Goal: Task Accomplishment & Management: Manage account settings

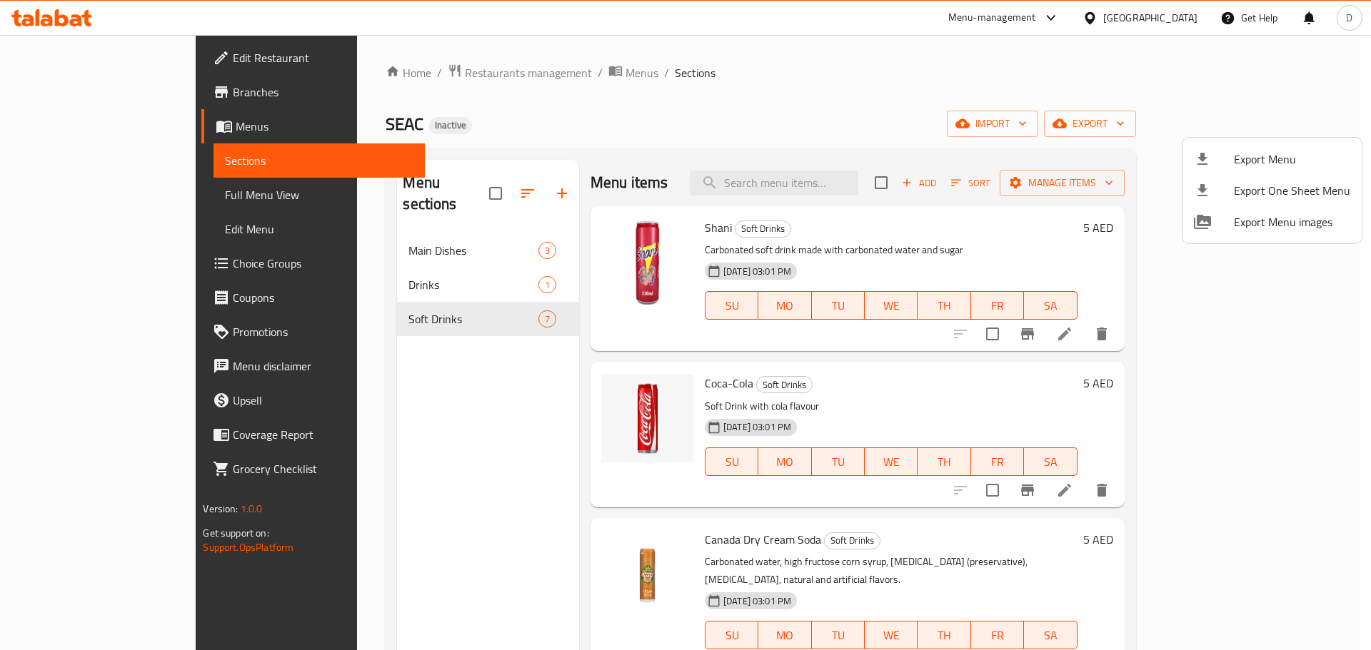
click at [378, 74] on div at bounding box center [685, 325] width 1371 height 650
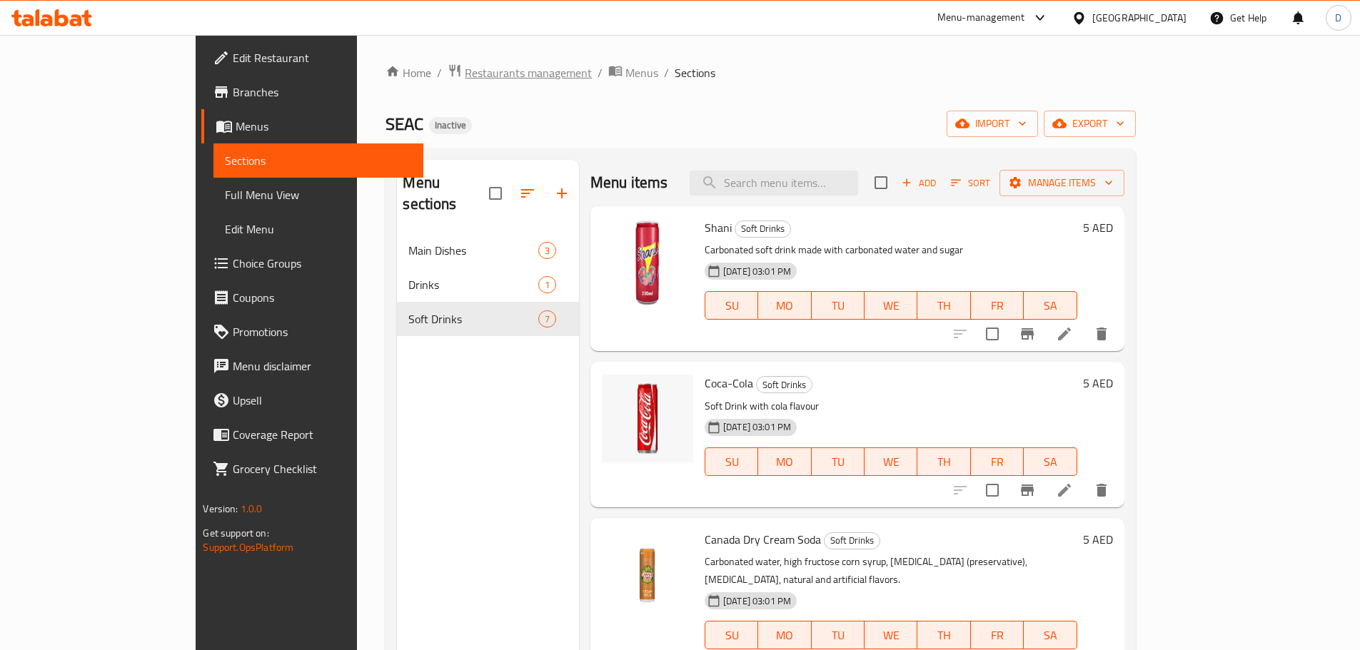
drag, startPoint x: 0, startPoint y: 0, endPoint x: 378, endPoint y: 74, distance: 384.8
click at [465, 74] on span "Restaurants management" at bounding box center [528, 72] width 127 height 17
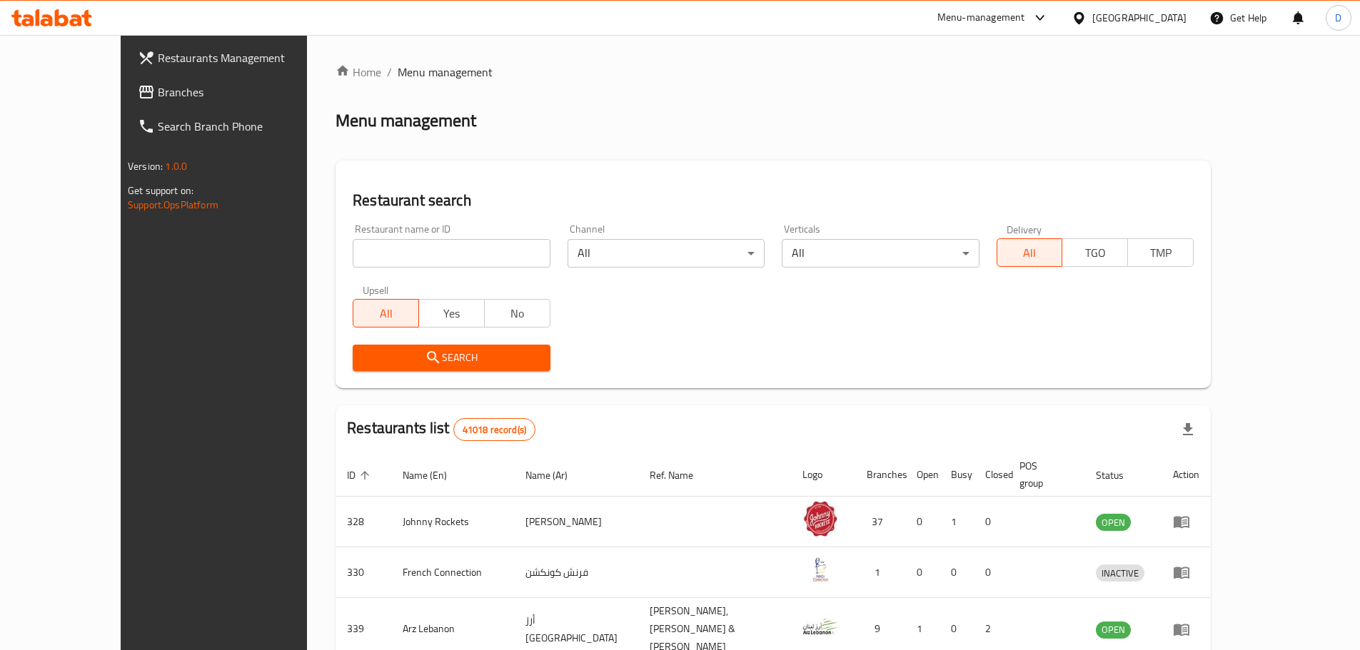
click at [158, 95] on span "Branches" at bounding box center [247, 92] width 178 height 17
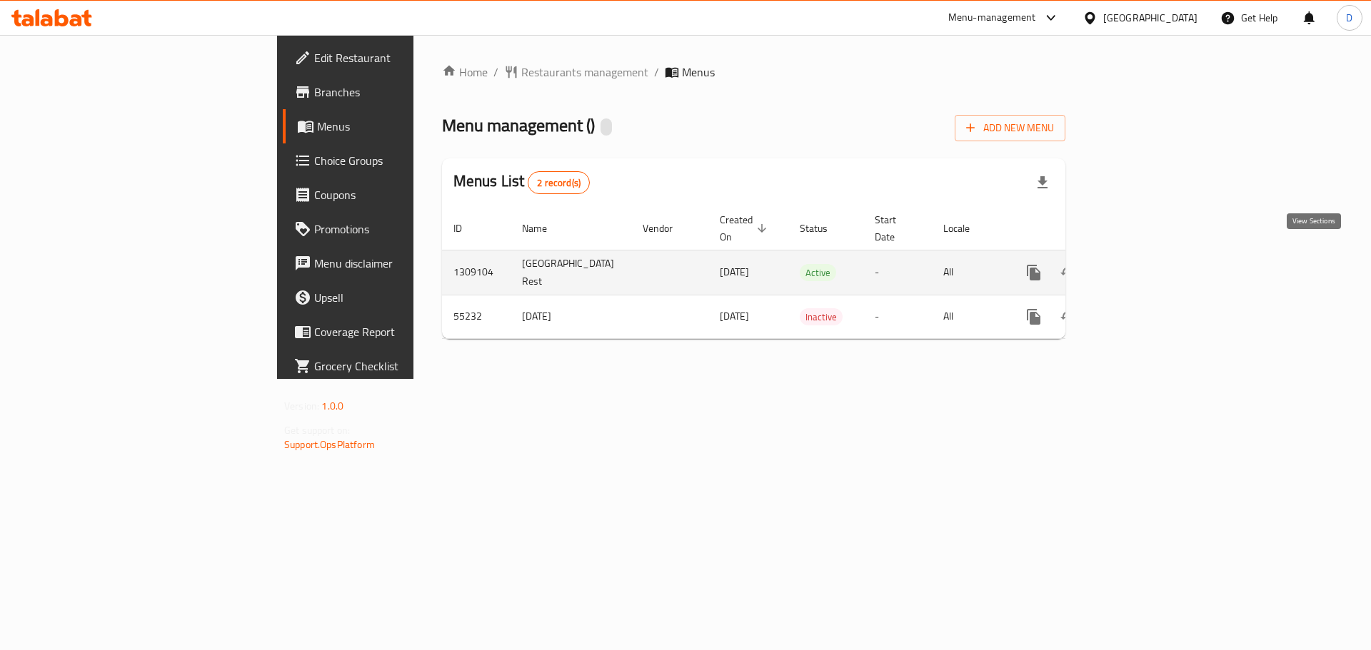
click at [1145, 264] on icon "enhanced table" at bounding box center [1136, 272] width 17 height 17
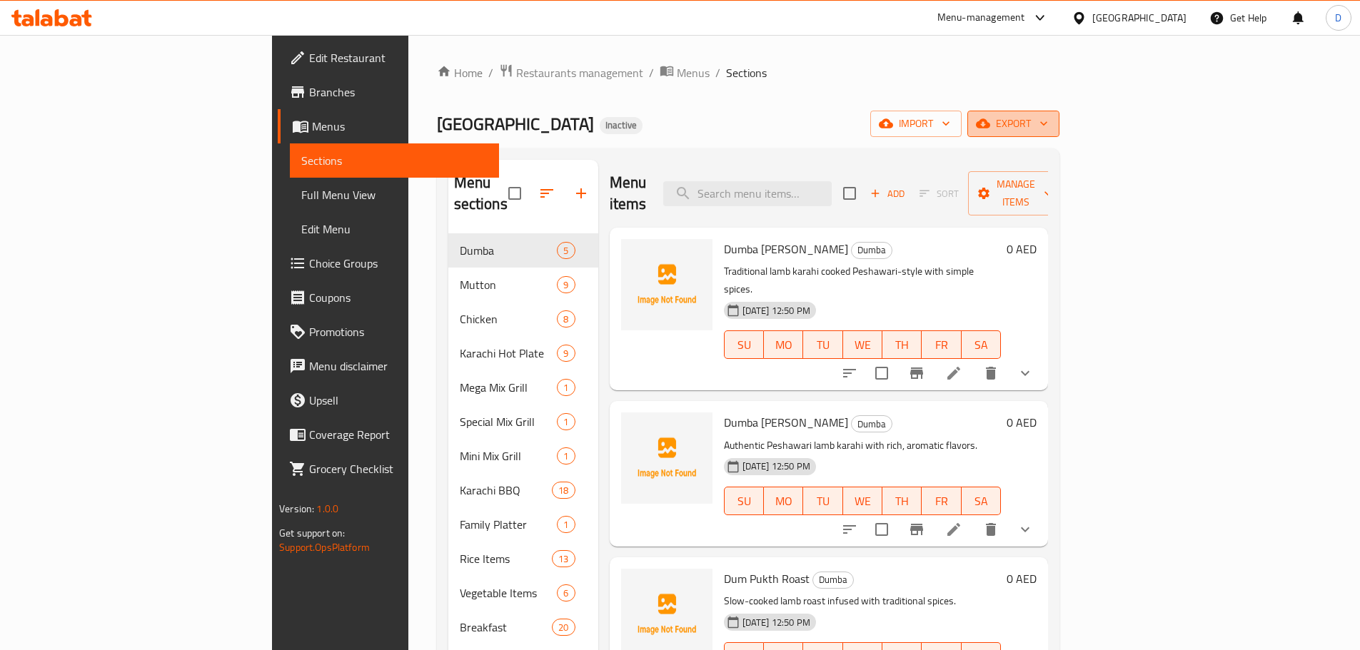
click at [1048, 119] on span "export" at bounding box center [1013, 124] width 69 height 18
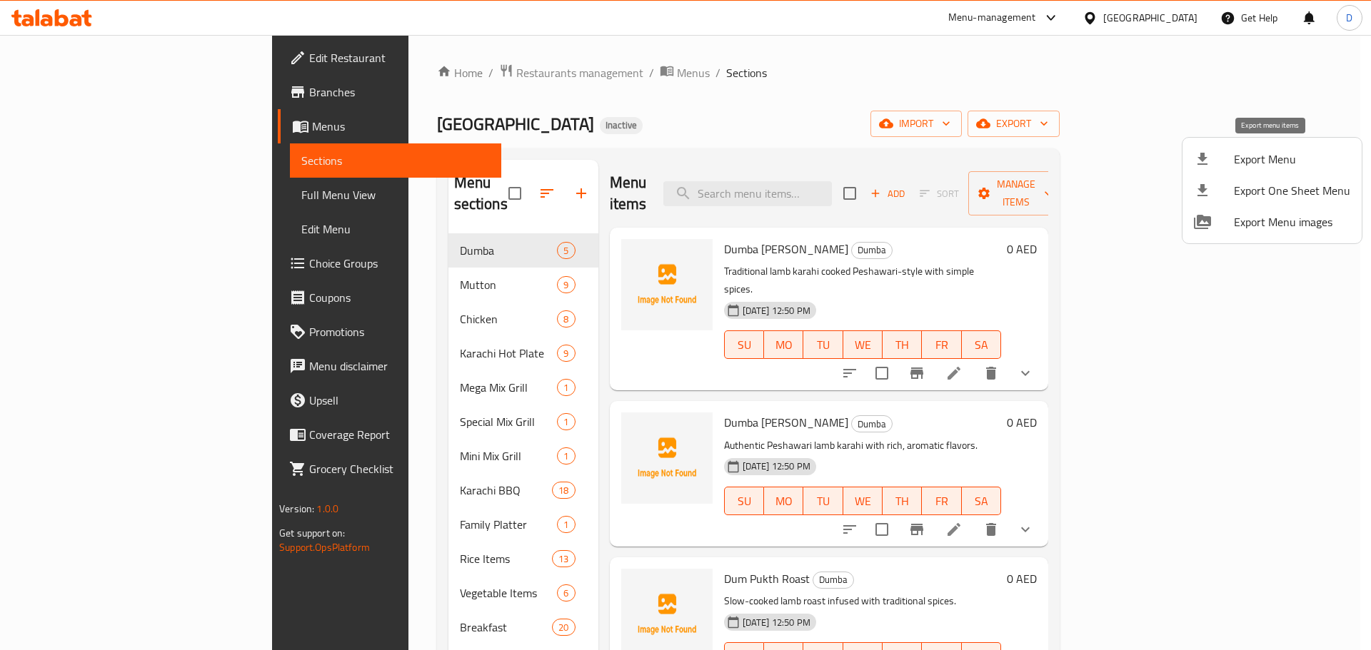
click at [1272, 158] on span "Export Menu" at bounding box center [1292, 159] width 116 height 17
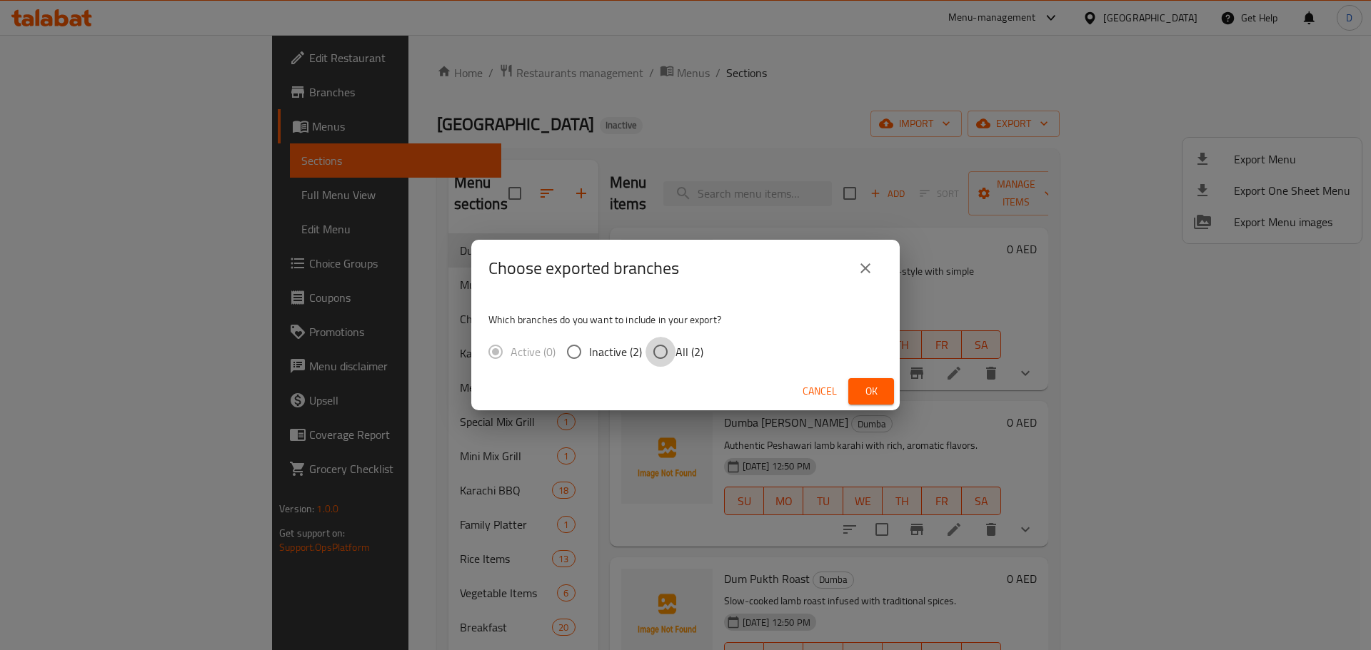
click at [673, 352] on input "All (2)" at bounding box center [660, 352] width 30 height 30
radio input "true"
click at [891, 399] on button "Ok" at bounding box center [871, 391] width 46 height 26
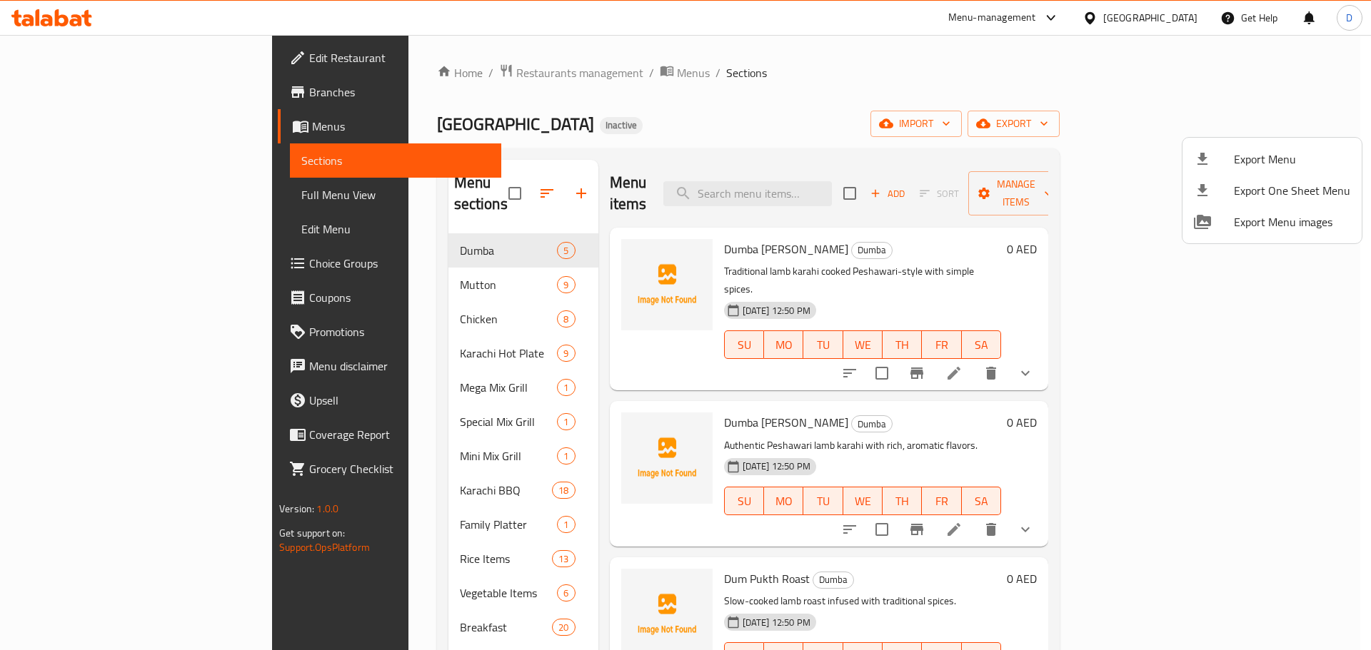
click at [256, 298] on div at bounding box center [685, 325] width 1371 height 650
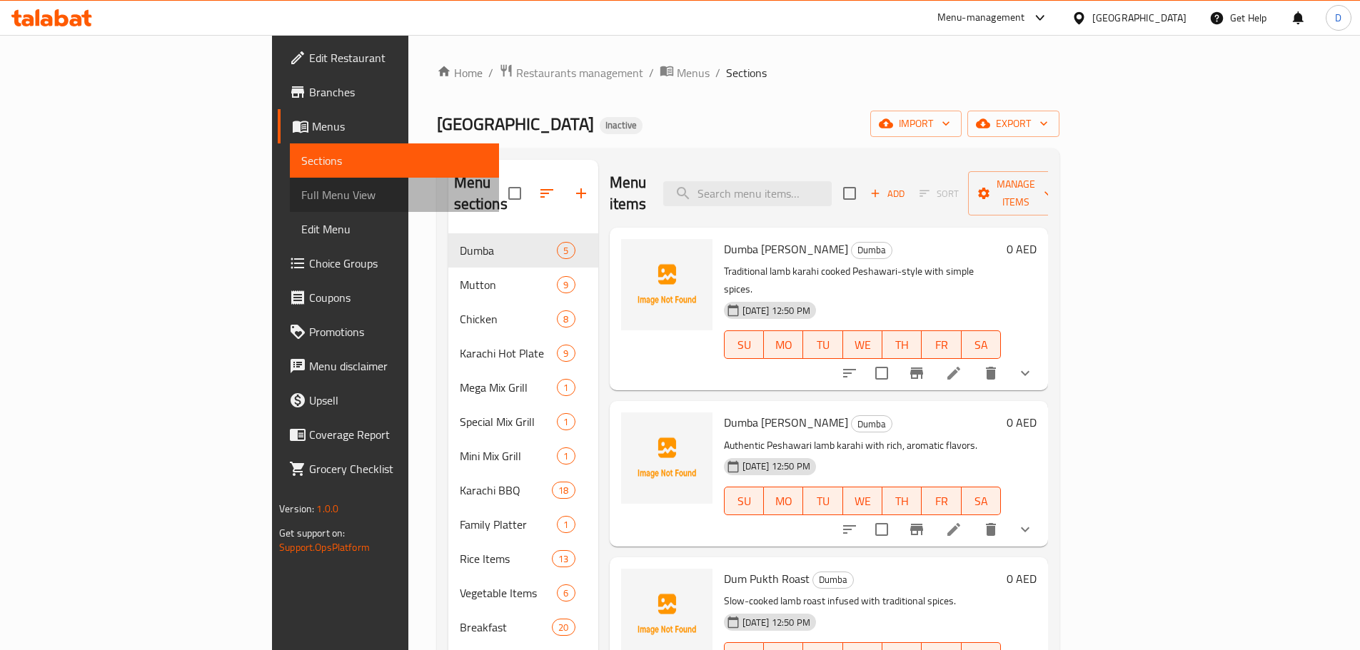
click at [290, 203] on link "Full Menu View" at bounding box center [394, 195] width 209 height 34
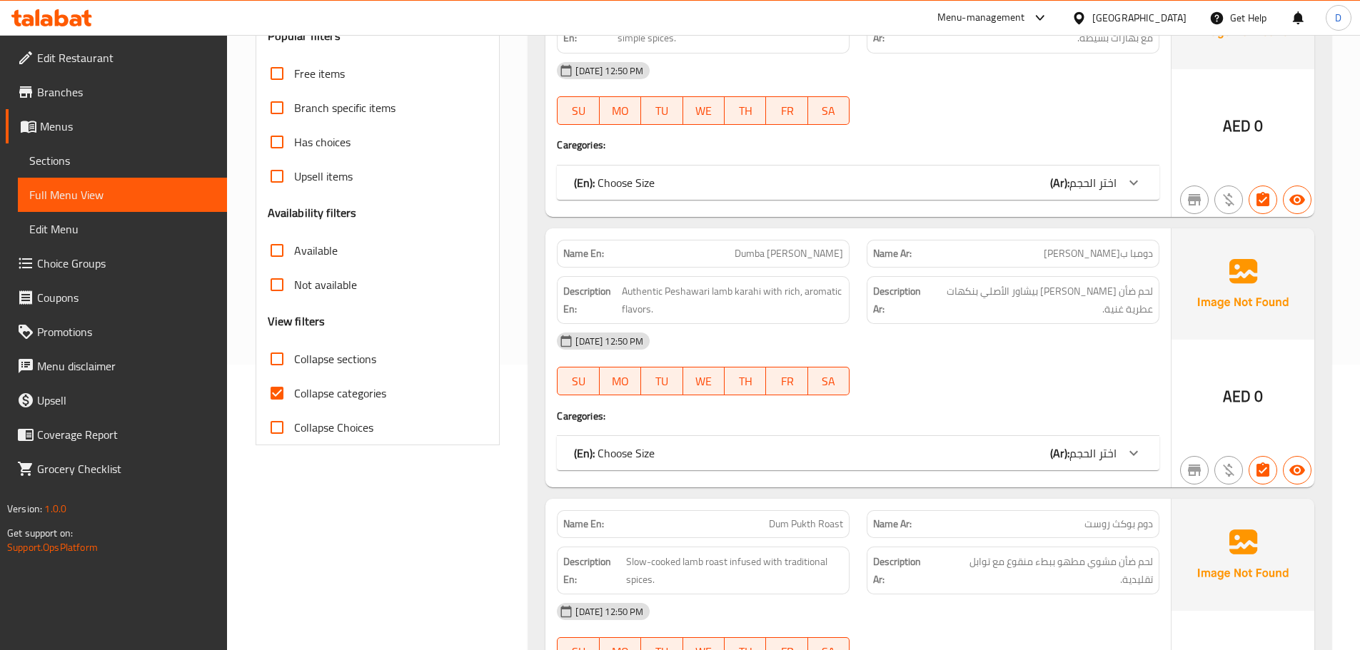
scroll to position [357, 0]
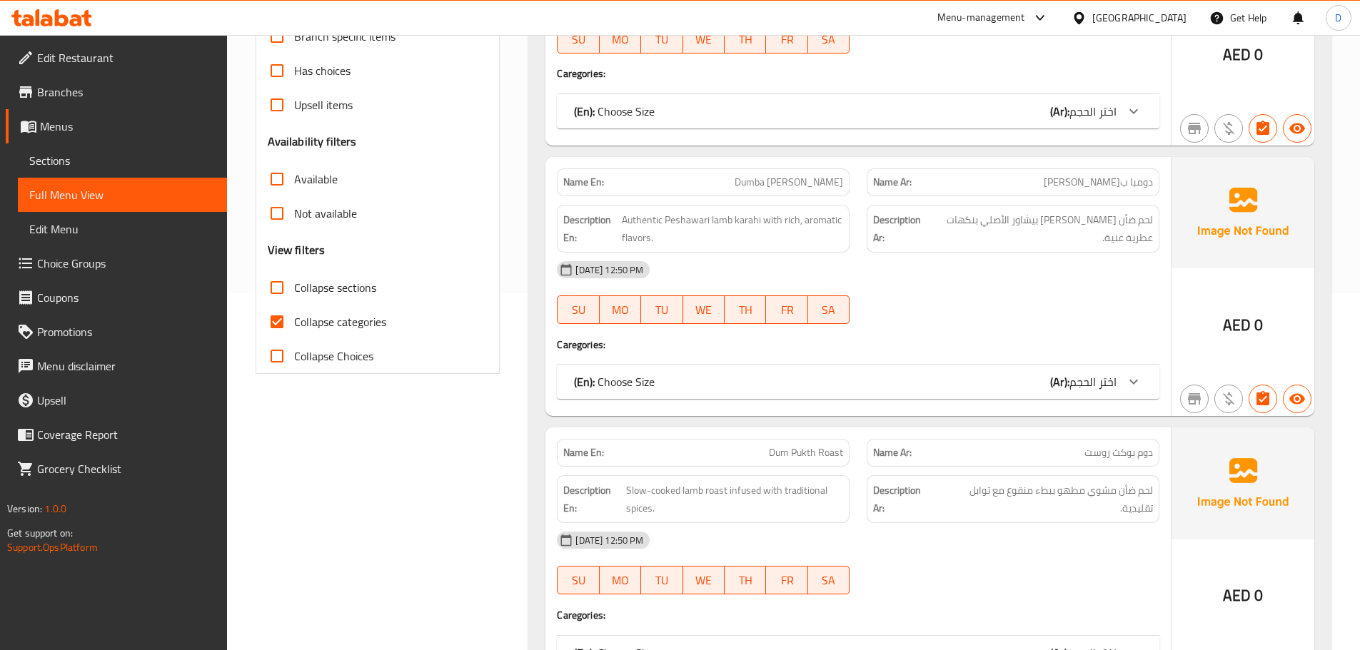
click at [311, 327] on span "Collapse categories" at bounding box center [340, 321] width 92 height 17
click at [294, 327] on input "Collapse categories" at bounding box center [277, 322] width 34 height 34
checkbox input "false"
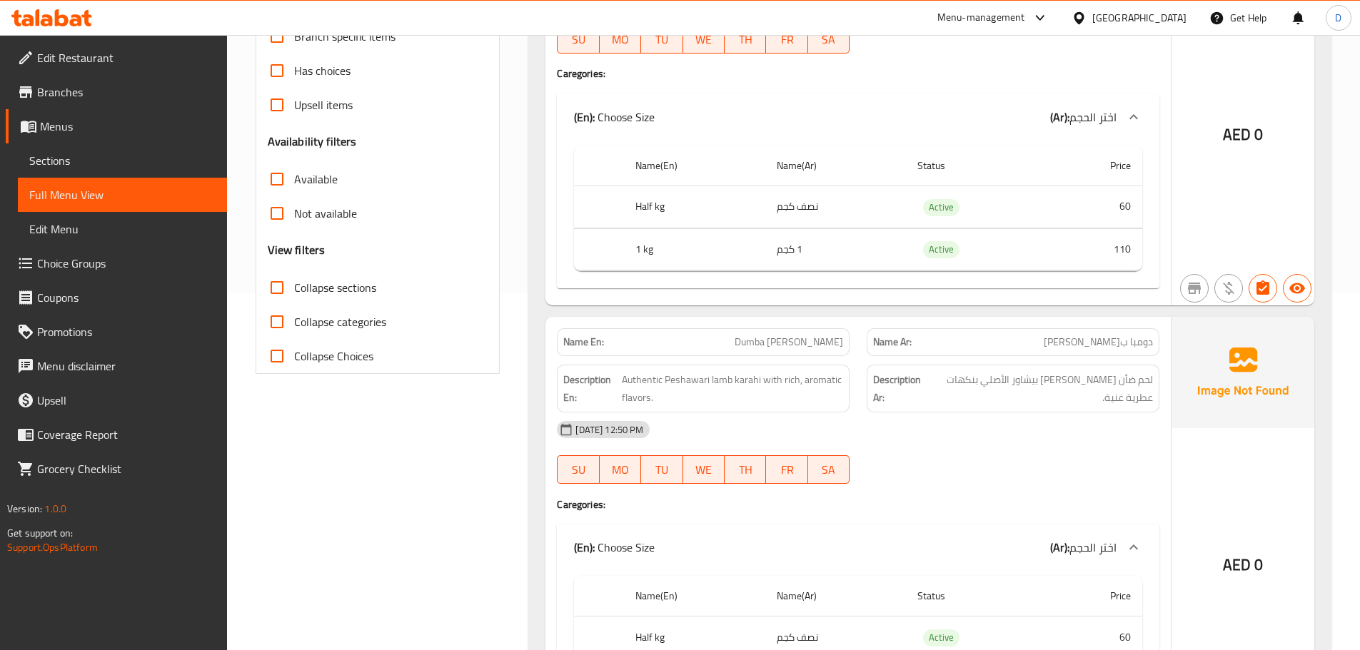
scroll to position [0, 0]
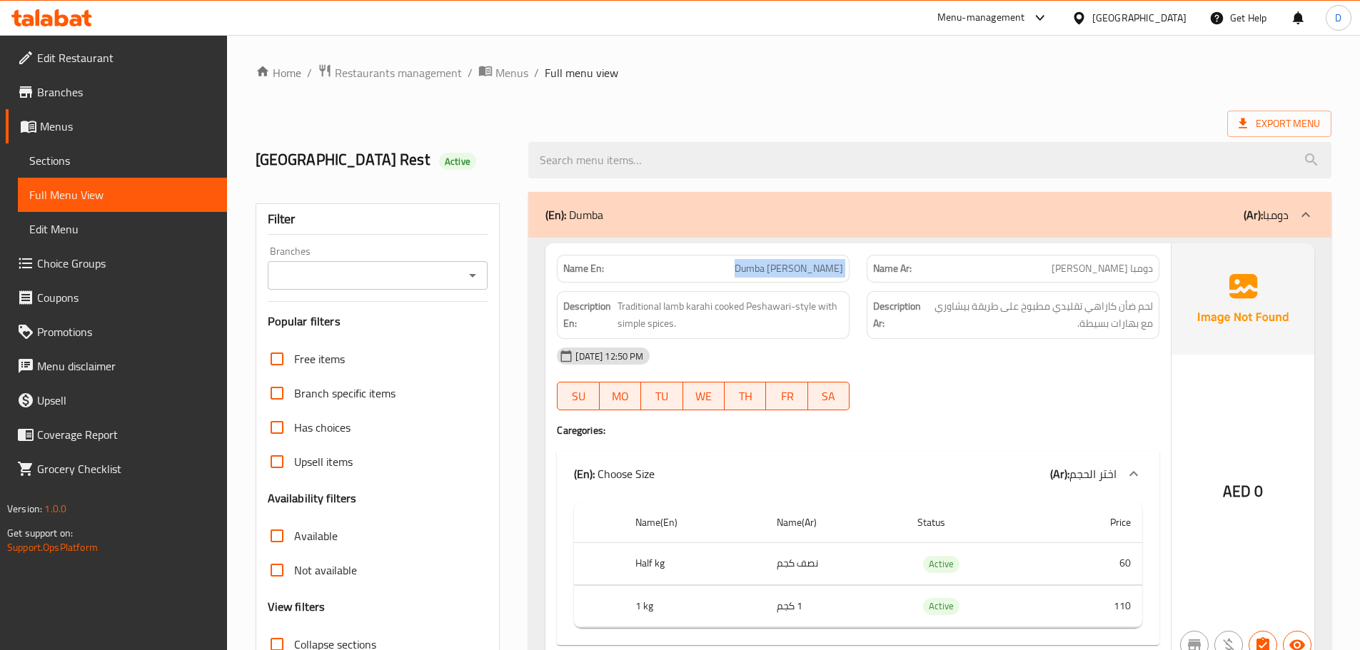
drag, startPoint x: 756, startPoint y: 265, endPoint x: 861, endPoint y: 280, distance: 106.0
click at [861, 280] on div "Name En: Dumba Charsi Karahi Name Ar: دومبا تشارسي كاراهي" at bounding box center [858, 268] width 620 height 45
click at [844, 269] on div "Name En: Dumba Charsi Karahi" at bounding box center [703, 269] width 293 height 28
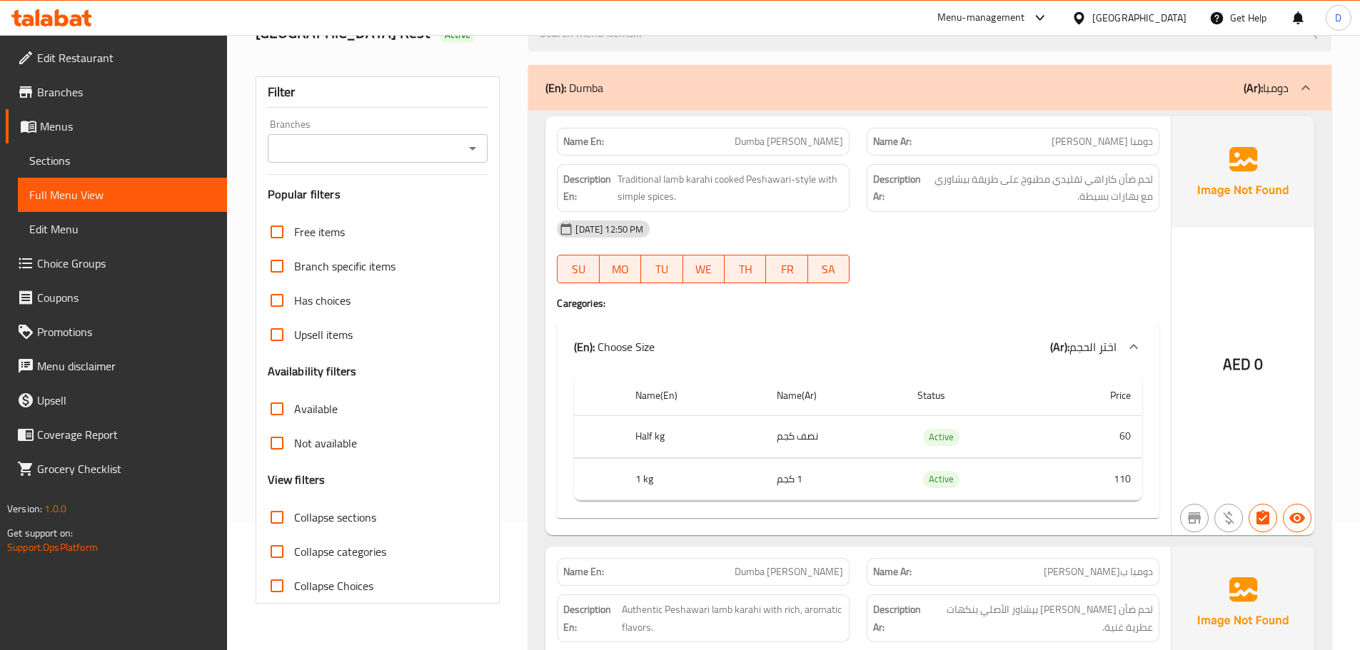
scroll to position [143, 0]
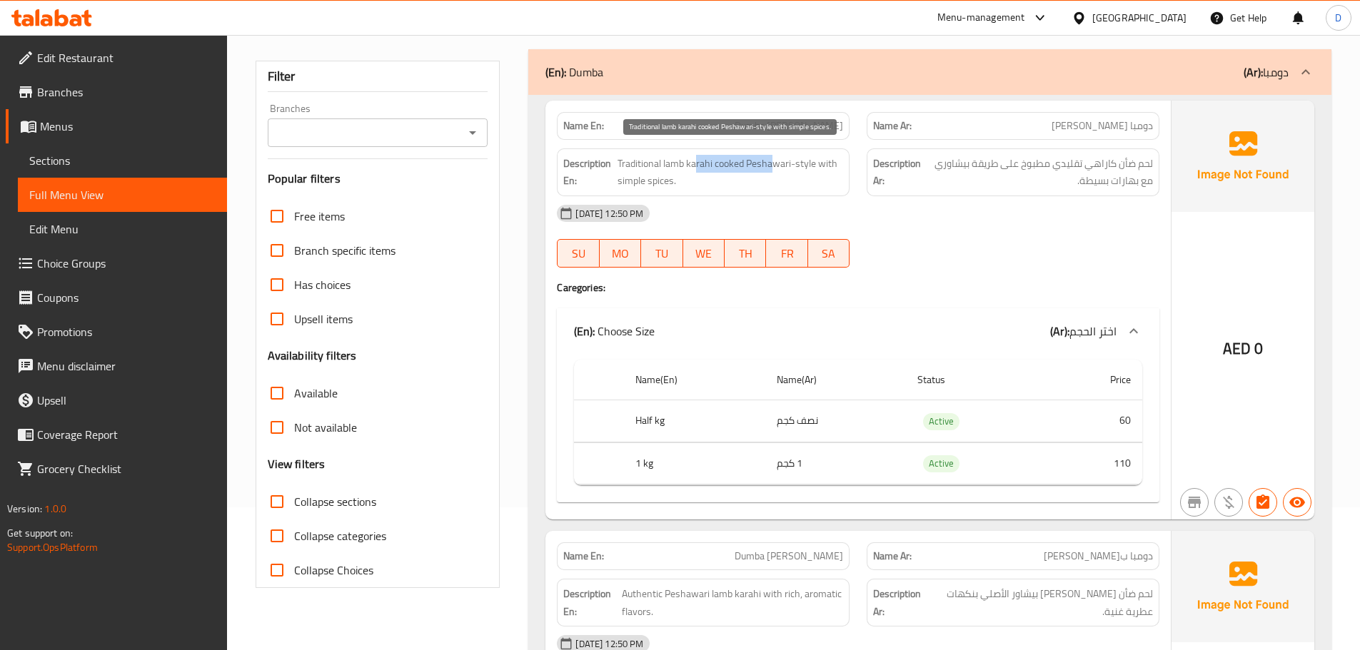
drag, startPoint x: 695, startPoint y: 161, endPoint x: 772, endPoint y: 169, distance: 78.3
click at [772, 169] on span "Traditional lamb karahi cooked Peshawari-style with simple spices." at bounding box center [731, 172] width 226 height 35
click at [751, 169] on span "Traditional lamb karahi cooked Peshawari-style with simple spices." at bounding box center [731, 172] width 226 height 35
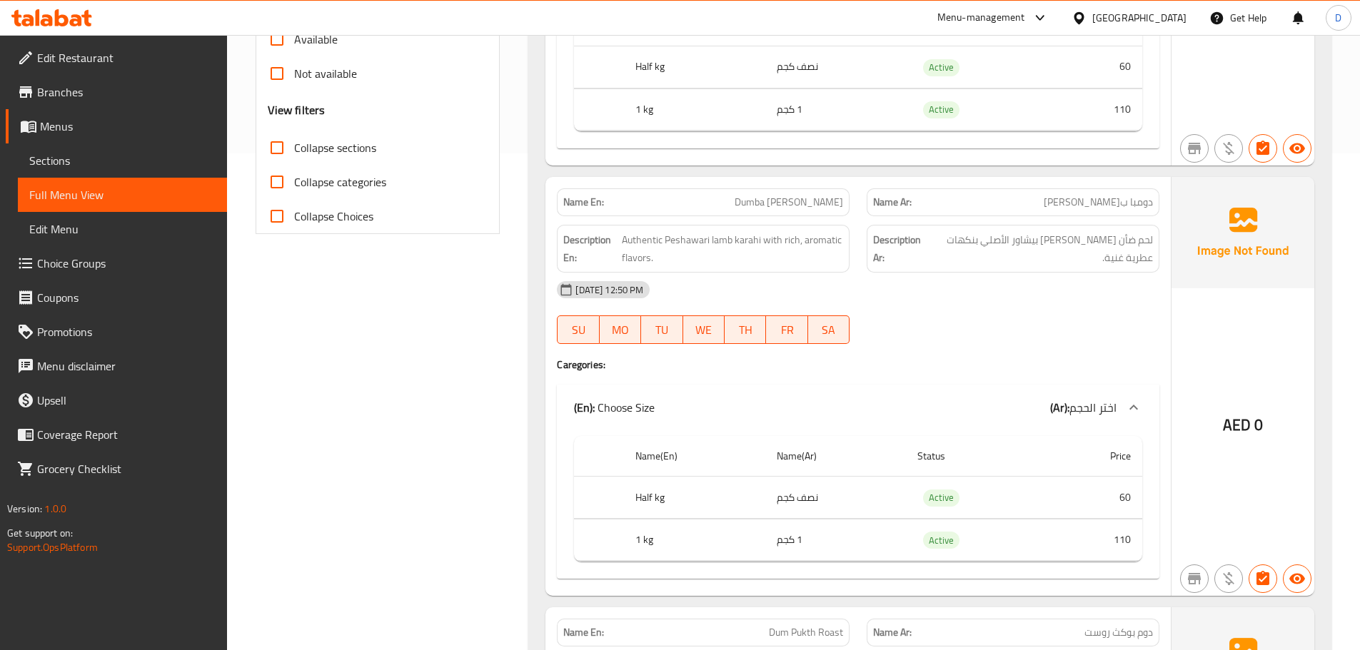
scroll to position [500, 0]
click at [799, 201] on span "Dumba [PERSON_NAME]" at bounding box center [789, 199] width 109 height 15
copy span "Peshawari"
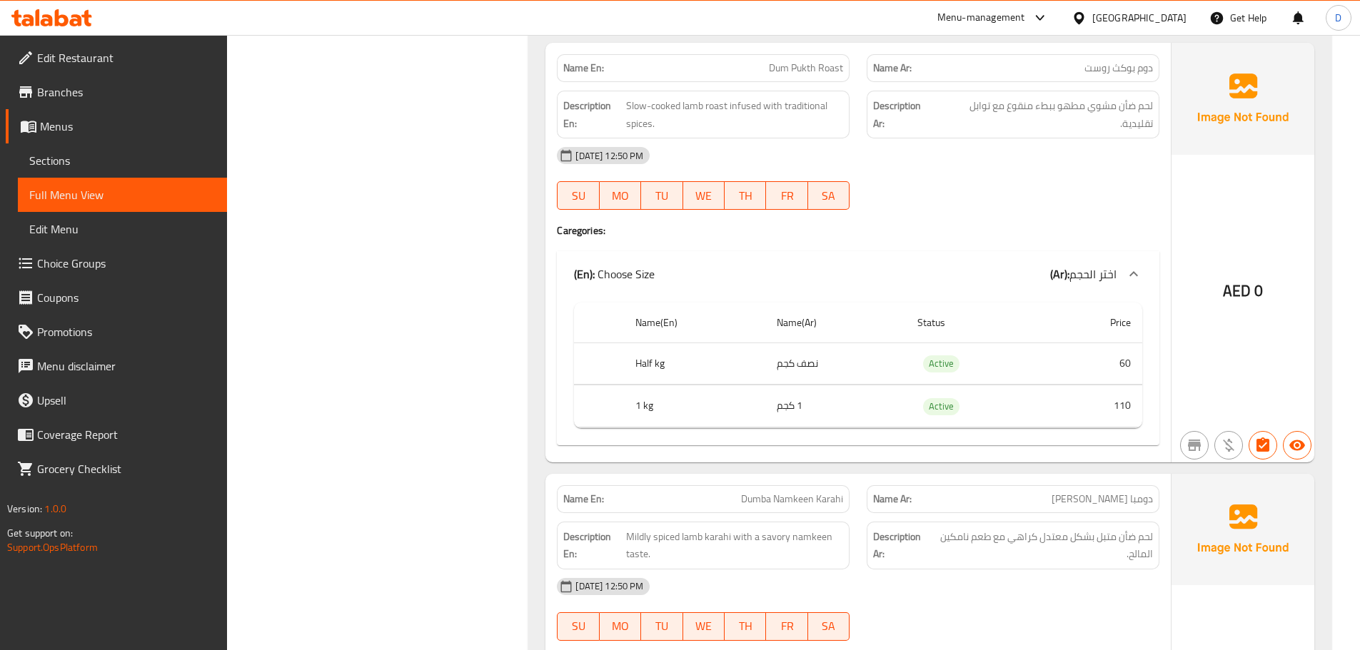
scroll to position [990, 0]
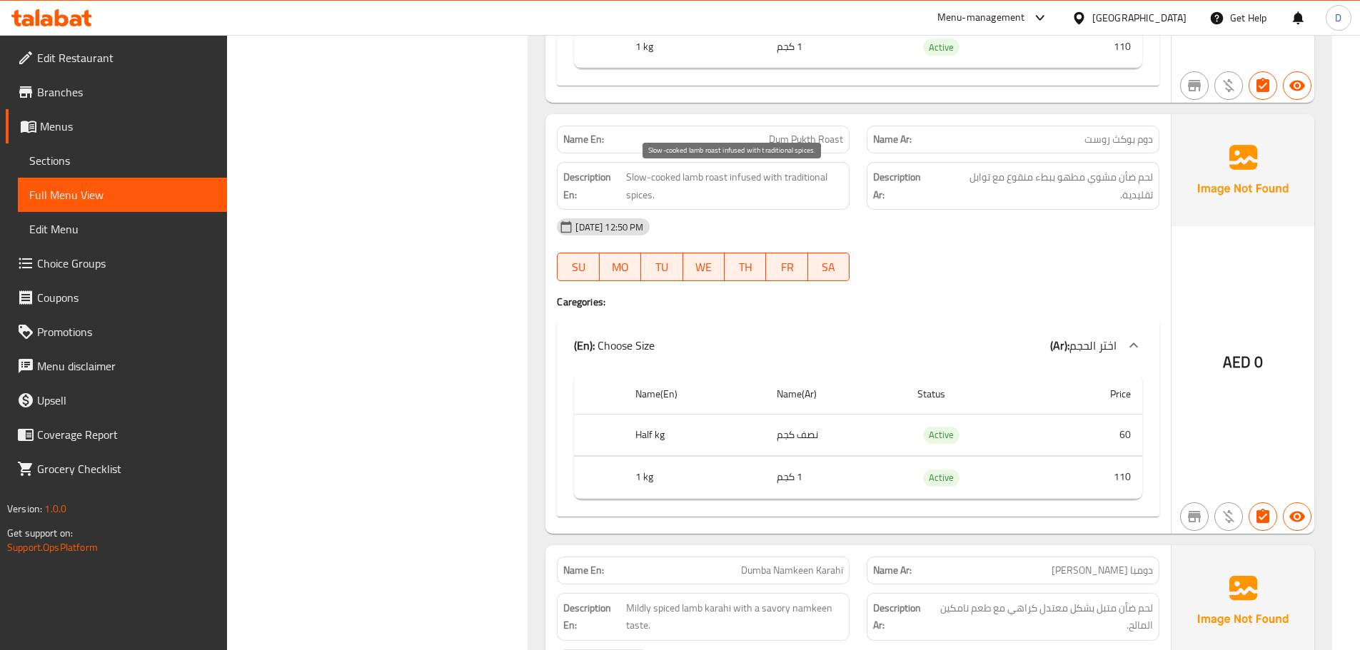
click at [708, 180] on span "Slow-cooked lamb roast infused with traditional spices." at bounding box center [734, 185] width 217 height 35
drag, startPoint x: 707, startPoint y: 180, endPoint x: 757, endPoint y: 195, distance: 52.2
click at [757, 195] on span "Slow-cooked lamb roast infused with traditional spices." at bounding box center [734, 185] width 217 height 35
click at [758, 194] on span "Slow-cooked lamb roast infused with traditional spices." at bounding box center [734, 185] width 217 height 35
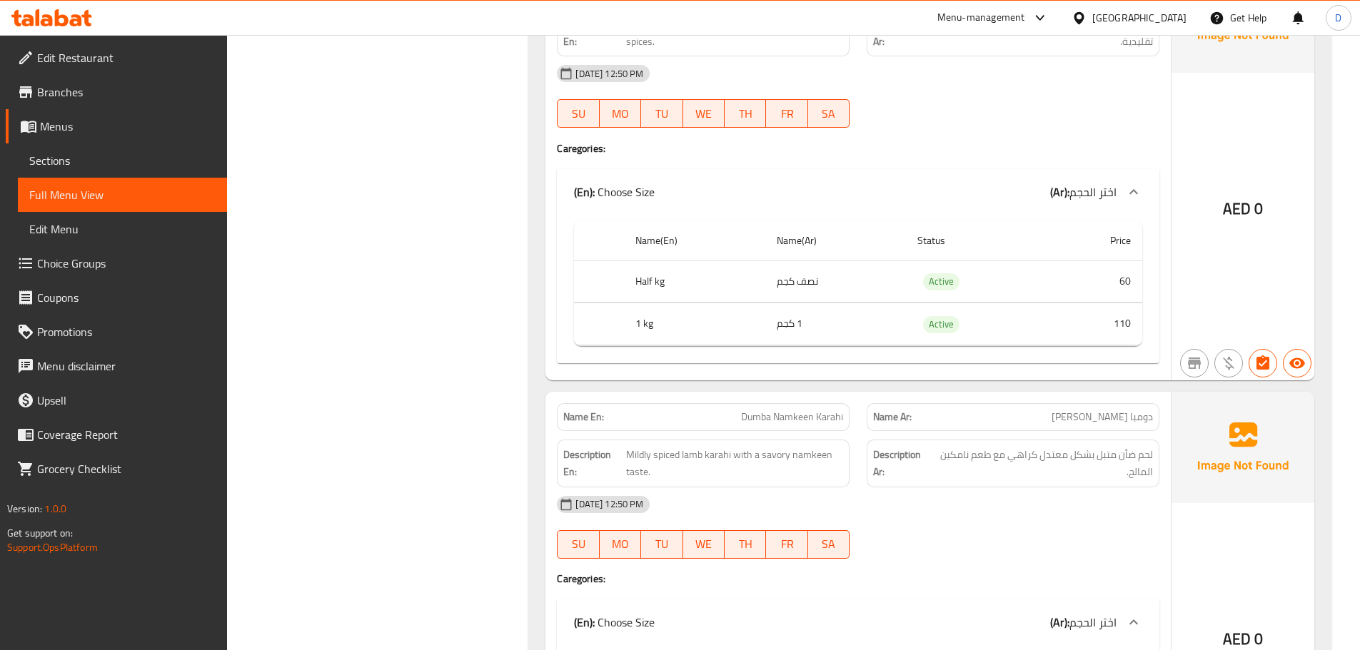
scroll to position [1062, 0]
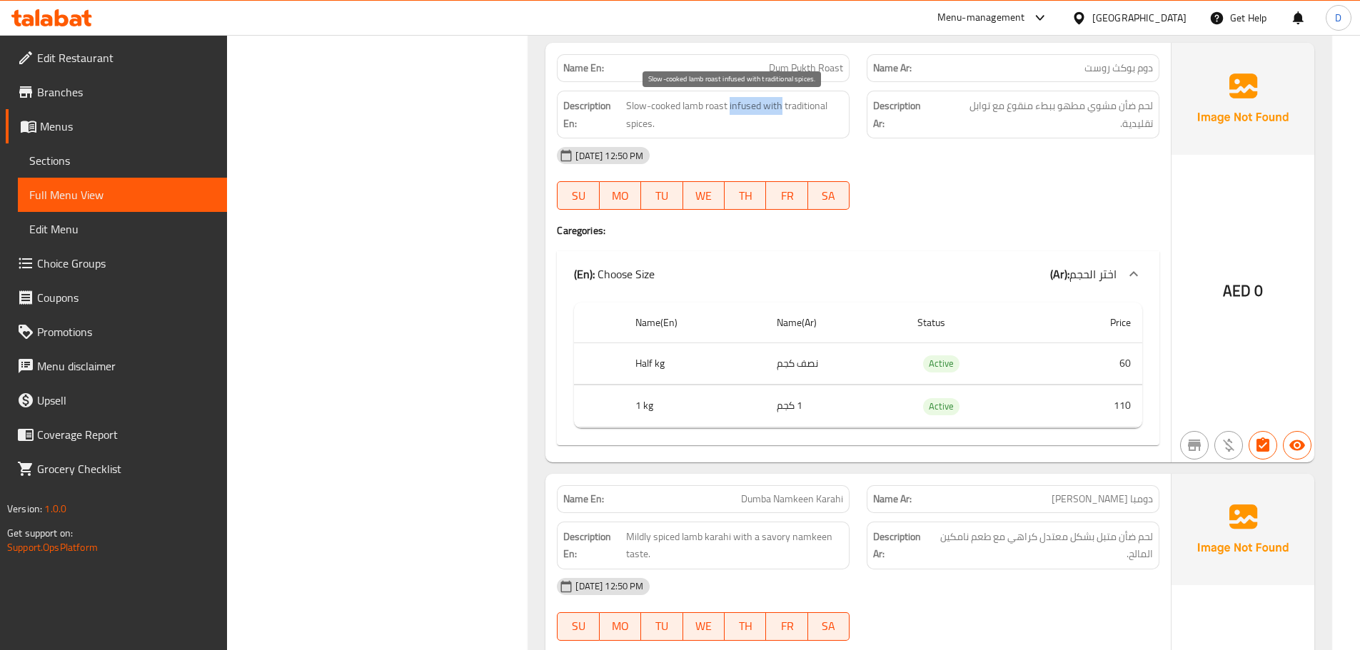
drag, startPoint x: 730, startPoint y: 106, endPoint x: 781, endPoint y: 106, distance: 51.4
click at [781, 106] on span "Slow-cooked lamb roast infused with traditional spices." at bounding box center [734, 114] width 217 height 35
copy span "infused with"
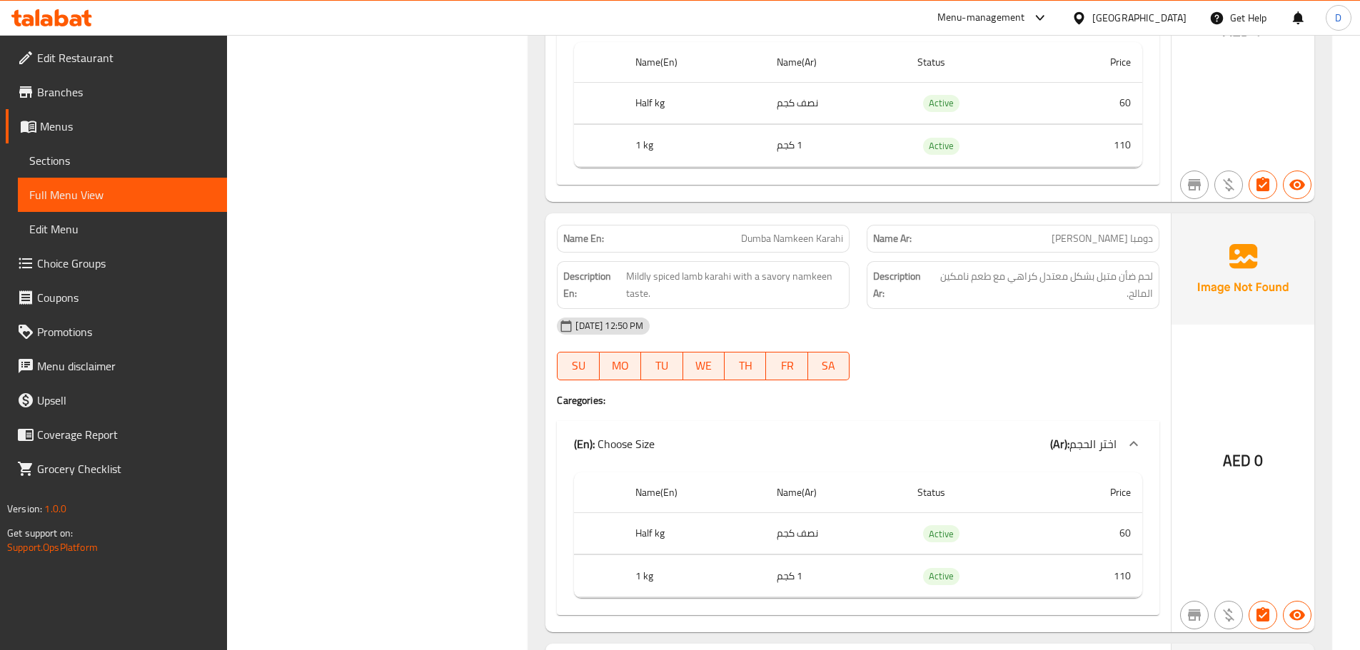
scroll to position [1347, 0]
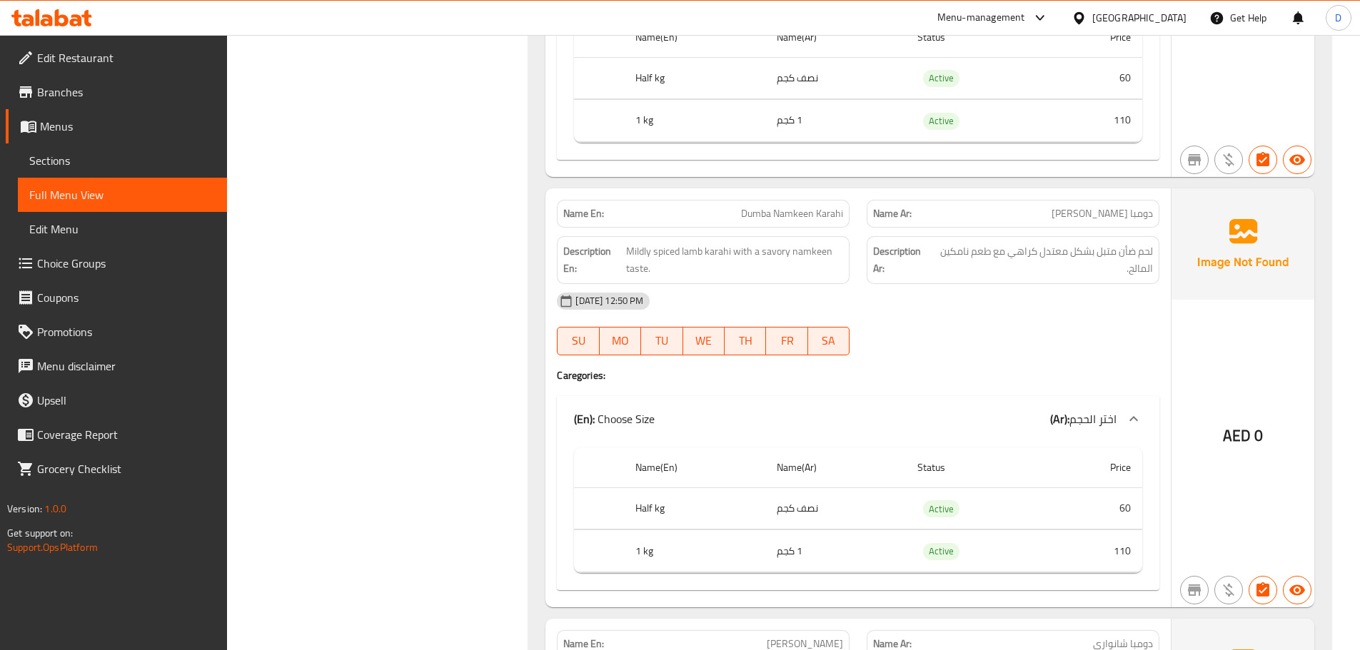
click at [824, 214] on span "Dumba Namkeen Karahi" at bounding box center [792, 213] width 102 height 15
copy span "Dumba Namkeen Karahi"
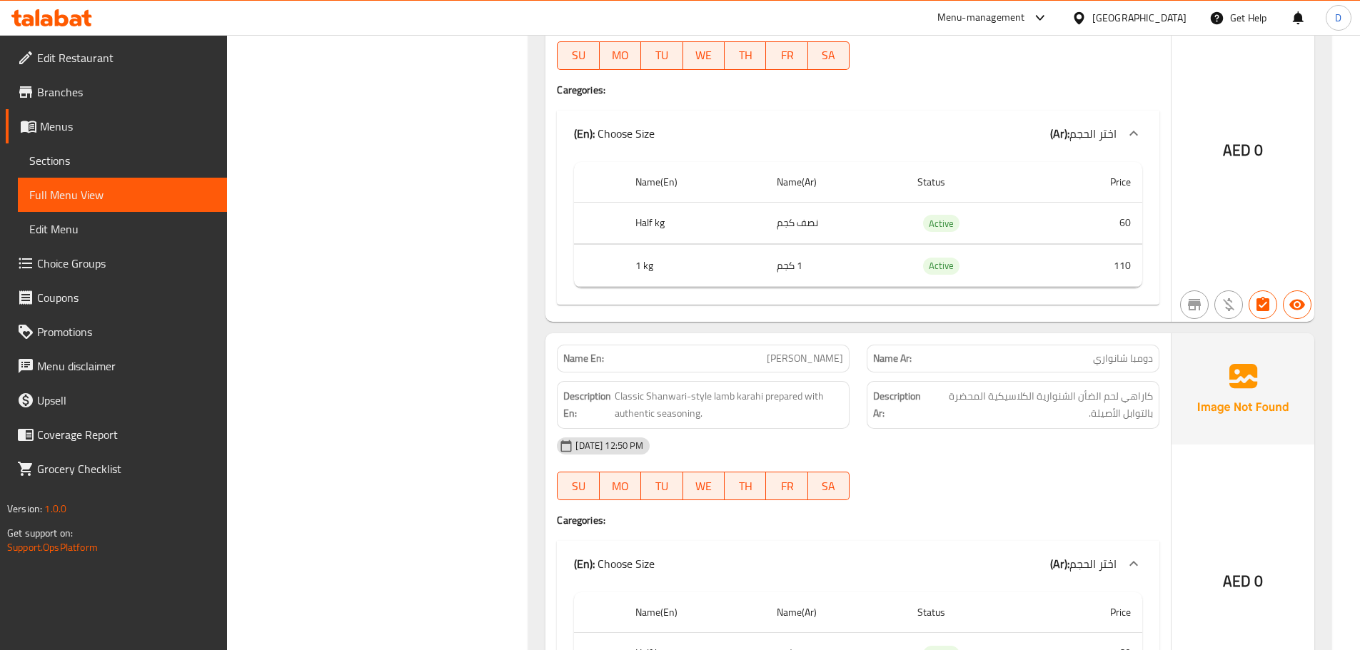
scroll to position [1847, 0]
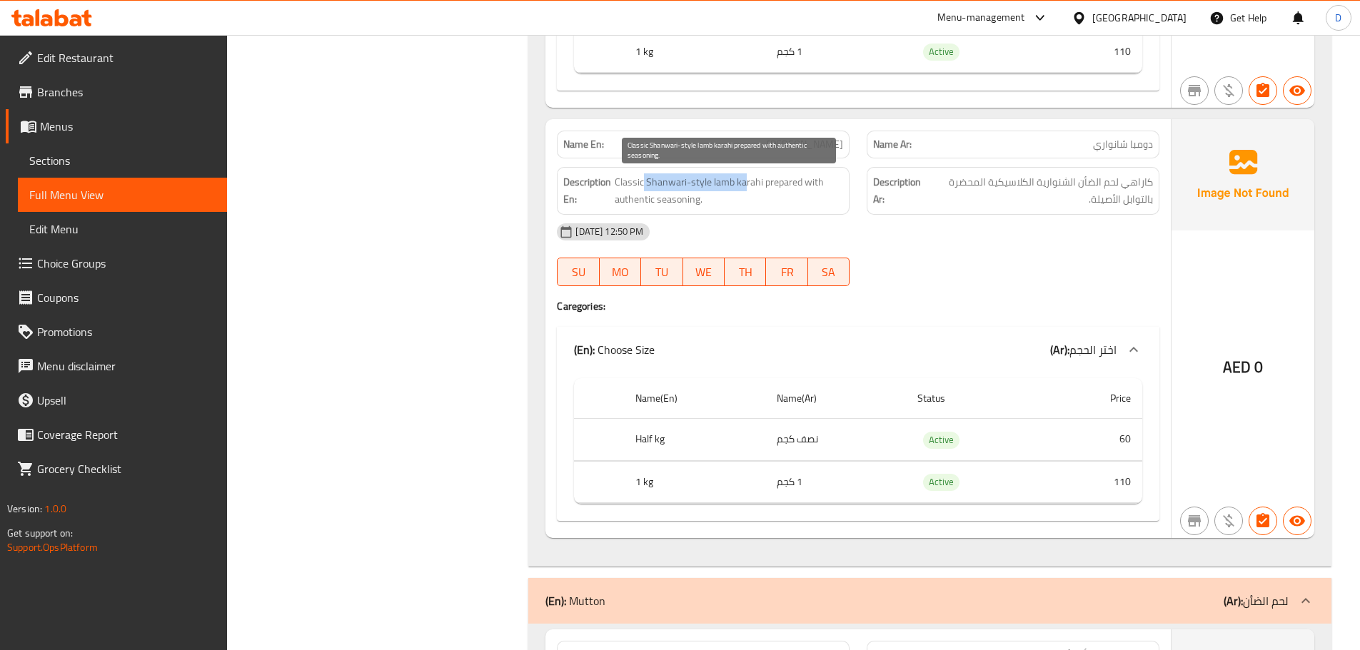
drag, startPoint x: 744, startPoint y: 183, endPoint x: 645, endPoint y: 173, distance: 99.7
click at [645, 173] on span "Classic Shanwari-style lamb karahi prepared with authentic seasoning." at bounding box center [729, 190] width 228 height 35
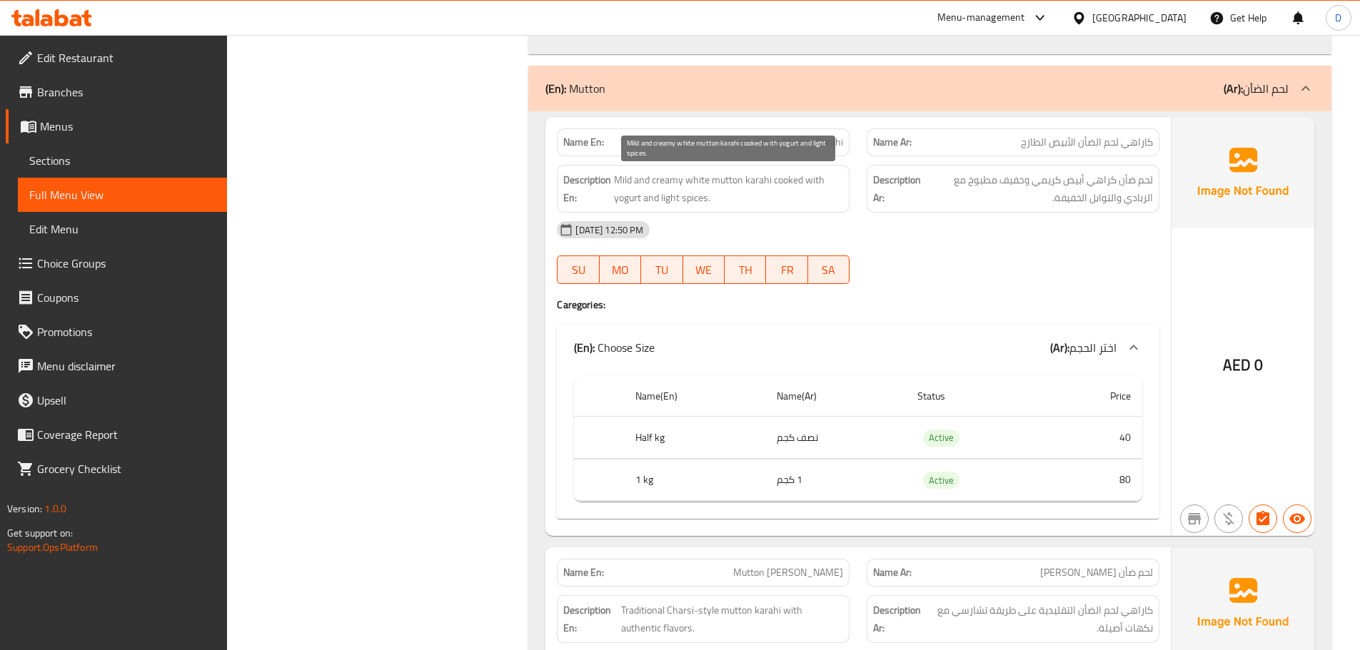
scroll to position [2366, 0]
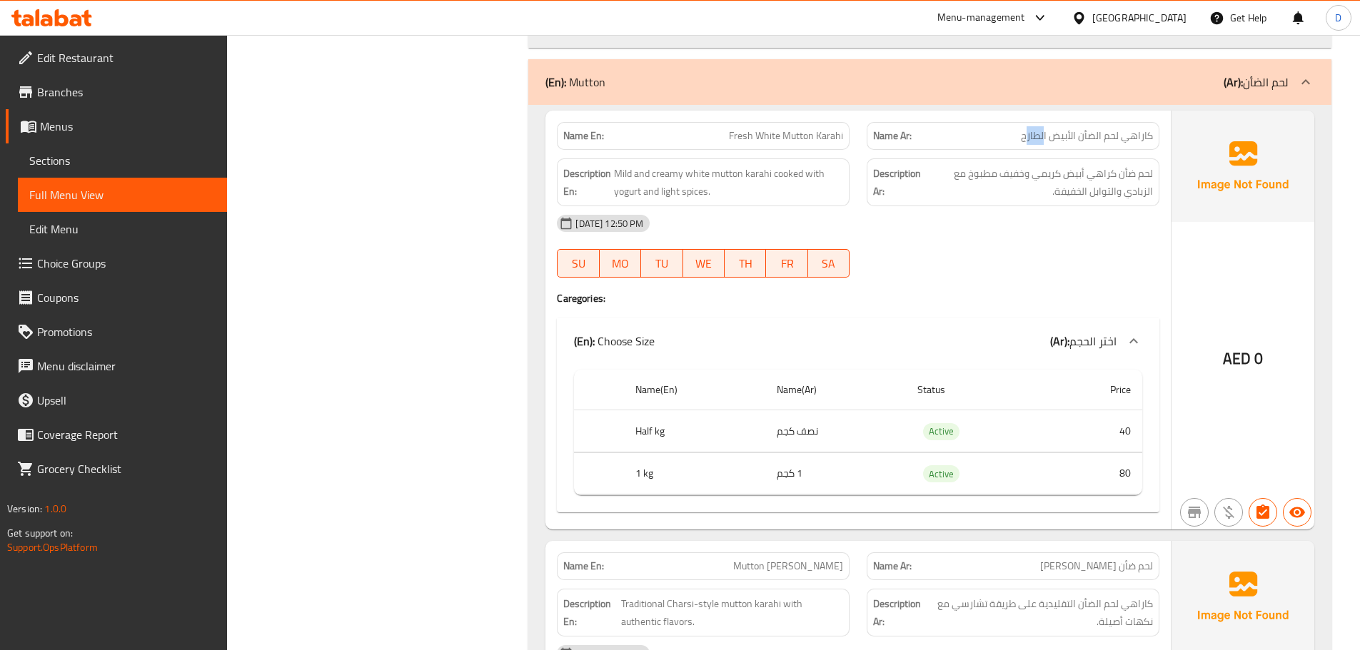
drag, startPoint x: 1027, startPoint y: 141, endPoint x: 1044, endPoint y: 140, distance: 17.9
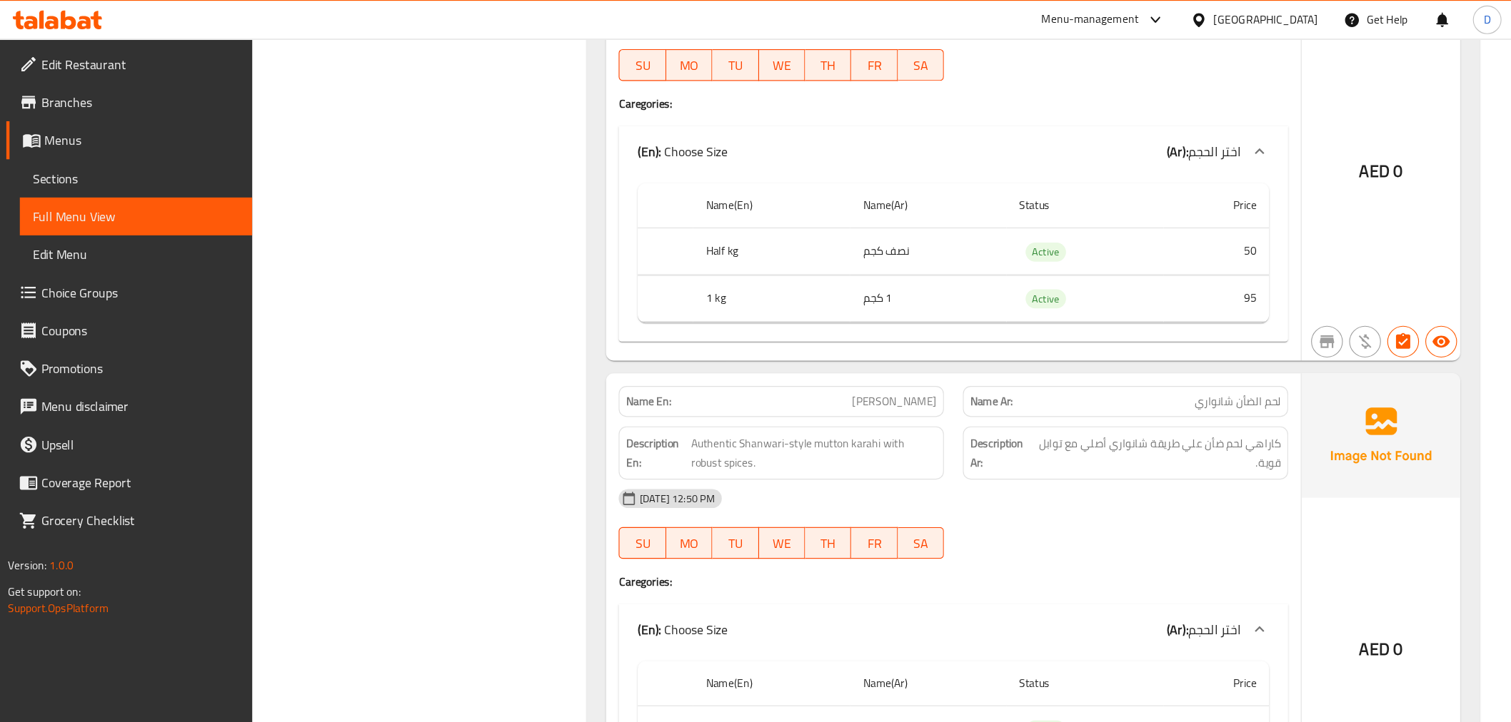
scroll to position [4452, 0]
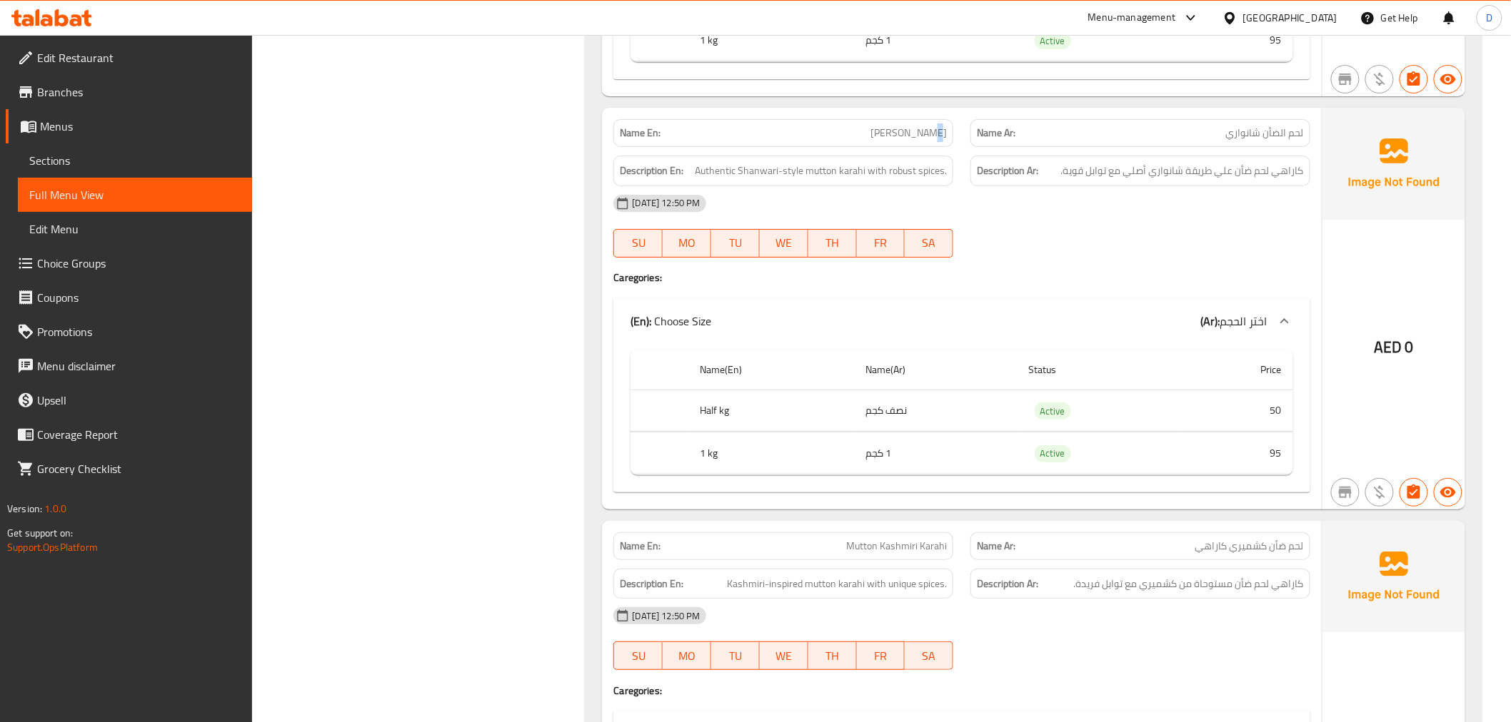
click at [932, 126] on span "[PERSON_NAME]" at bounding box center [908, 133] width 76 height 15
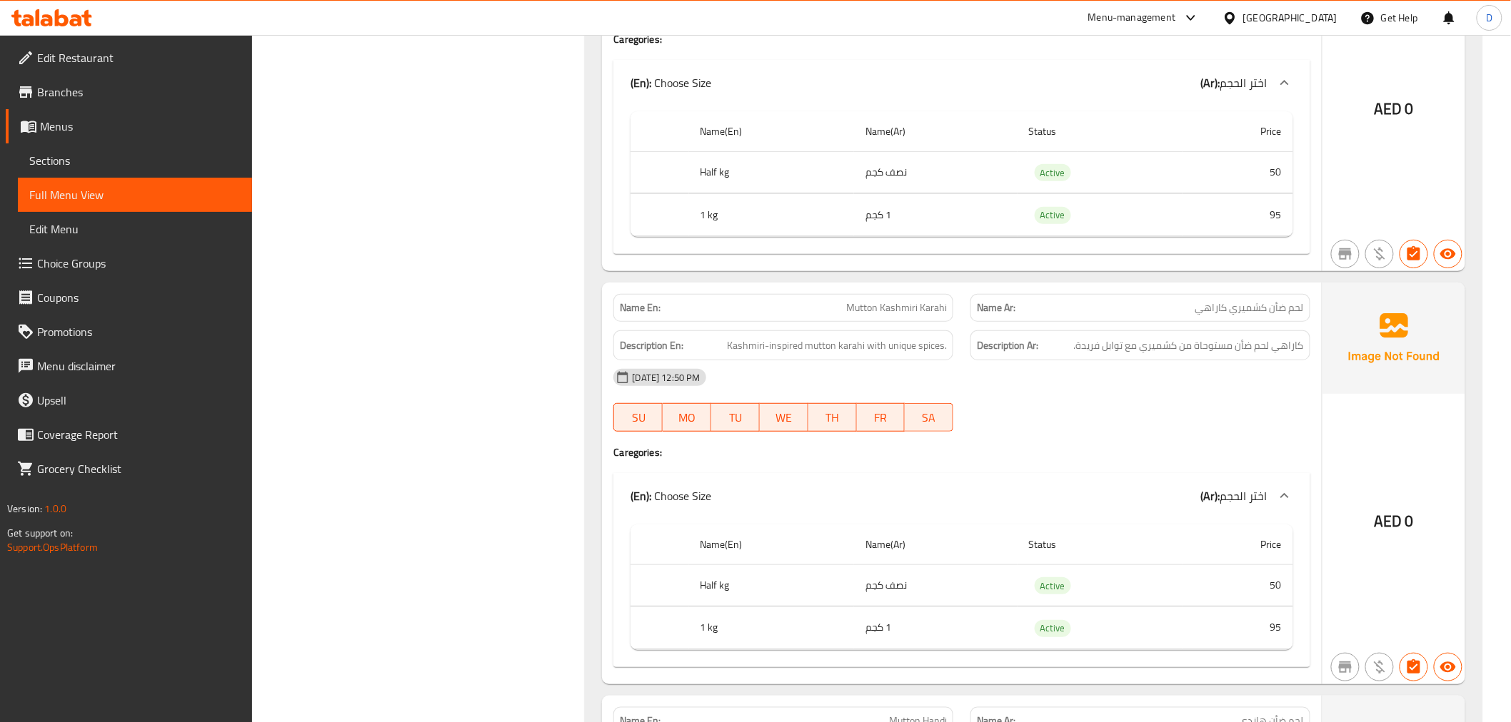
scroll to position [4770, 0]
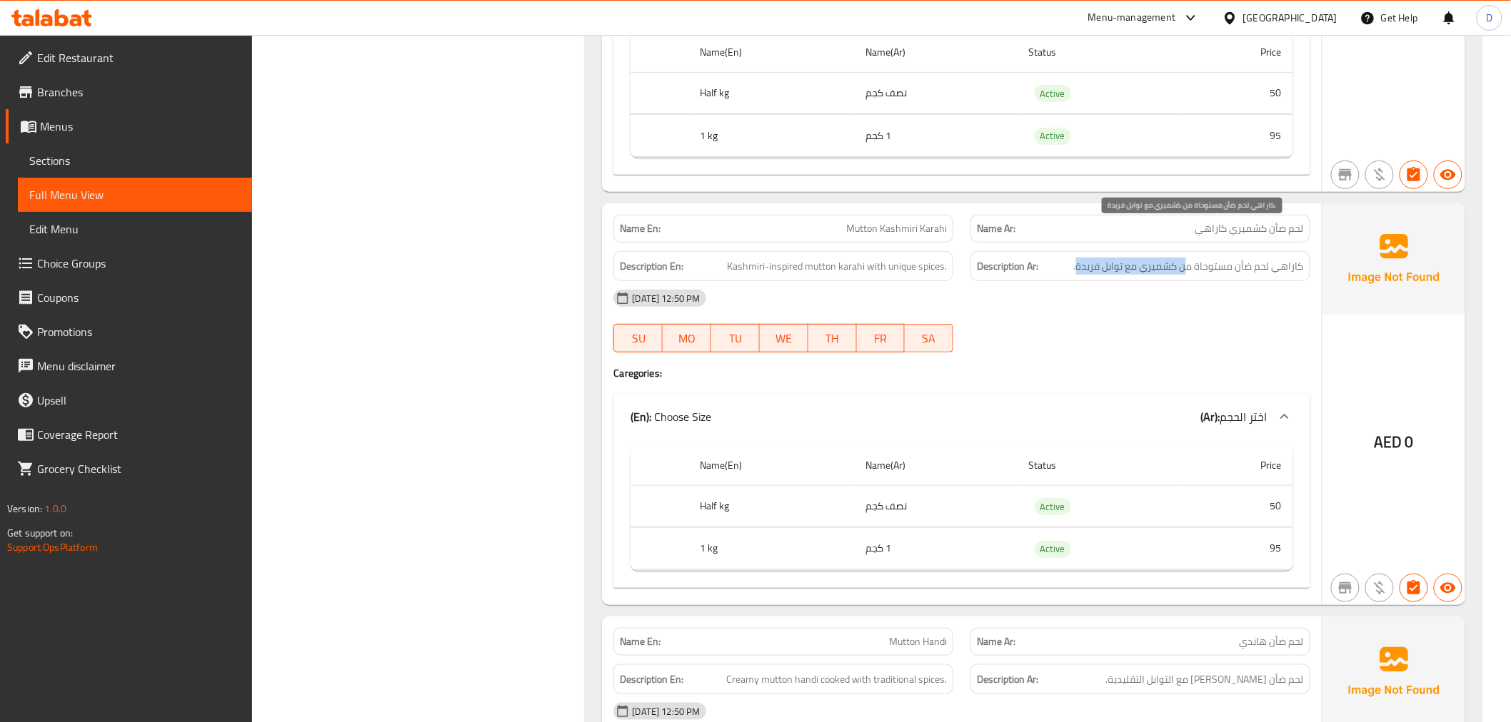
drag, startPoint x: 1186, startPoint y: 238, endPoint x: 1076, endPoint y: 232, distance: 110.1
click at [1076, 258] on span "كاراهي لحم ضأن مستوحاة من كشميري مع توابل فريدة." at bounding box center [1189, 267] width 230 height 18
click at [924, 258] on span "Kashmiri-inspired mutton karahi with unique spices." at bounding box center [837, 267] width 220 height 18
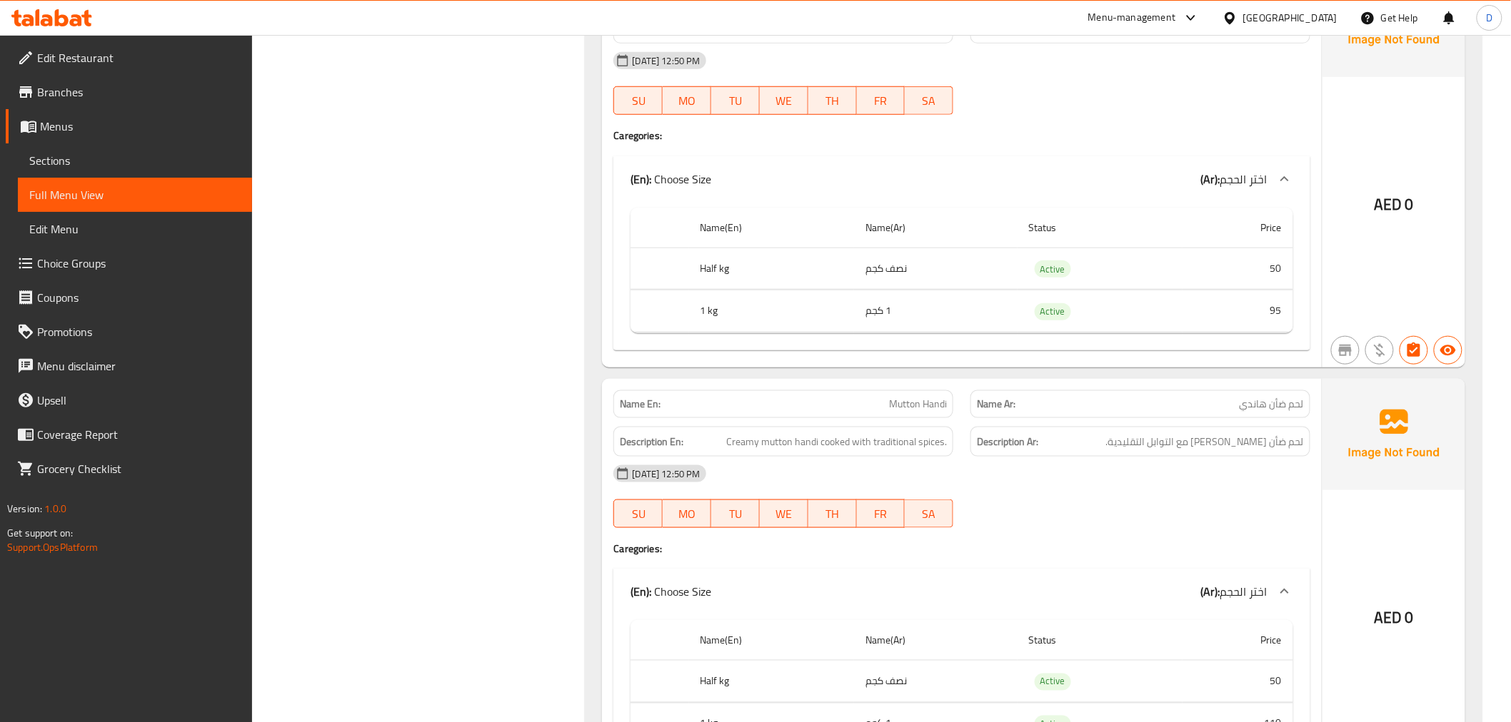
scroll to position [5245, 0]
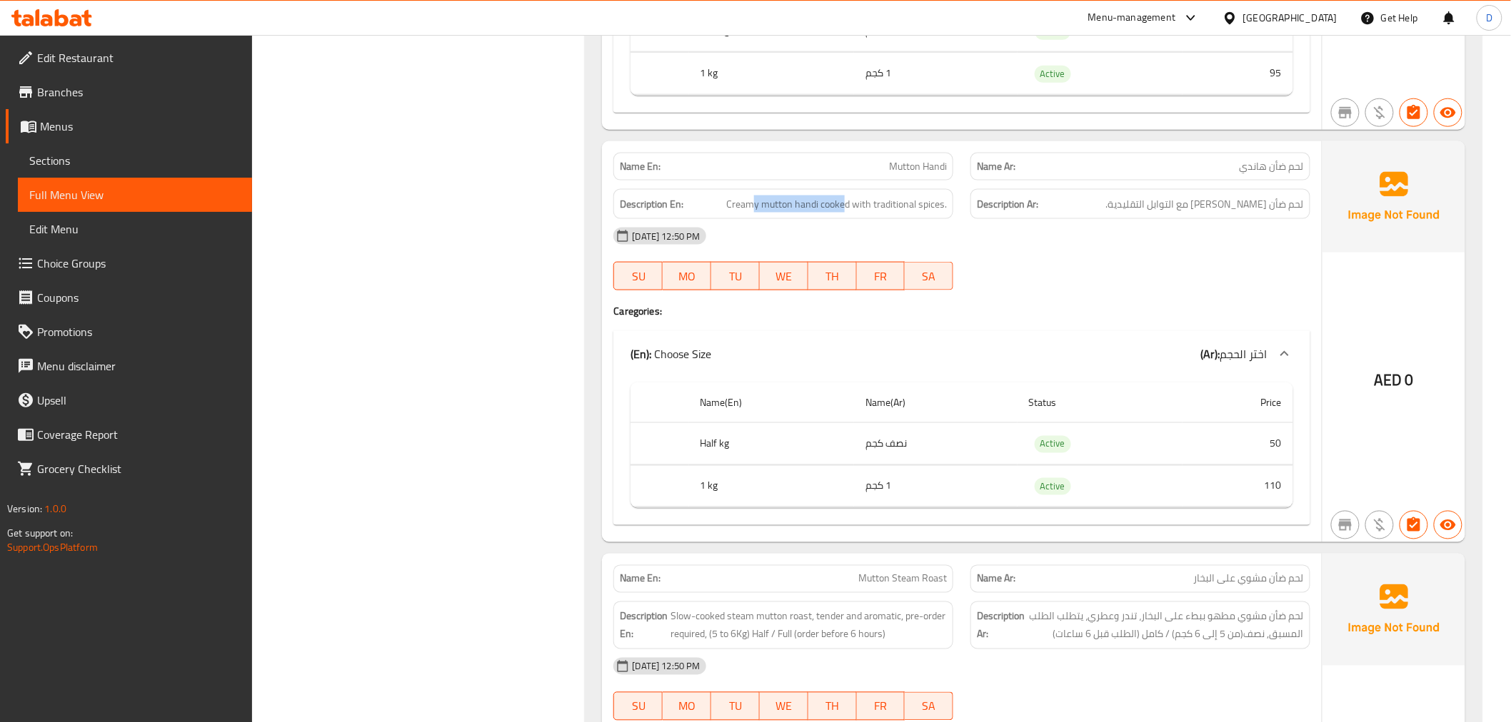
drag, startPoint x: 751, startPoint y: 166, endPoint x: 845, endPoint y: 155, distance: 94.2
click at [845, 189] on div "Description En: Creamy mutton handi cooked with traditional spices." at bounding box center [783, 204] width 340 height 31
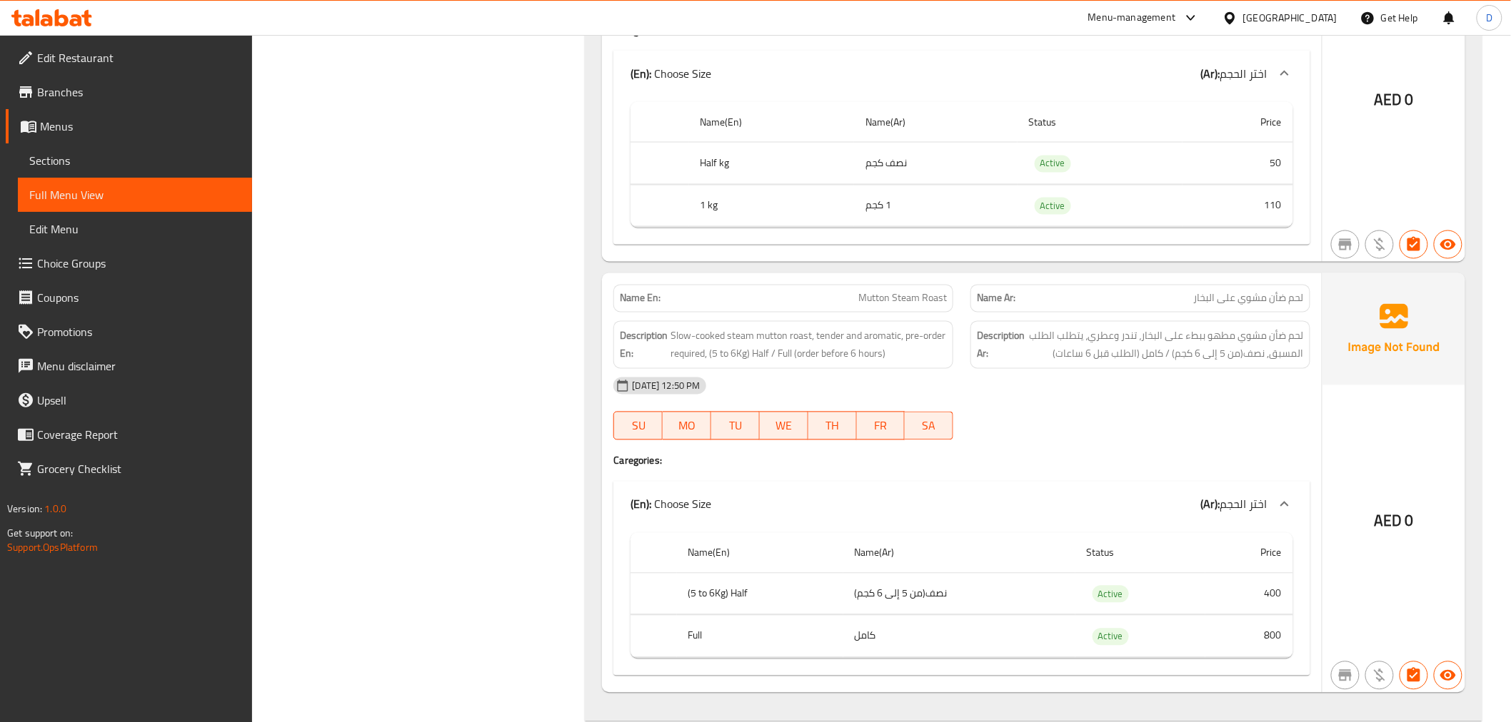
scroll to position [5563, 0]
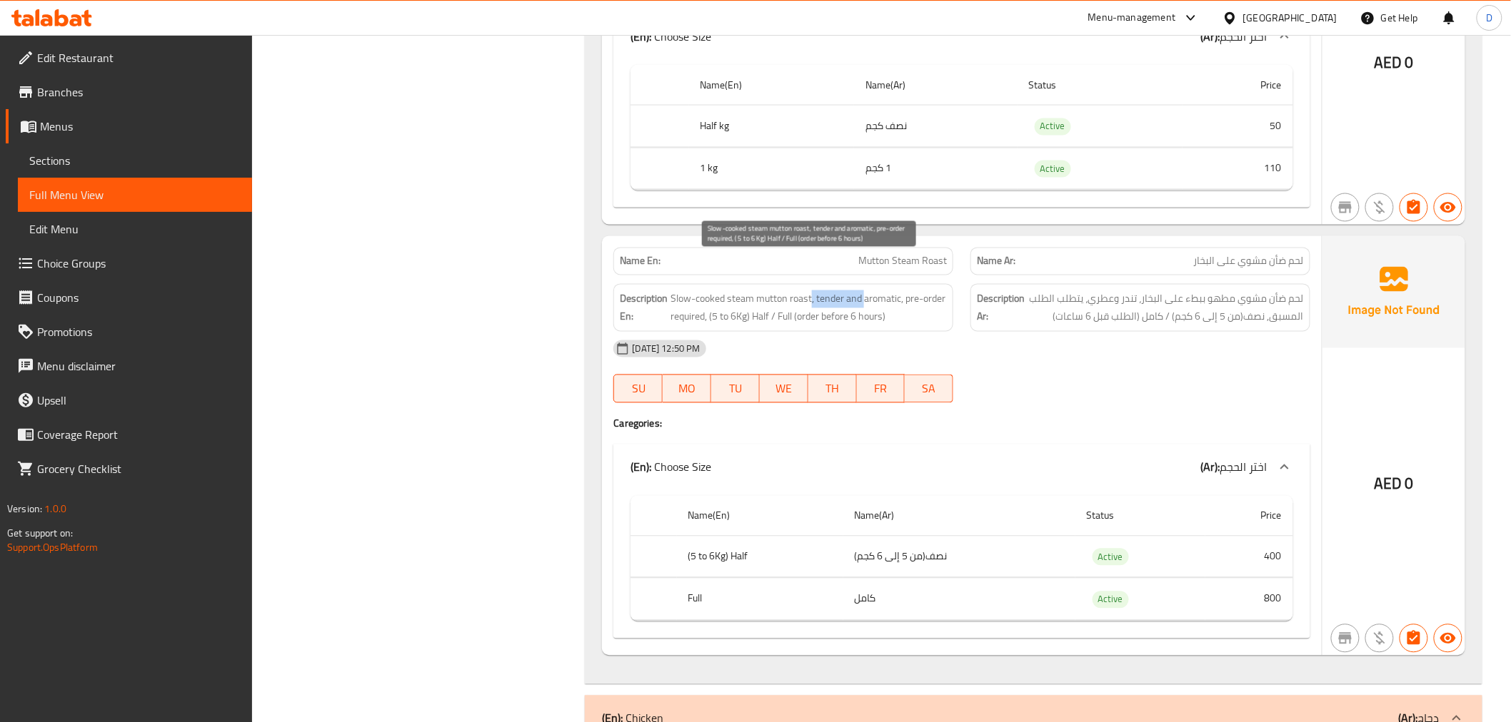
drag, startPoint x: 812, startPoint y: 261, endPoint x: 866, endPoint y: 267, distance: 54.6
click at [866, 291] on span "Slow-cooked steam mutton roast, tender and aromatic, pre-order required, (5 to …" at bounding box center [808, 308] width 276 height 35
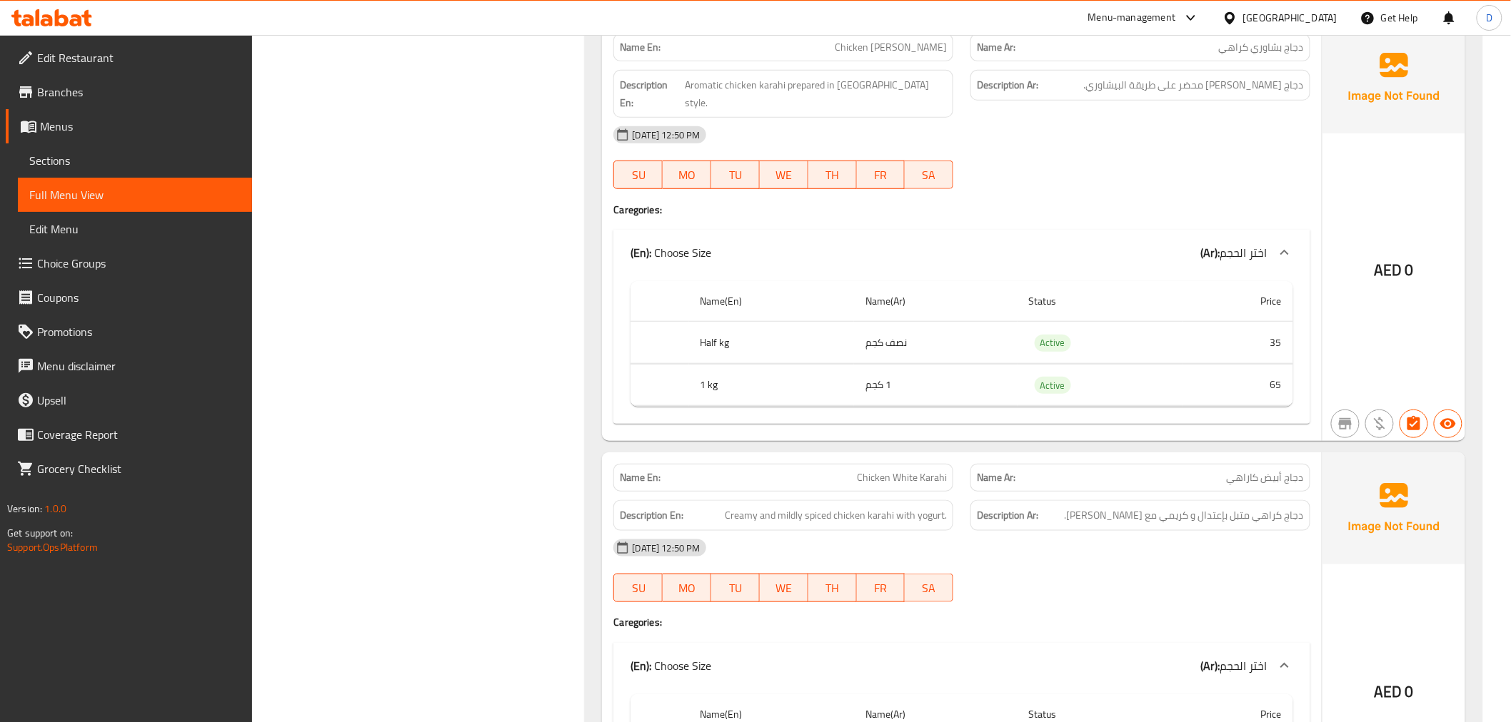
scroll to position [7070, 0]
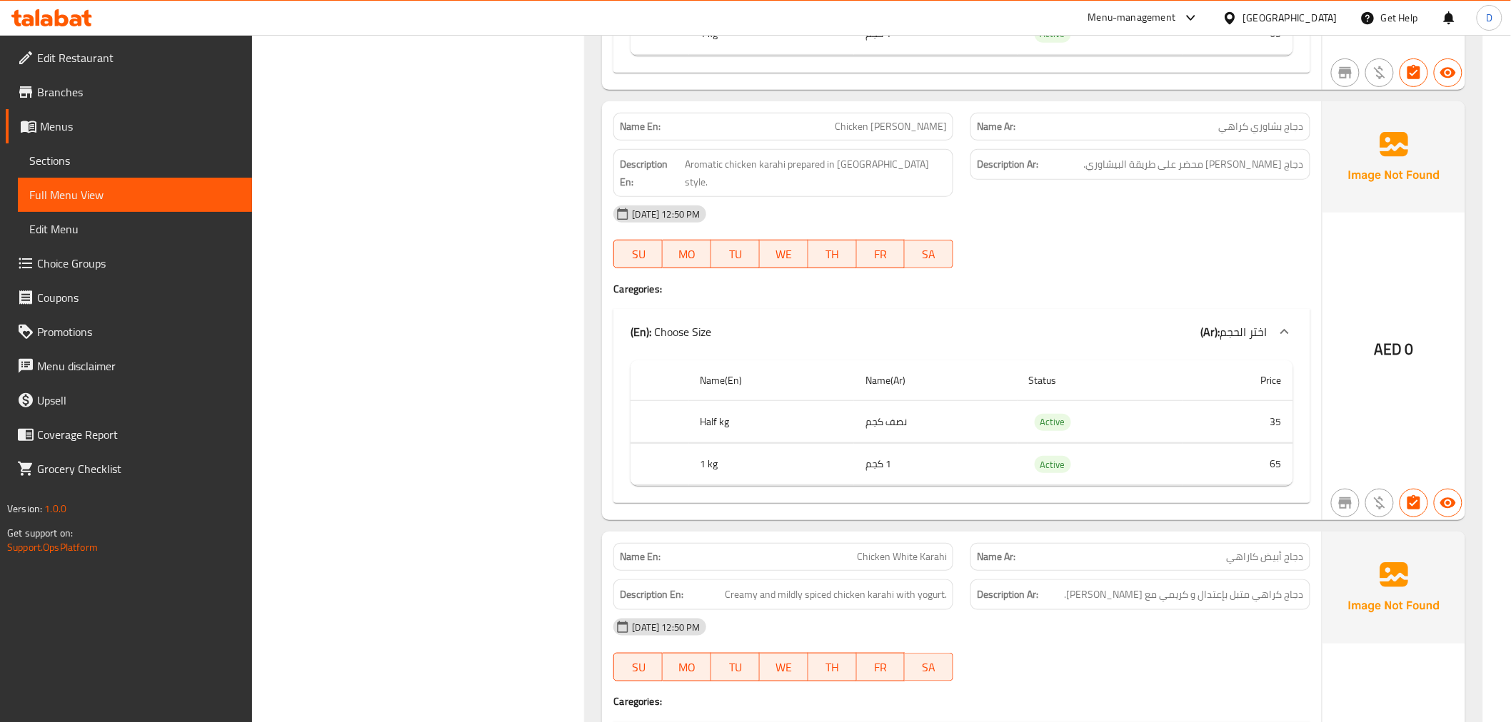
copy span "Chicken [PERSON_NAME]"
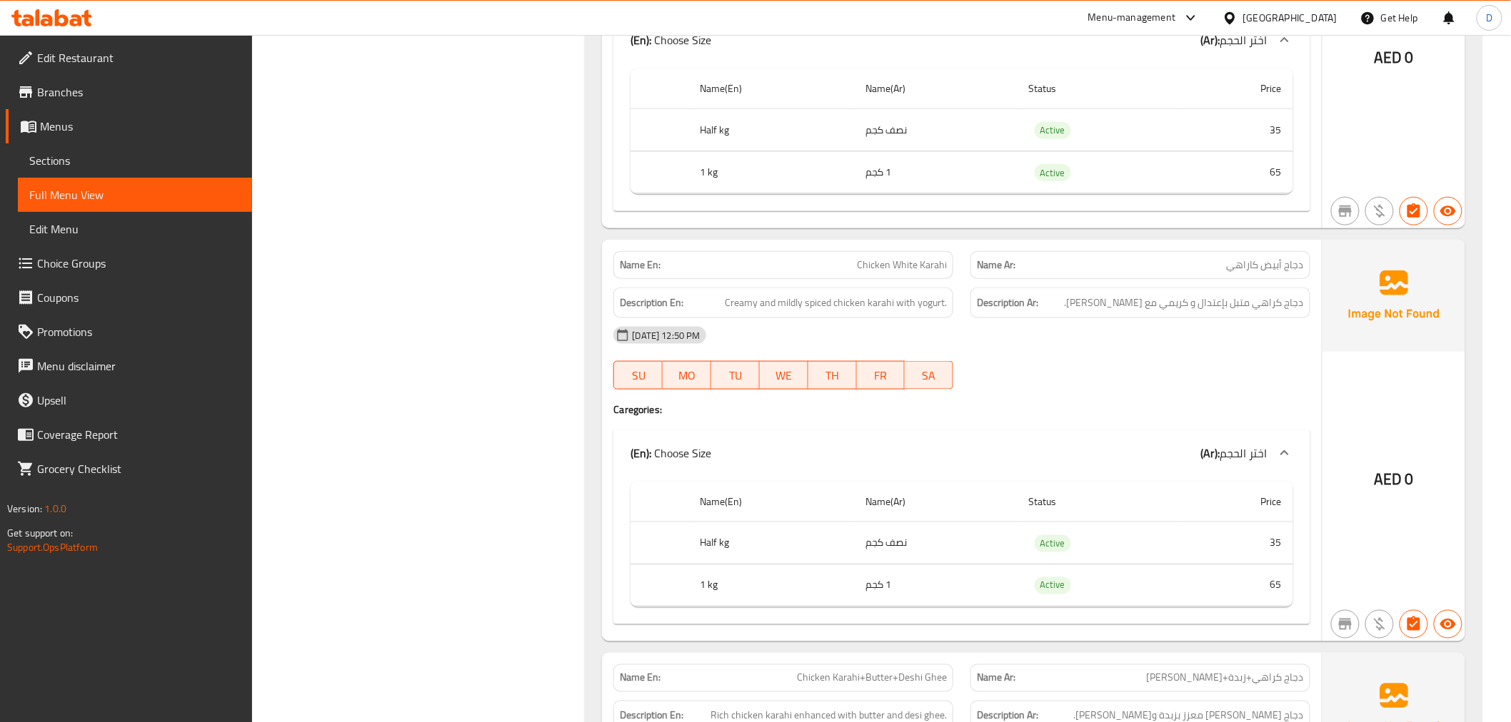
scroll to position [7387, 0]
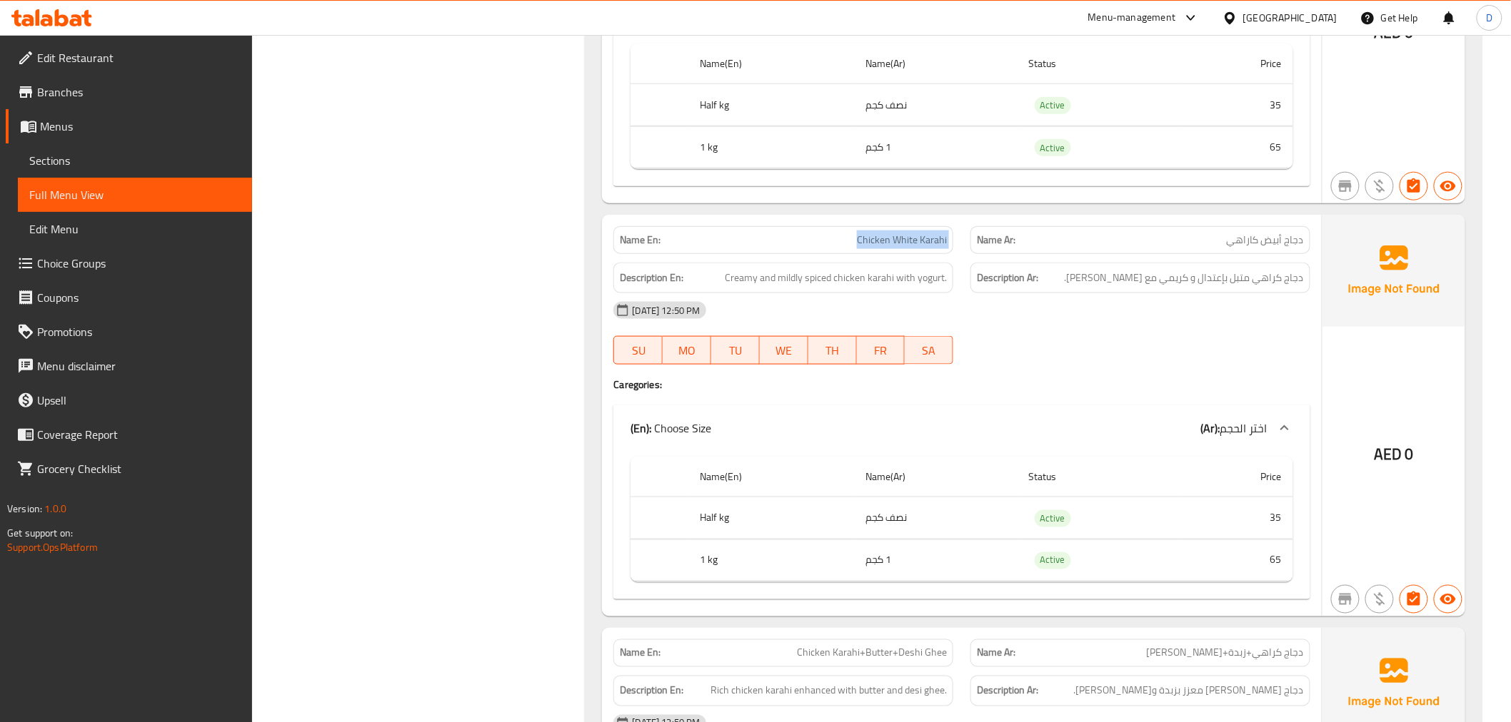
copy span "Chicken White Karahi"
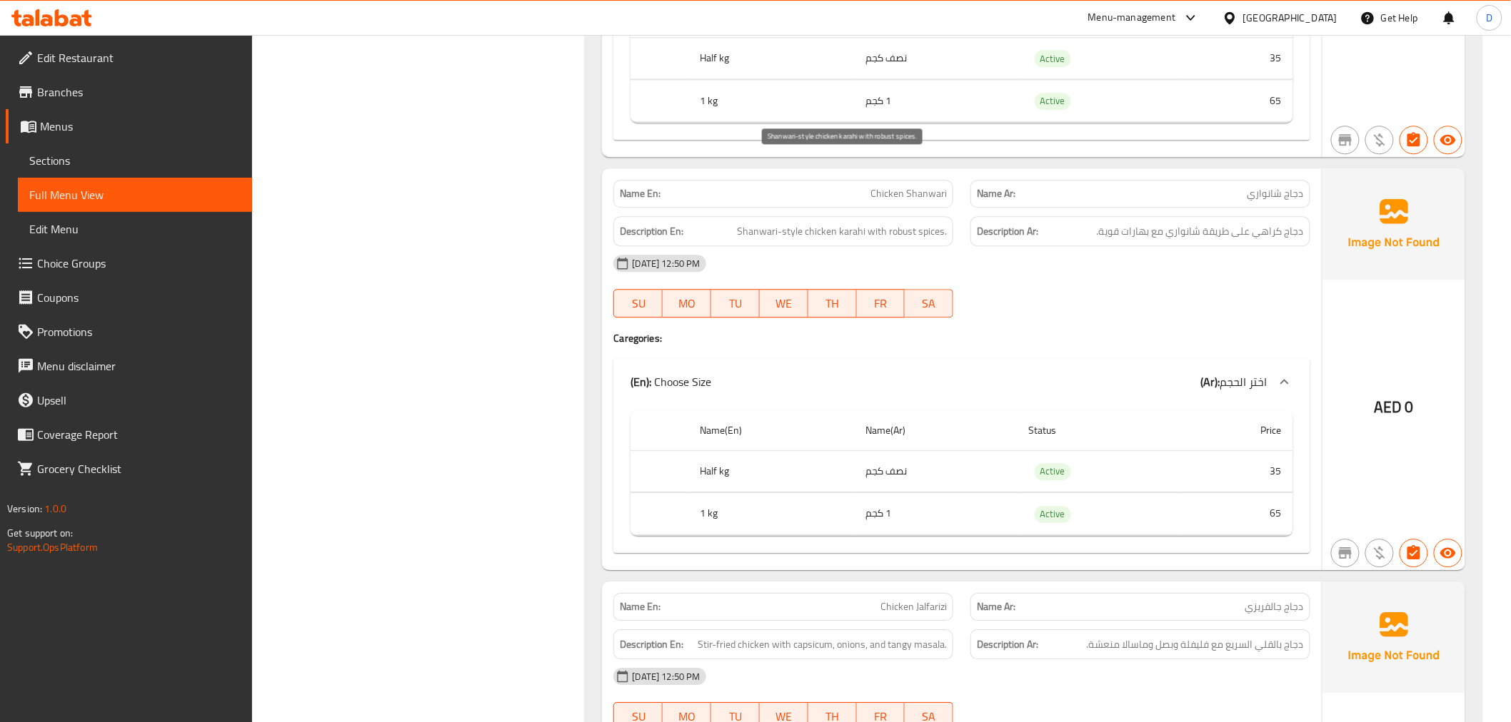
click at [751, 223] on span "Shanwari-style chicken karahi with robust spices." at bounding box center [842, 232] width 210 height 18
copy span "Shanwari"
click at [753, 223] on span "Shanwari-style chicken karahi with robust spices." at bounding box center [842, 232] width 210 height 18
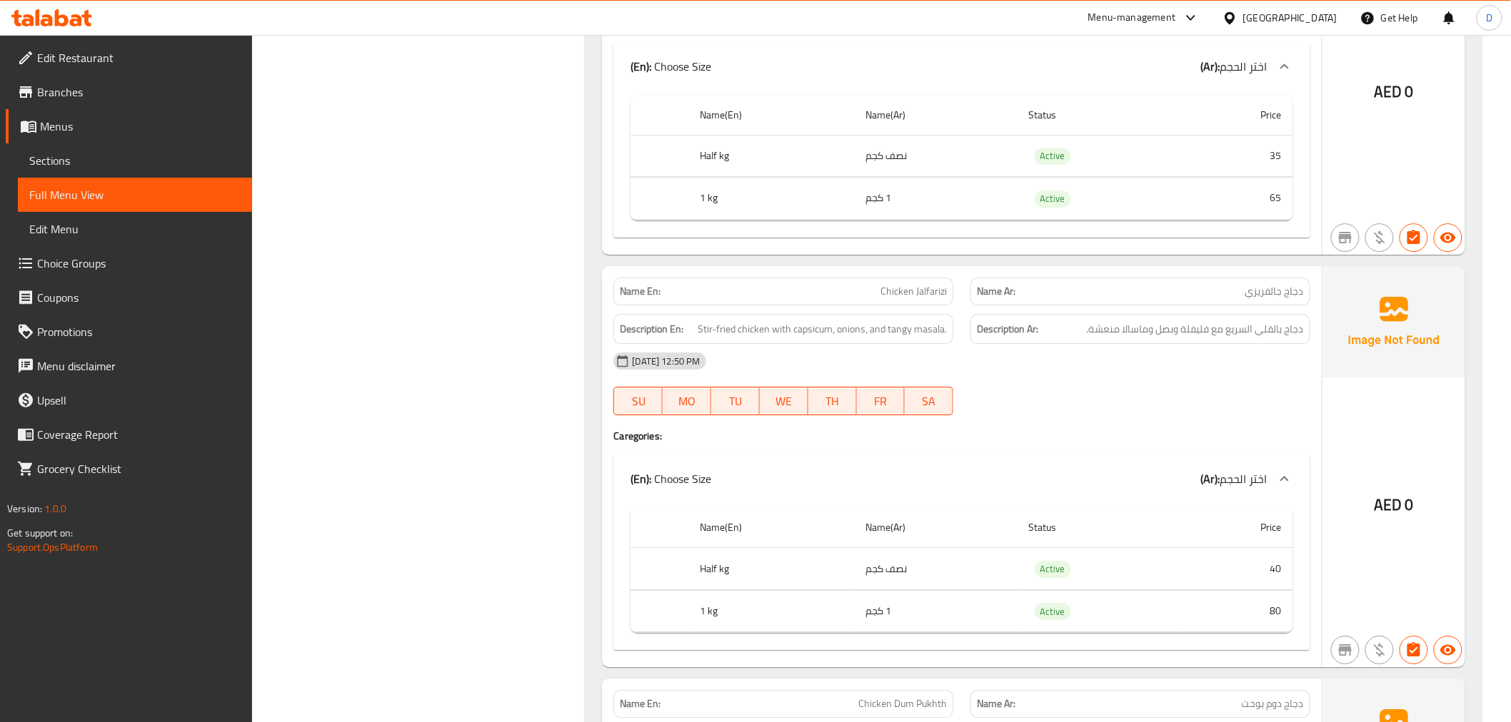
scroll to position [8577, 0]
drag, startPoint x: 1301, startPoint y: 265, endPoint x: 1185, endPoint y: 265, distance: 116.4
click at [1185, 319] on span "دجاج بالقلي السريع مع فليفلة وبصل وماسالا منعشة." at bounding box center [1195, 328] width 217 height 18
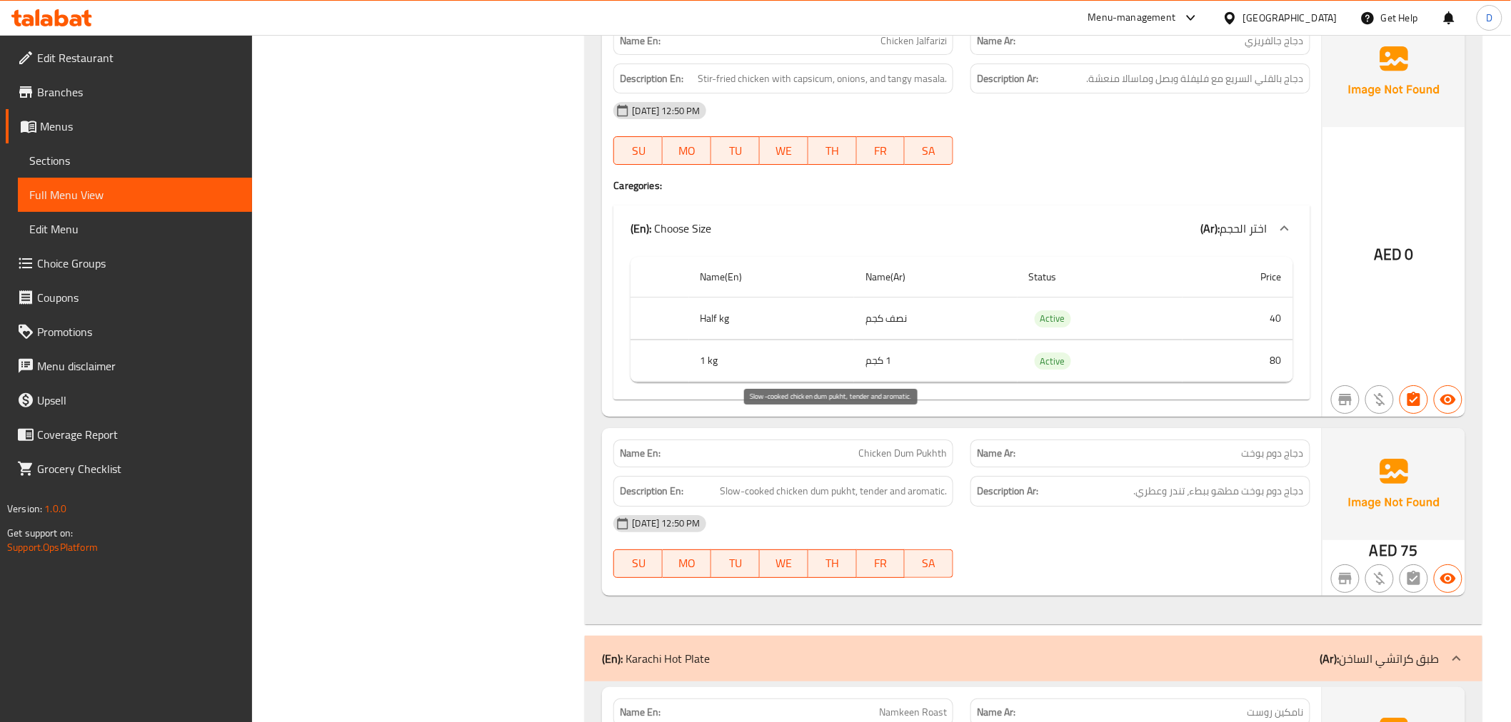
scroll to position [8974, 0]
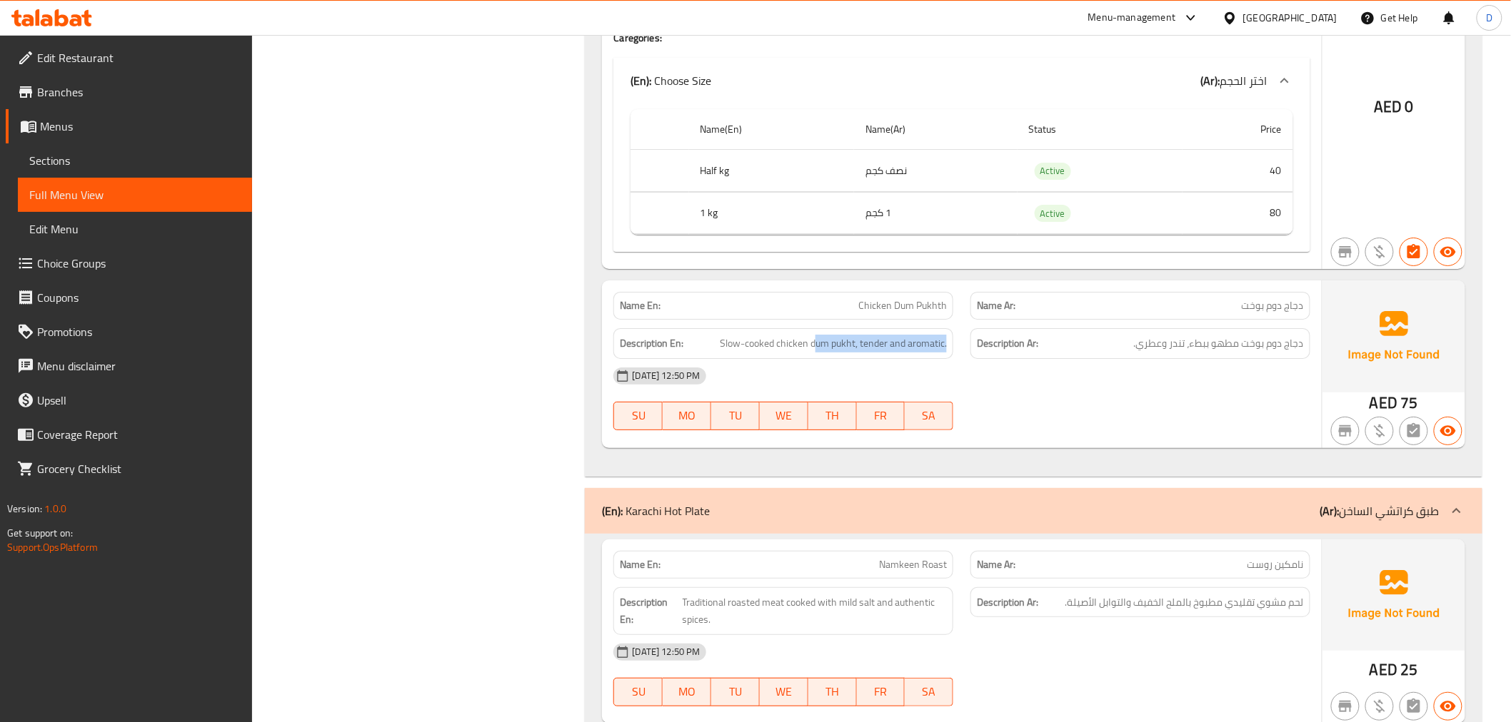
drag, startPoint x: 816, startPoint y: 270, endPoint x: 951, endPoint y: 261, distance: 135.3
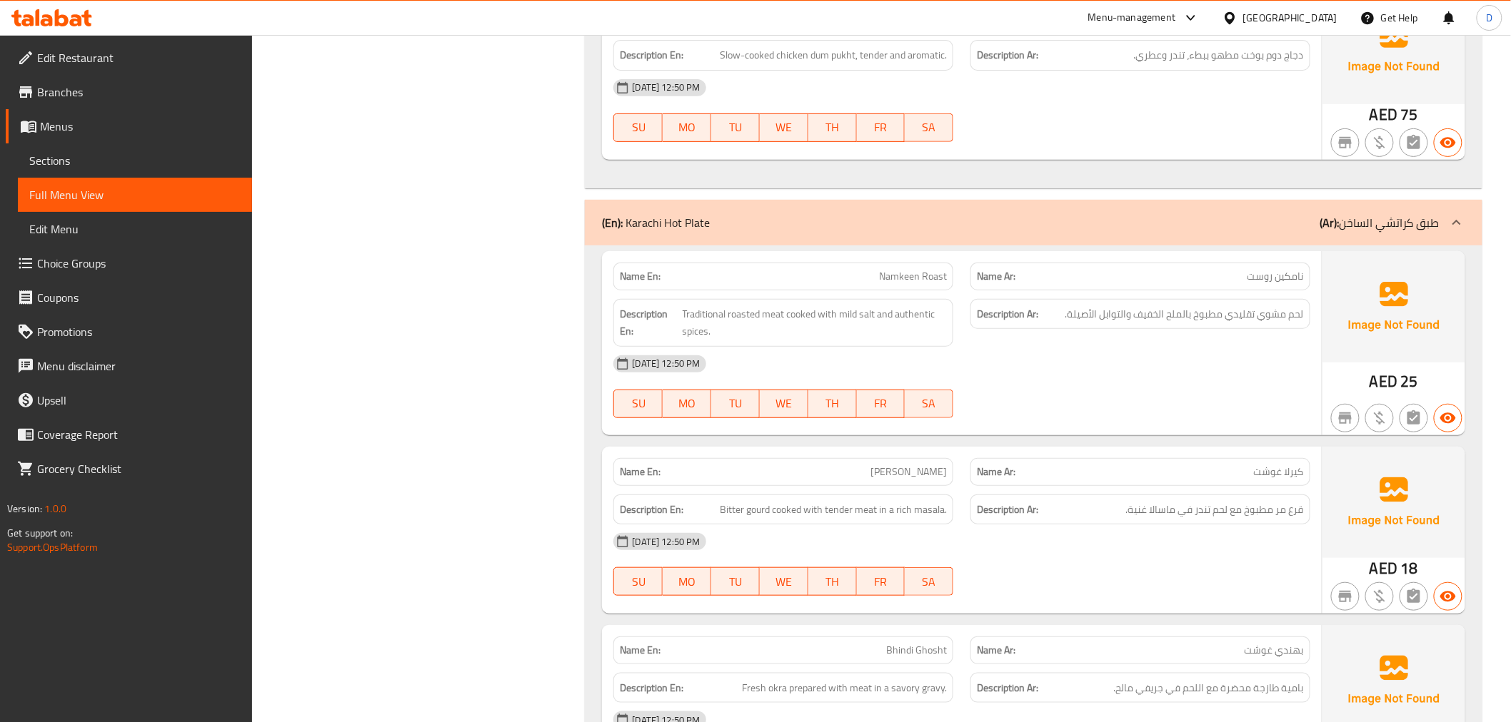
scroll to position [9291, 0]
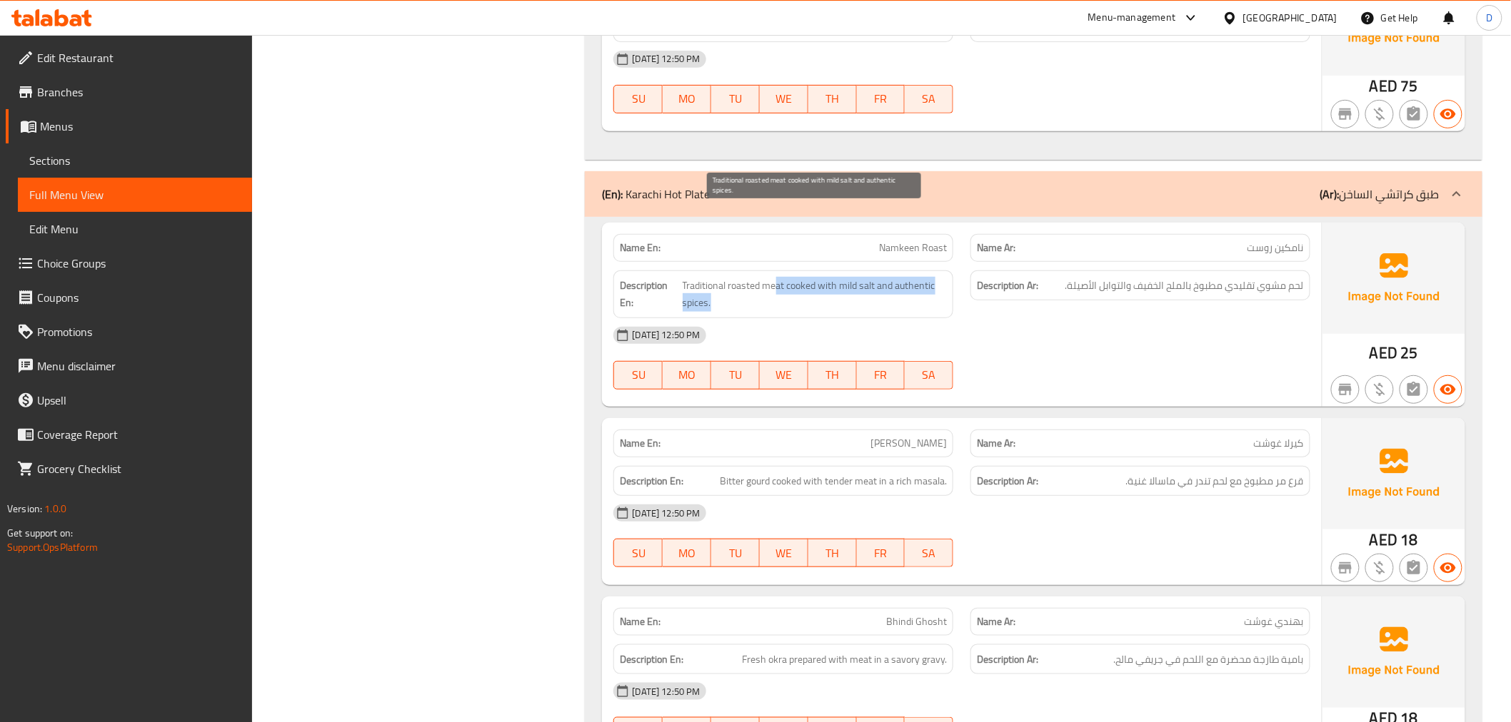
drag, startPoint x: 774, startPoint y: 220, endPoint x: 877, endPoint y: 234, distance: 103.8
click at [877, 277] on span "Traditional roasted meat cooked with mild salt and authentic spices." at bounding box center [815, 294] width 265 height 35
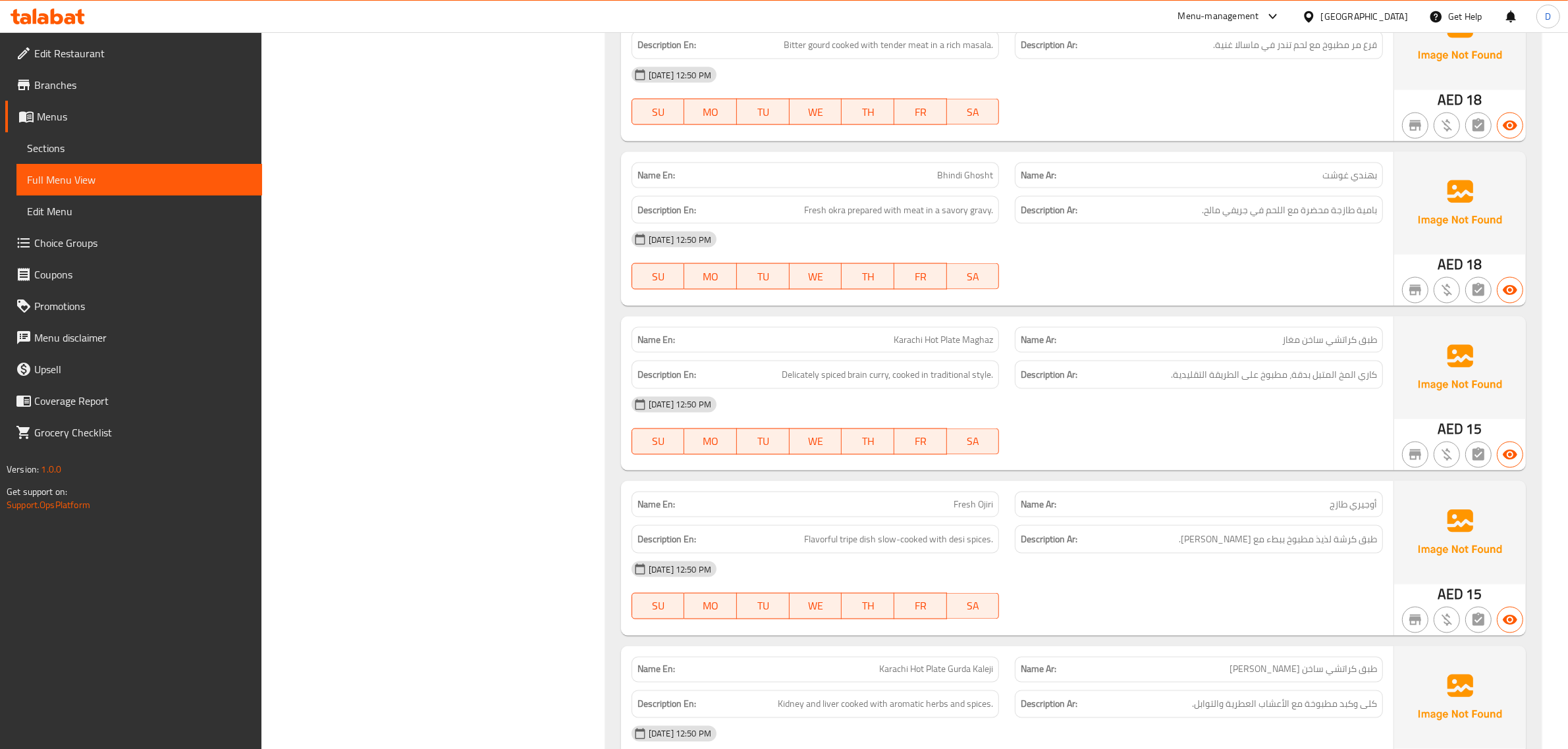
scroll to position [8726, 0]
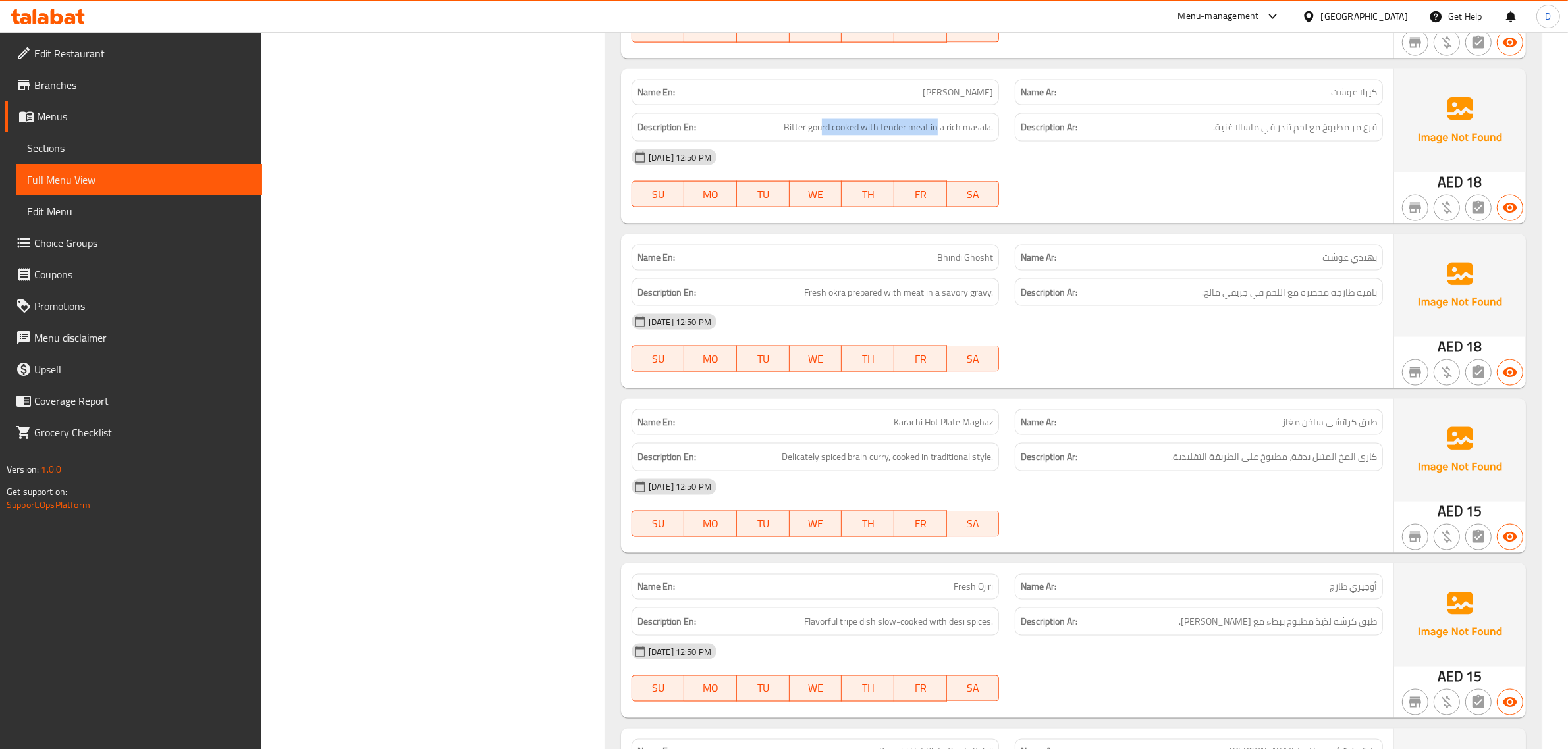
drag, startPoint x: 822, startPoint y: 172, endPoint x: 939, endPoint y: 150, distance: 119.1
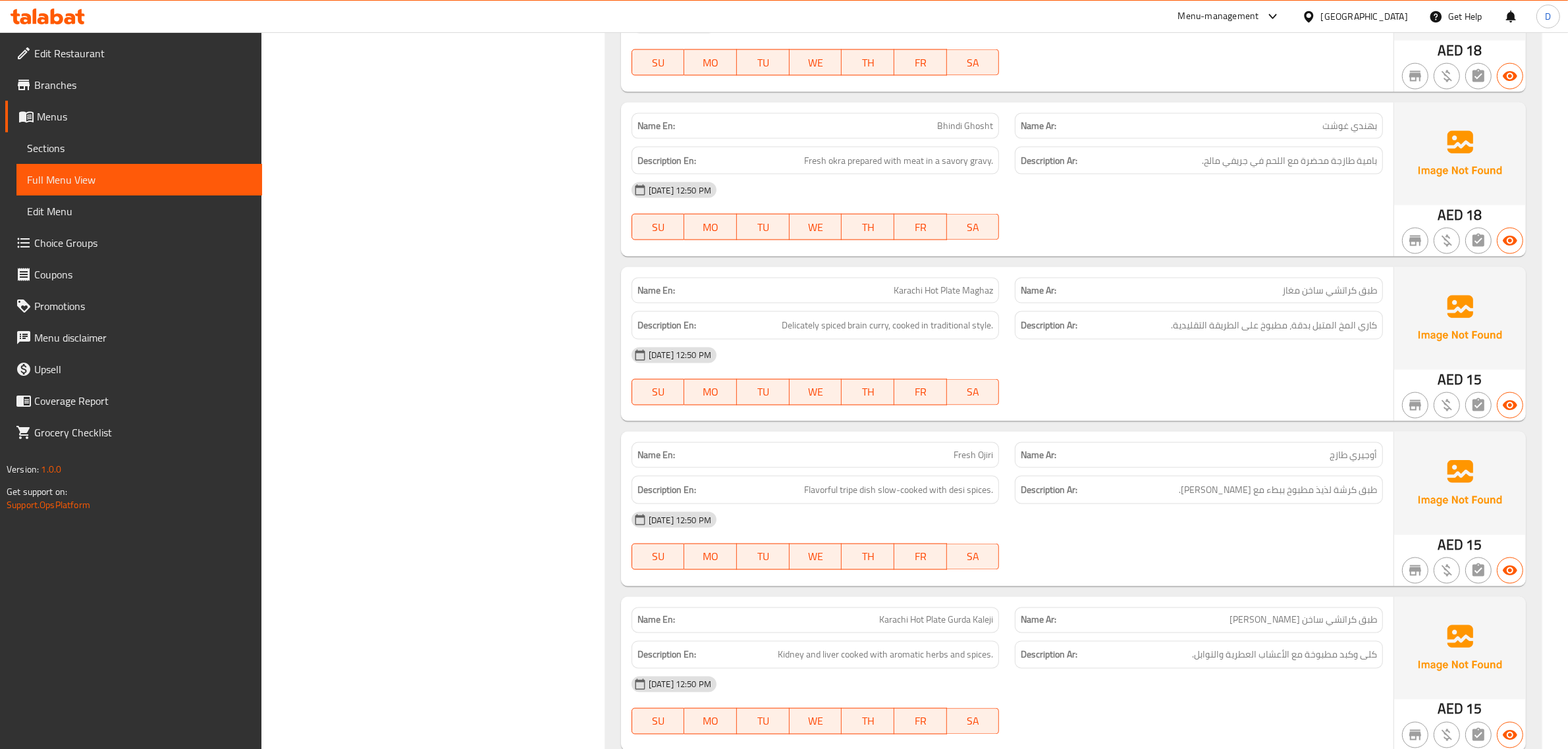
scroll to position [8808, 0]
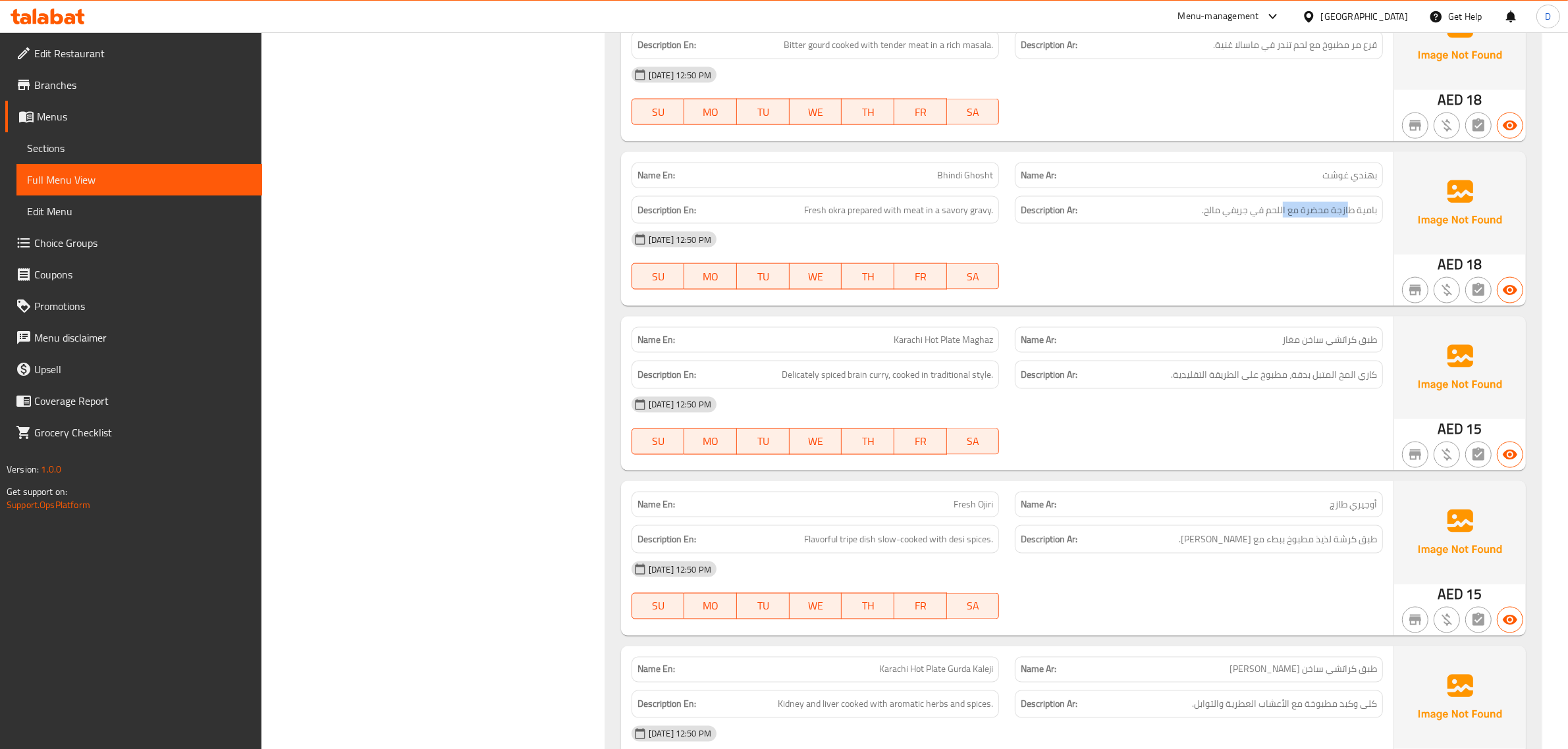
drag, startPoint x: 1348, startPoint y: 256, endPoint x: 1283, endPoint y: 261, distance: 65.2
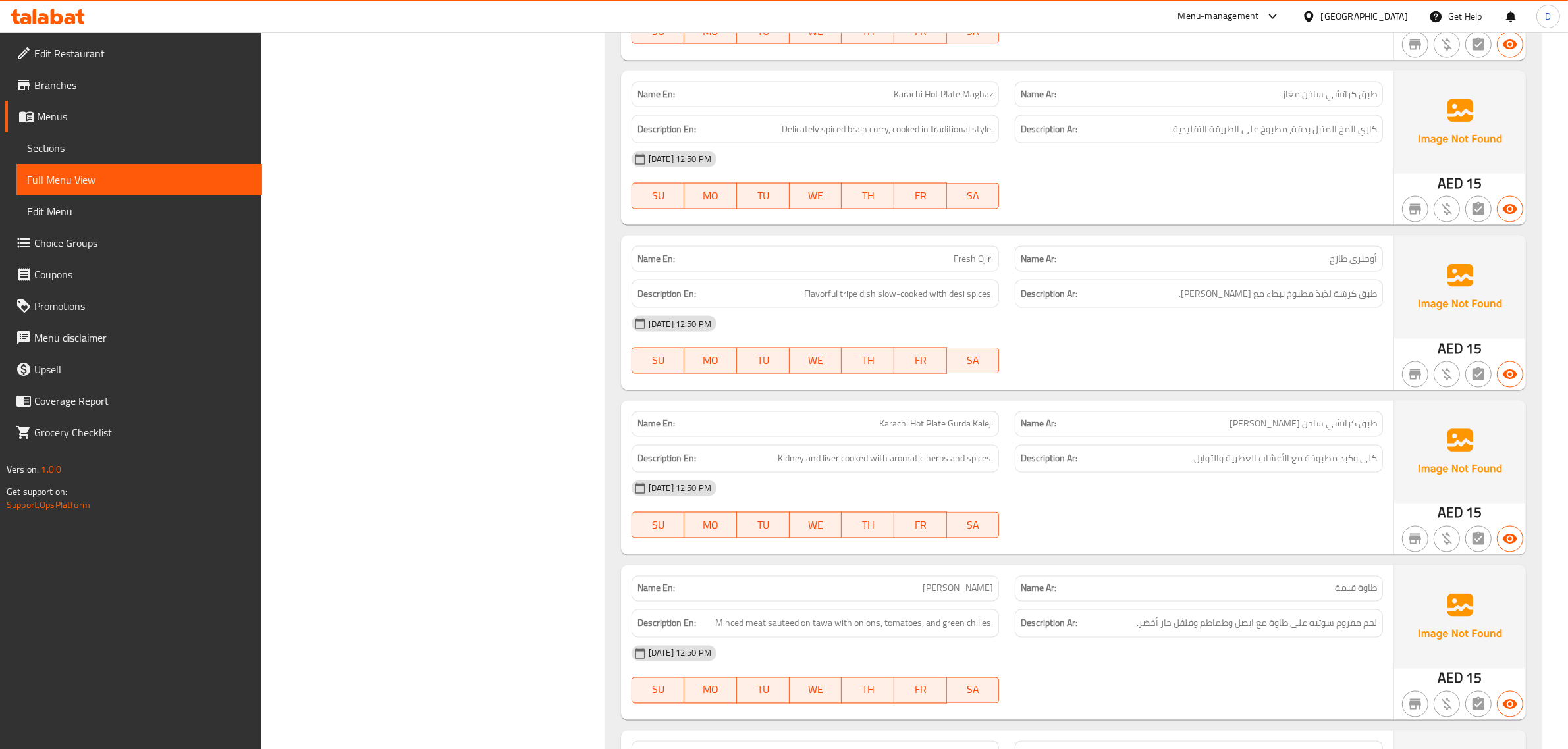
scroll to position [9055, 0]
drag, startPoint x: 871, startPoint y: 178, endPoint x: 947, endPoint y: 156, distance: 79.1
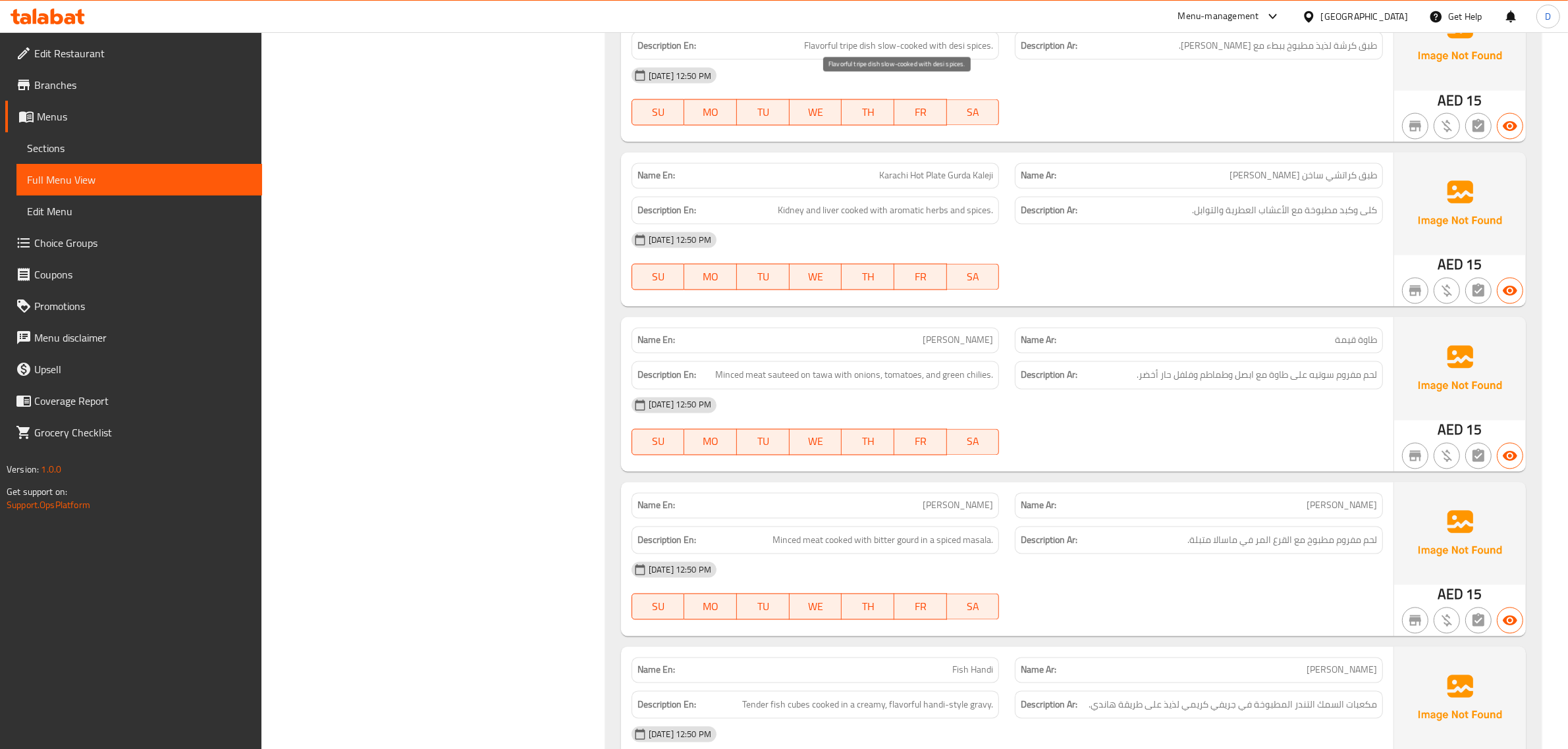
click at [844, 54] on span "Flavorful tripe dish slow-cooked with desi spices." at bounding box center [898, 46] width 189 height 17
copy span "tripe"
drag, startPoint x: 1338, startPoint y: 88, endPoint x: 1206, endPoint y: 101, distance: 132.6
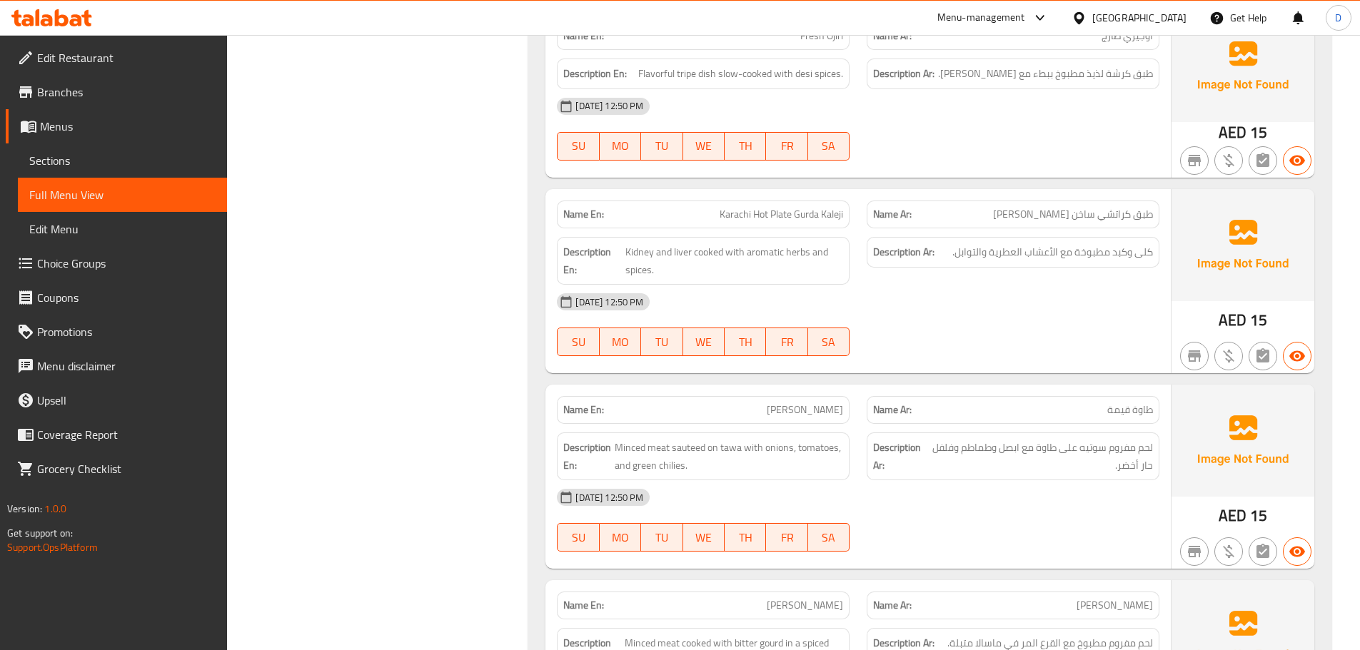
scroll to position [10549, 0]
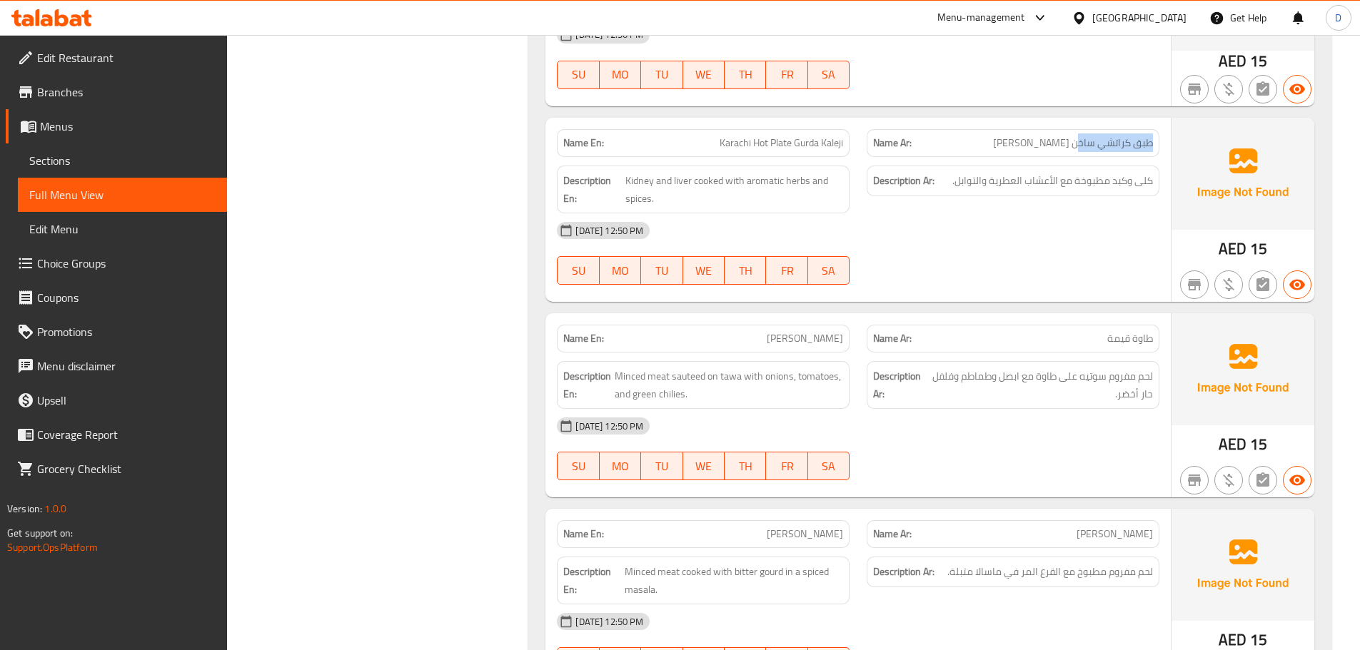
drag, startPoint x: 1076, startPoint y: 148, endPoint x: 948, endPoint y: 147, distance: 127.8
click at [1011, 187] on span "كلى وكبد مطبوخة مع الأعشاب العطرية والتوابل." at bounding box center [1052, 181] width 201 height 18
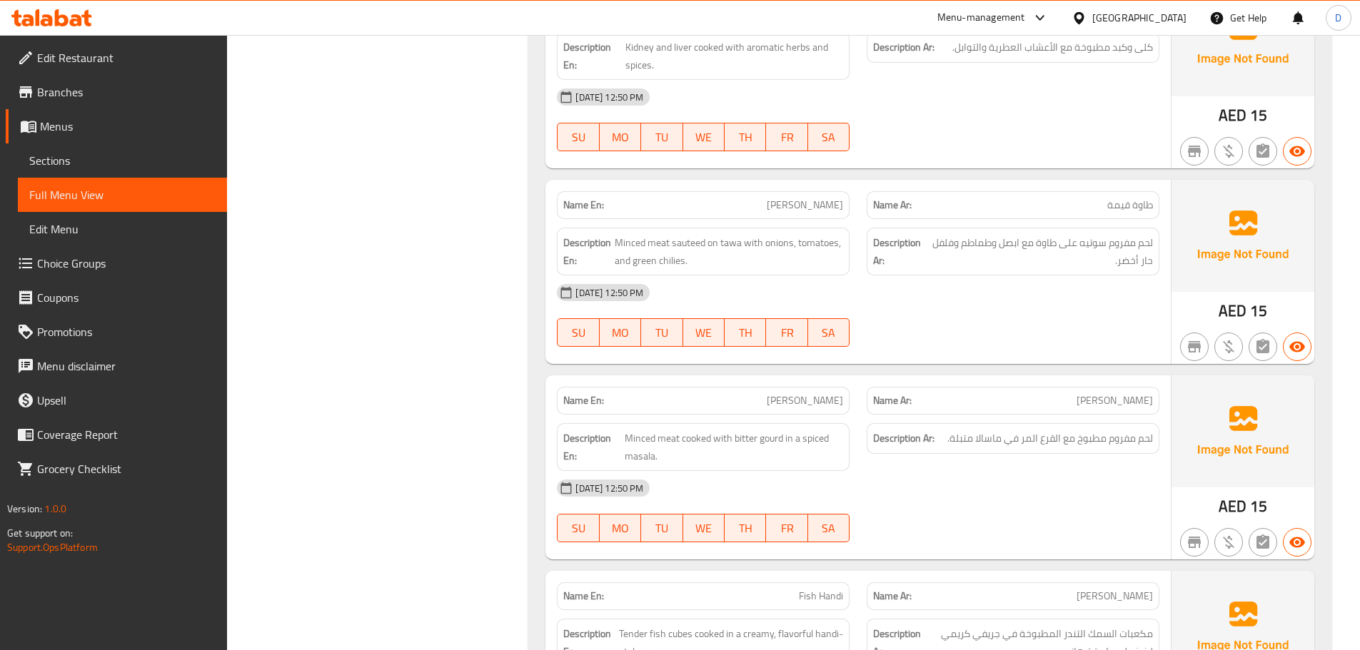
scroll to position [10620, 0]
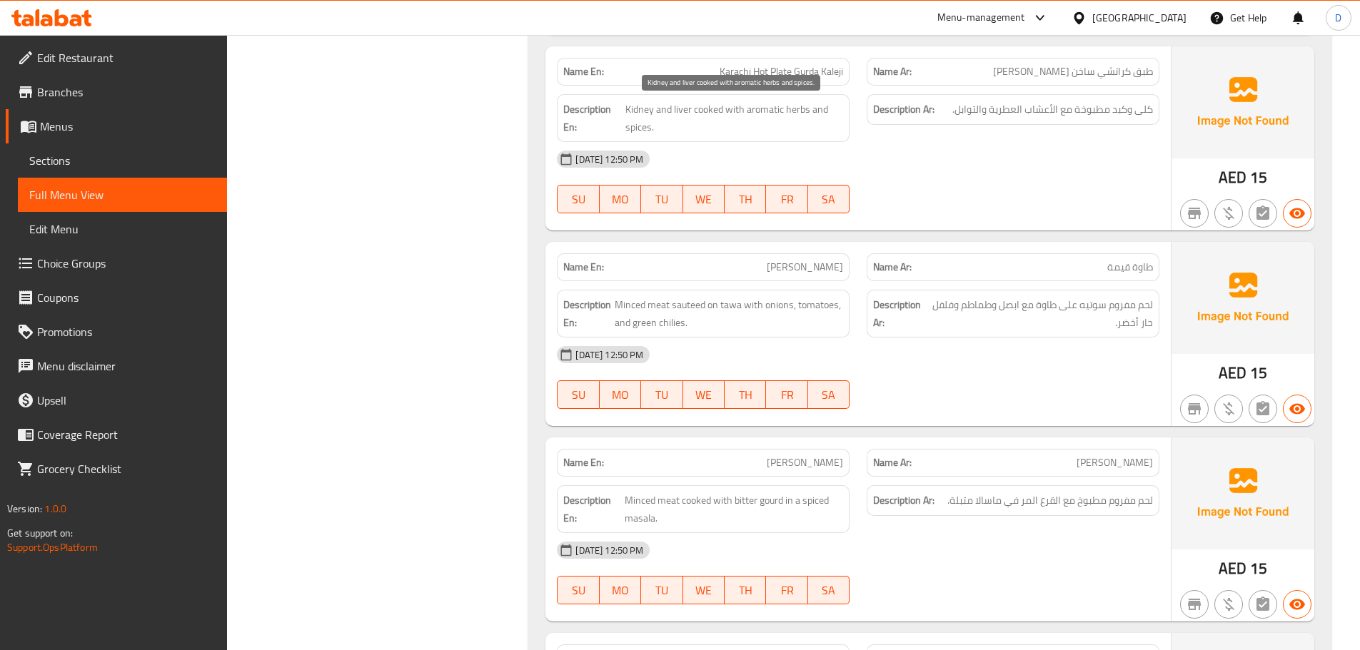
click at [645, 106] on span "Kidney and liver cooked with aromatic herbs and spices." at bounding box center [734, 118] width 218 height 35
copy span "Kidney"
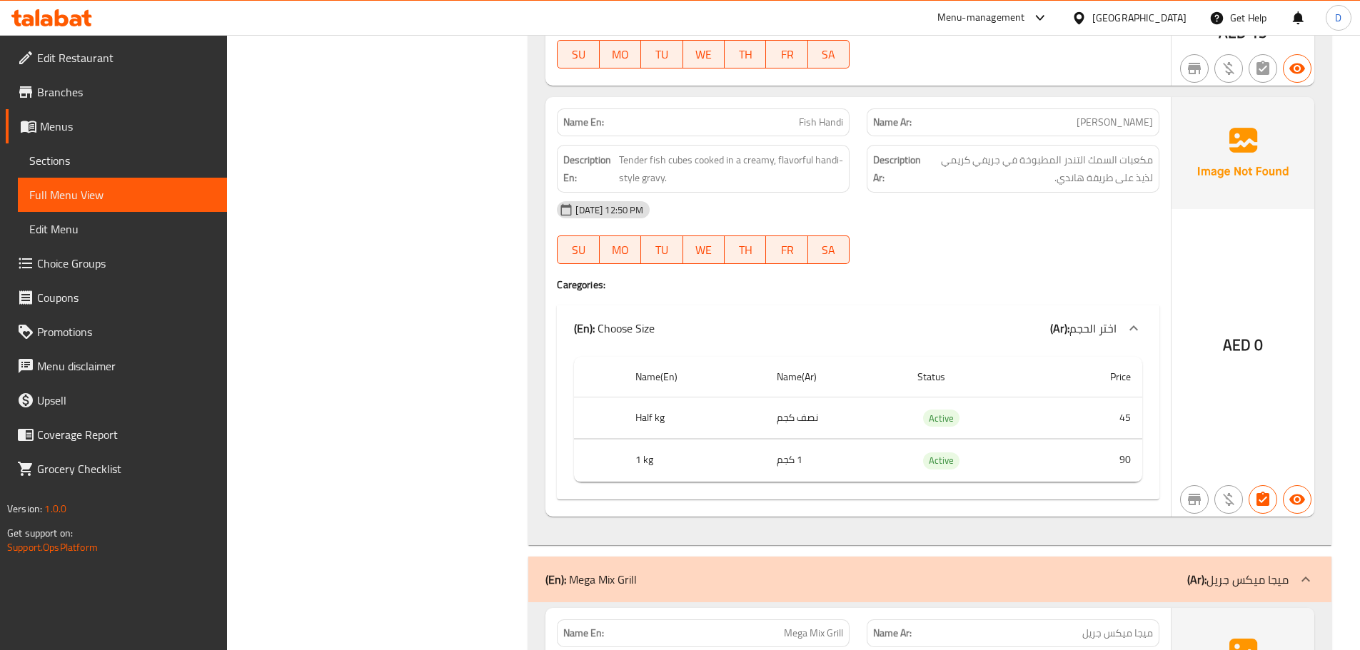
scroll to position [11192, 0]
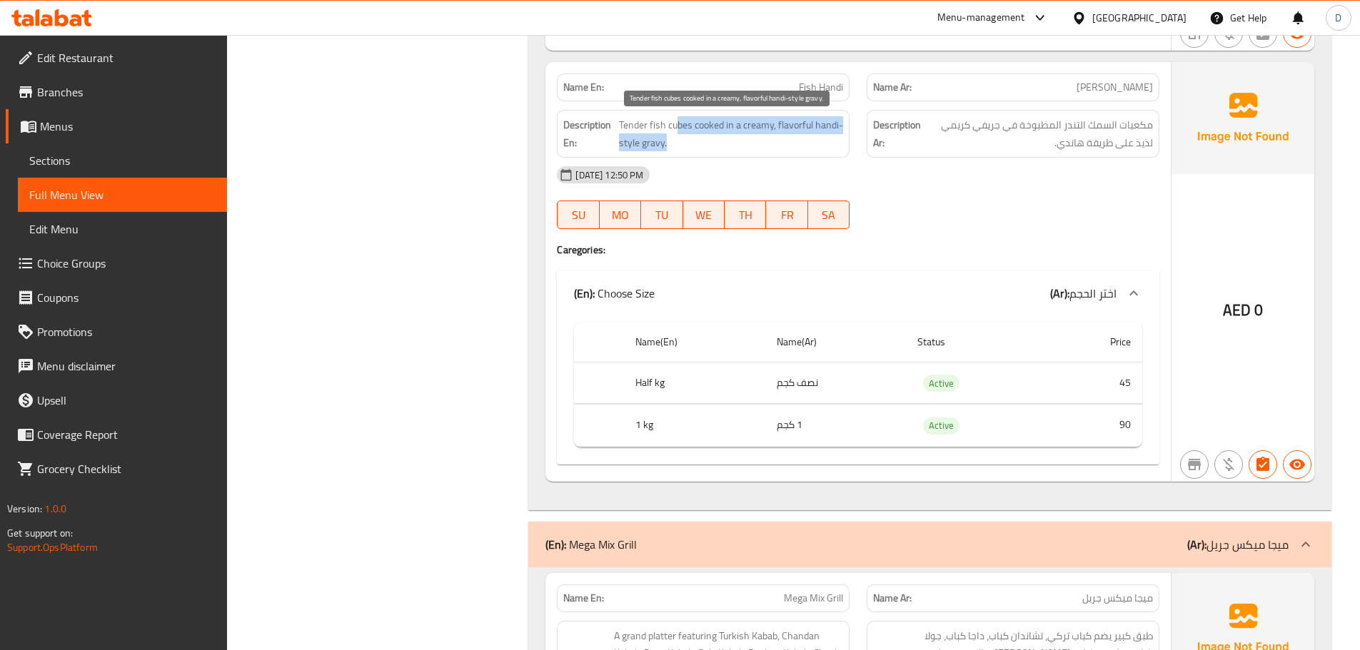
drag, startPoint x: 678, startPoint y: 121, endPoint x: 786, endPoint y: 140, distance: 109.5
click at [786, 140] on span "Tender fish cubes cooked in a creamy, flavorful handi-style gravy." at bounding box center [731, 133] width 224 height 35
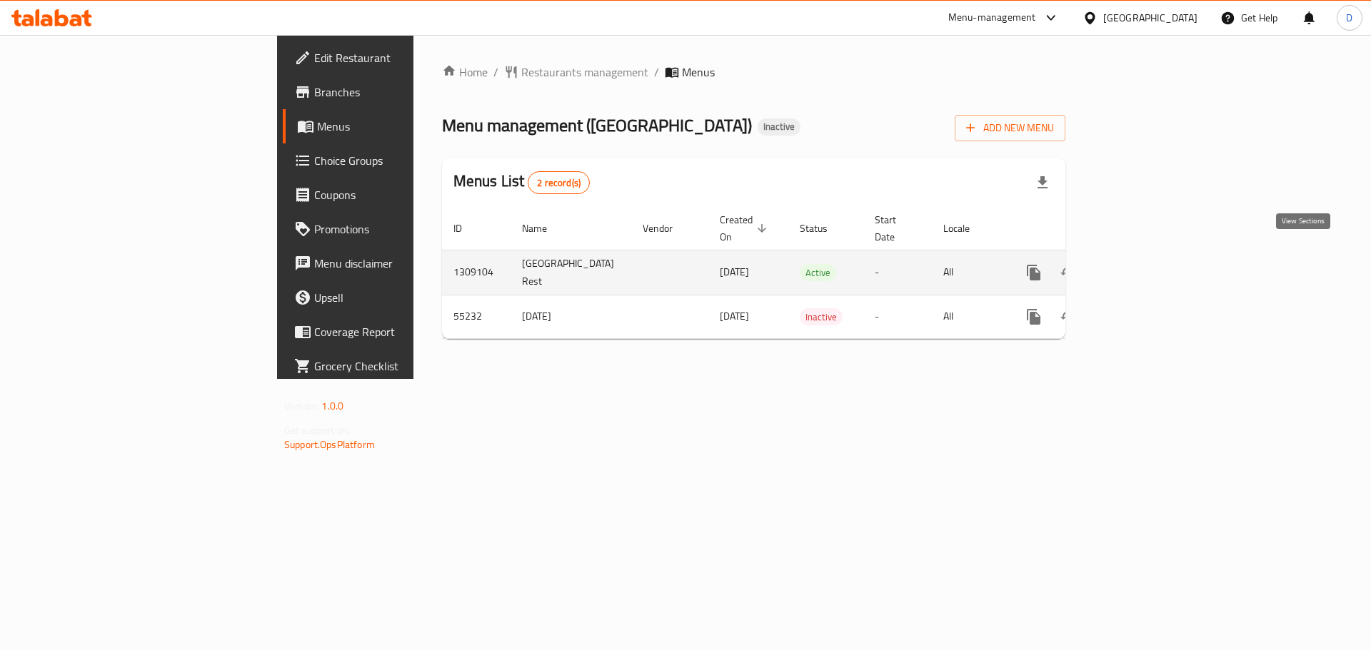
click at [1145, 264] on icon "enhanced table" at bounding box center [1136, 272] width 17 height 17
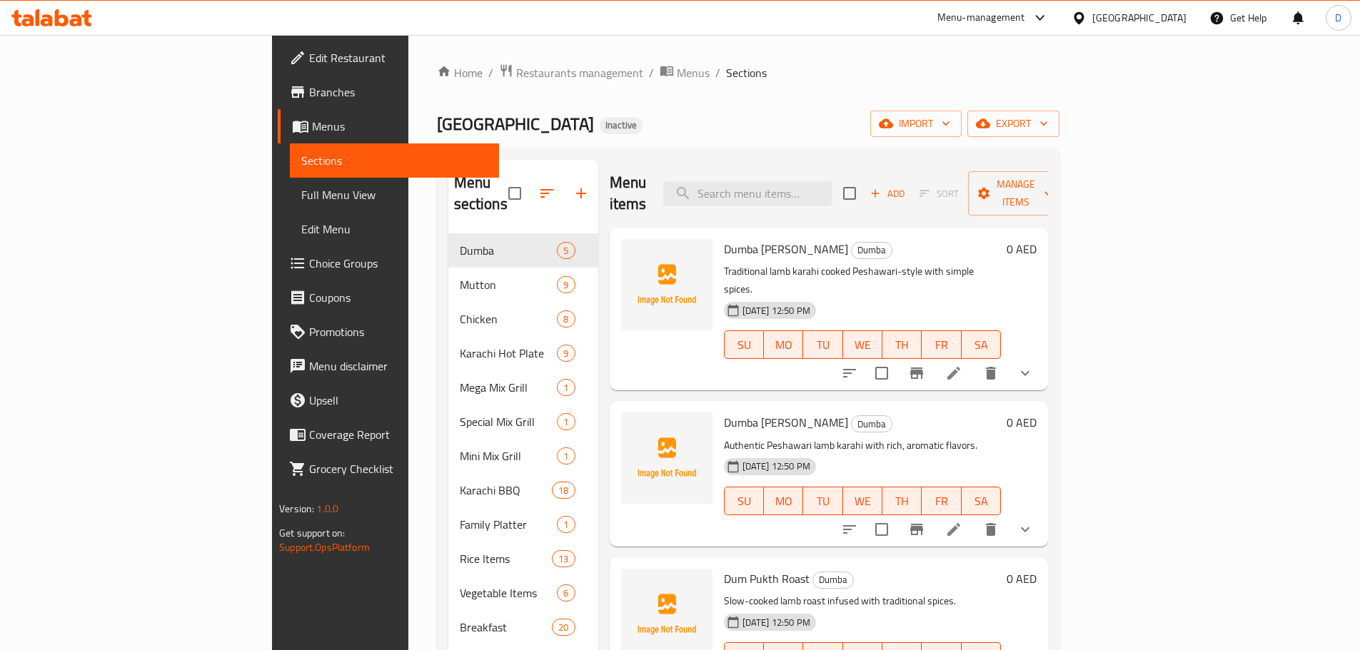
click at [807, 198] on div "Menu items Add Sort Manage items" at bounding box center [829, 194] width 438 height 68
click at [962, 521] on icon at bounding box center [953, 529] width 17 height 17
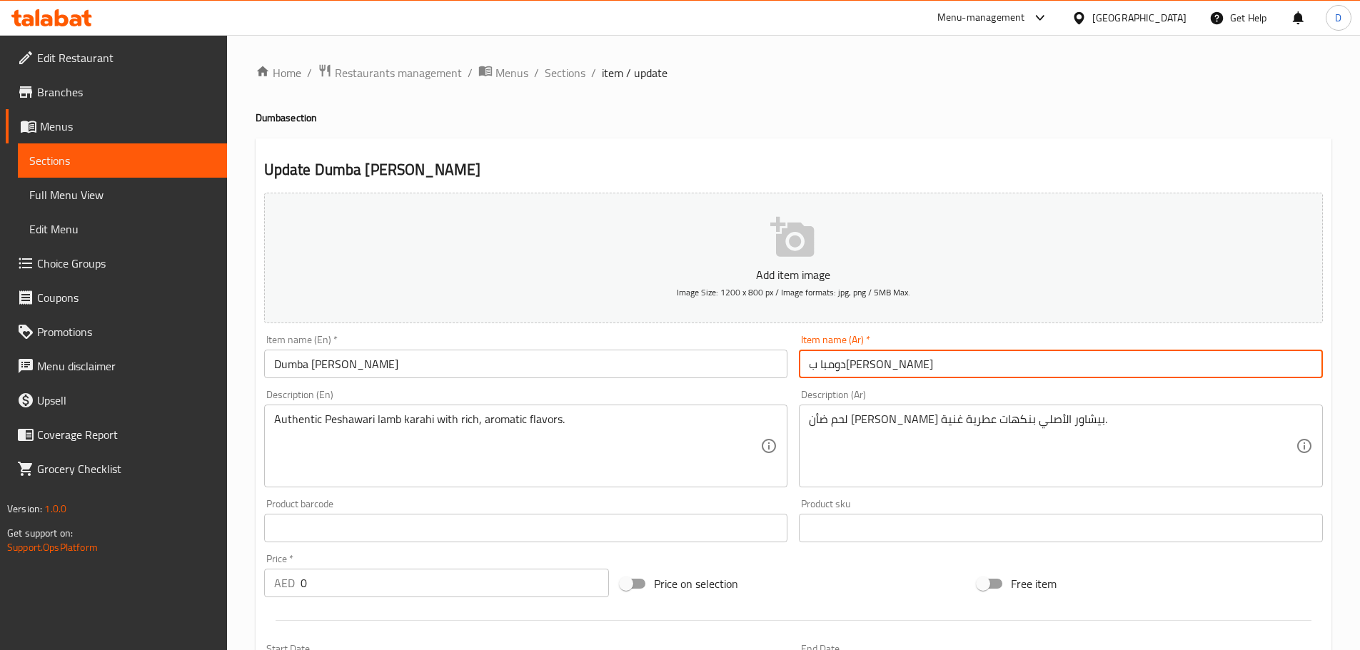
click at [872, 362] on input "دومبا ب[PERSON_NAME]" at bounding box center [1061, 364] width 524 height 29
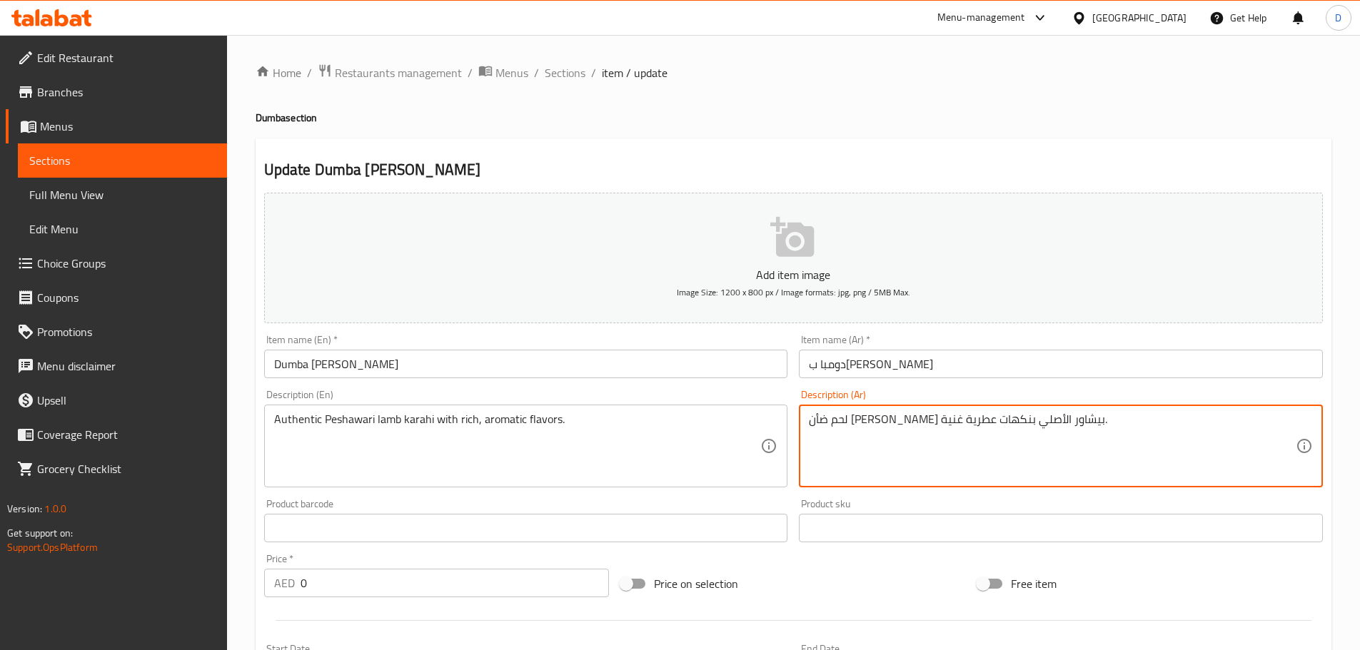
click at [952, 421] on textarea "لحم ضأن [PERSON_NAME] بيشاور الأصلي بنكهات عطرية غنية." at bounding box center [1052, 447] width 487 height 68
paste textarea "ي"
type textarea "لحم ضأن [PERSON_NAME] بيشاوري الأصلي بنكهات عطرية غنية."
click at [921, 439] on textarea "لحم ضأن [PERSON_NAME] بيشاوري الأصلي بنكهات عطرية غنية." at bounding box center [1052, 447] width 487 height 68
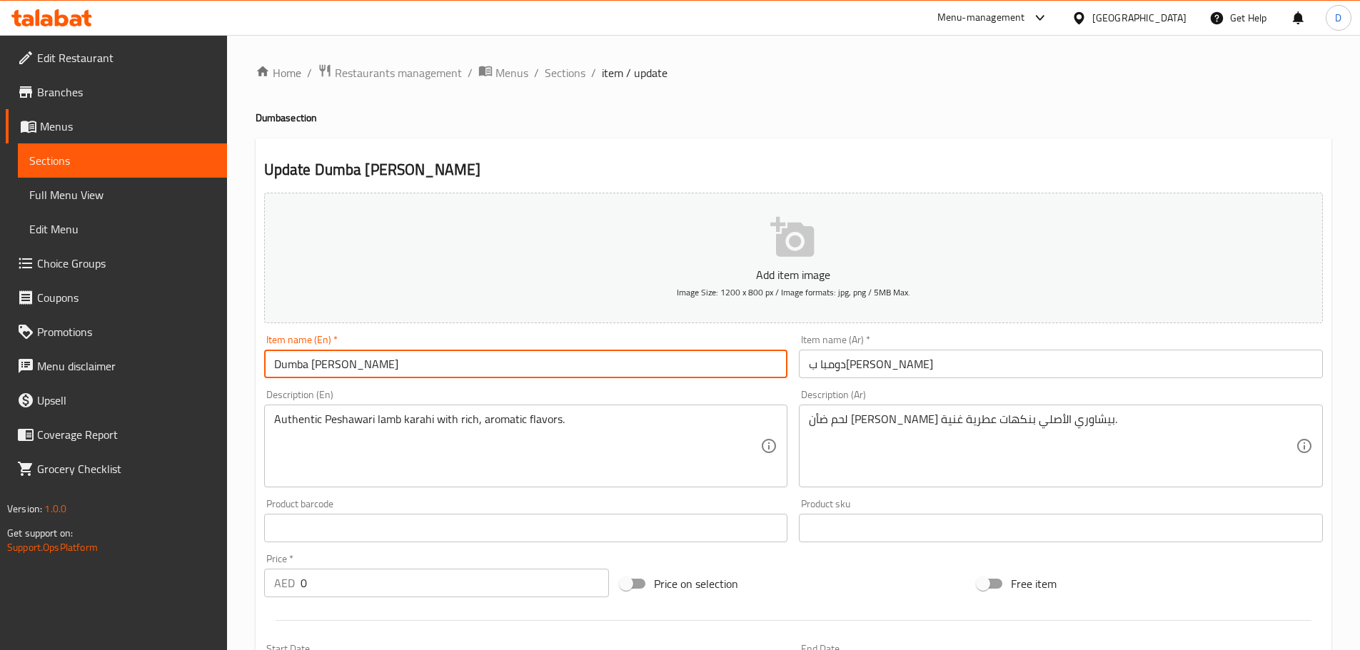
click at [388, 374] on input "Dumba [PERSON_NAME]" at bounding box center [526, 364] width 524 height 29
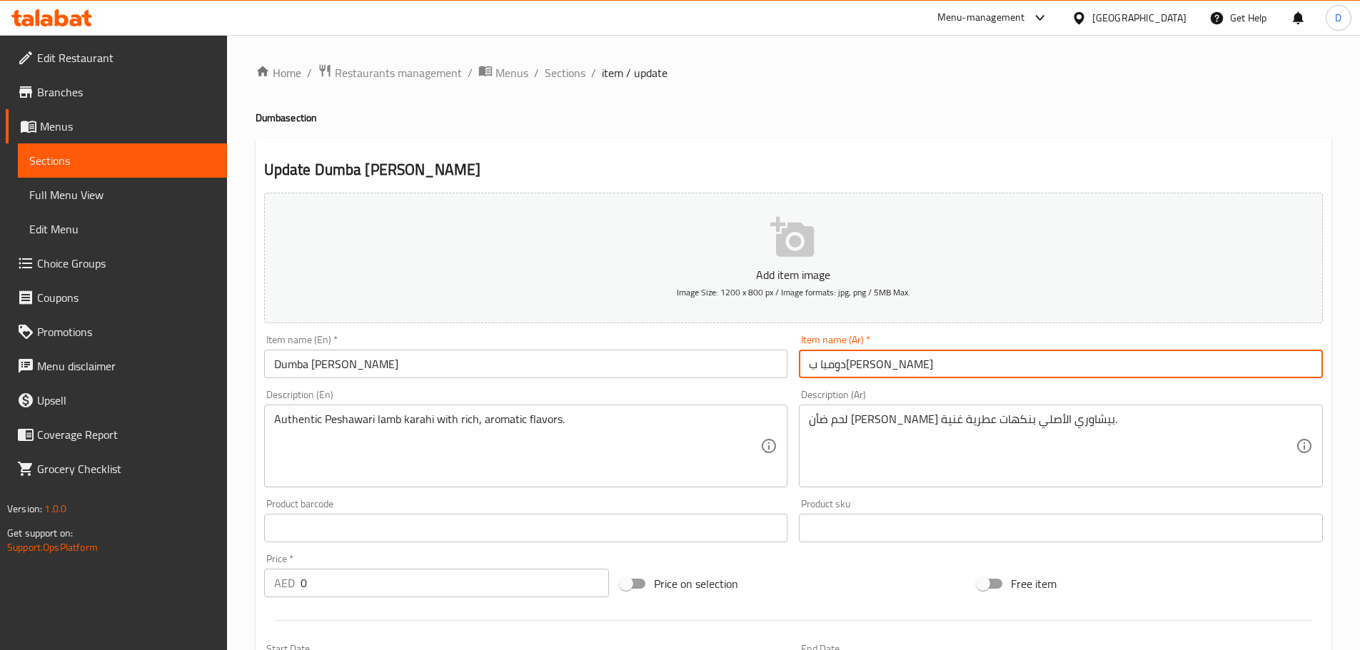
click at [842, 368] on input "دومبا ب[PERSON_NAME]" at bounding box center [1061, 364] width 524 height 29
drag, startPoint x: 842, startPoint y: 368, endPoint x: 812, endPoint y: 365, distance: 29.5
click at [812, 365] on input "دومبا ب[PERSON_NAME]" at bounding box center [1061, 364] width 524 height 29
paste input "راهي"
type input "دومبا بيشاوري كاراهي"
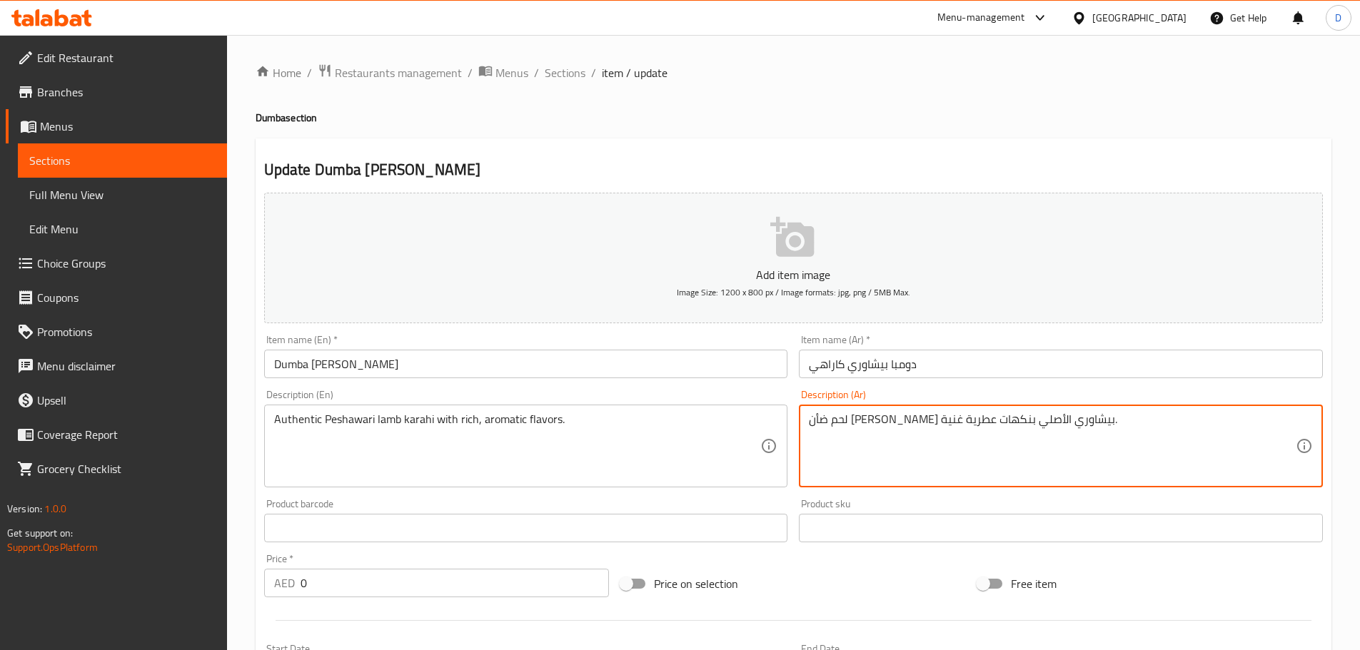
click at [1004, 422] on textarea "لحم ضأن [PERSON_NAME] بيشاوري الأصلي بنكهات عطرية غنية." at bounding box center [1052, 447] width 487 height 68
paste textarea
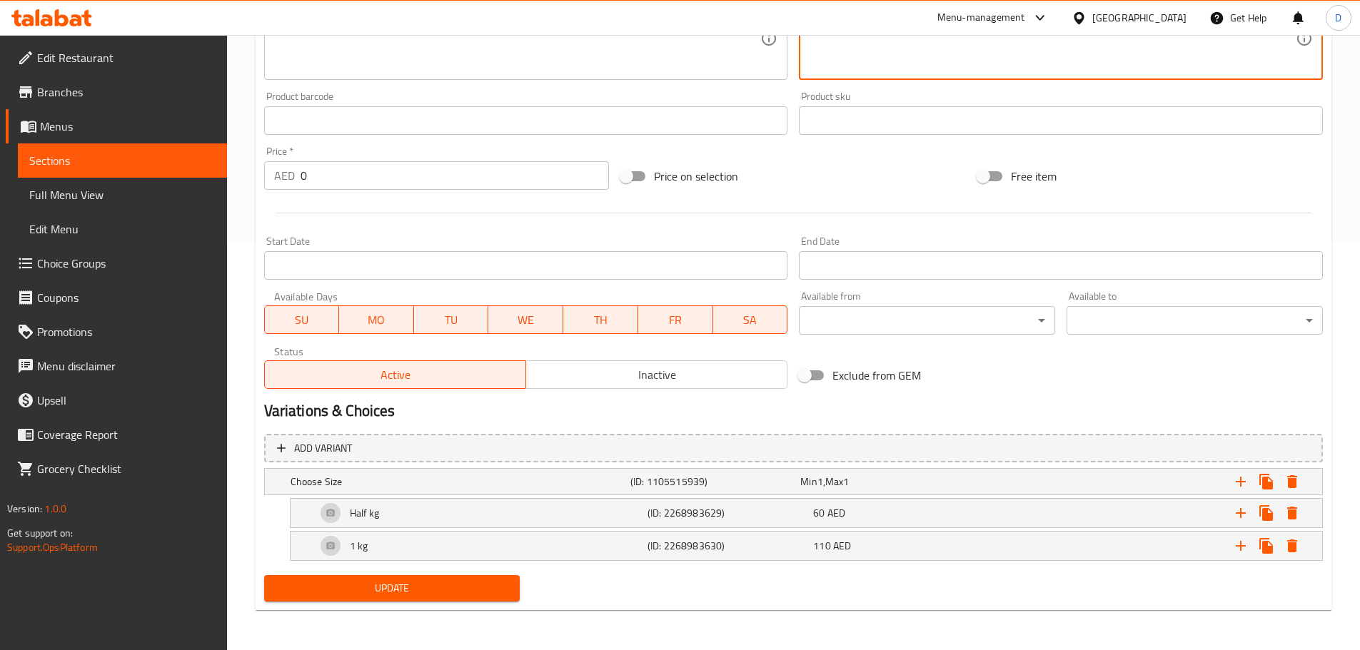
type textarea "لحم ضأن كاراهي بيشاوري الأصلي بنكهات عطرية غنية."
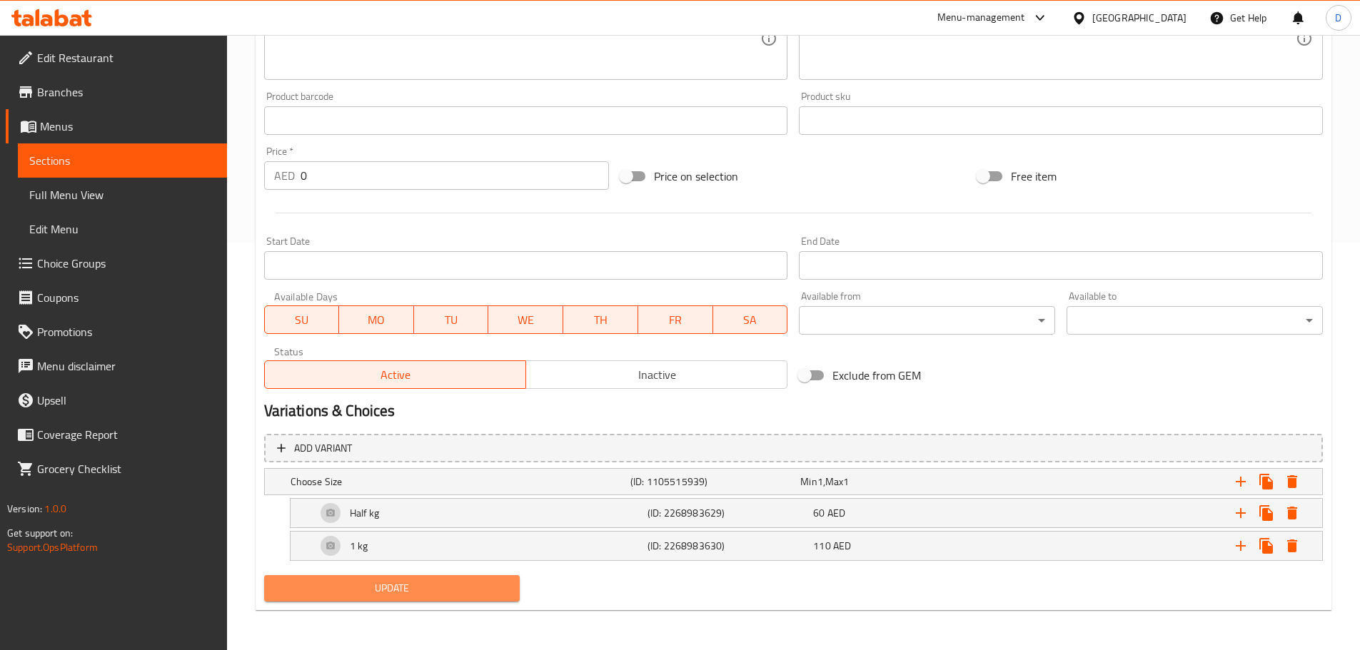
click at [494, 595] on span "Update" at bounding box center [392, 589] width 233 height 18
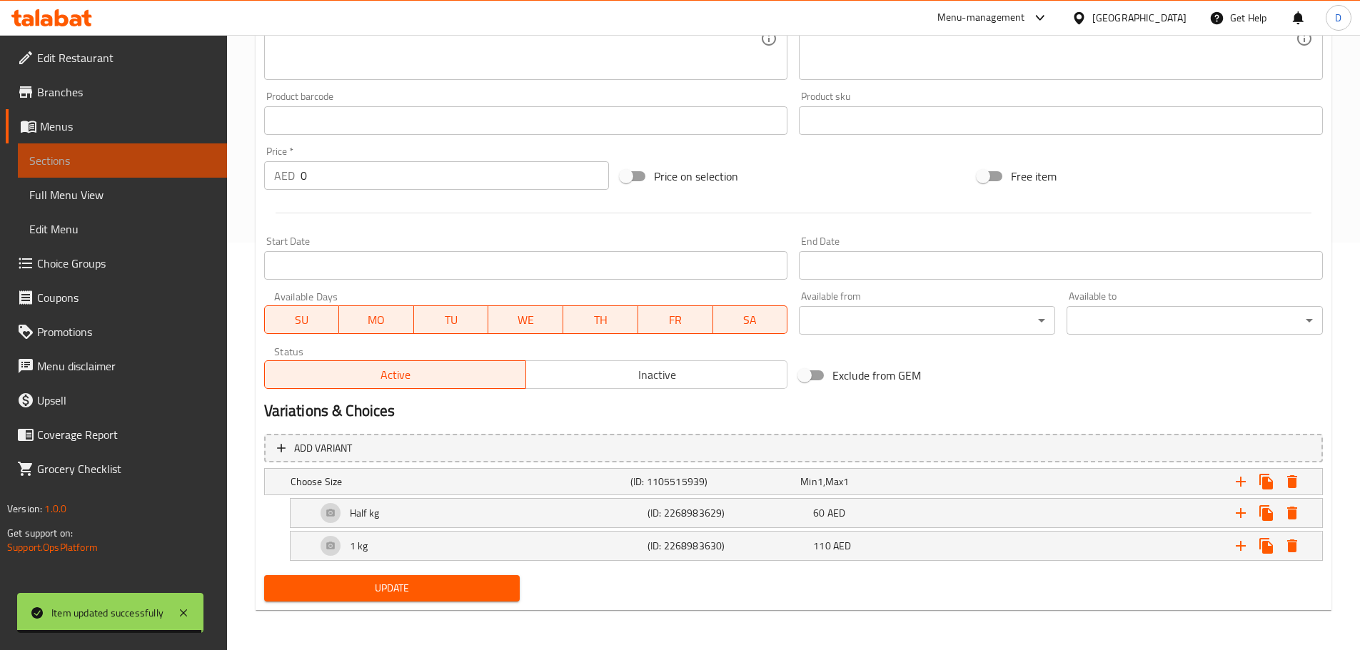
click at [205, 159] on span "Sections" at bounding box center [122, 160] width 186 height 17
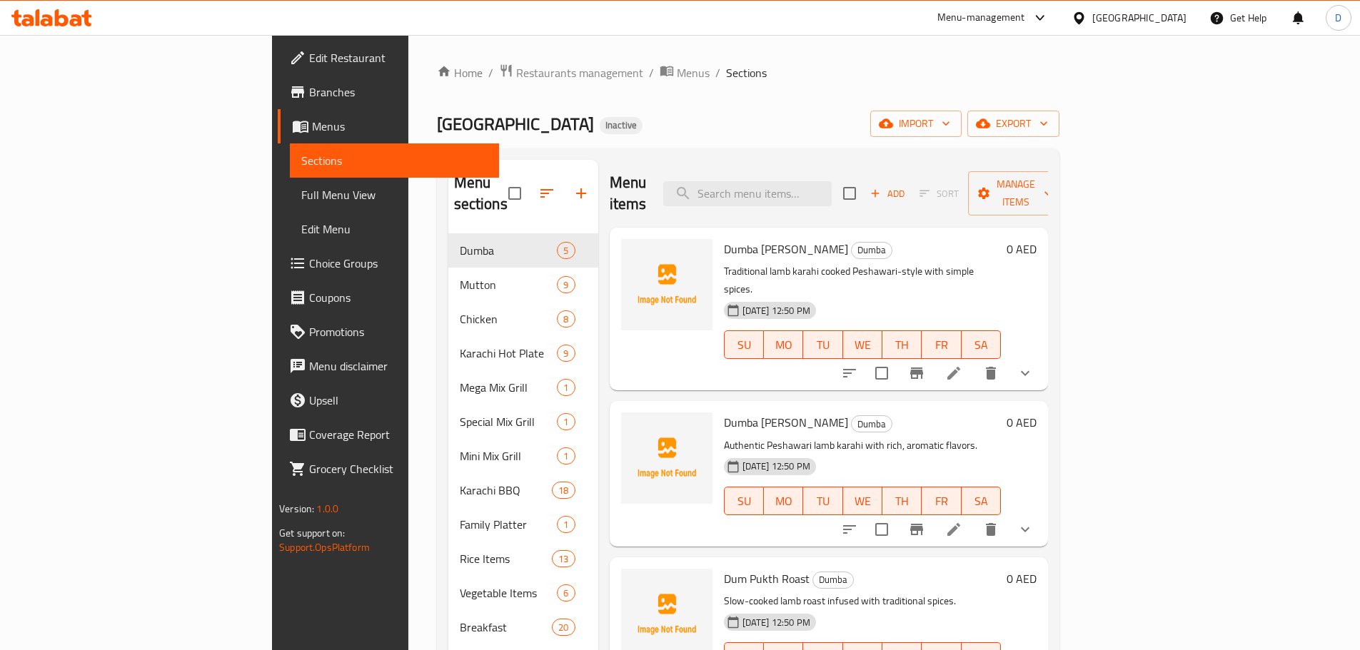
click at [797, 164] on div "Menu items Add Sort Manage items" at bounding box center [829, 194] width 438 height 68
click at [811, 182] on input "search" at bounding box center [747, 193] width 168 height 25
paste input "infused with"
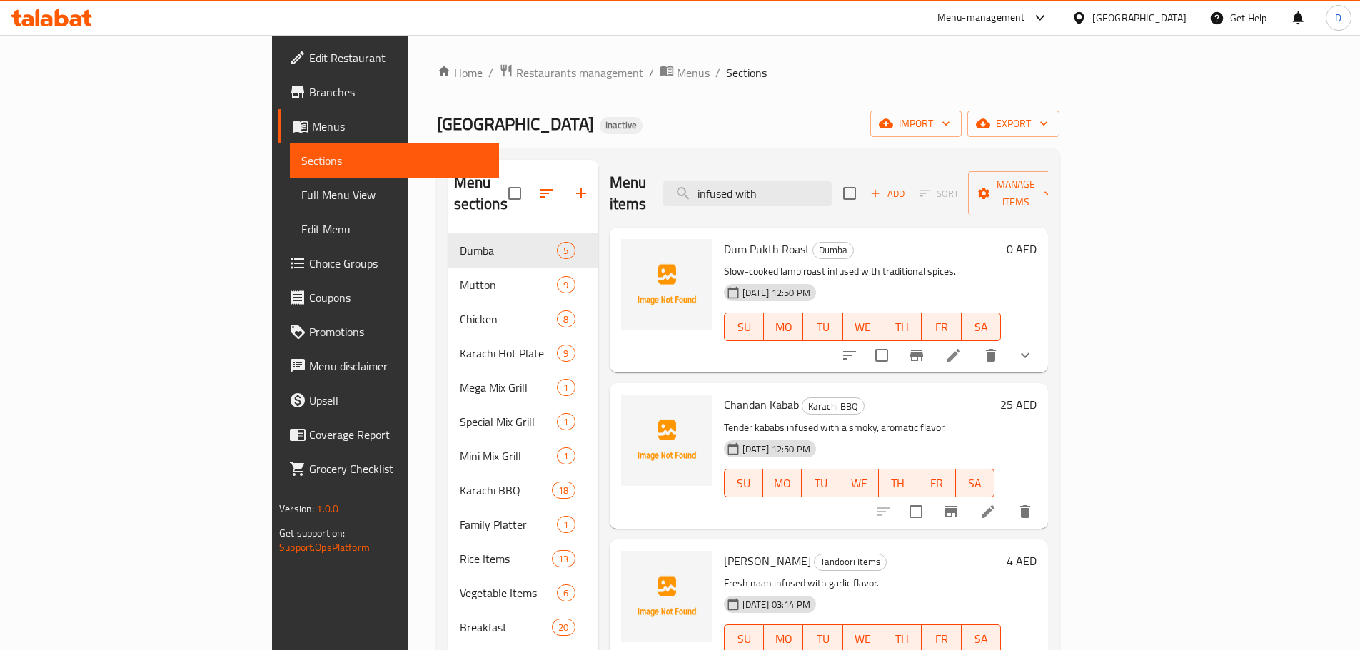
scroll to position [71, 0]
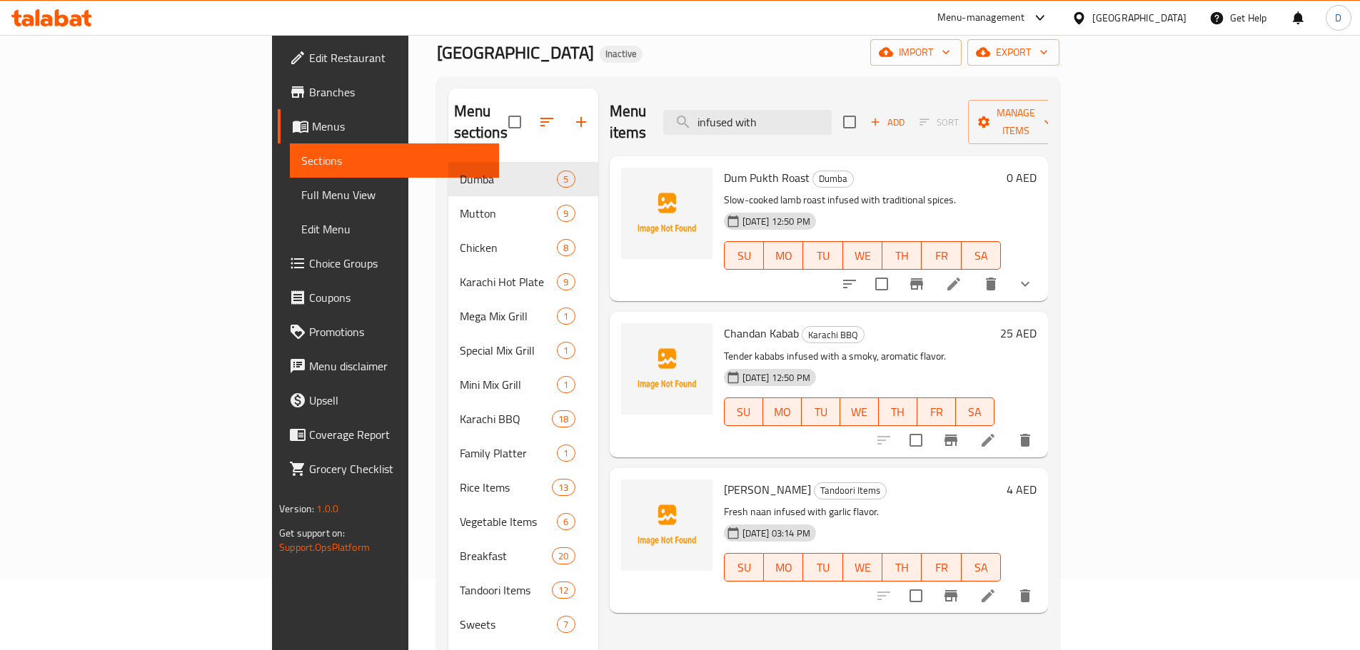
type input "infused with"
click at [962, 276] on icon at bounding box center [953, 284] width 17 height 17
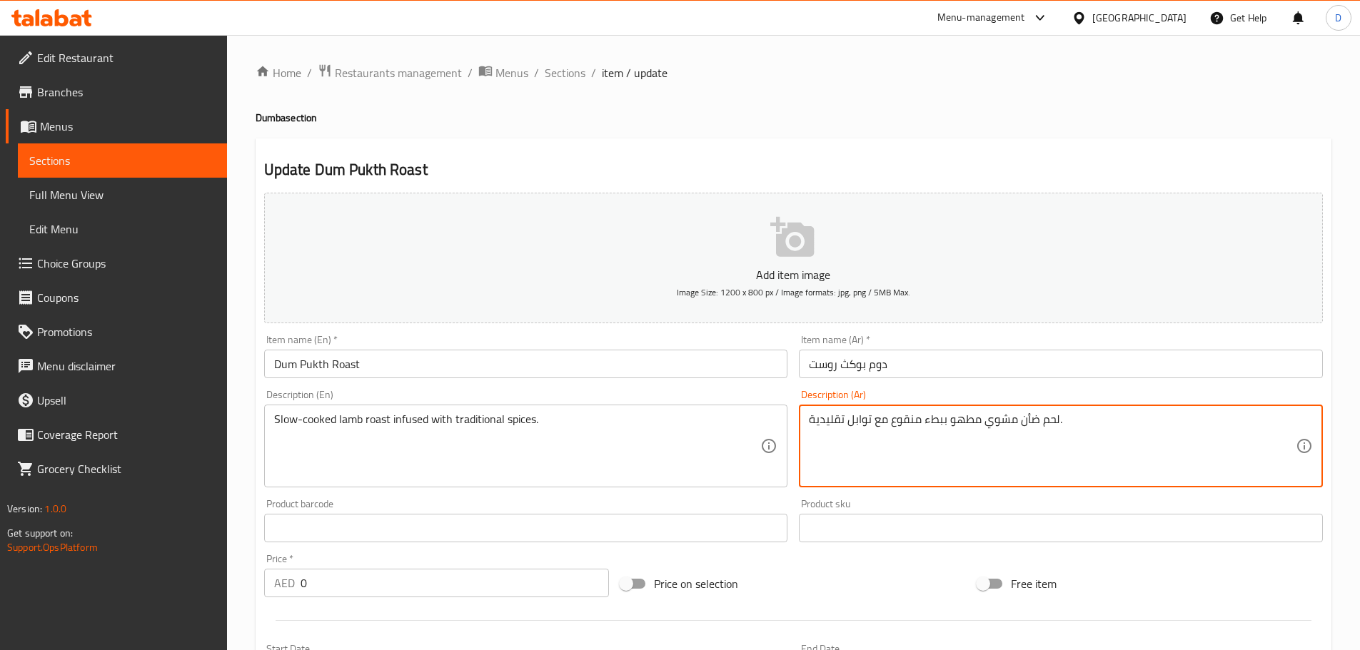
drag, startPoint x: 912, startPoint y: 427, endPoint x: 895, endPoint y: 430, distance: 17.4
drag, startPoint x: 872, startPoint y: 423, endPoint x: 888, endPoint y: 429, distance: 17.4
click at [888, 429] on textarea "لحم ضأن مشوي مطهو ببطء مشبع مع توابل تقليدية." at bounding box center [1052, 447] width 487 height 68
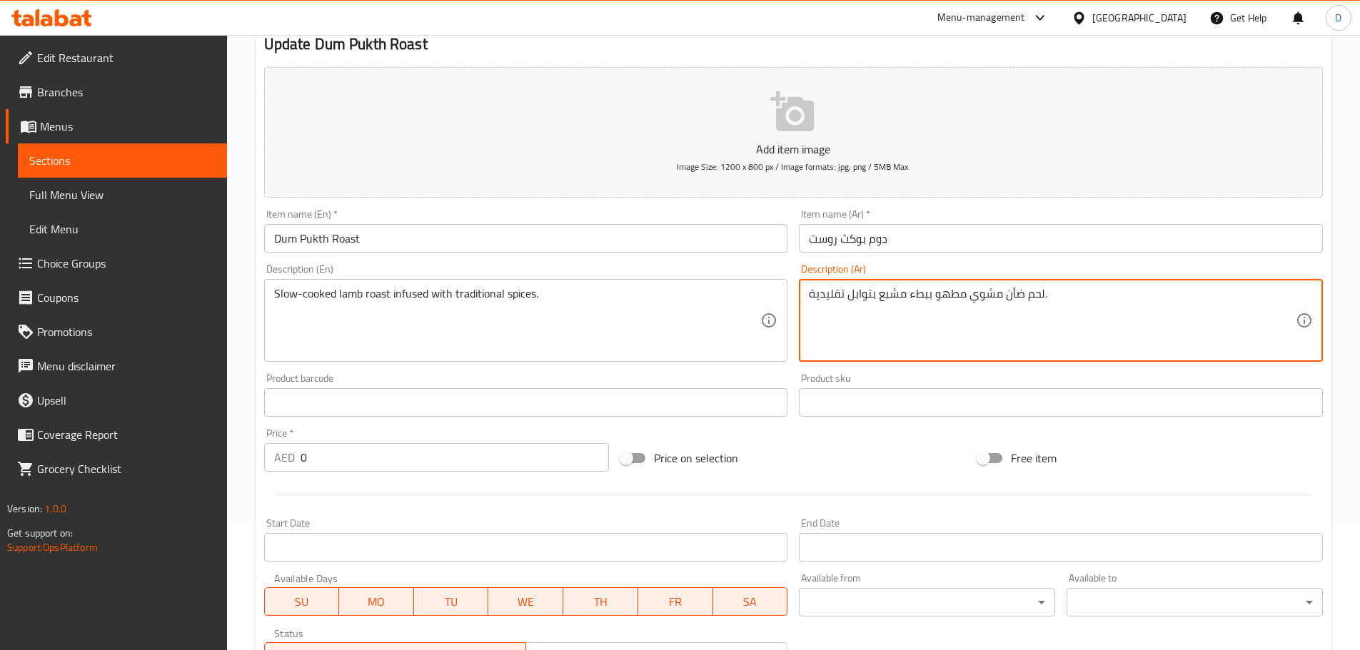
scroll to position [408, 0]
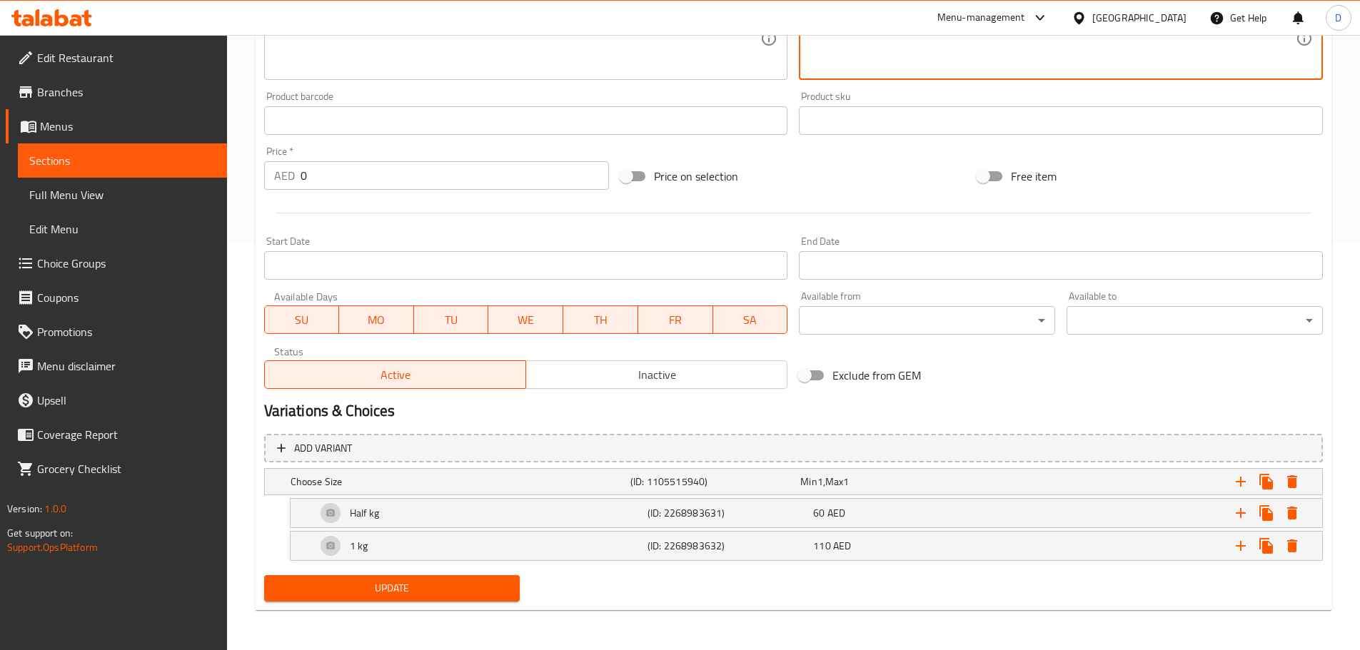
type textarea "لحم ضأن مشوي مطهو ببطء مشبع بتوابل تقليدية."
click at [474, 609] on div "Update Dum Pukth Roast Add item image Image Size: 1200 x 800 px / Image formats…" at bounding box center [794, 171] width 1076 height 880
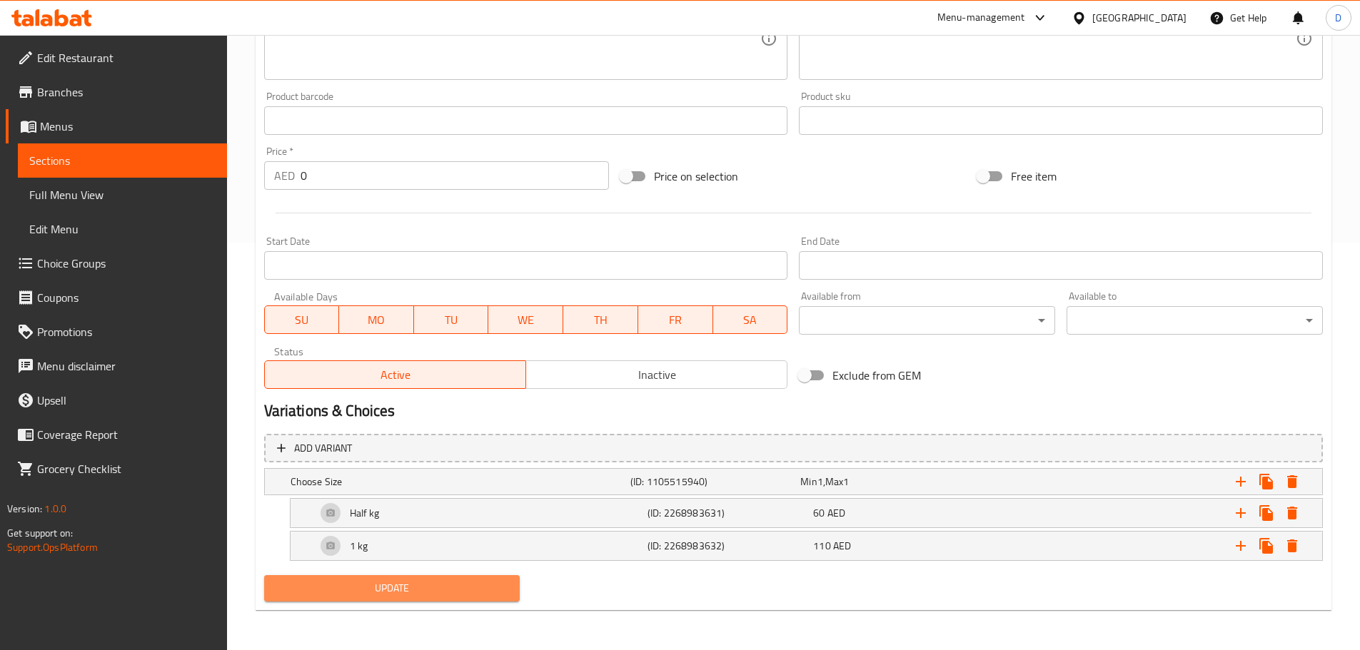
click at [474, 596] on span "Update" at bounding box center [392, 589] width 233 height 18
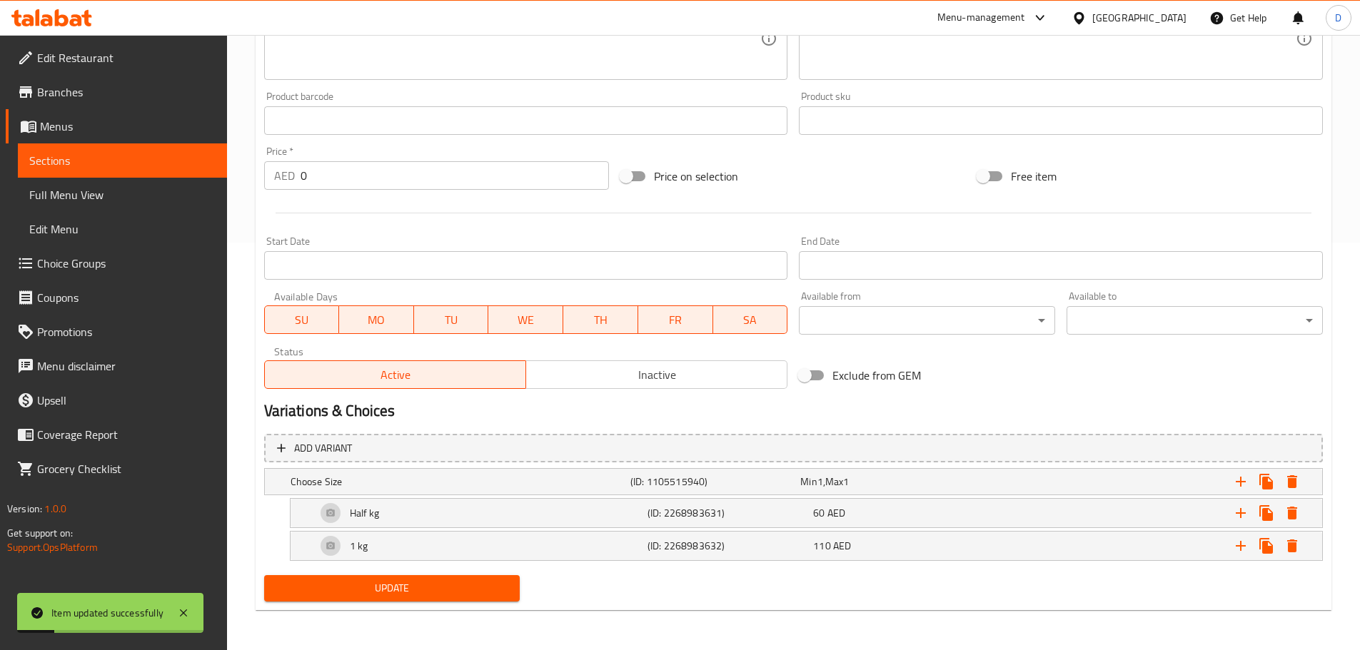
click at [203, 158] on span "Sections" at bounding box center [122, 160] width 186 height 17
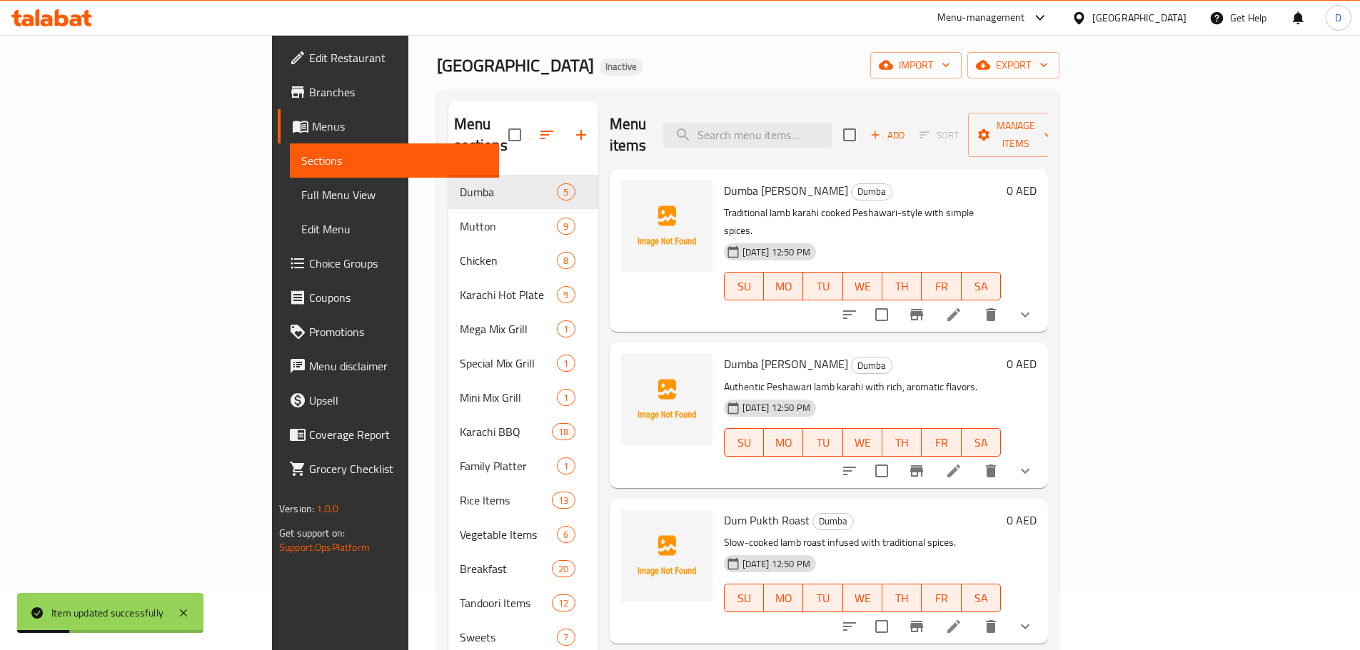
scroll to position [57, 0]
click at [777, 124] on input "search" at bounding box center [747, 136] width 168 height 25
paste input "Dumba Namkeen Karahi"
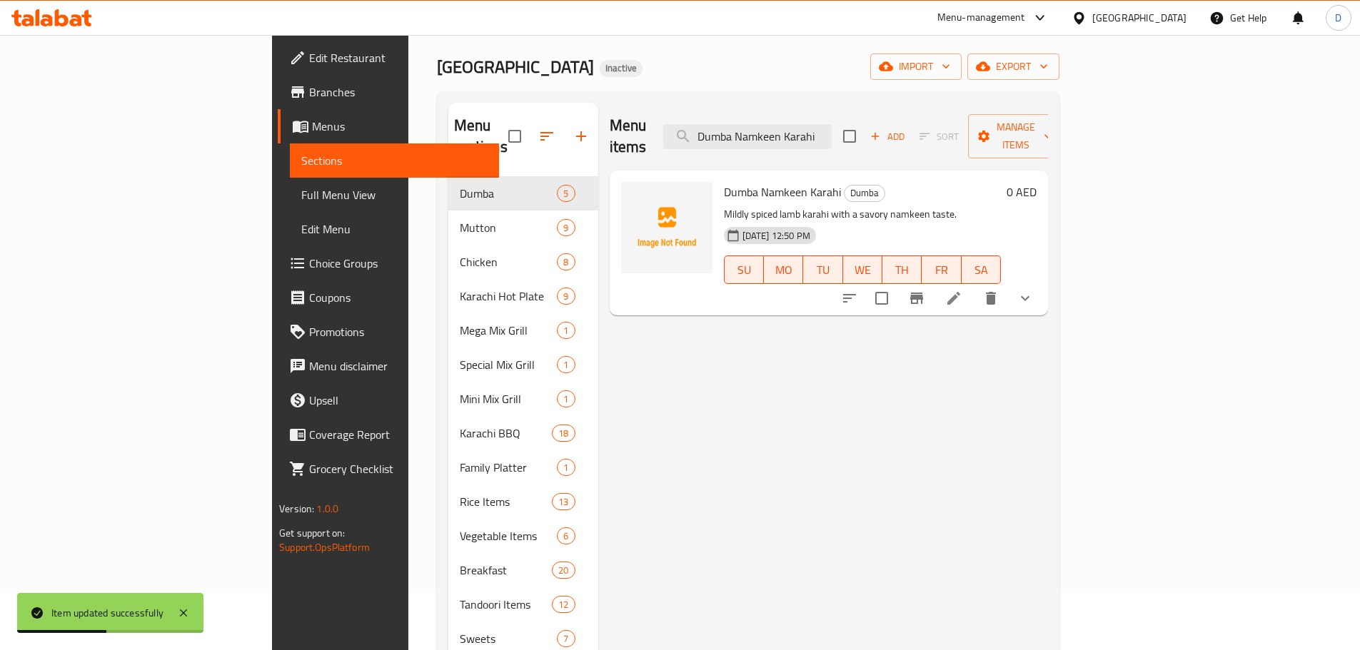
type input "Dumba Namkeen Karahi"
click at [962, 290] on icon at bounding box center [953, 298] width 17 height 17
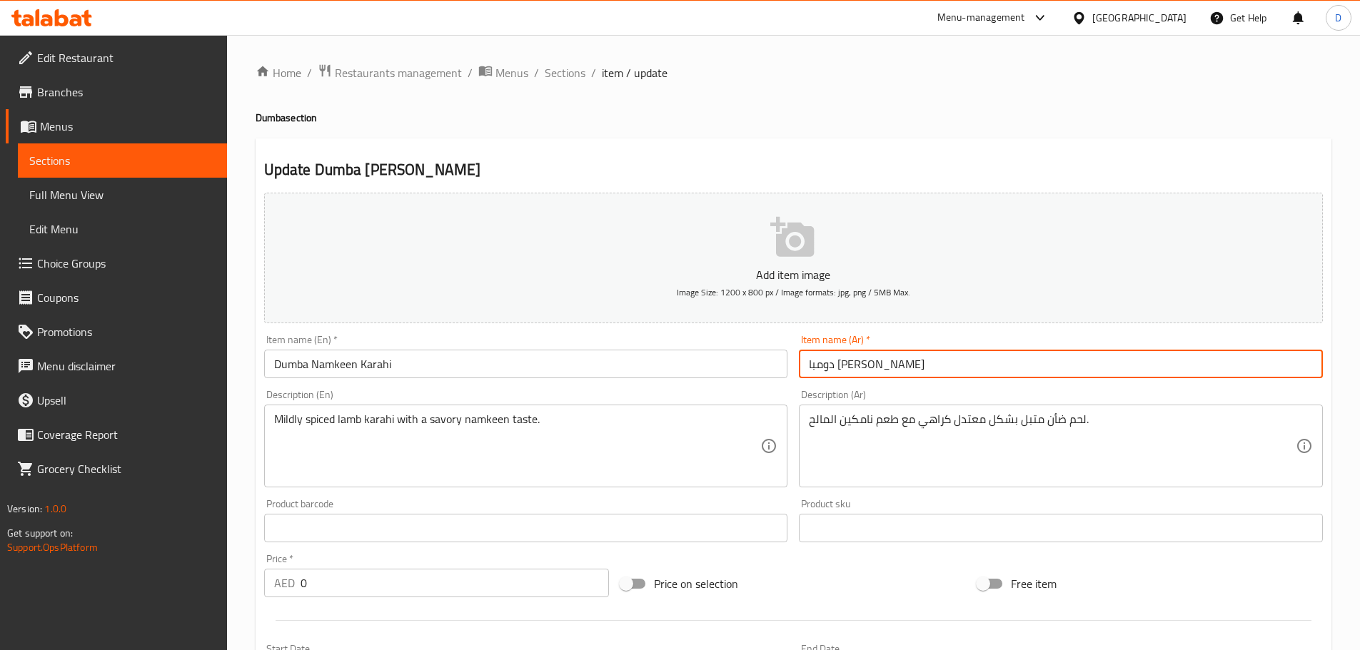
click at [838, 363] on input "دومبا [PERSON_NAME]" at bounding box center [1061, 364] width 524 height 29
type input "دومبا [PERSON_NAME]"
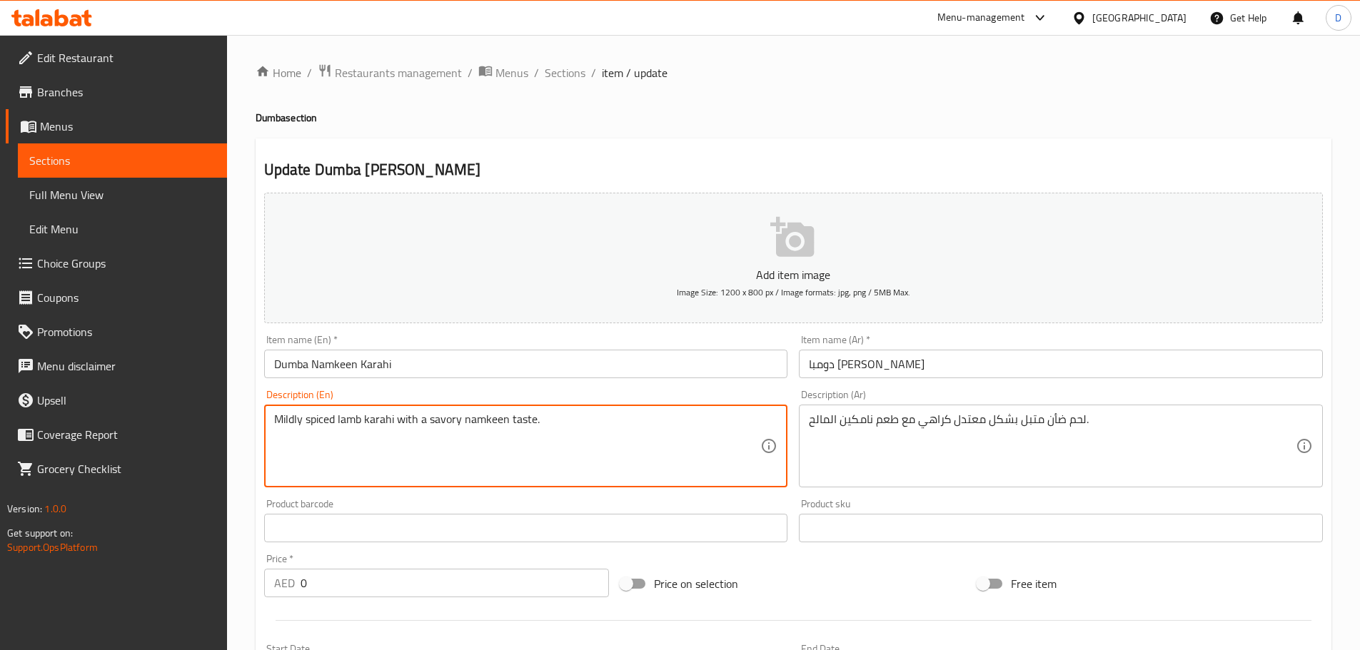
drag, startPoint x: 408, startPoint y: 426, endPoint x: 522, endPoint y: 421, distance: 114.3
click at [495, 465] on textarea "Mildly spiced lamb karahi with a savory namkeen taste." at bounding box center [517, 447] width 487 height 68
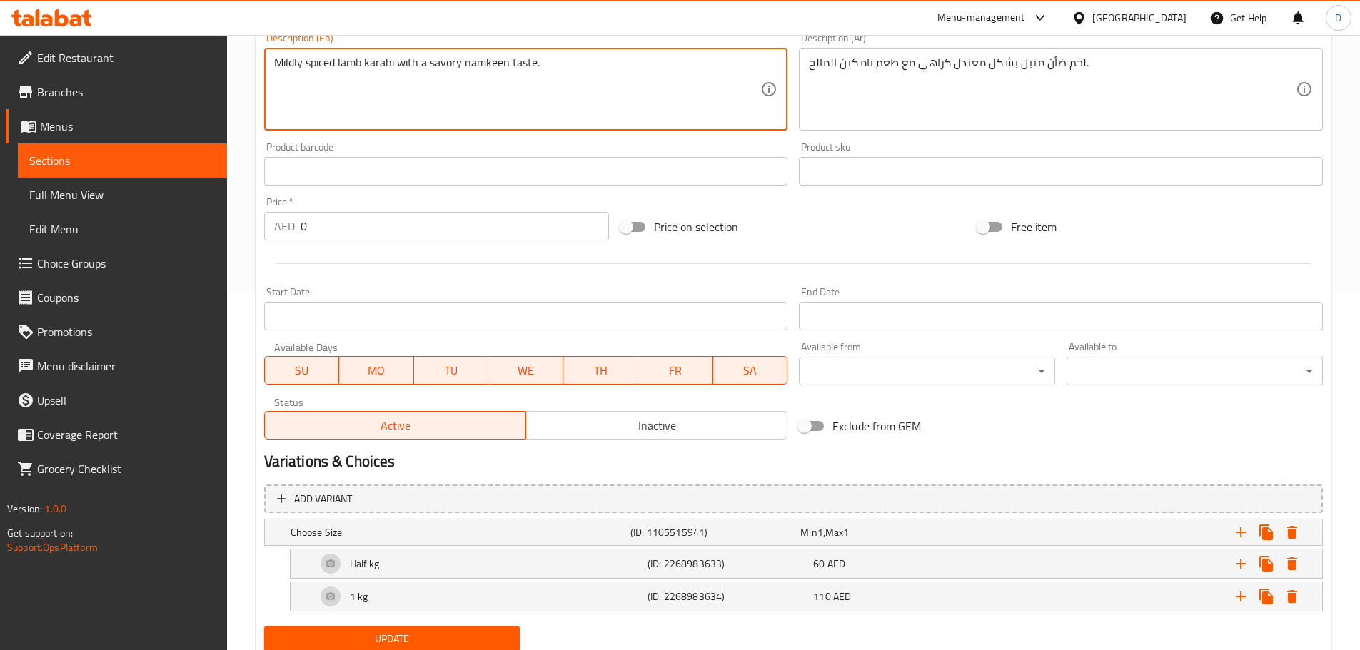
click at [470, 631] on span "Update" at bounding box center [392, 639] width 233 height 18
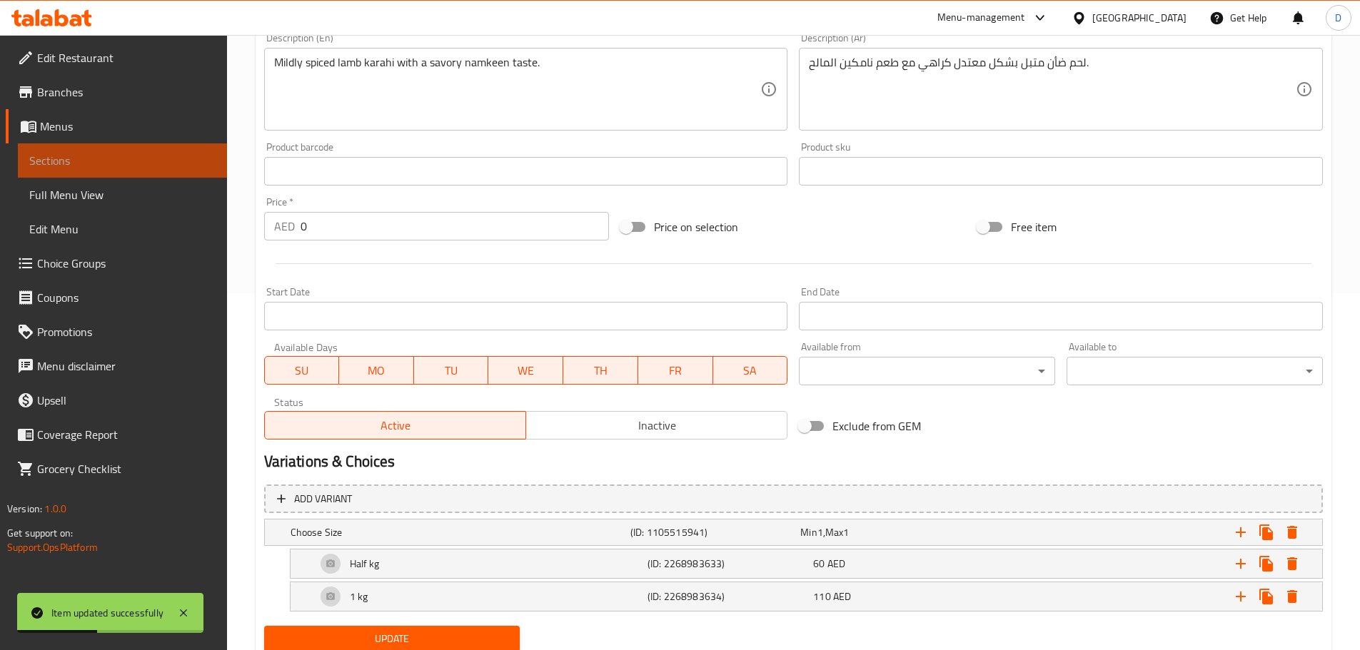
click at [206, 158] on span "Sections" at bounding box center [122, 160] width 186 height 17
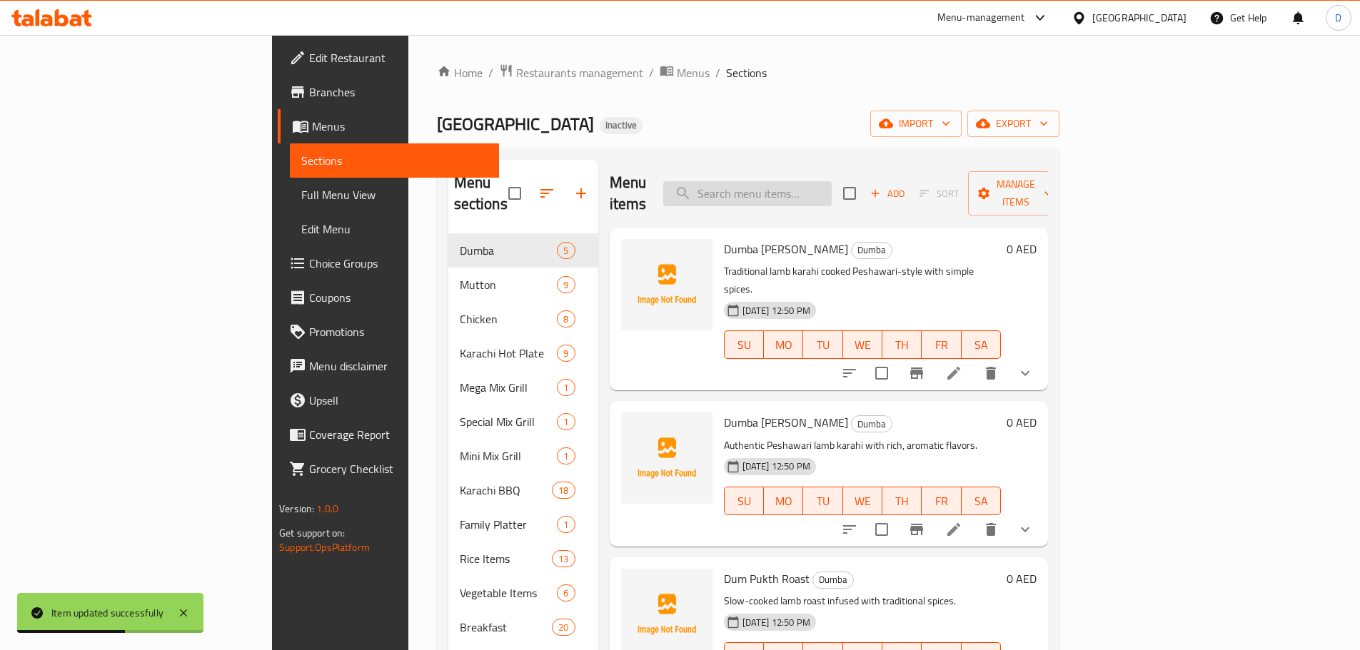
click at [793, 181] on input "search" at bounding box center [747, 193] width 168 height 25
paste input "Classic Shanwari-style lamb karahi prepared with authentic seasoning."
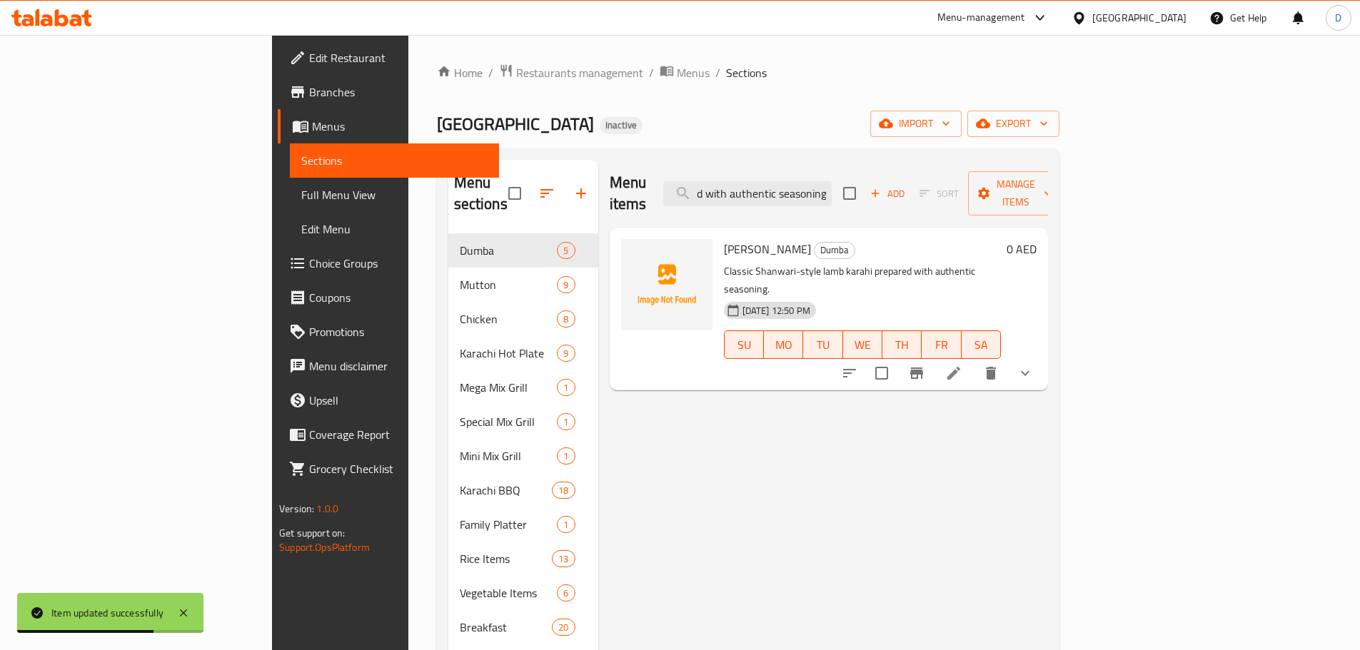
type input "Classic Shanwari-style lamb karahi prepared with authentic seasoning."
click at [962, 365] on icon at bounding box center [953, 373] width 17 height 17
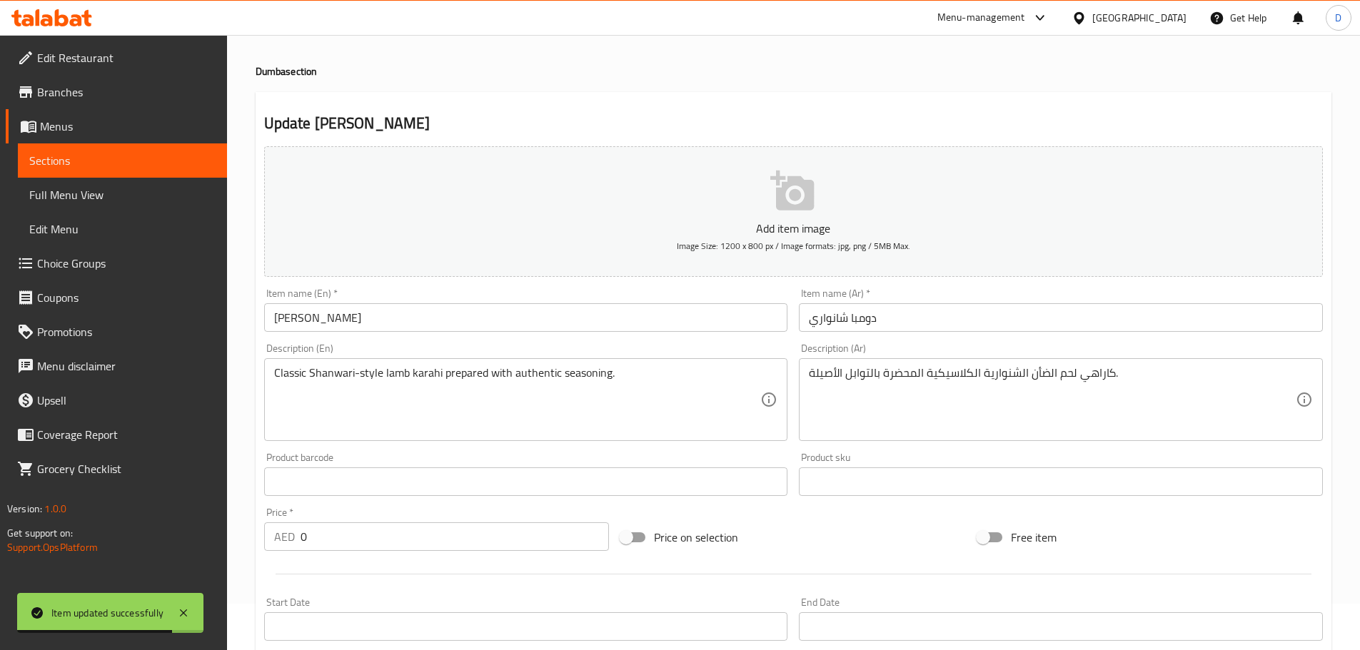
scroll to position [71, 0]
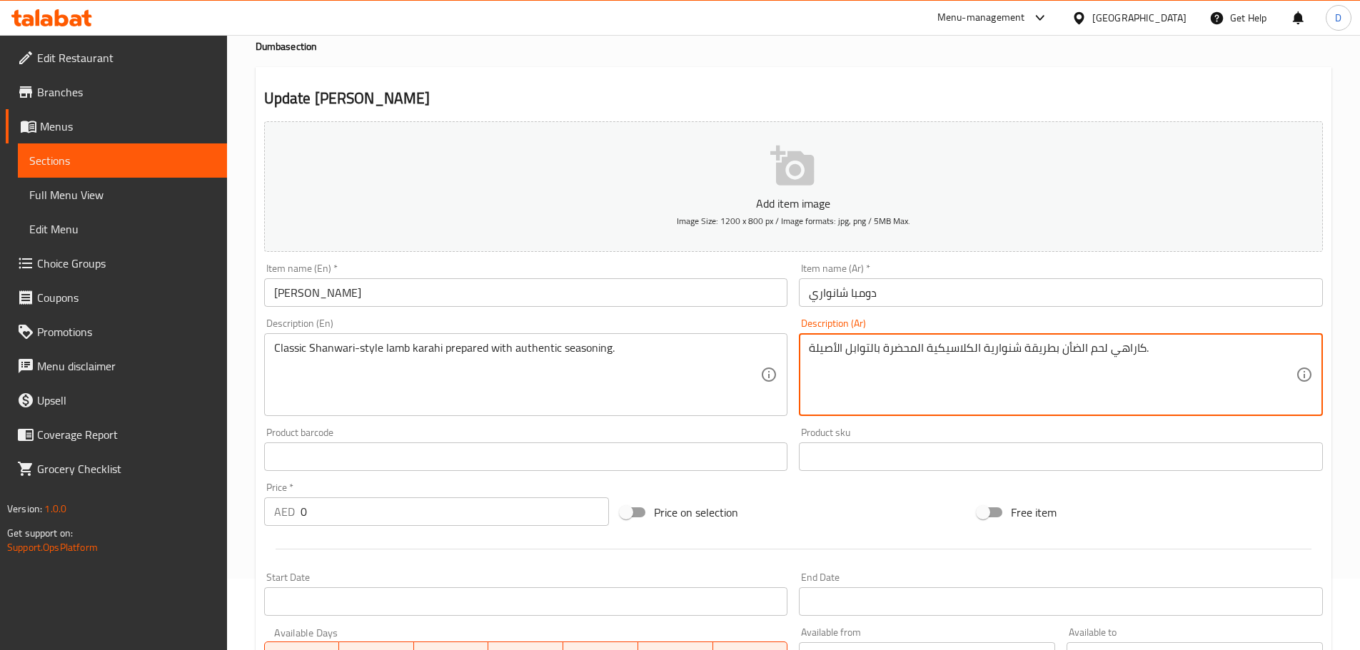
click at [982, 351] on textarea "كاراهي لحم الضأن بطريقة شنوارية الكلاسيكية المحضرة بالتوابل الأصيلة." at bounding box center [1052, 375] width 487 height 68
type textarea "كاراهي لحم الضأن بطريقة شنواري الكلاسيكية المحضرة بالتوابل الأصيلة."
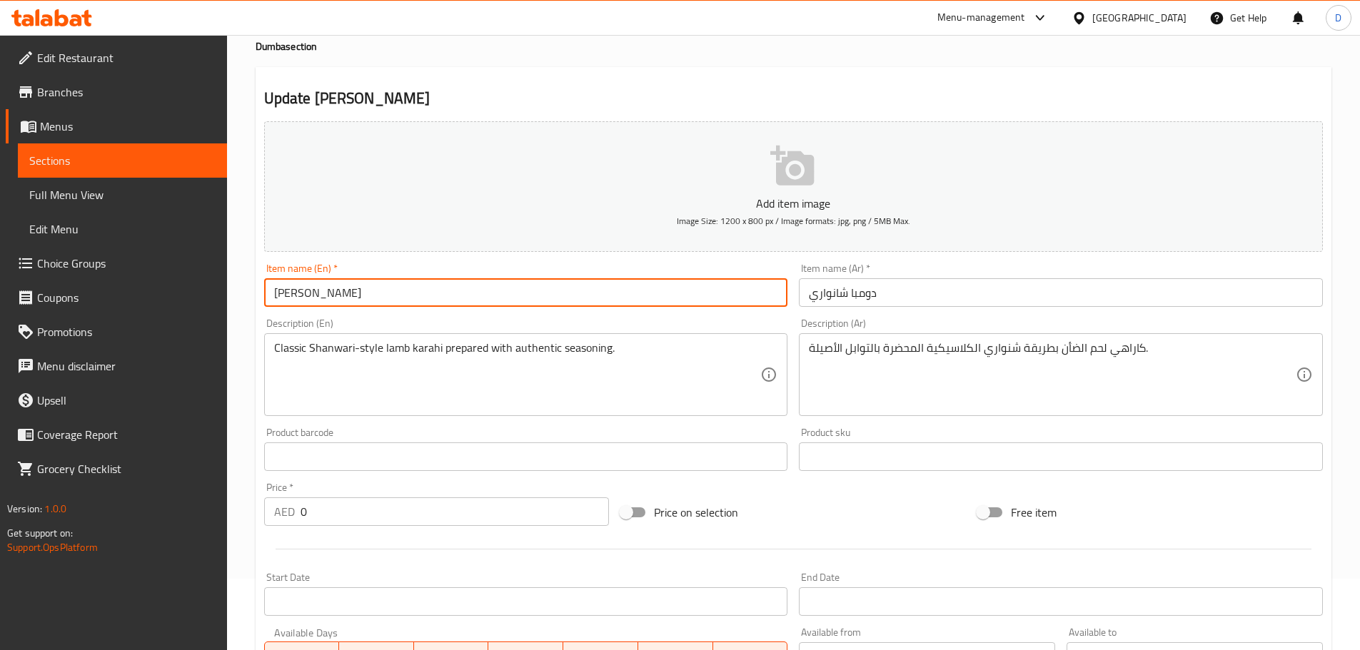
click at [338, 299] on input "[PERSON_NAME]" at bounding box center [526, 292] width 524 height 29
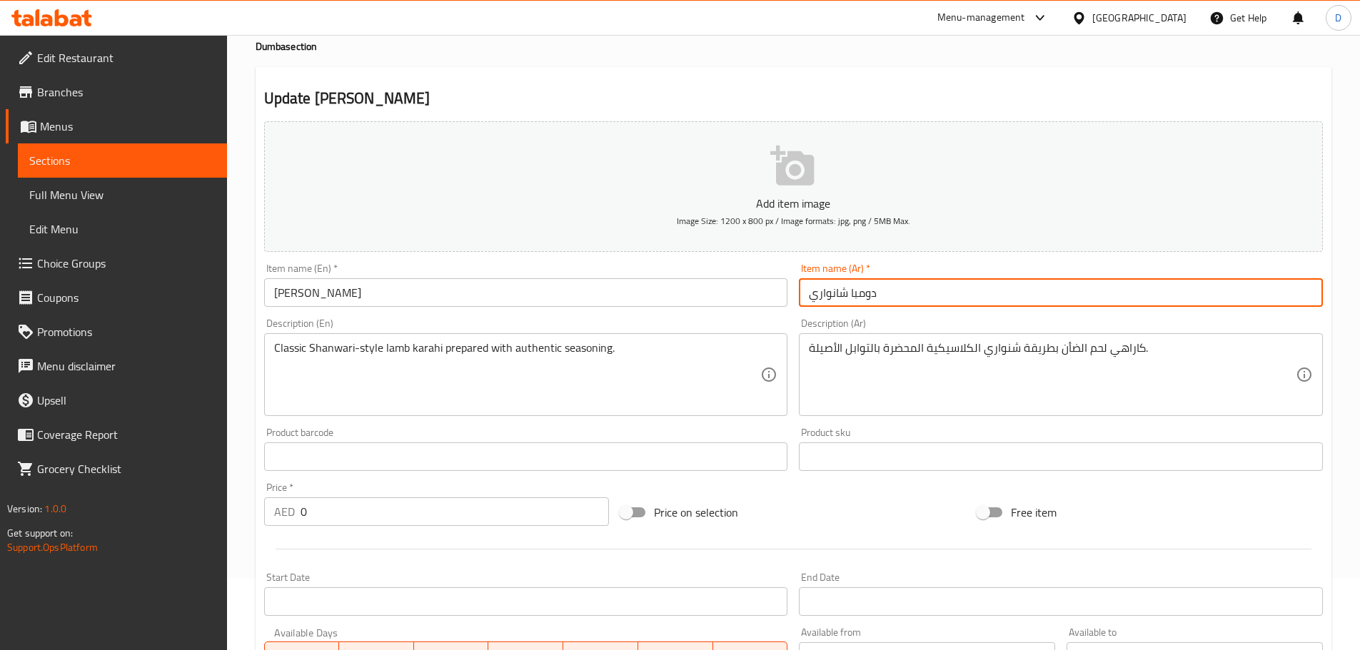
drag, startPoint x: 847, startPoint y: 296, endPoint x: 802, endPoint y: 288, distance: 45.7
click at [802, 288] on input "دومبا شانواري" at bounding box center [1061, 292] width 524 height 29
paste input "ي"
type input "[PERSON_NAME]"
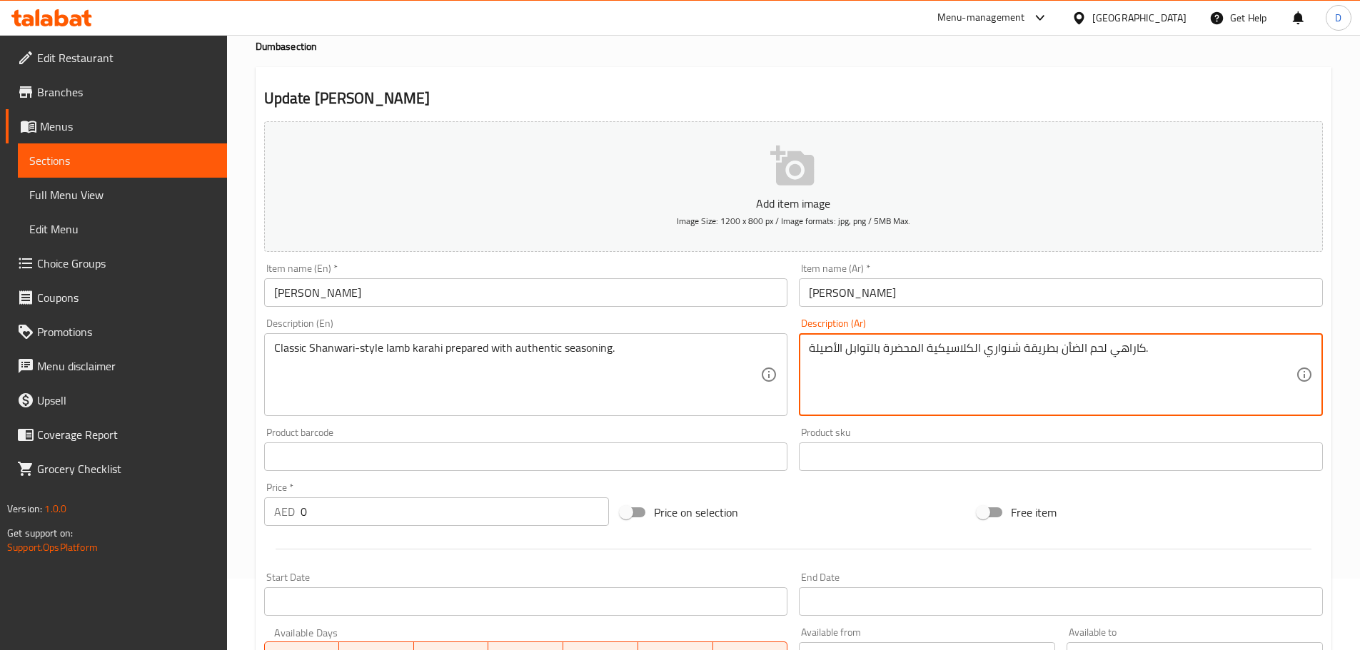
click at [1003, 349] on textarea "كاراهي لحم الضأن بطريقة شنواري الكلاسيكية المحضرة بالتوابل الأصيلة." at bounding box center [1052, 375] width 487 height 68
paste textarea "نواري"
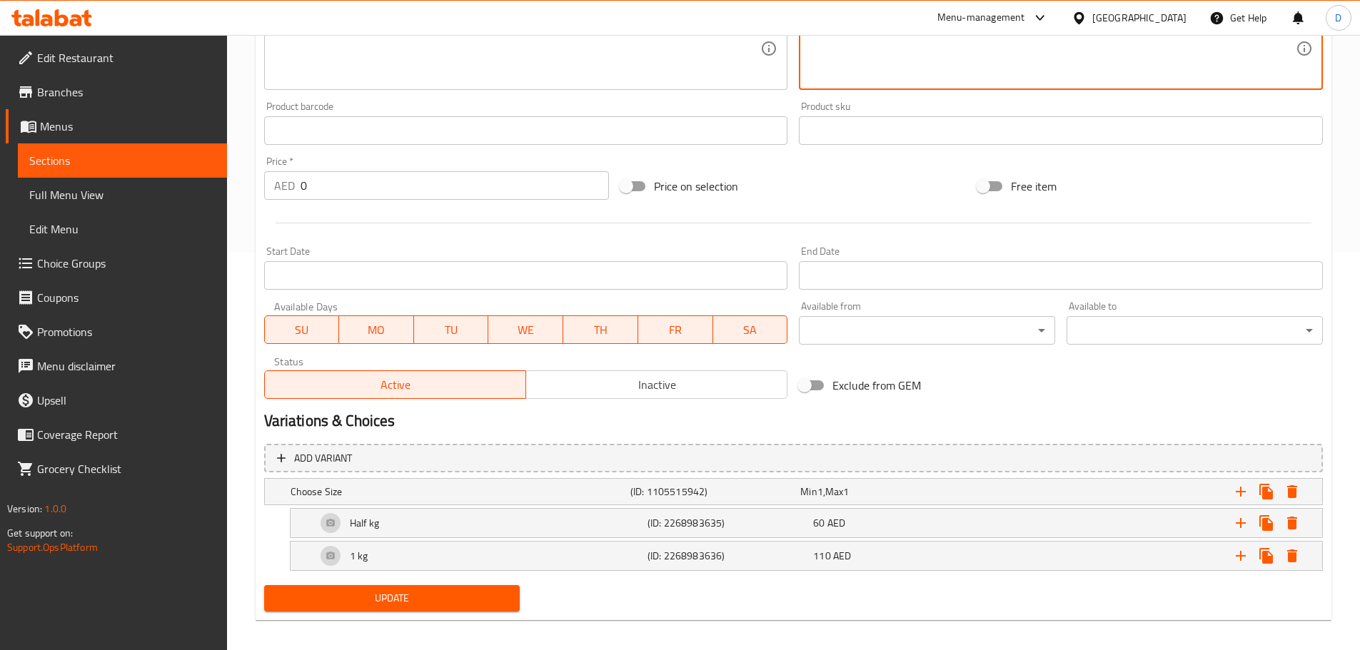
scroll to position [408, 0]
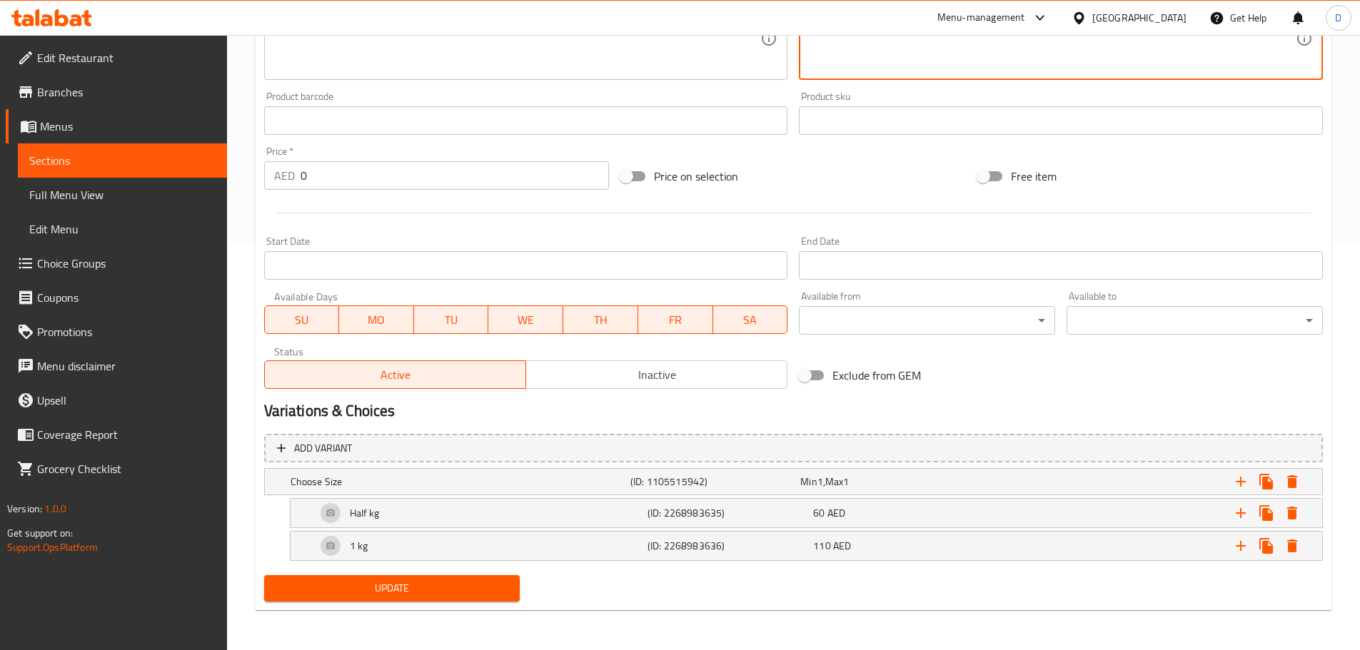
type textarea "كاراهي لحم الضأن بطريقة [PERSON_NAME] الكلاسيكية المحضرة بالتوابل الأصيلة."
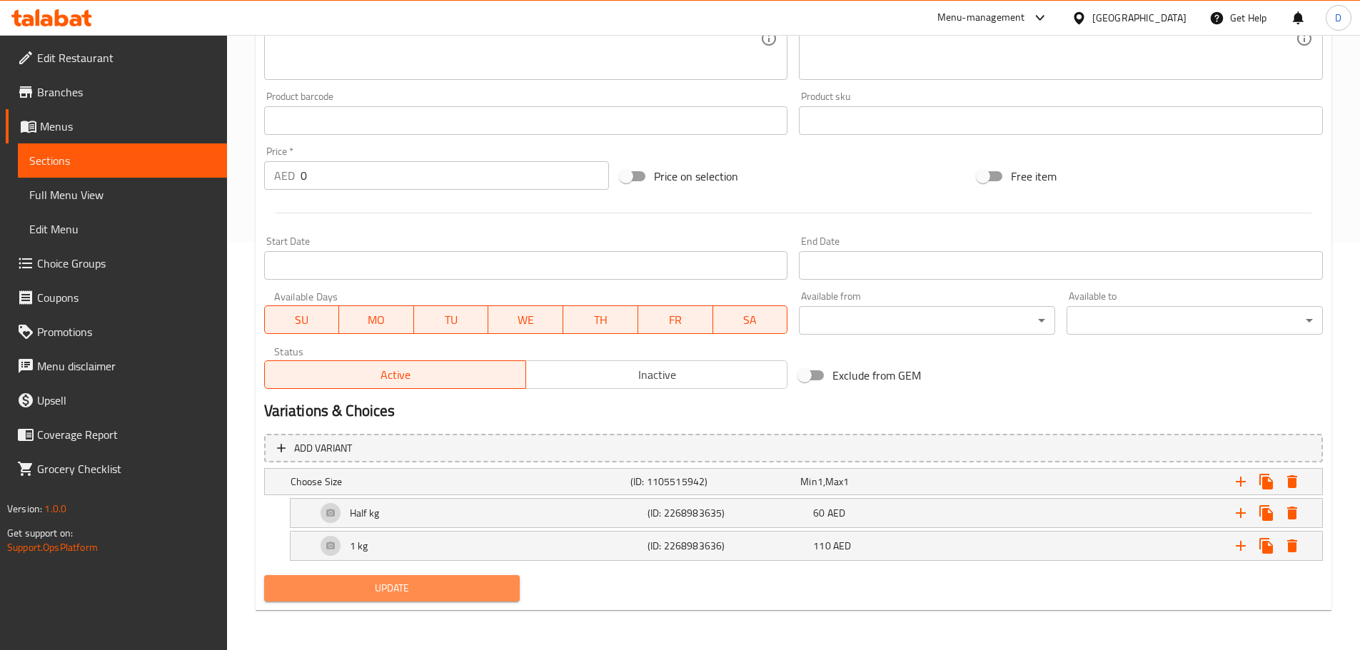
click at [450, 593] on span "Update" at bounding box center [392, 589] width 233 height 18
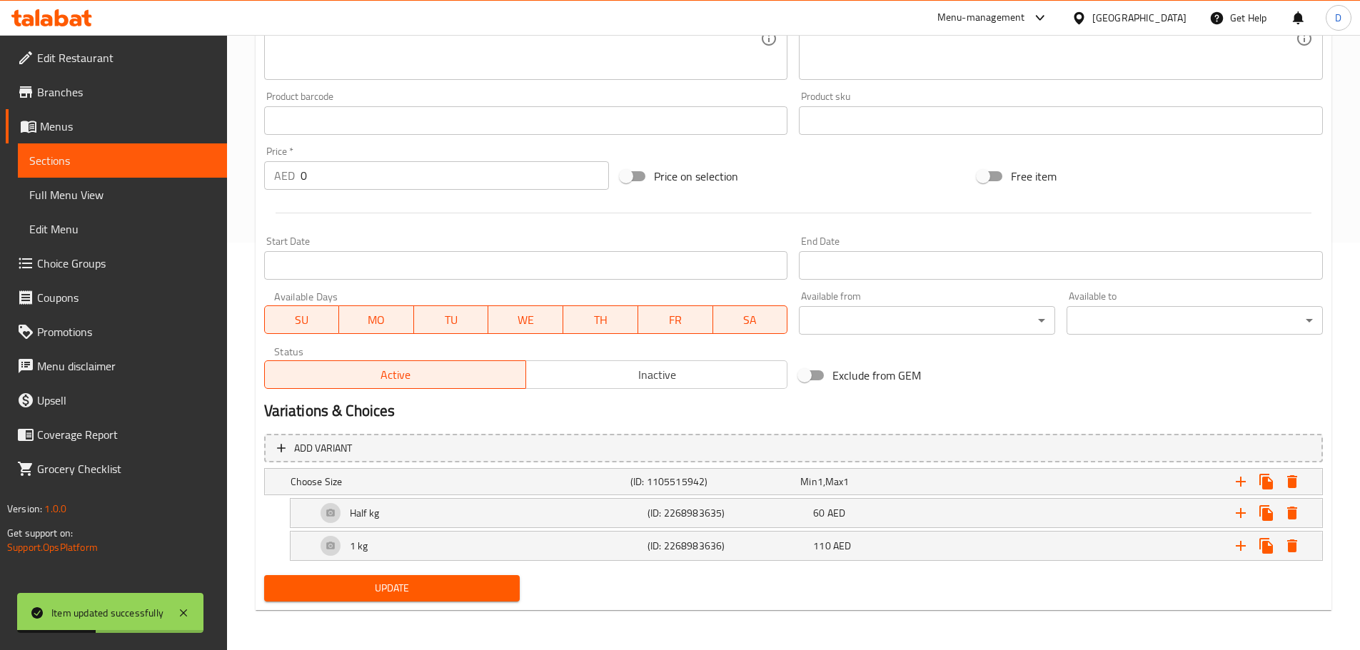
click at [204, 158] on span "Sections" at bounding box center [122, 160] width 186 height 17
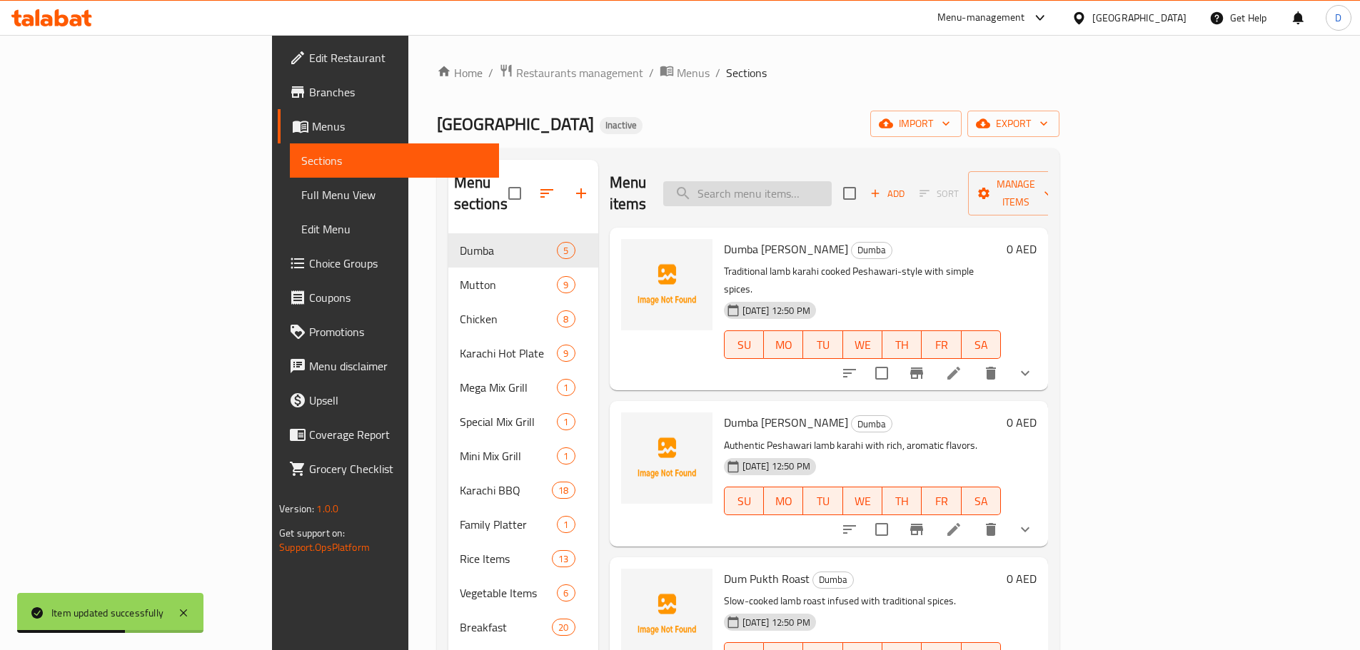
click at [832, 188] on input "search" at bounding box center [747, 193] width 168 height 25
paste input "Mild and creamy white mutton karahi cooked with yogurt and light spices."
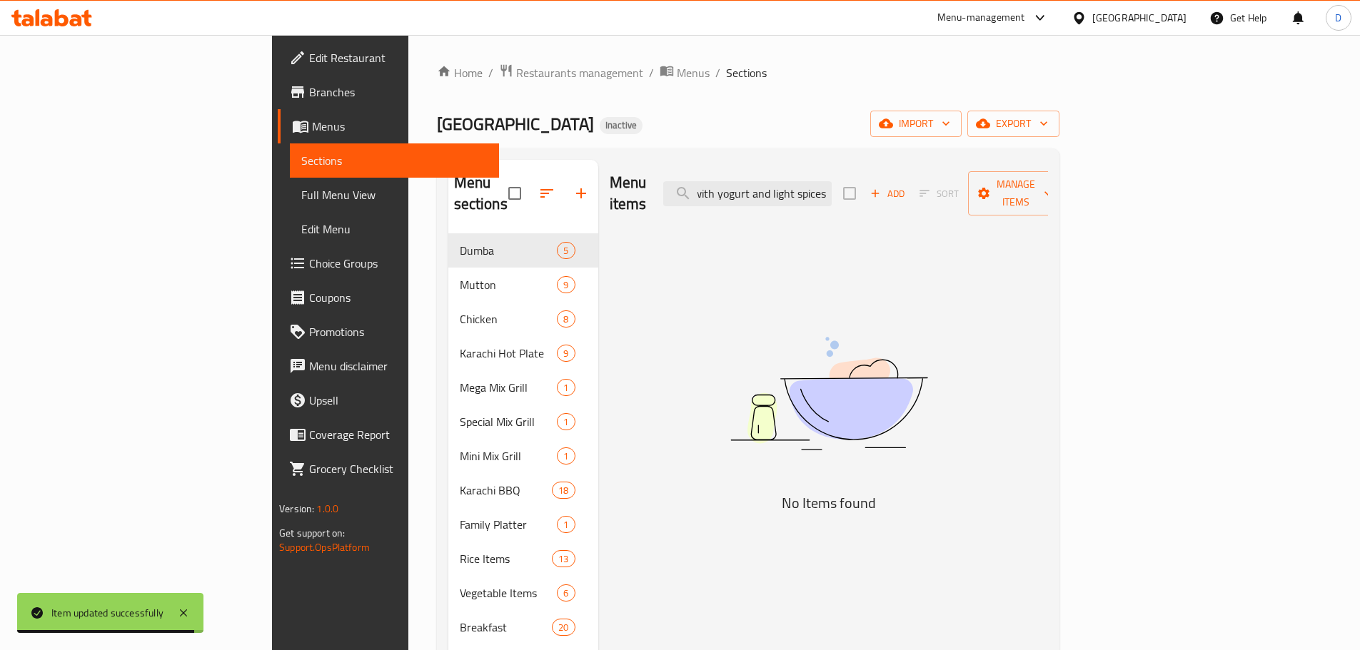
scroll to position [0, 223]
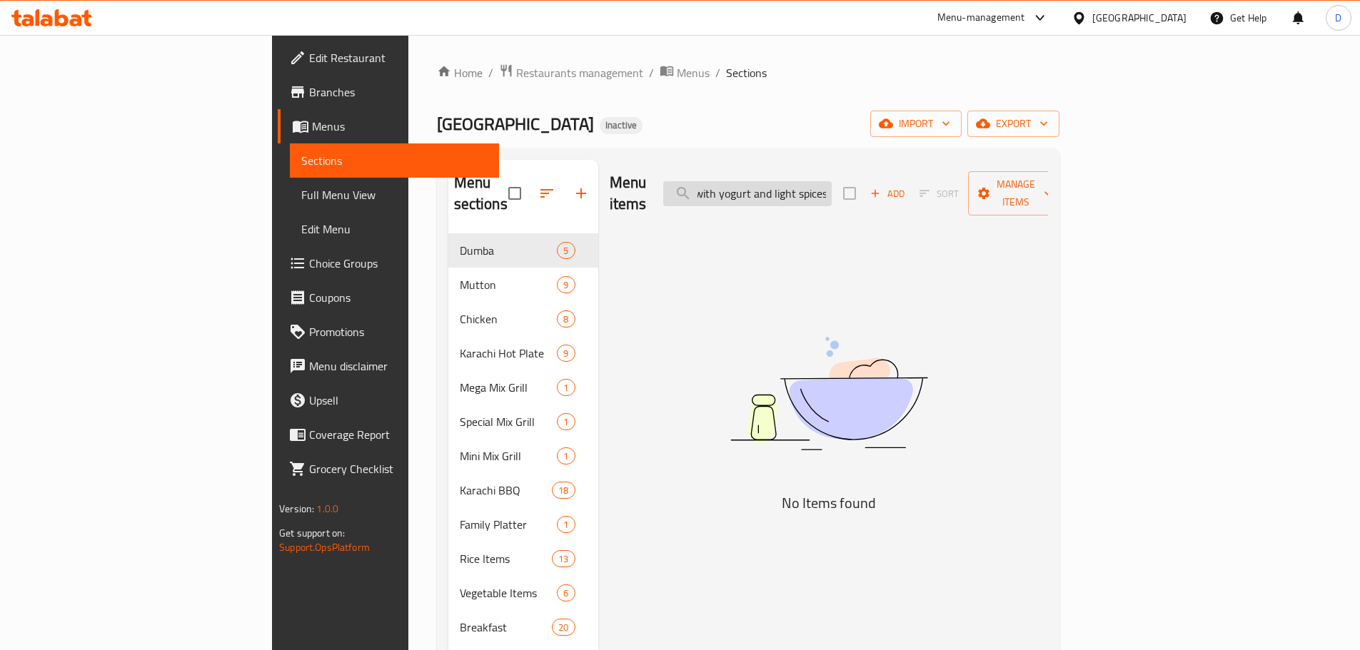
click at [832, 192] on input "Mild and creamy white mutton karahi cooked with yogurt and light spices" at bounding box center [747, 193] width 168 height 25
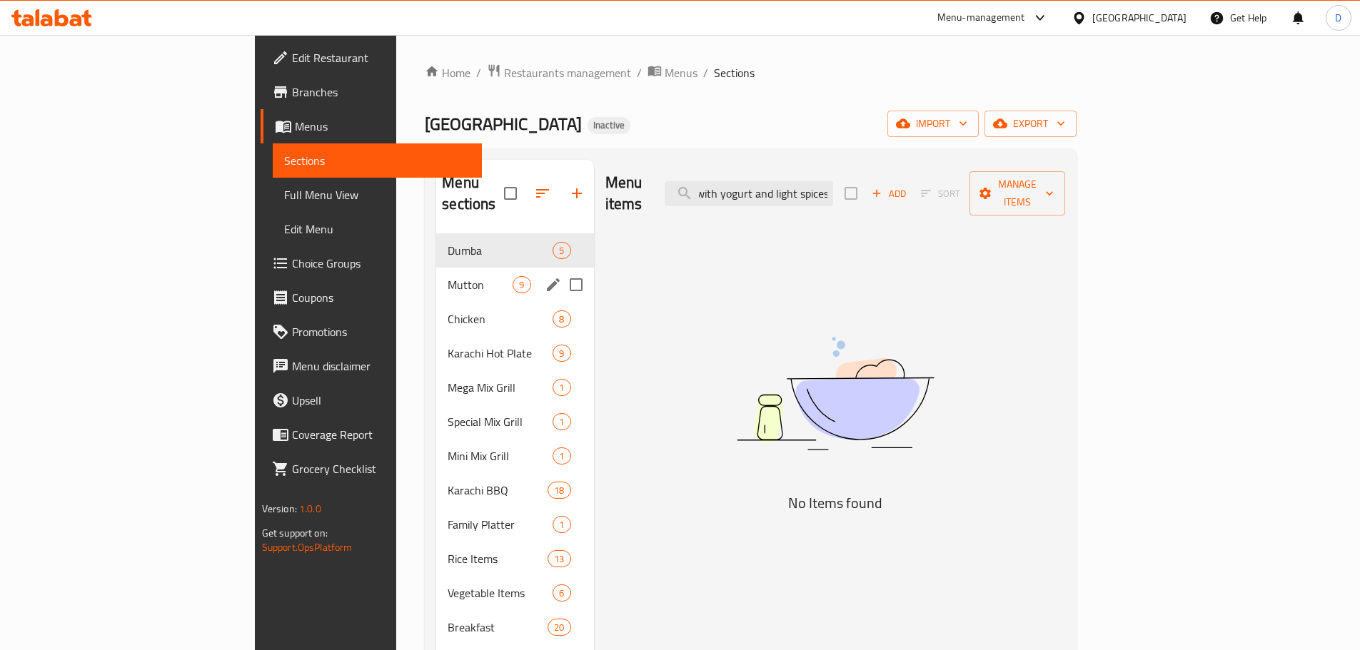
type input "Mild and creamy white mutton karahi cooked with yogurt and light spices"
drag, startPoint x: 370, startPoint y: 271, endPoint x: 501, endPoint y: 261, distance: 131.7
click at [448, 276] on span "Mutton" at bounding box center [480, 284] width 65 height 17
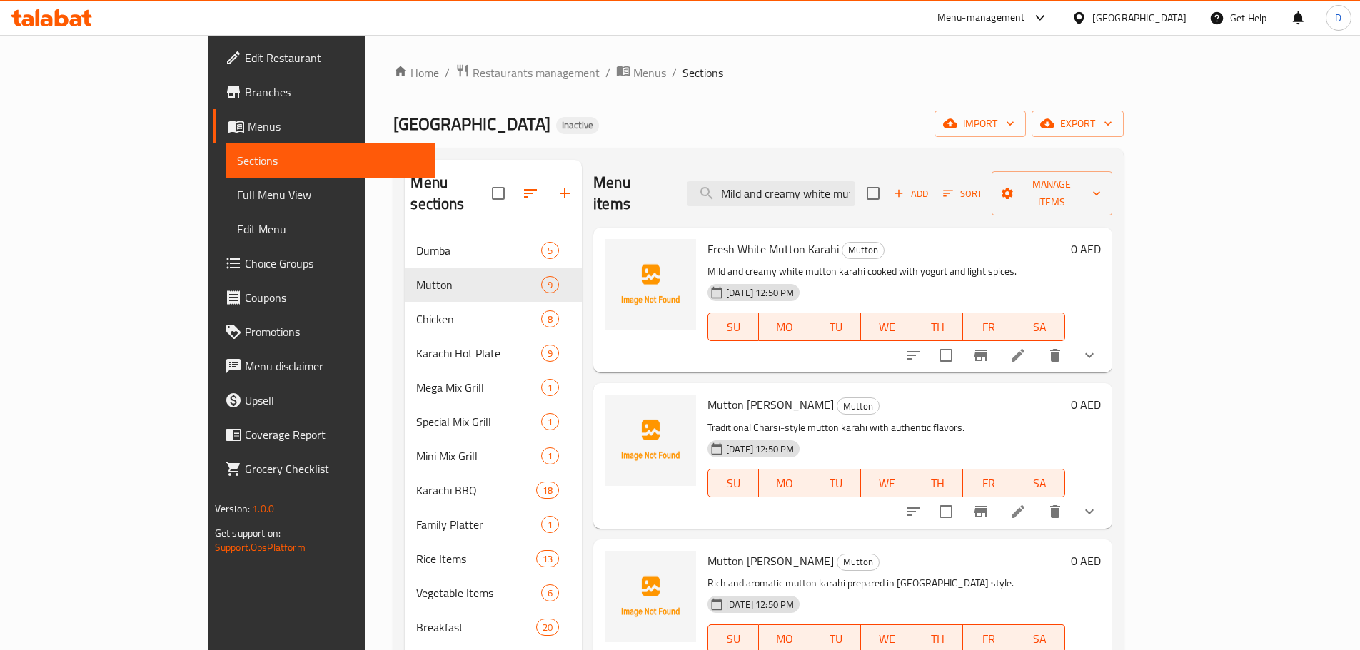
click at [1038, 343] on li at bounding box center [1018, 356] width 40 height 26
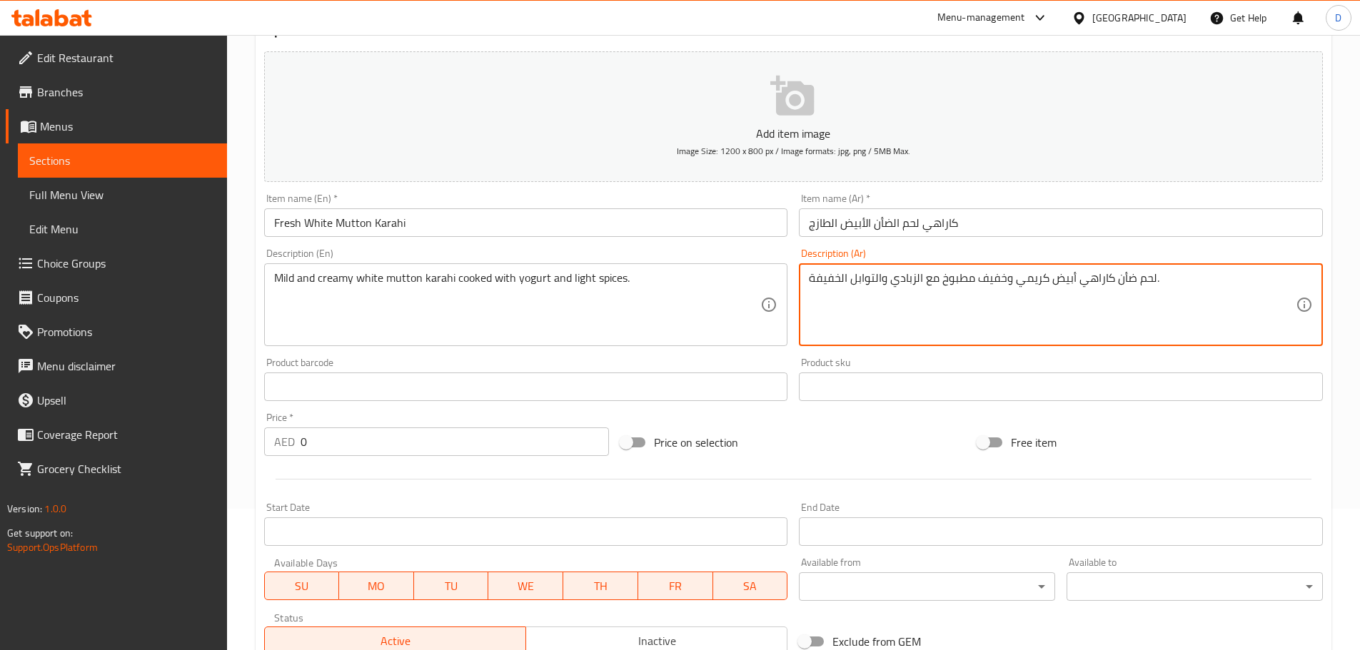
scroll to position [408, 0]
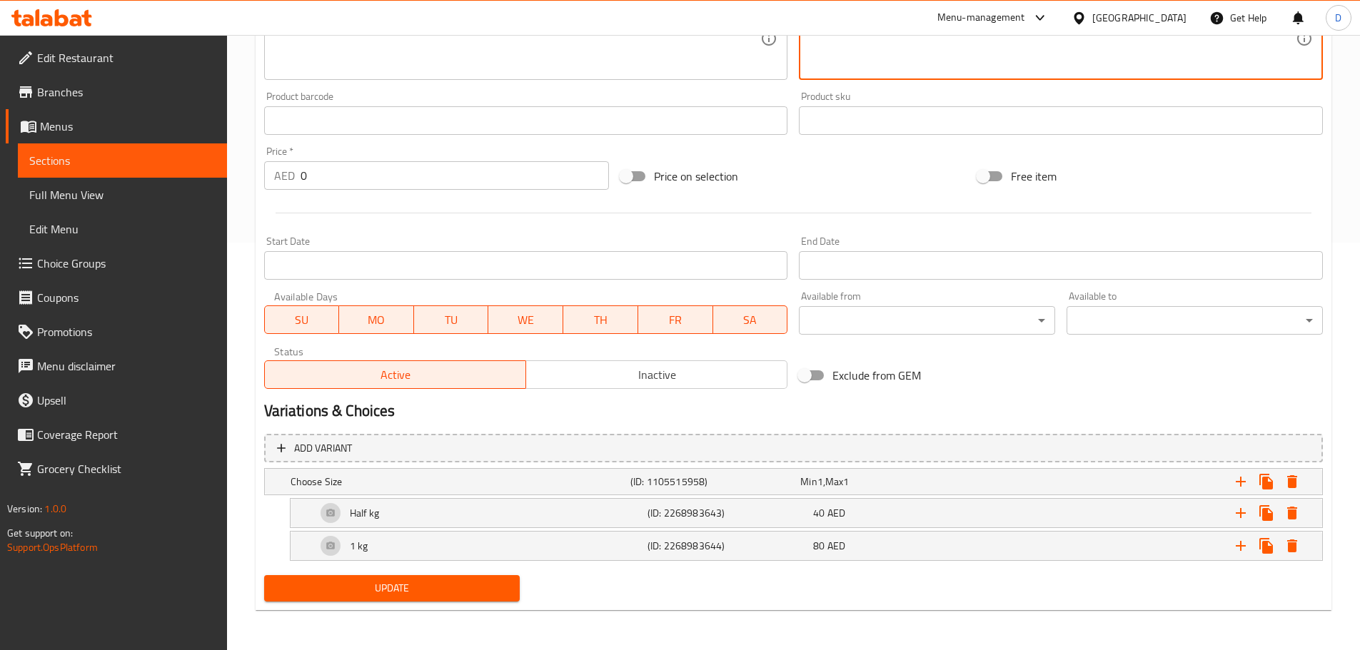
type textarea "لحم ضأن كاراهي أبيض كريمي وخفيف مطبوخ مع الزبادي والتوابل الخفيفة."
click at [488, 583] on span "Update" at bounding box center [392, 589] width 233 height 18
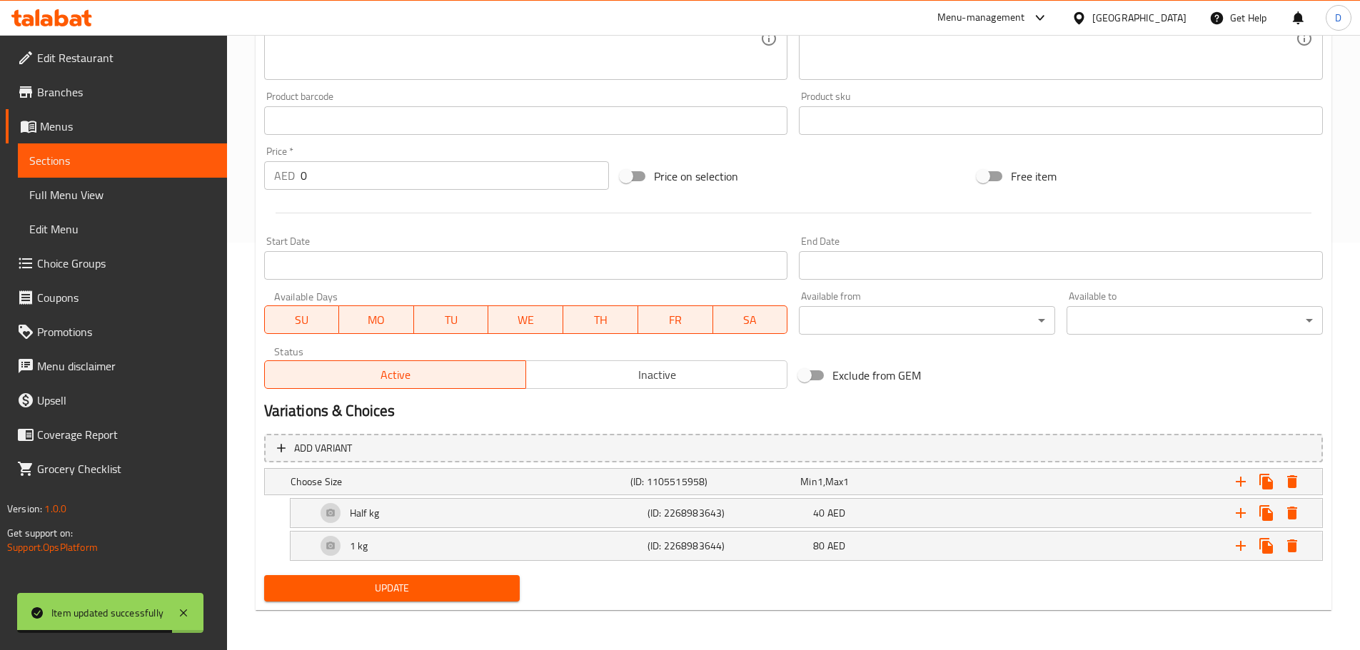
click at [198, 155] on span "Sections" at bounding box center [122, 160] width 186 height 17
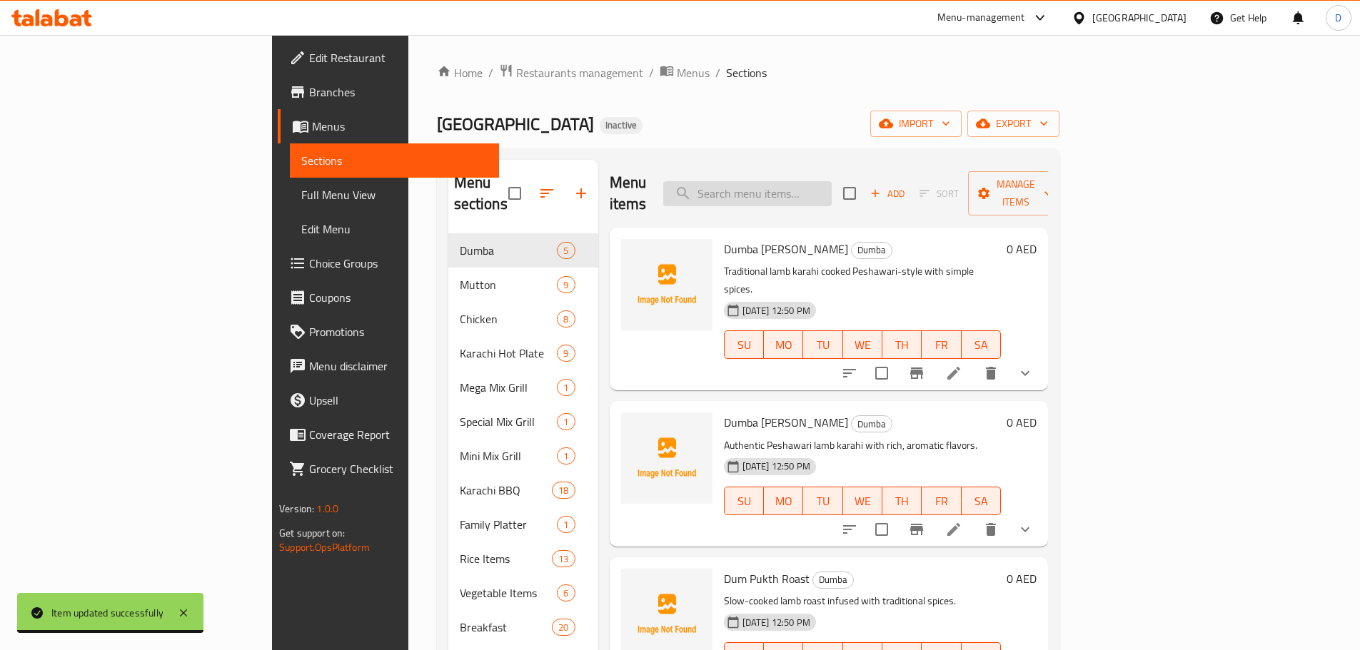
click at [832, 181] on input "search" at bounding box center [747, 193] width 168 height 25
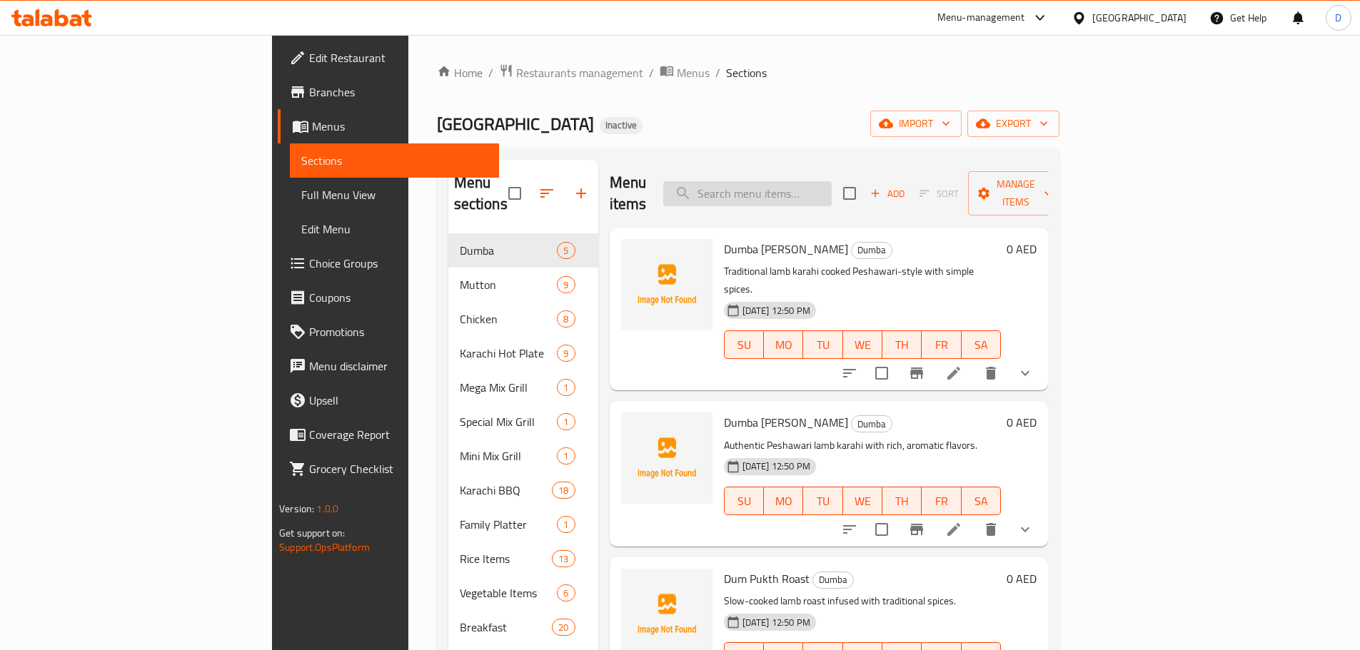
paste input "Rich and aromatic mutton karahi prepared in [GEOGRAPHIC_DATA] style."
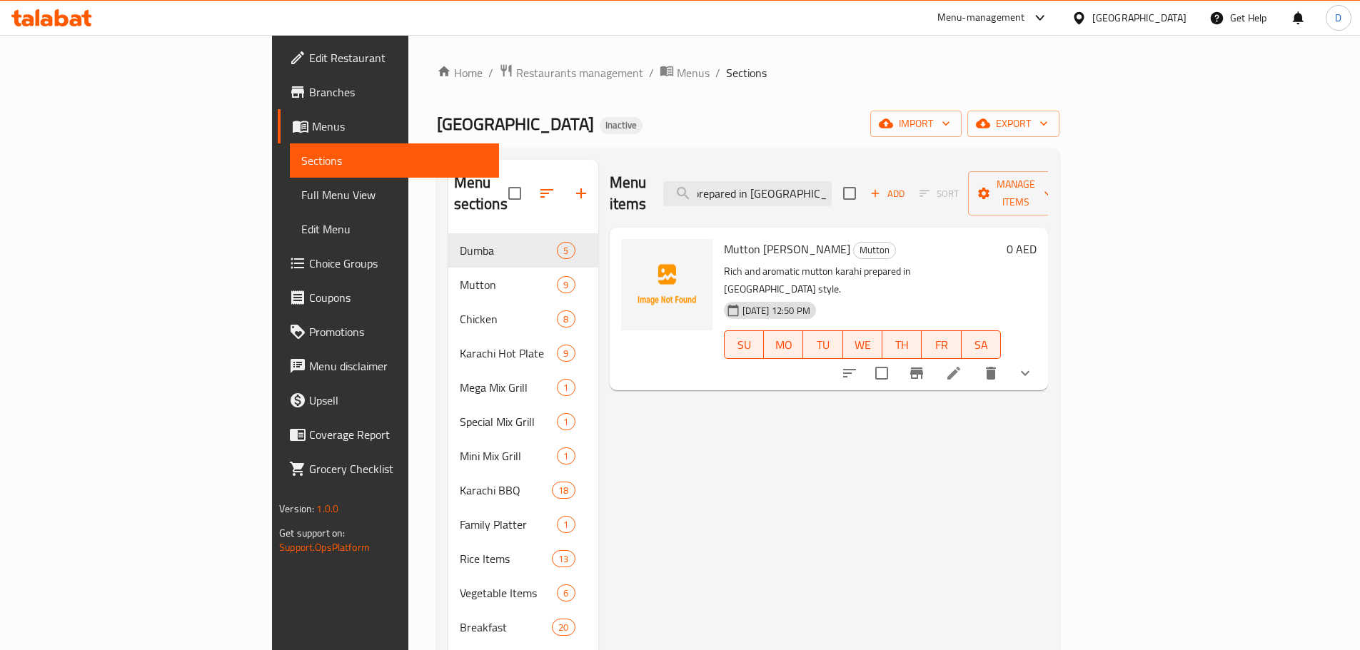
type input "Rich and aromatic mutton karahi prepared in [GEOGRAPHIC_DATA] style."
click at [962, 365] on icon at bounding box center [953, 373] width 17 height 17
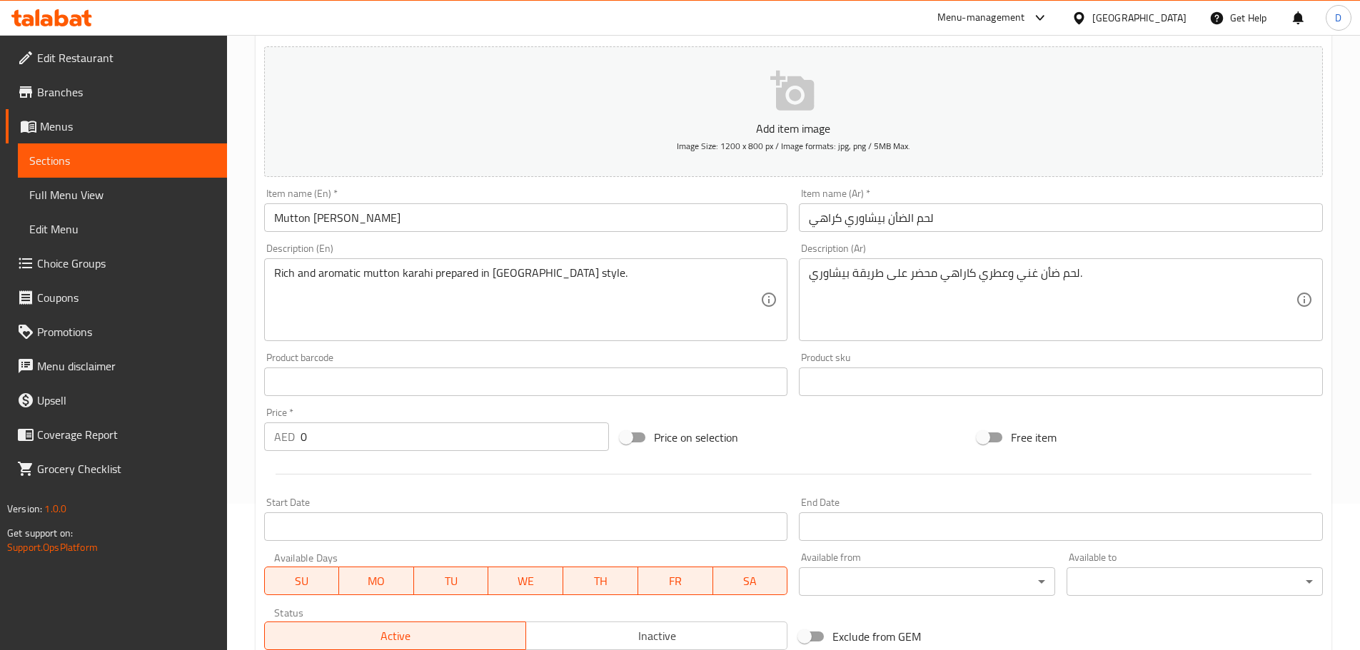
scroll to position [143, 0]
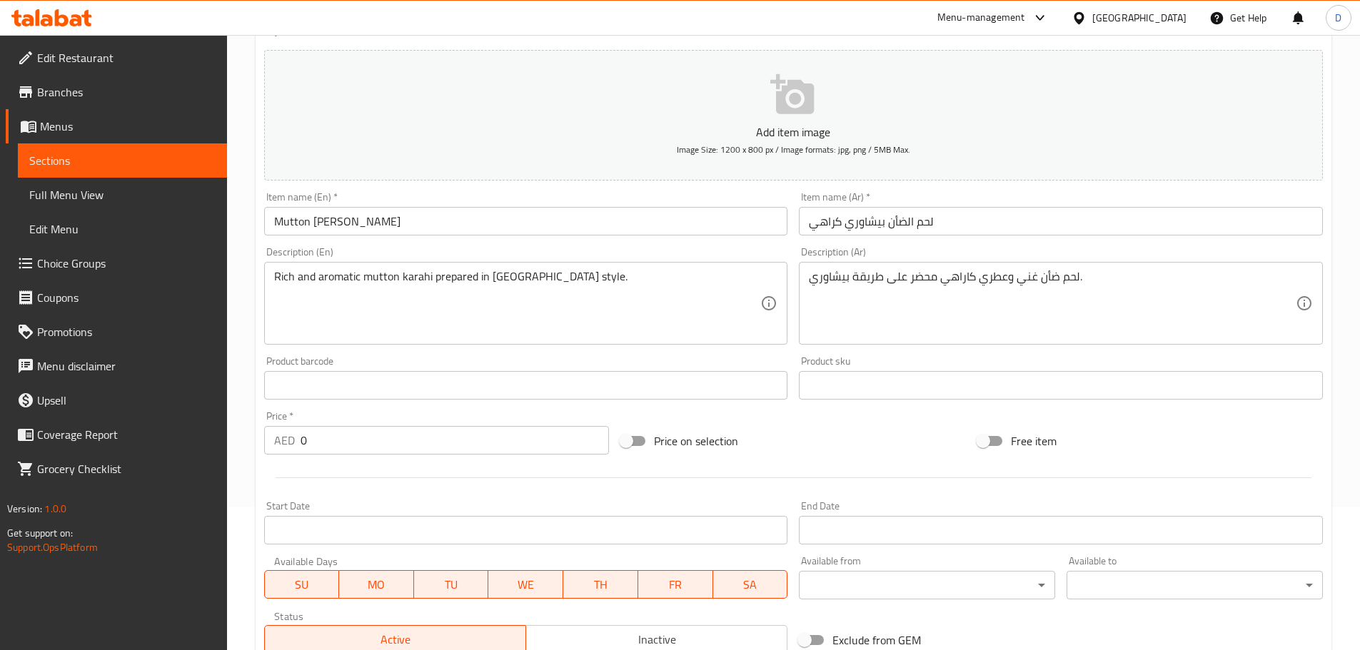
click at [838, 223] on input "لحم الضأن بيشاوري كراهي" at bounding box center [1061, 221] width 524 height 29
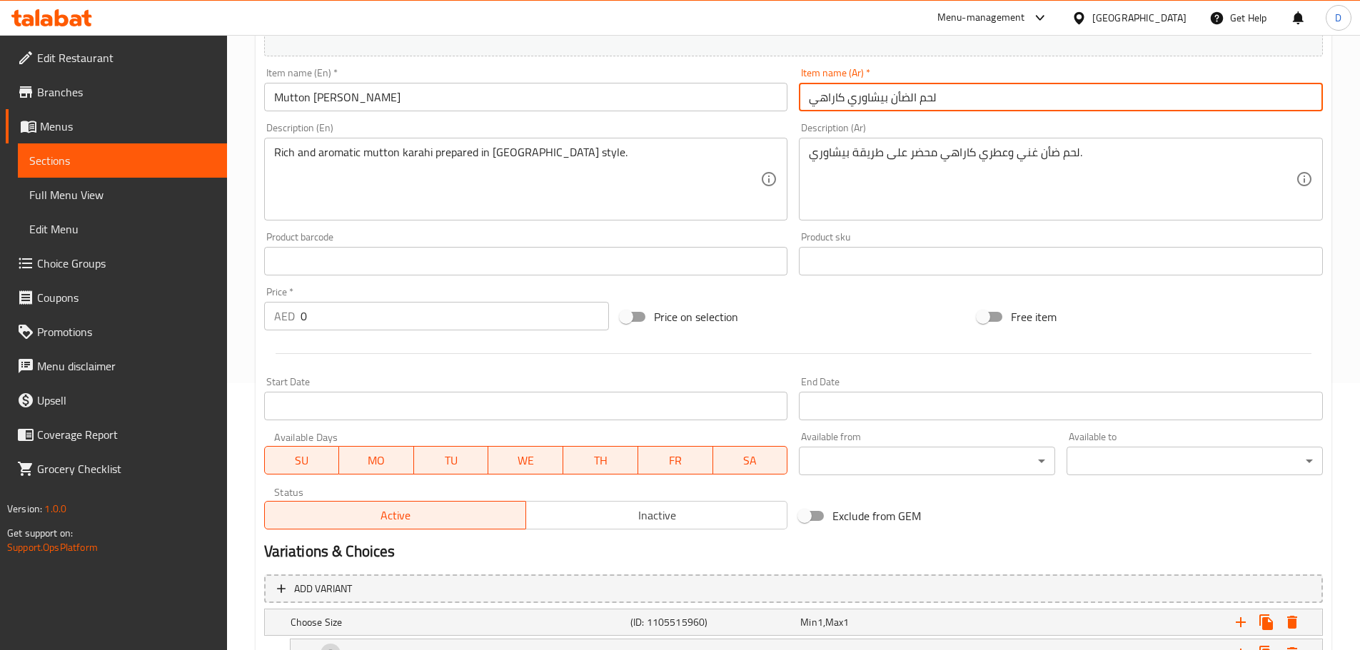
scroll to position [408, 0]
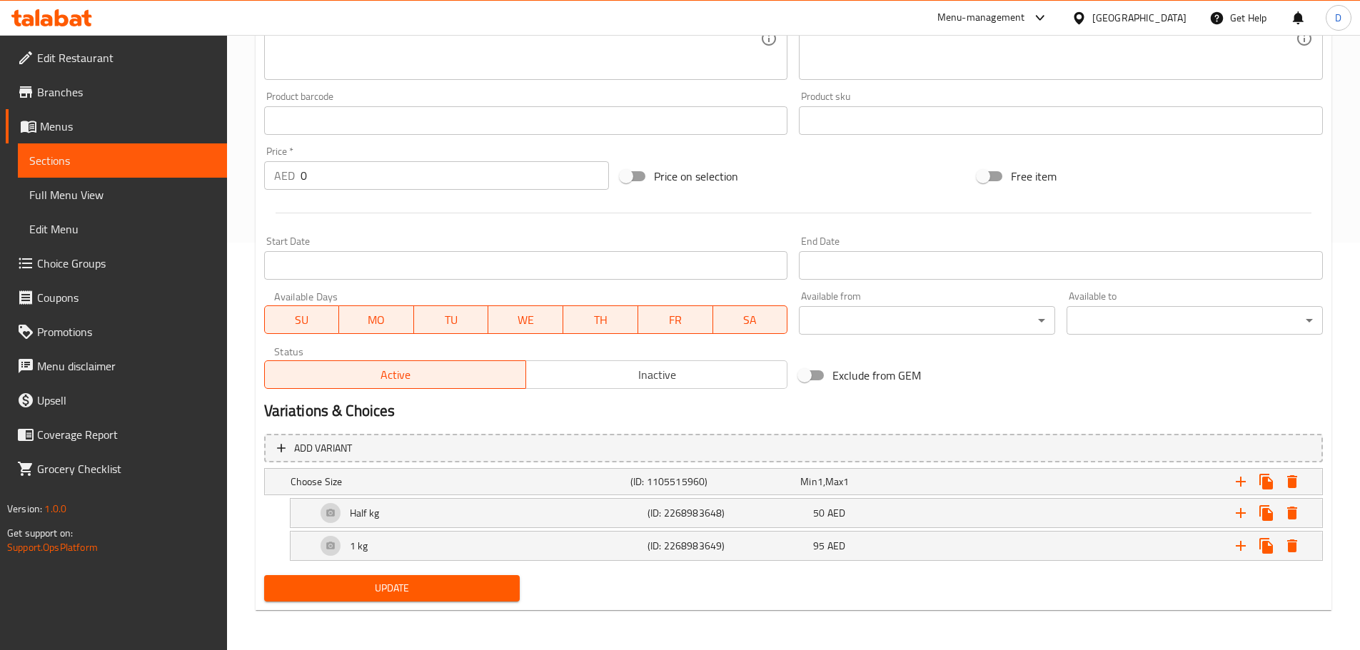
type input "لحم الضأن بيشاوري كاراهي"
click at [510, 574] on div "Update" at bounding box center [392, 589] width 268 height 38
click at [511, 586] on button "Update" at bounding box center [392, 588] width 256 height 26
click at [192, 158] on span "Sections" at bounding box center [122, 160] width 186 height 17
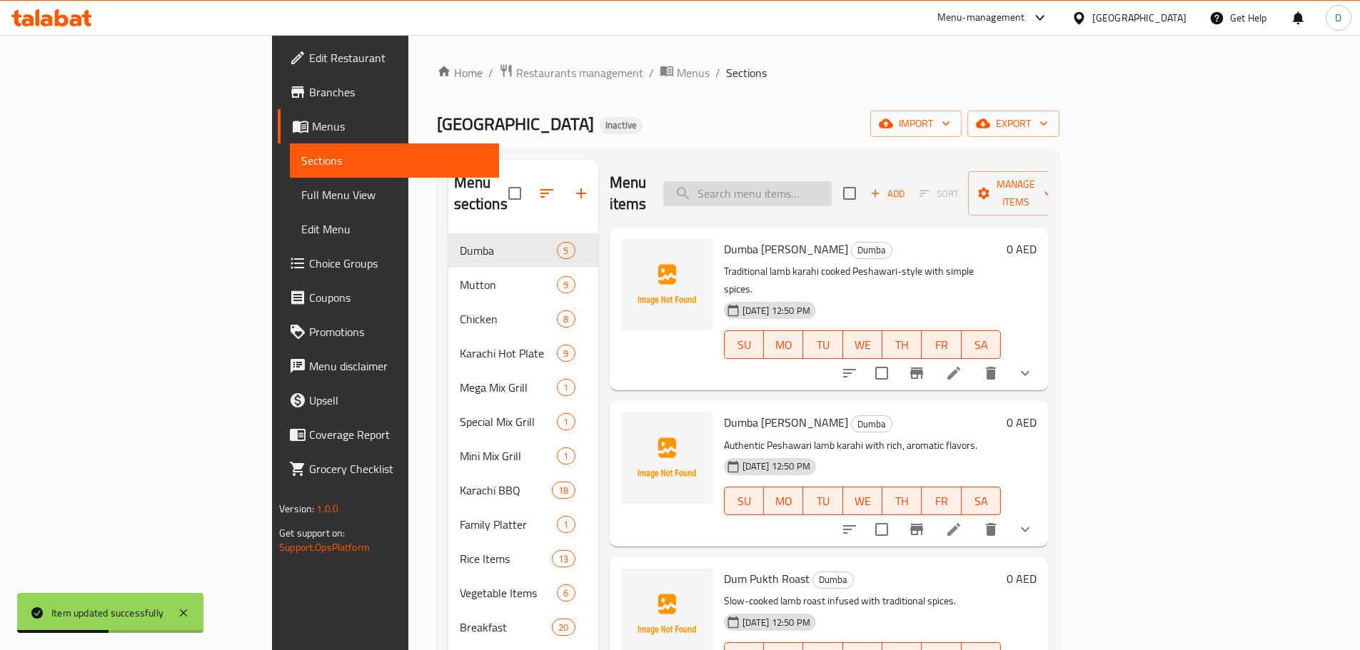
click at [784, 190] on input "search" at bounding box center [747, 193] width 168 height 25
paste input "Lightly seasoned mutton karahi with a savory namkeen taste."
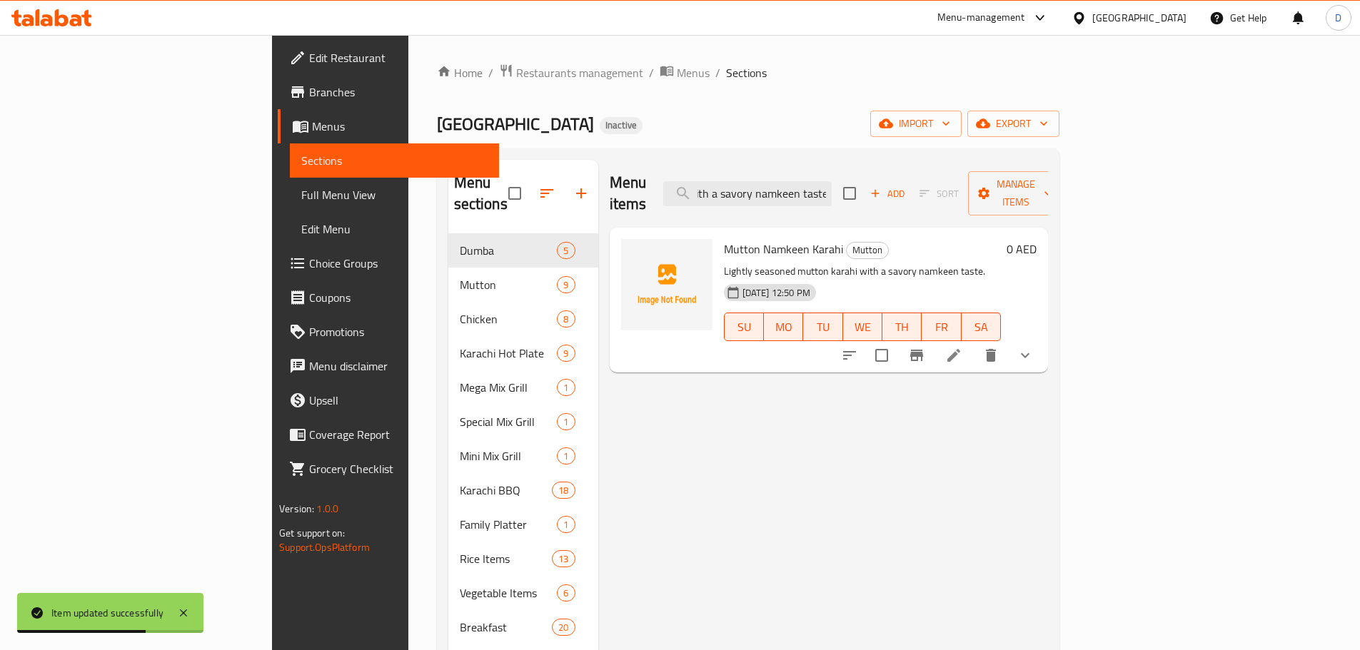
type input "Lightly seasoned mutton karahi with a savory namkeen taste."
click at [974, 343] on li at bounding box center [954, 356] width 40 height 26
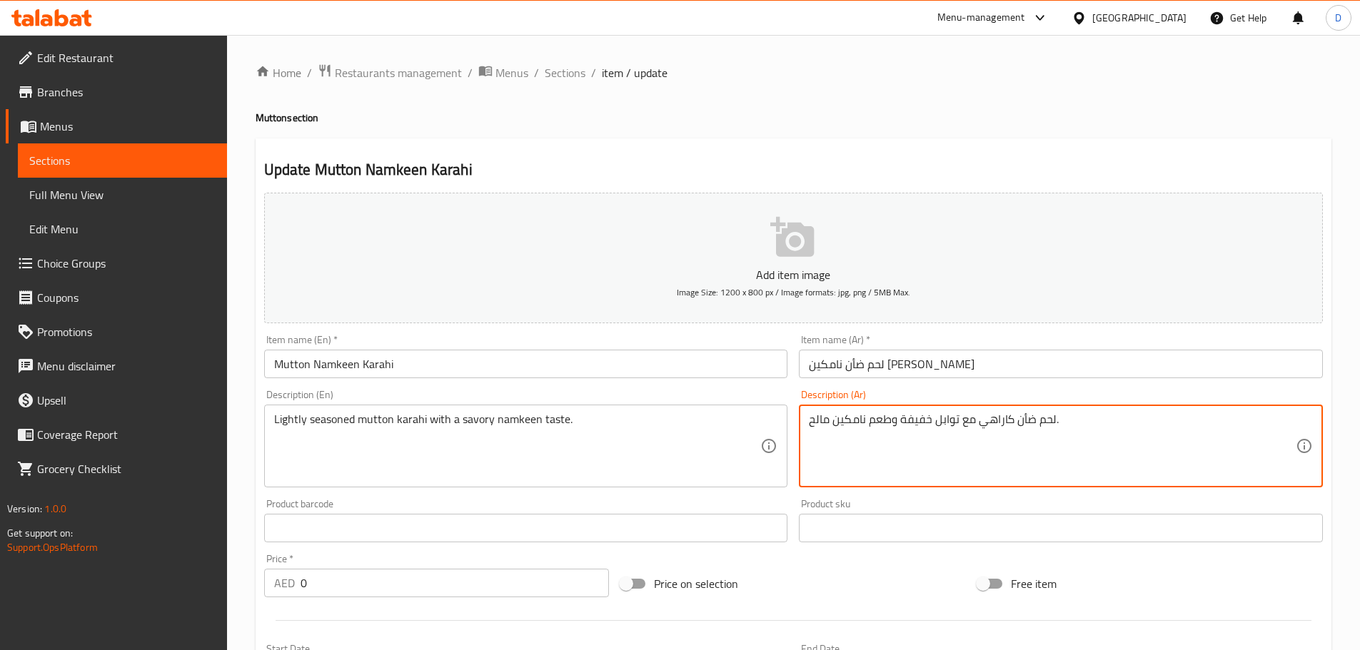
type textarea "لحم ضأن كاراهي مع توابل خفيفة وطعم نامكين مالح."
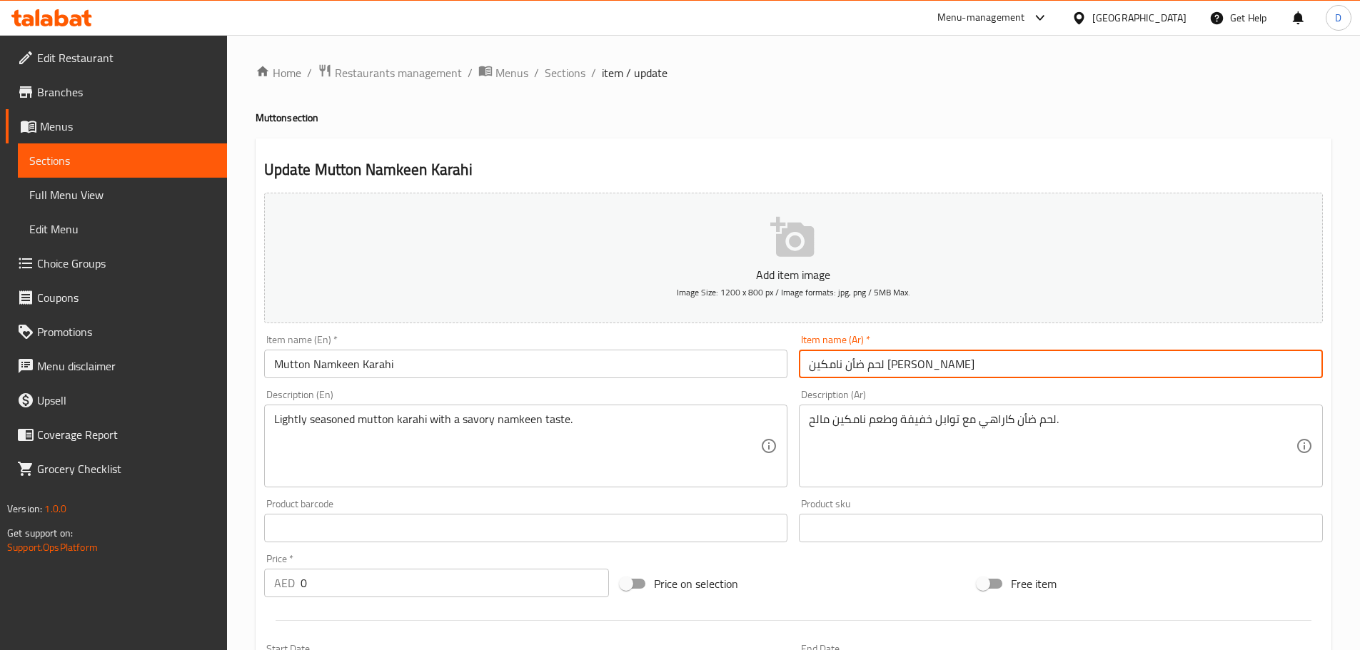
click at [836, 361] on input "لحم ضأن نامكين [PERSON_NAME]" at bounding box center [1061, 364] width 524 height 29
type input "لحم ضأن نامكين كاراهي"
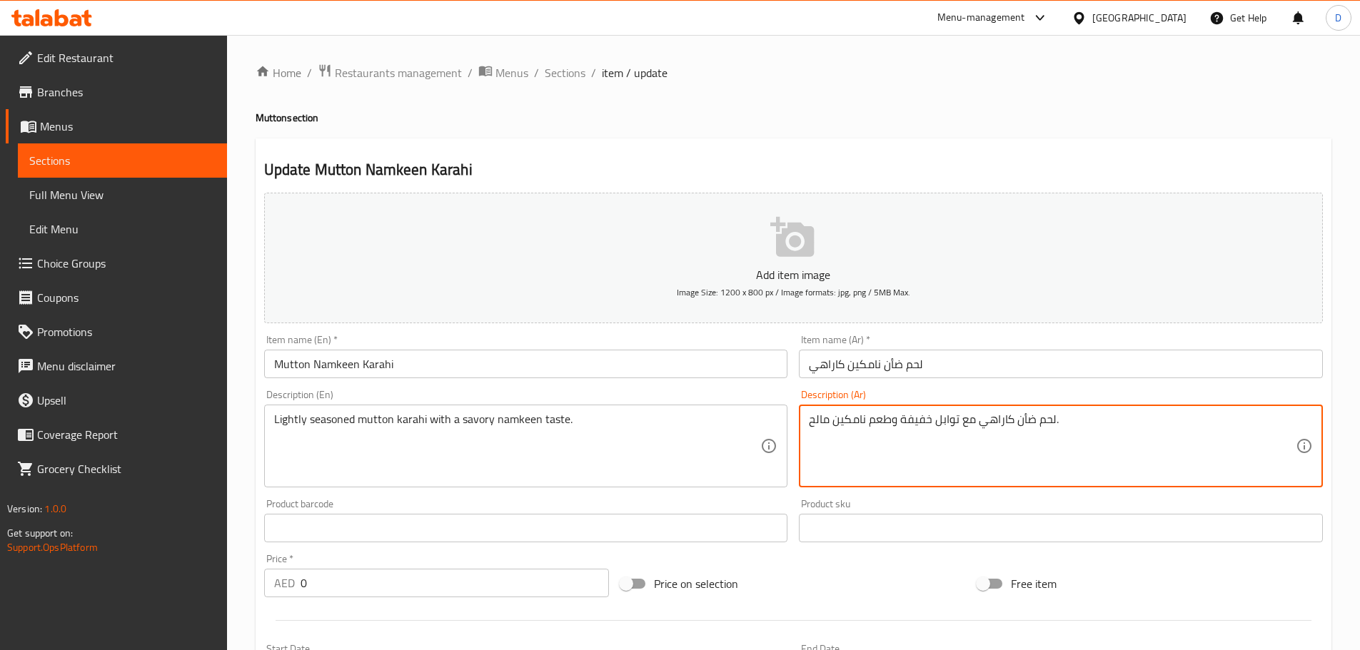
drag, startPoint x: 960, startPoint y: 424, endPoint x: 892, endPoint y: 424, distance: 67.1
click at [910, 413] on textarea "لحم ضأن كاراهي مع طعم نامكين مالح." at bounding box center [1052, 447] width 487 height 68
type textarea "لحم ضأن كاراهي متبل بخفة مع طعم نامكين مالح."
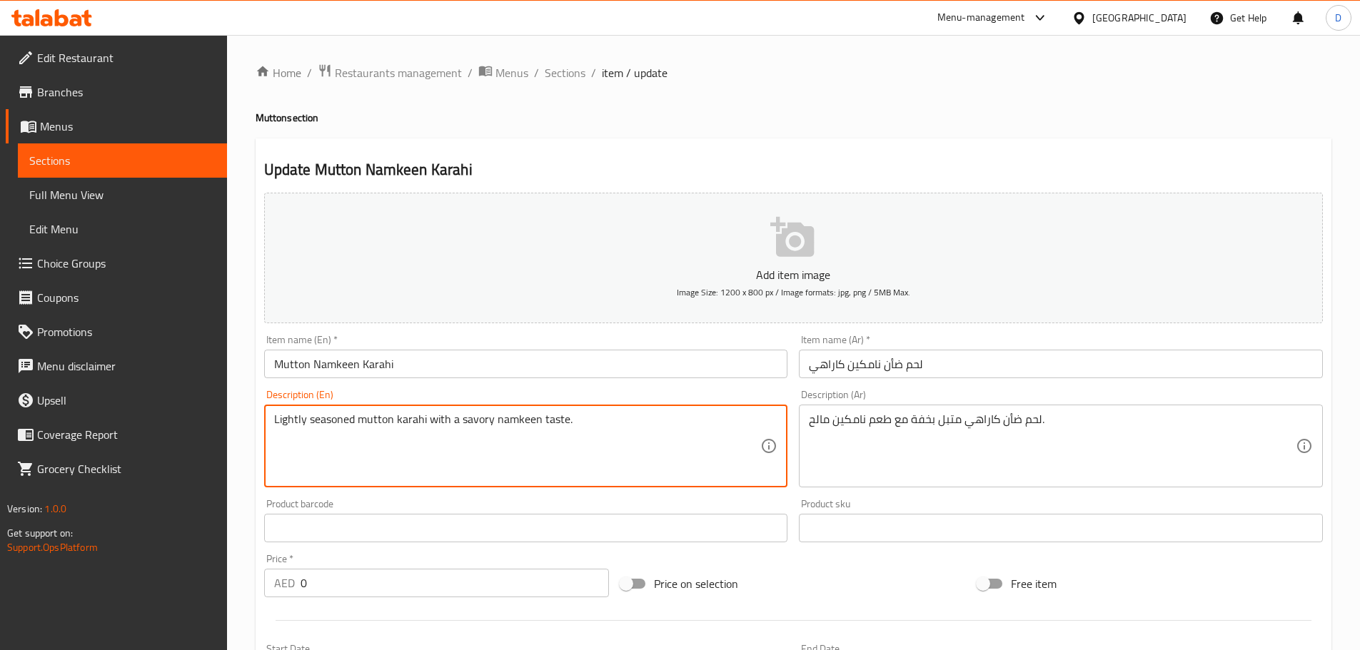
click at [506, 418] on textarea "Lightly seasoned mutton karahi with a savory namkeen taste." at bounding box center [517, 447] width 487 height 68
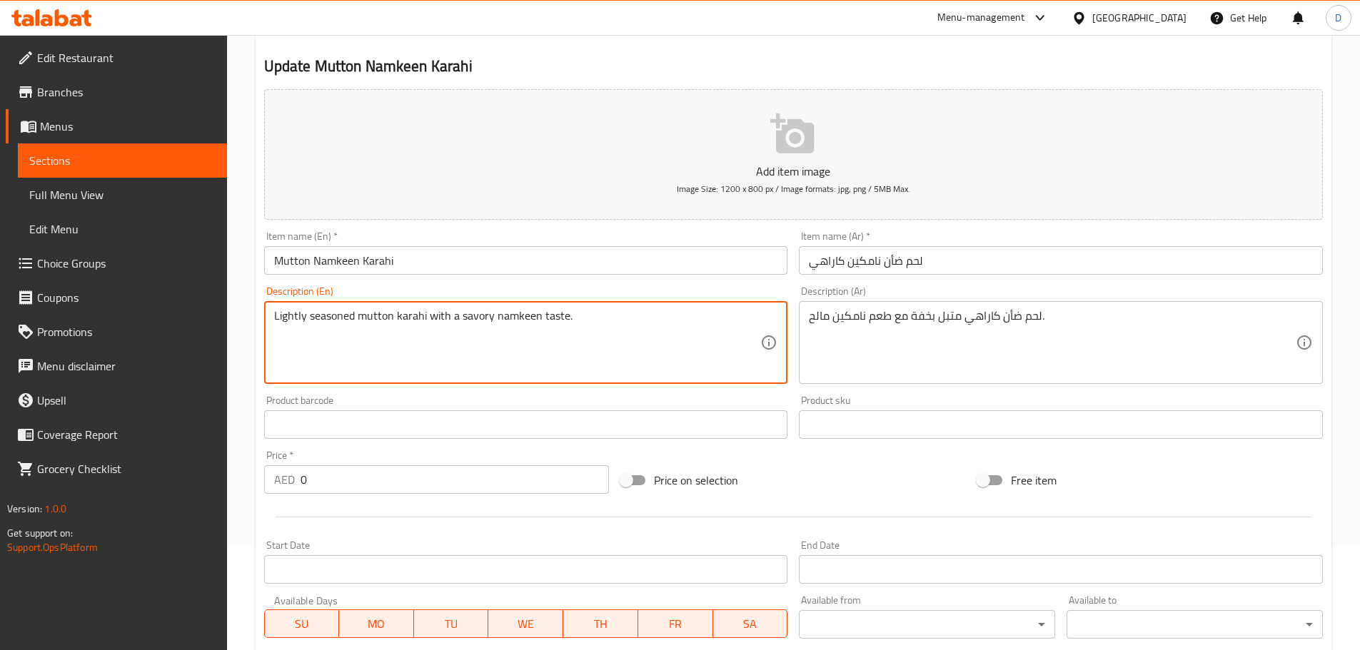
scroll to position [408, 0]
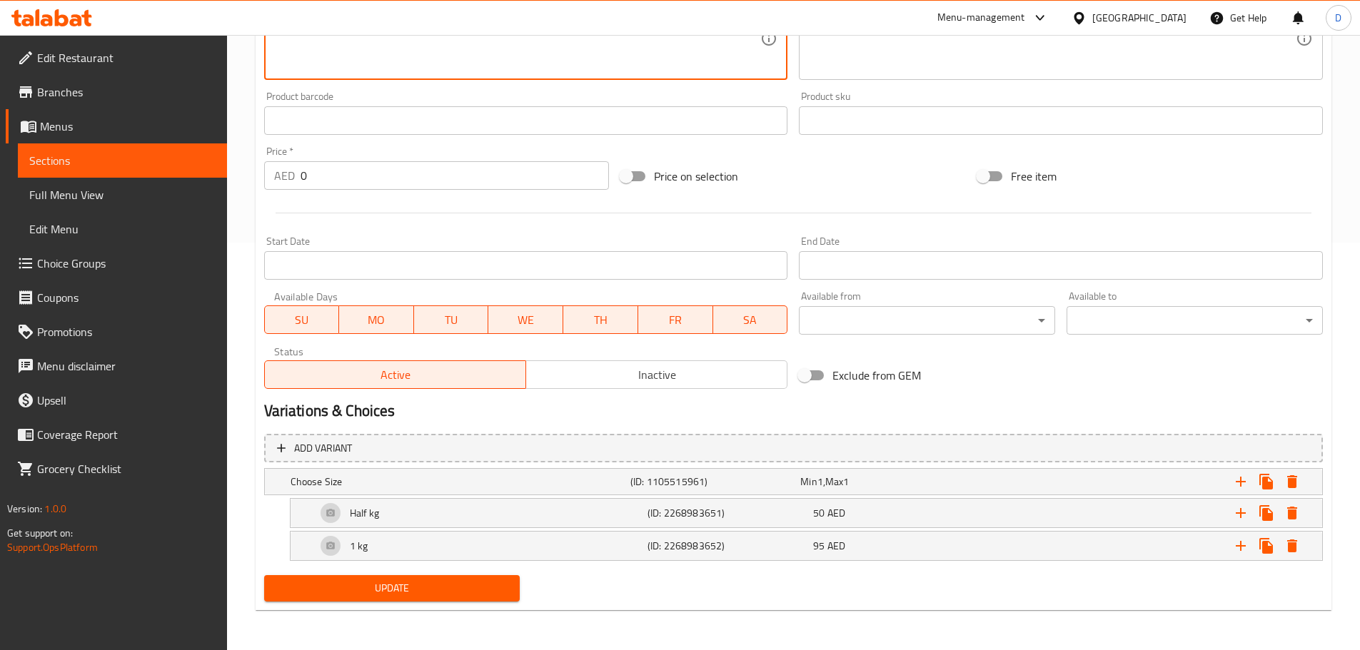
drag, startPoint x: 494, startPoint y: 583, endPoint x: 529, endPoint y: 405, distance: 181.9
click at [494, 583] on span "Update" at bounding box center [392, 589] width 233 height 18
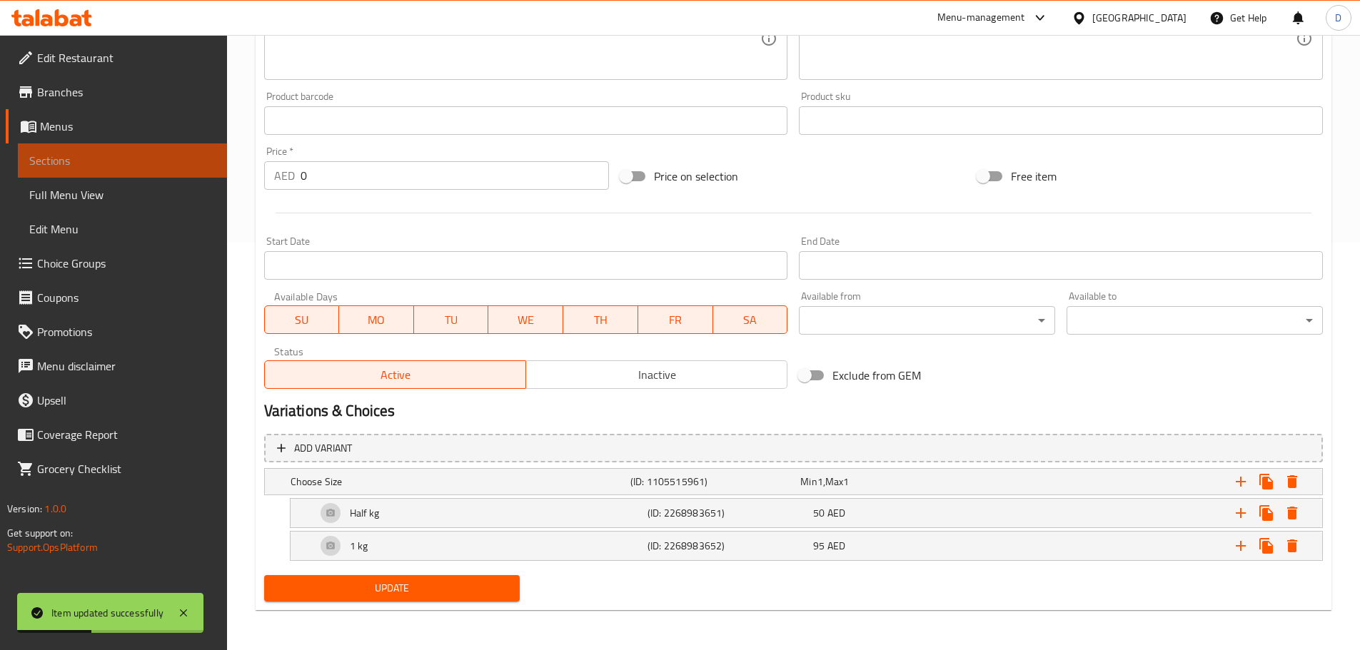
click at [201, 147] on link "Sections" at bounding box center [122, 160] width 209 height 34
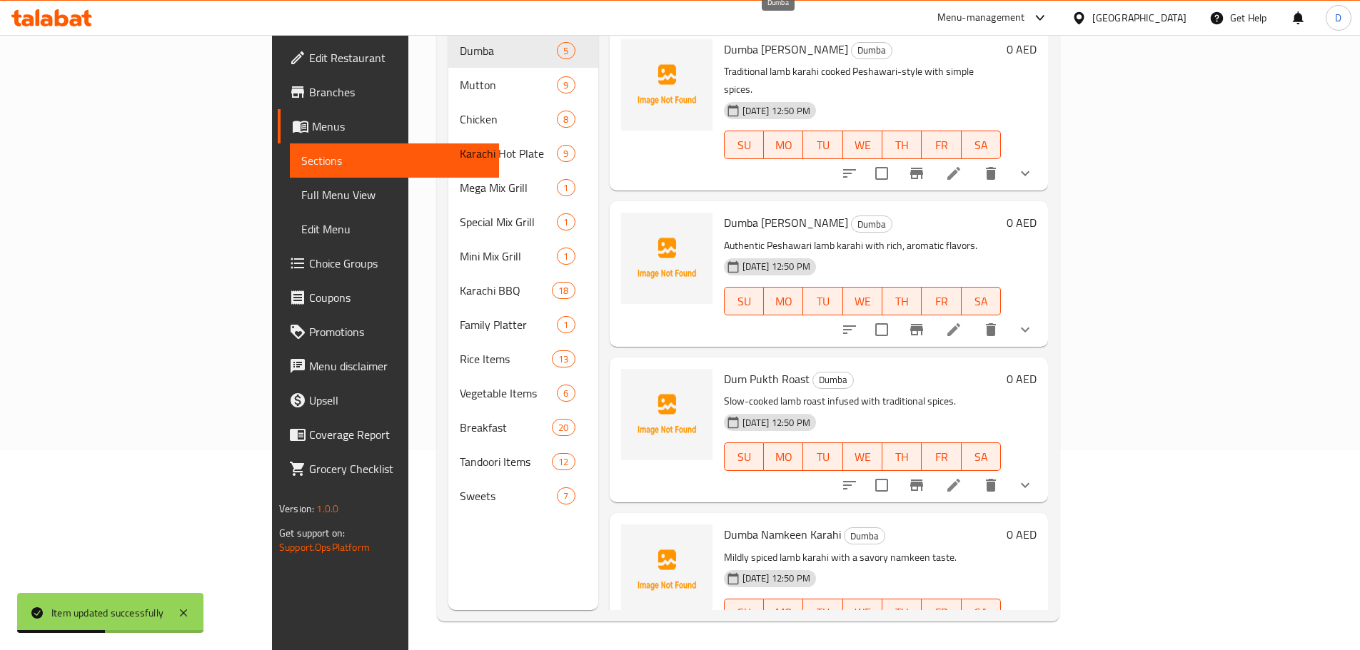
scroll to position [57, 0]
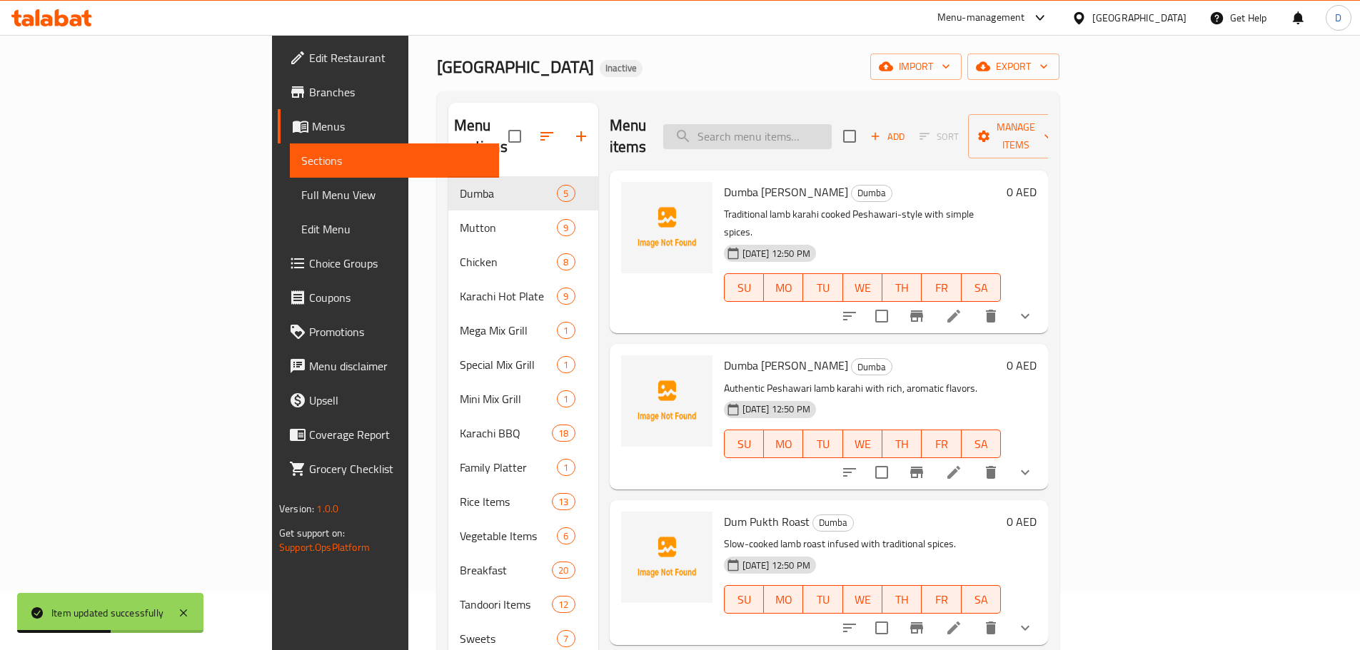
click at [795, 131] on input "search" at bounding box center [747, 136] width 168 height 25
paste input "Flavorful mutton karahi enriched with butter and desi ghee."
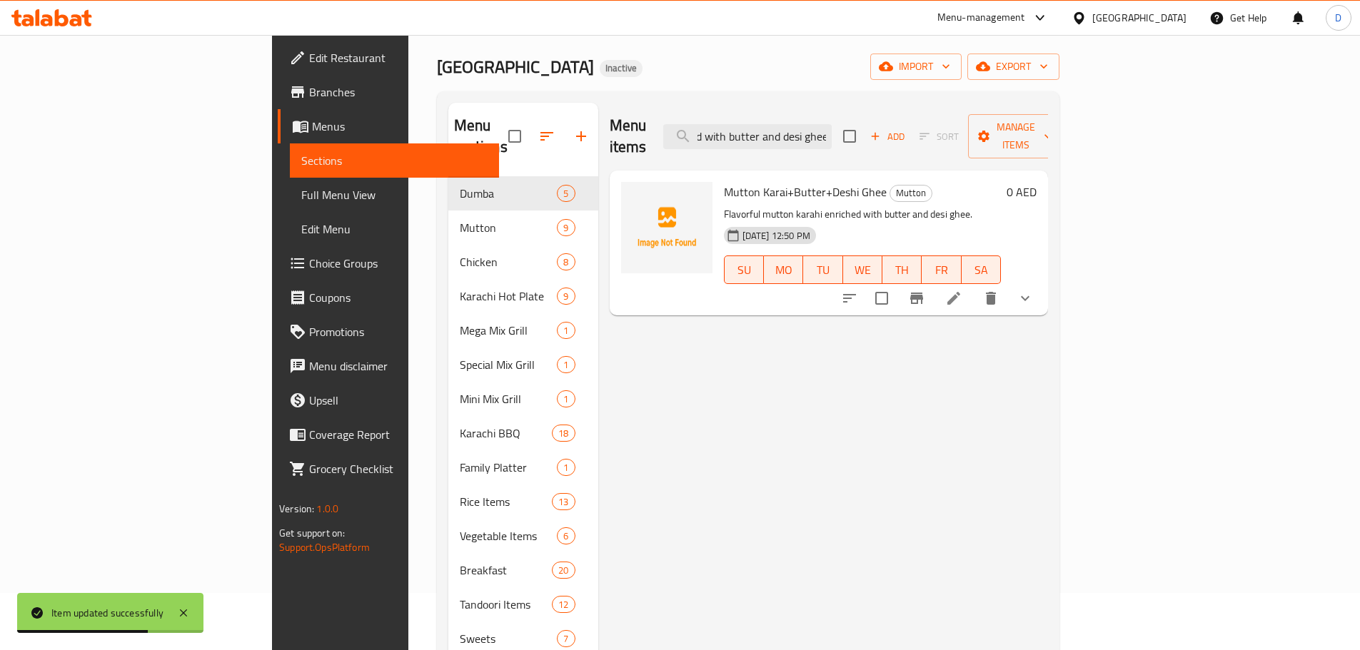
type input "Flavorful mutton karahi enriched with butter and desi ghee."
click at [974, 286] on li at bounding box center [954, 299] width 40 height 26
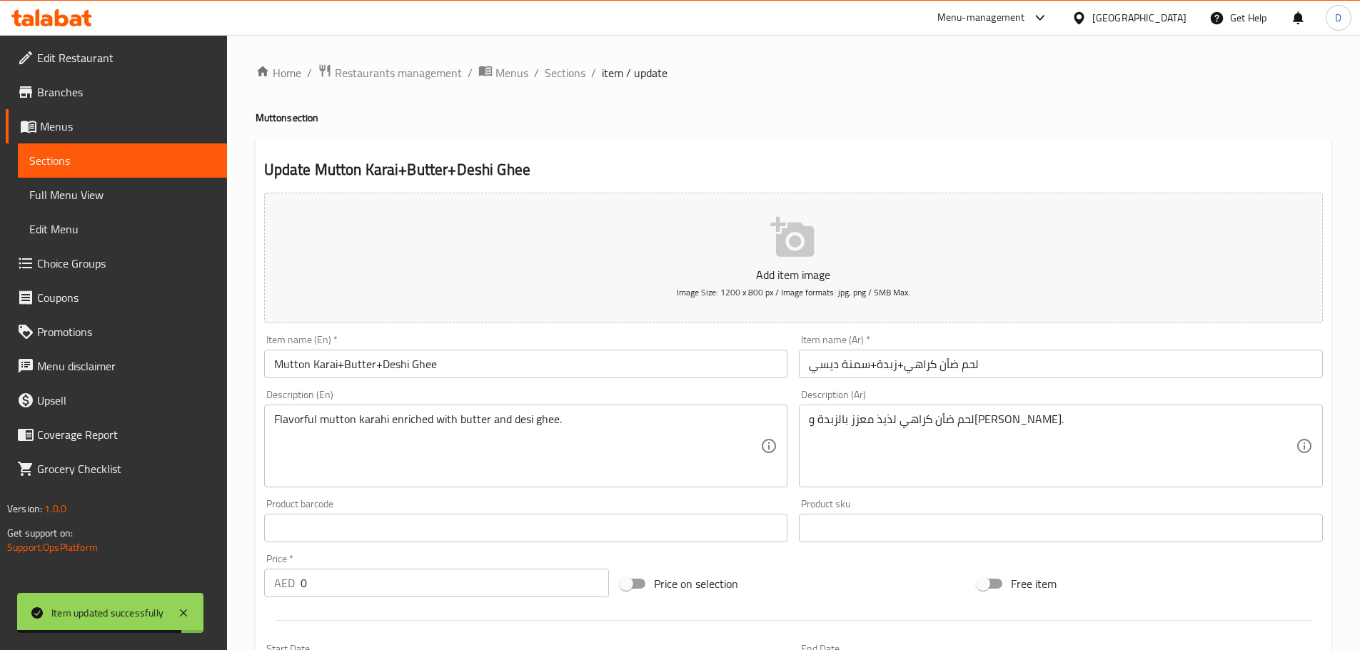
click at [385, 366] on input "Mutton Karai+Butter+Deshi Ghee" at bounding box center [526, 364] width 524 height 29
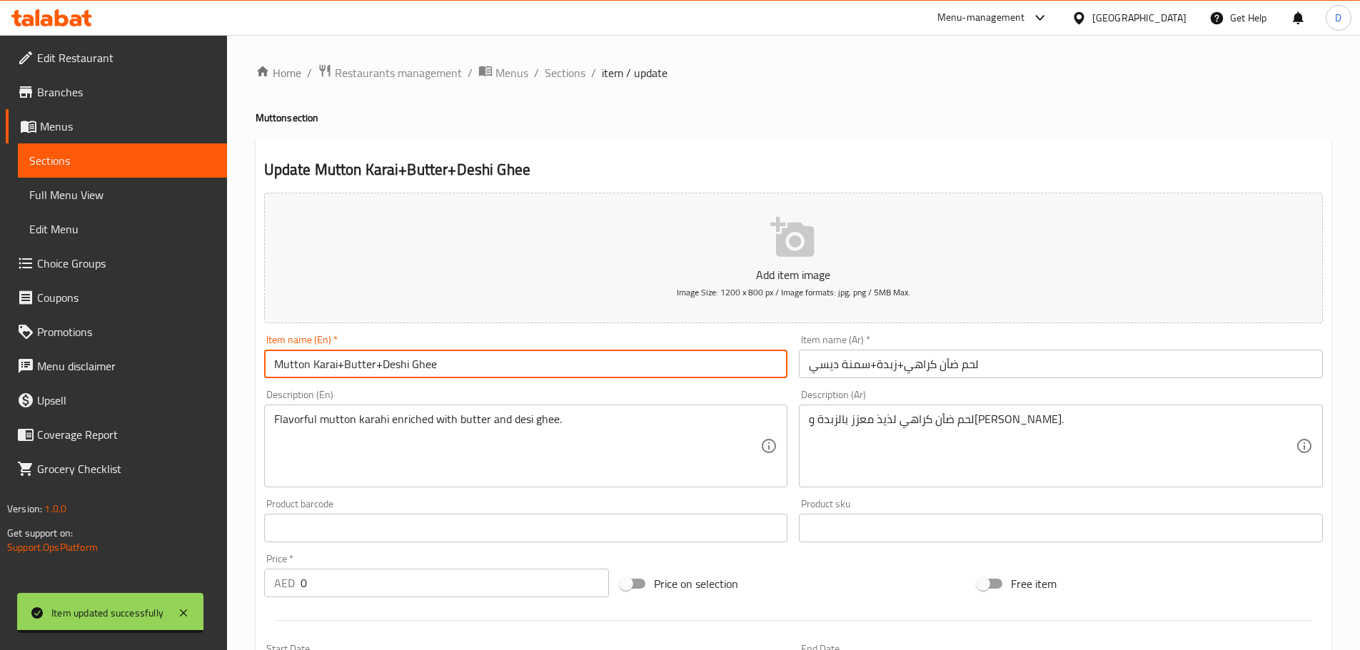
drag, startPoint x: 379, startPoint y: 366, endPoint x: 438, endPoint y: 372, distance: 59.6
click at [438, 372] on input "Mutton Karai+Butter+Deshi Ghee" at bounding box center [526, 364] width 524 height 29
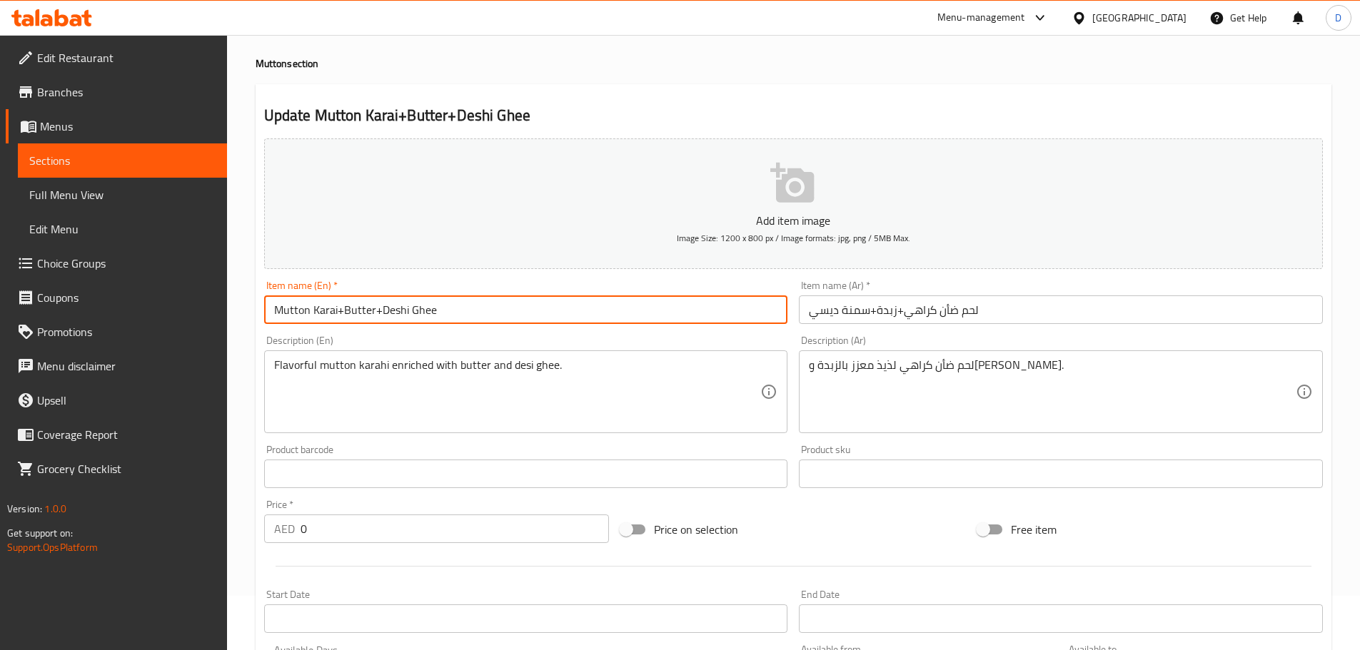
scroll to position [143, 0]
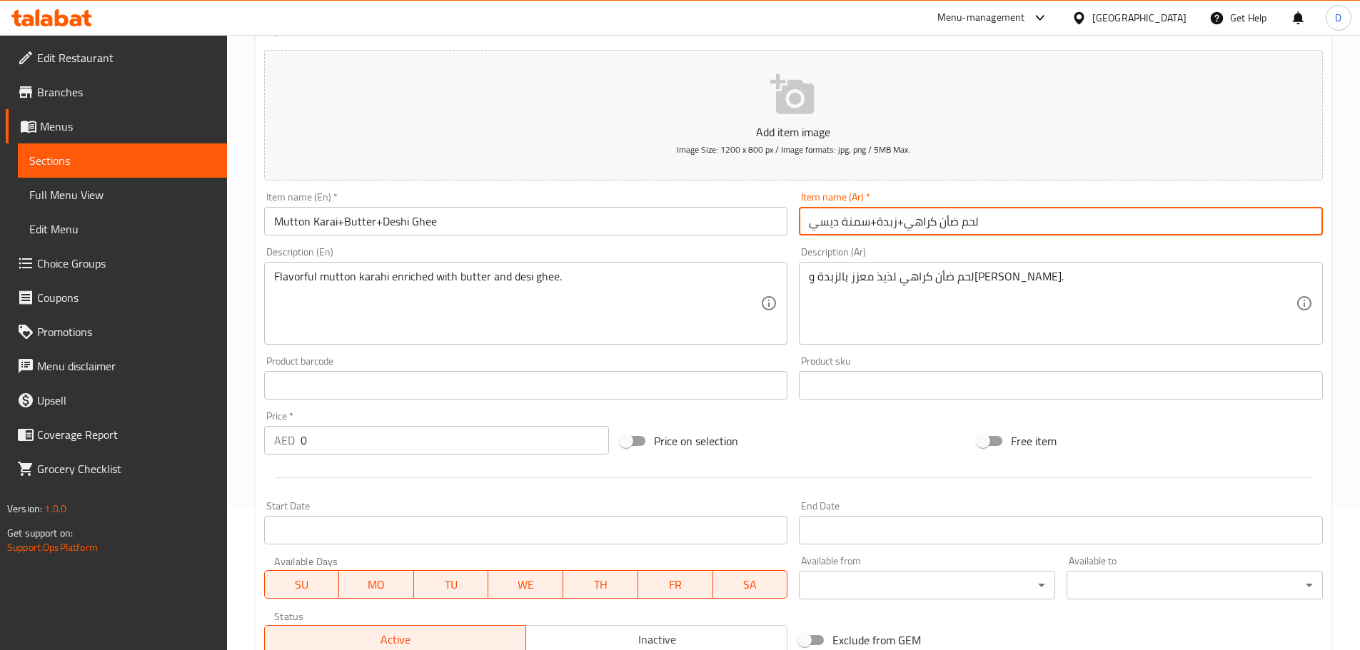
click at [928, 225] on input "لحم ضأن كراهي+زبدة+سمنة ديسي" at bounding box center [1061, 221] width 524 height 29
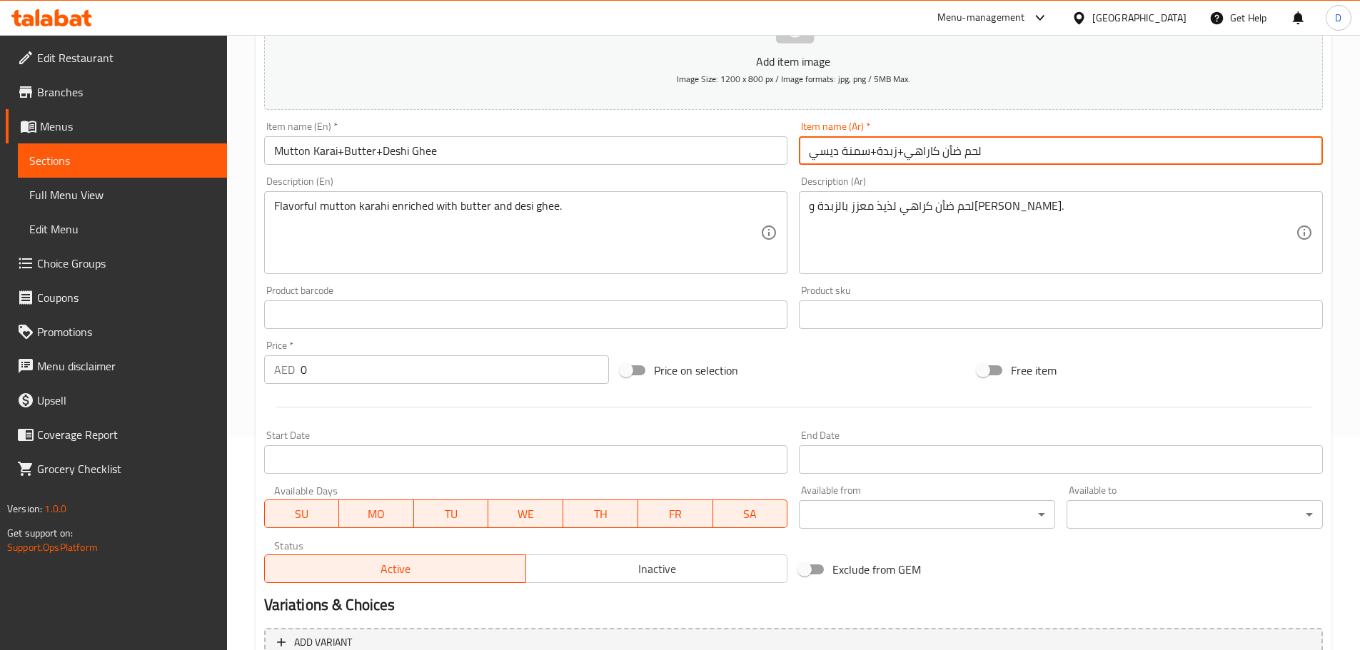
scroll to position [214, 0]
type input "لحم ضأن كاراهي+زبدة+سمنة ديسي"
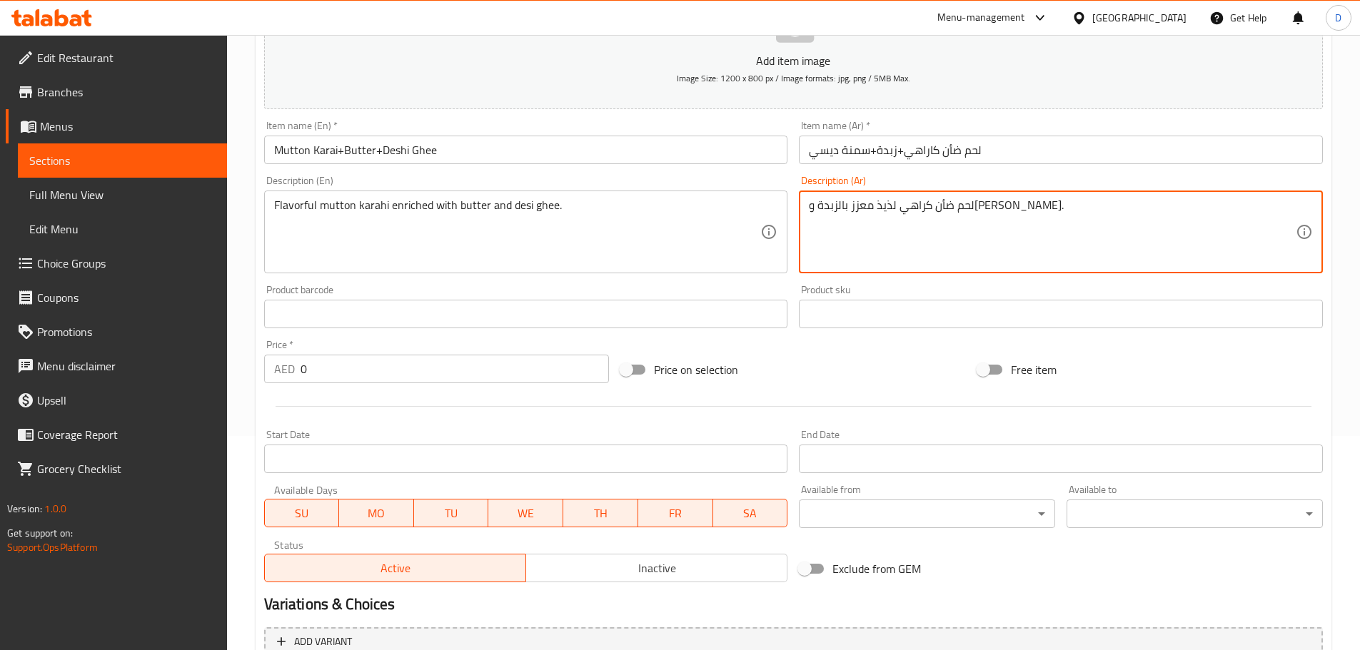
click at [981, 207] on textarea "لحم ضأن كراهي لذيذ معزز بالزبدة و[PERSON_NAME]." at bounding box center [1052, 232] width 487 height 68
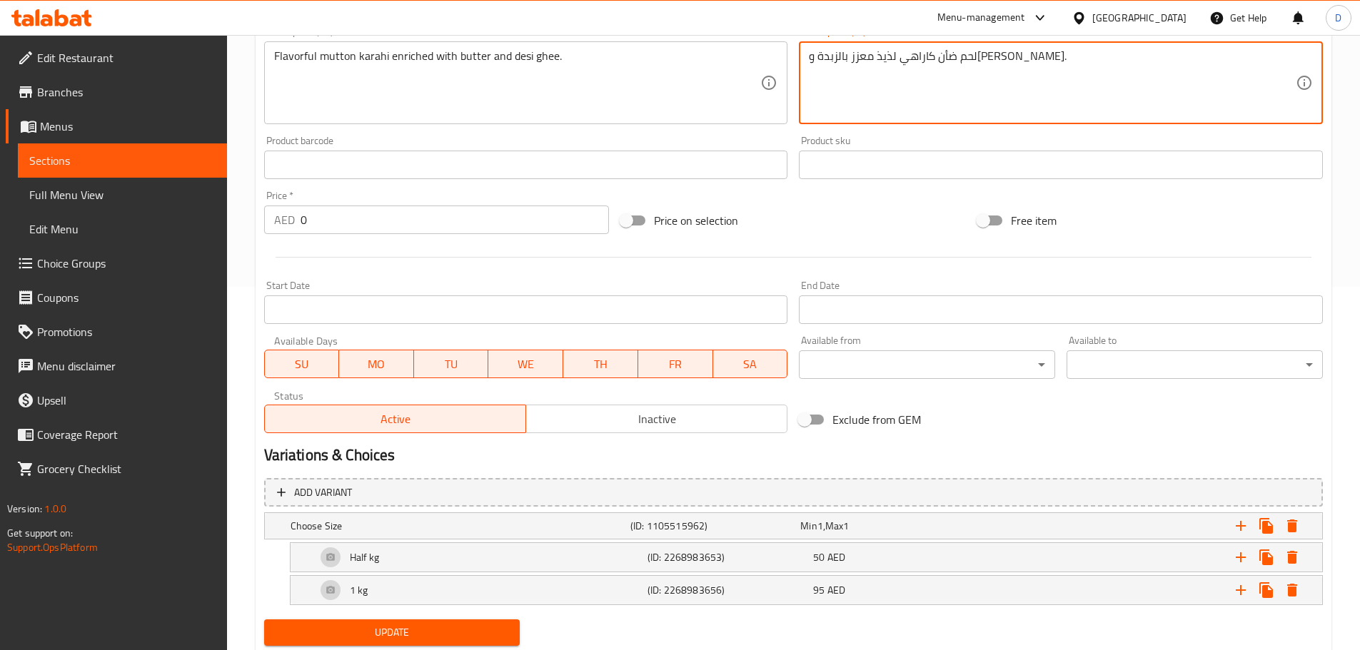
scroll to position [408, 0]
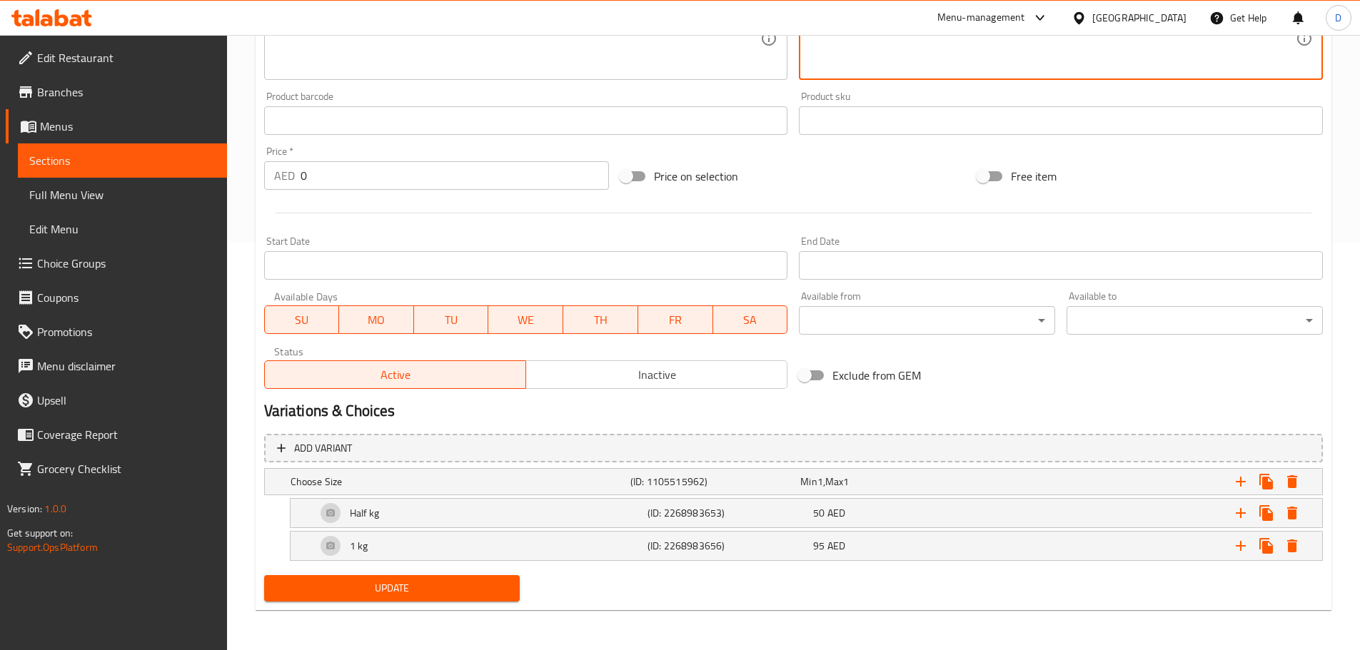
type textarea "لحم ضأن كاراهي لذيذ معزز بالزبدة و[PERSON_NAME]."
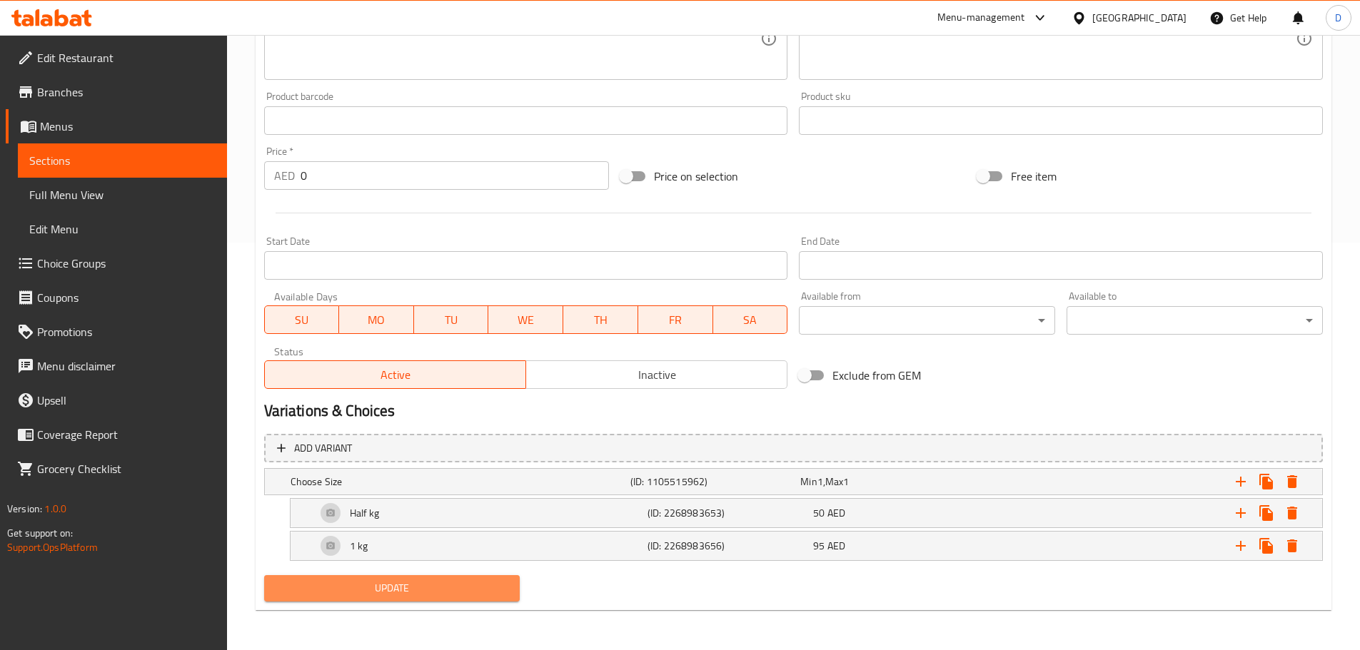
click at [404, 586] on span "Update" at bounding box center [392, 589] width 233 height 18
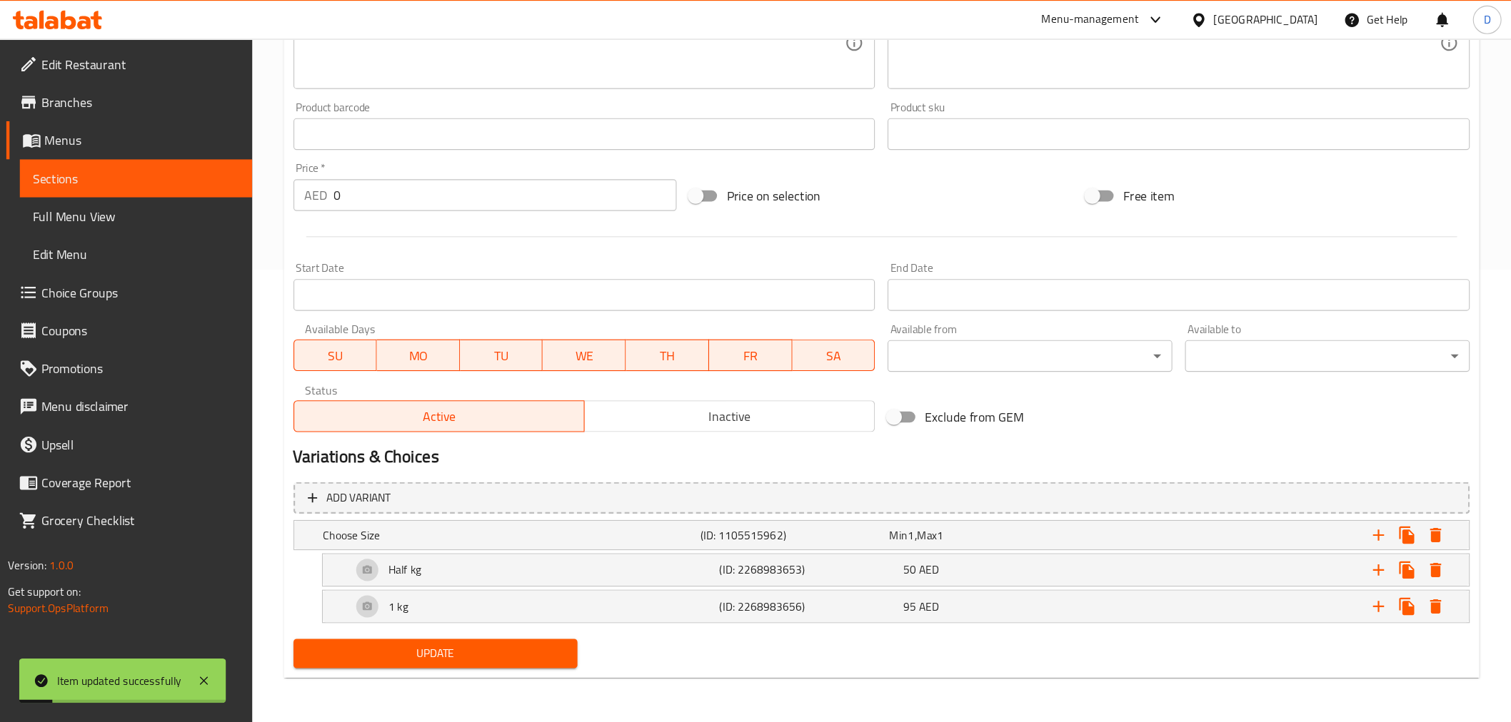
scroll to position [334, 0]
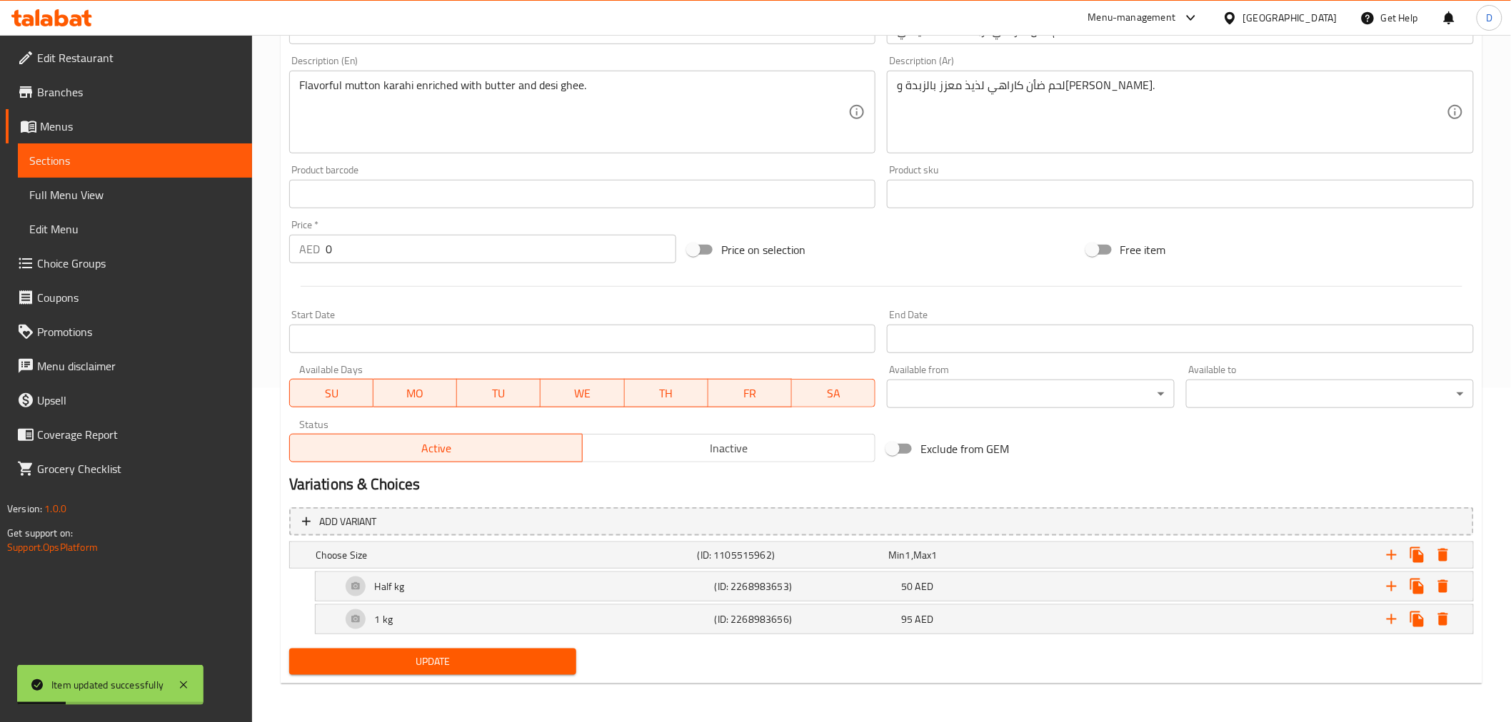
click at [188, 163] on span "Sections" at bounding box center [134, 160] width 211 height 17
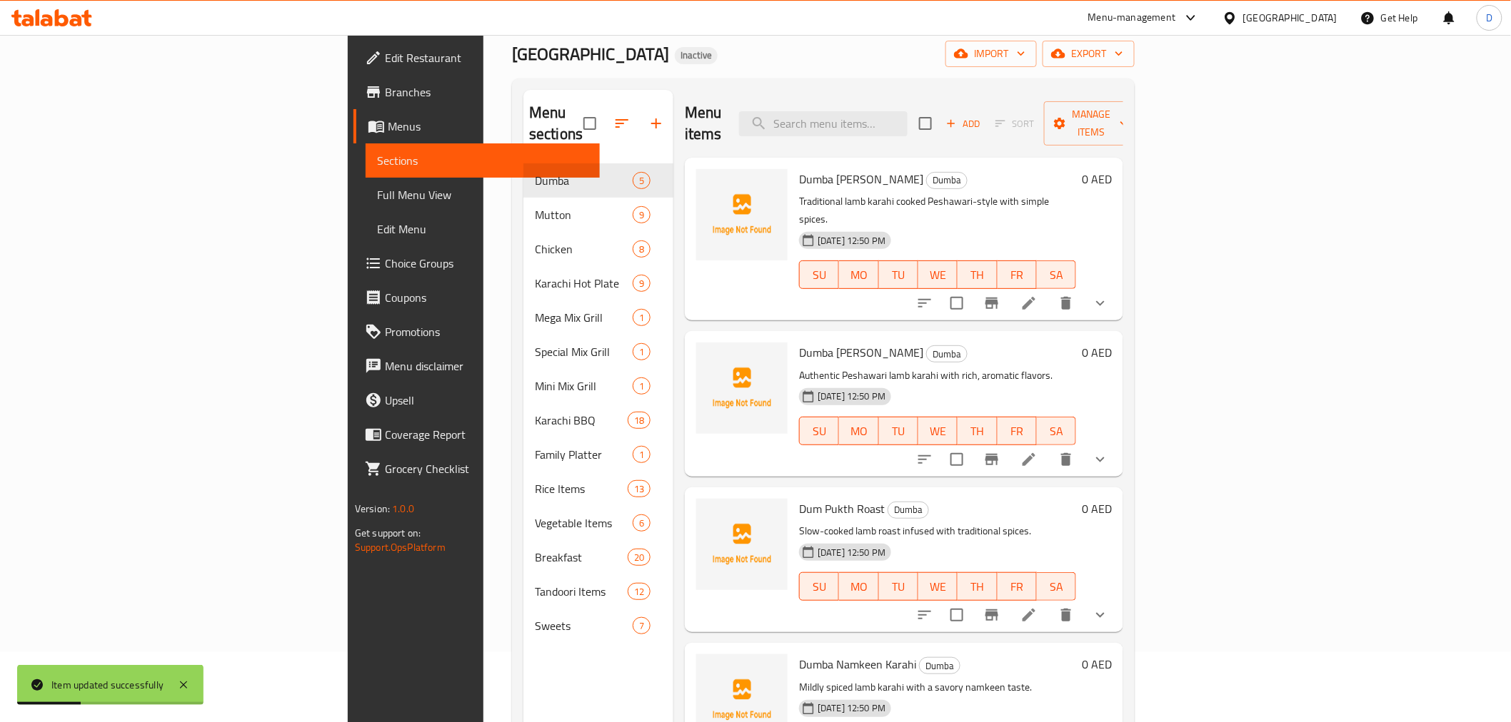
scroll to position [41, 0]
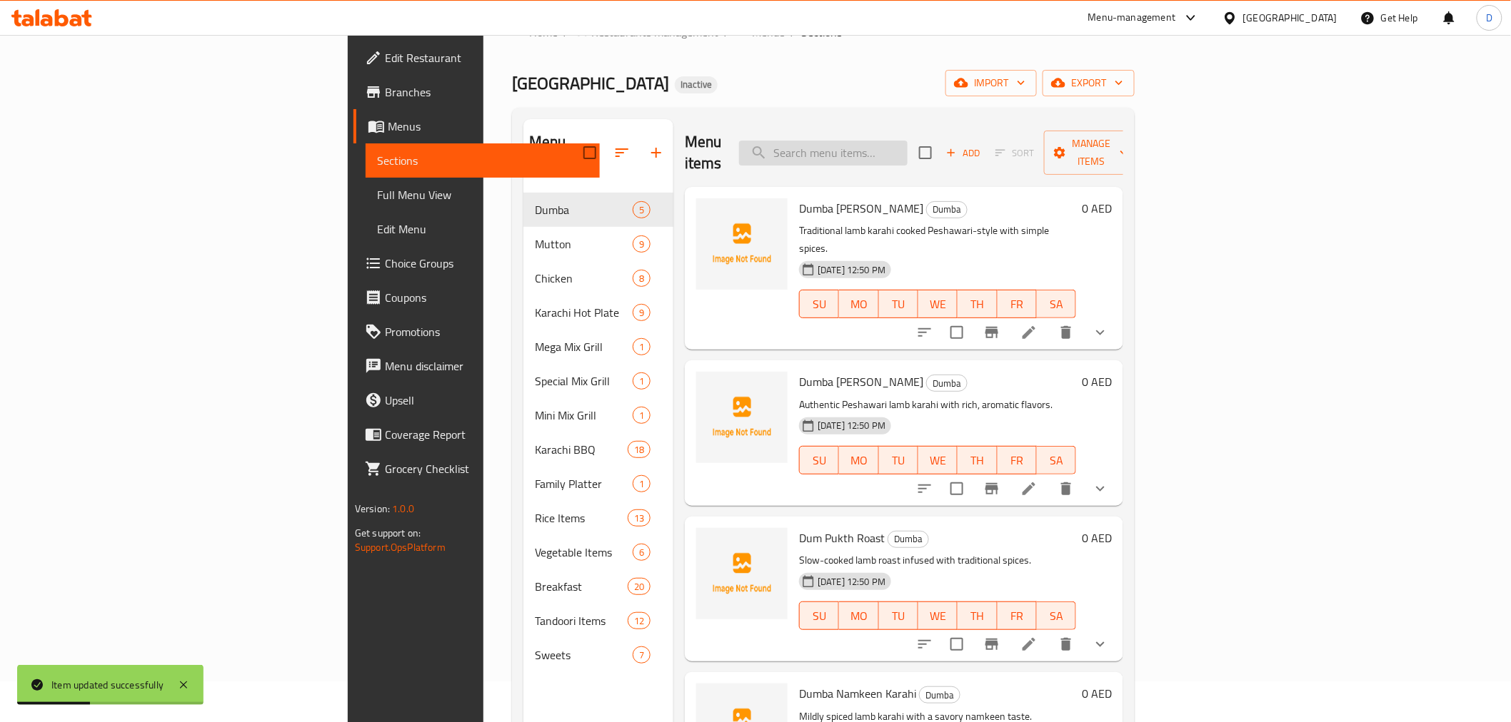
click at [870, 145] on input "search" at bounding box center [823, 153] width 168 height 25
paste input "Authentic Shanwari-style mutton karahi with robust spices."
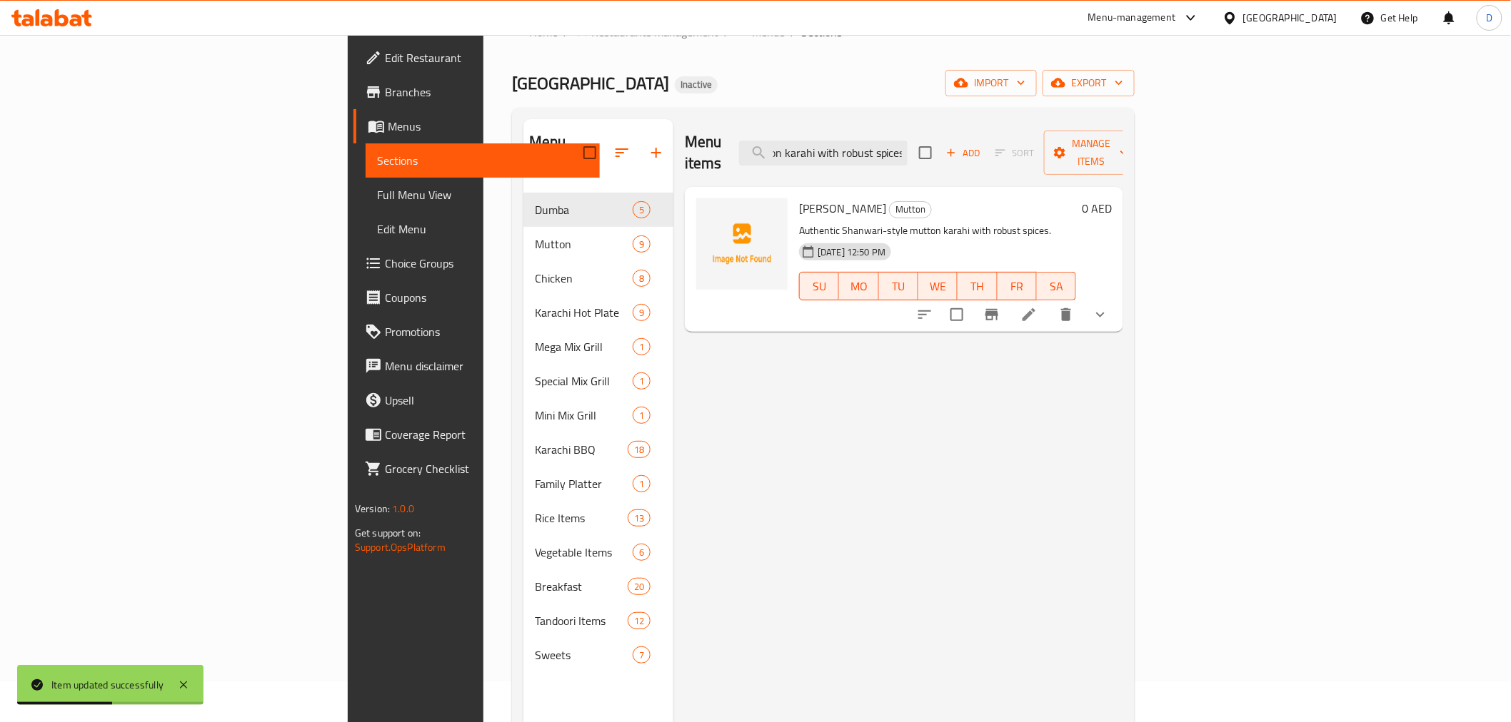
type input "Authentic Shanwari-style mutton karahi with robust spices."
click at [1049, 305] on li at bounding box center [1029, 315] width 40 height 26
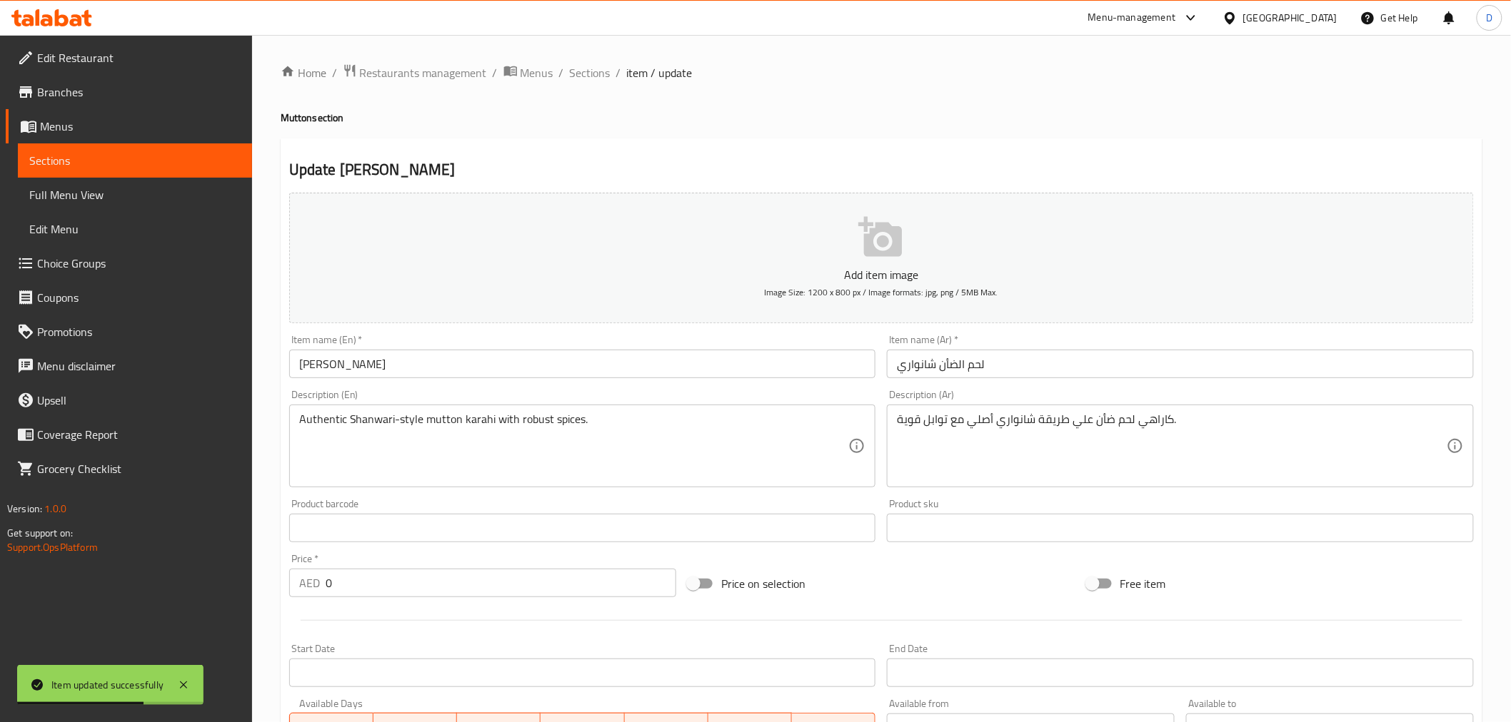
click at [358, 356] on input "[PERSON_NAME]" at bounding box center [582, 364] width 587 height 29
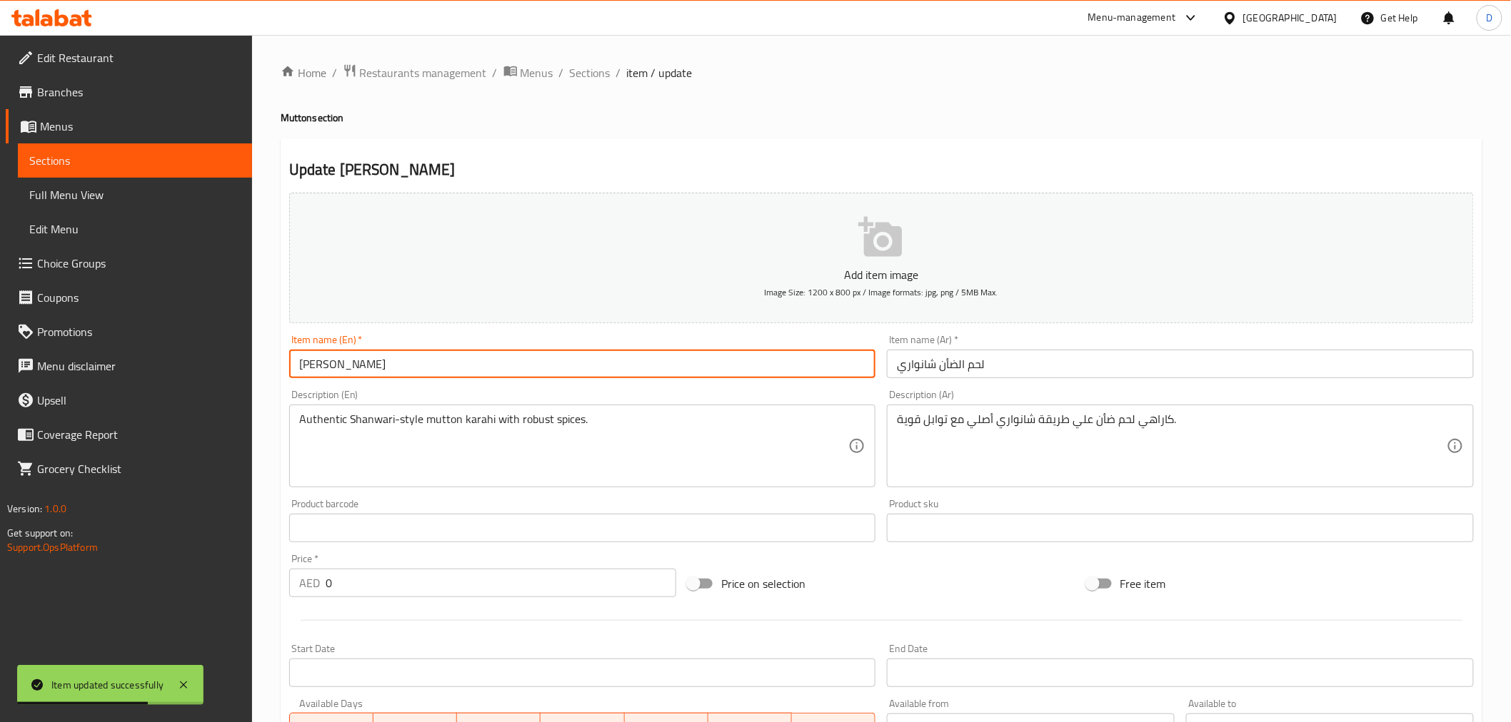
click at [358, 356] on input "[PERSON_NAME]" at bounding box center [582, 364] width 587 height 29
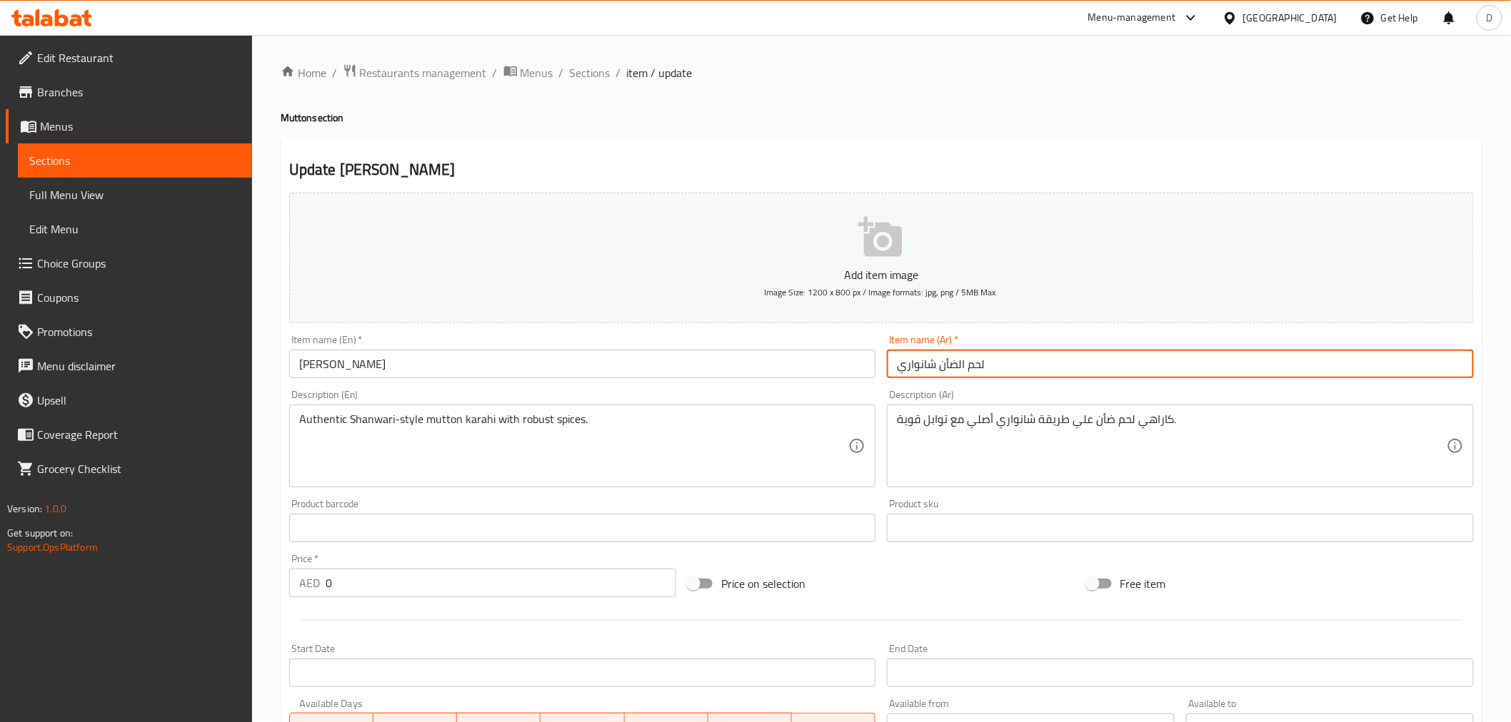
drag, startPoint x: 937, startPoint y: 365, endPoint x: 865, endPoint y: 366, distance: 71.4
click at [865, 366] on div "Add item image Image Size: 1200 x 800 px / Image formats: jpg, png / 5MB Max. I…" at bounding box center [881, 494] width 1196 height 615
paste input "ي"
click at [960, 368] on input "لحم الضأن [PERSON_NAME]" at bounding box center [1180, 364] width 587 height 29
type input "لحم ضأن شينواري"
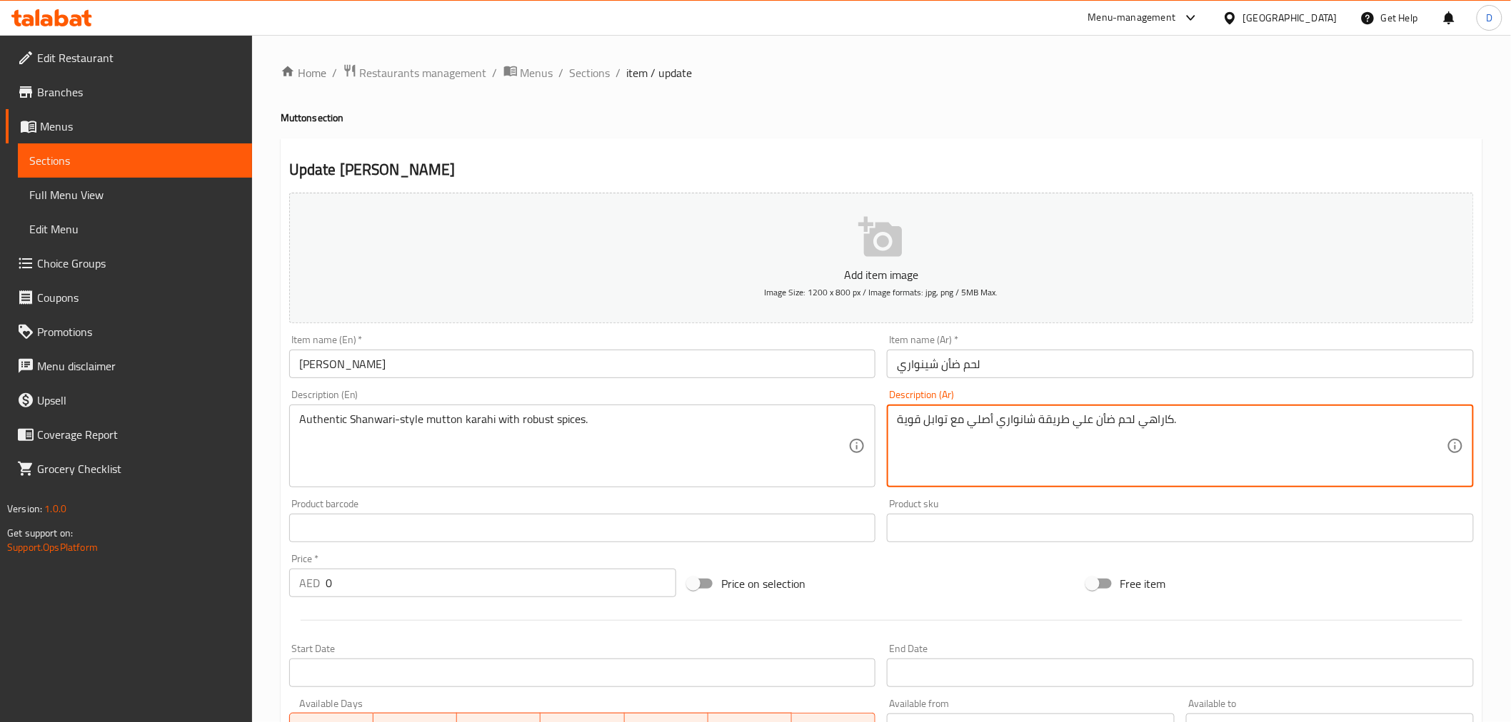
click at [1008, 425] on textarea "كاراهي لحم ضأن علي طريقة شانواري أصلي مع توابل قوية." at bounding box center [1172, 447] width 550 height 68
paste textarea "ينواري"
type textarea "كاراهي لحم ضأن علي طريقة [PERSON_NAME] أصلي مع توابل قوية."
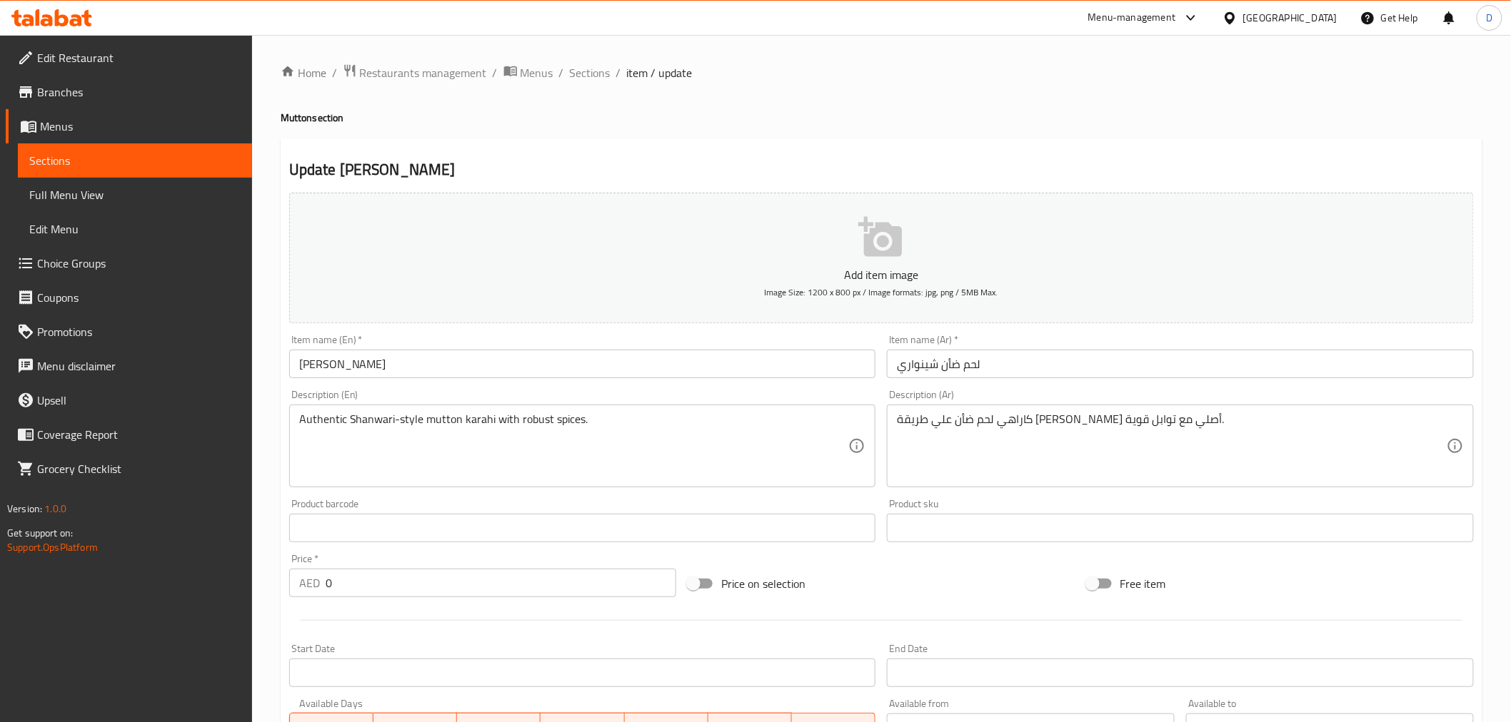
click at [633, 411] on div "Authentic Shanwari-style mutton karahi with robust spices. Description (En)" at bounding box center [582, 446] width 587 height 83
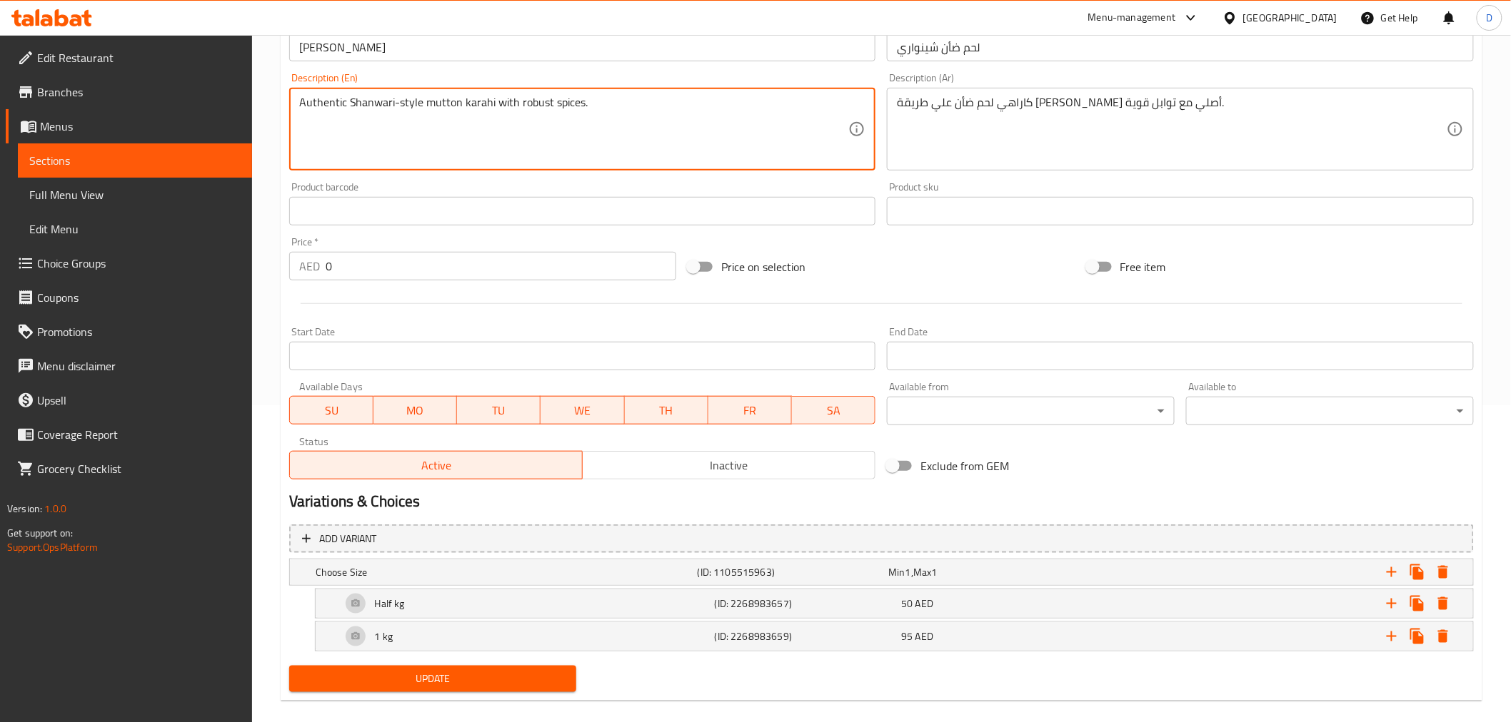
scroll to position [334, 0]
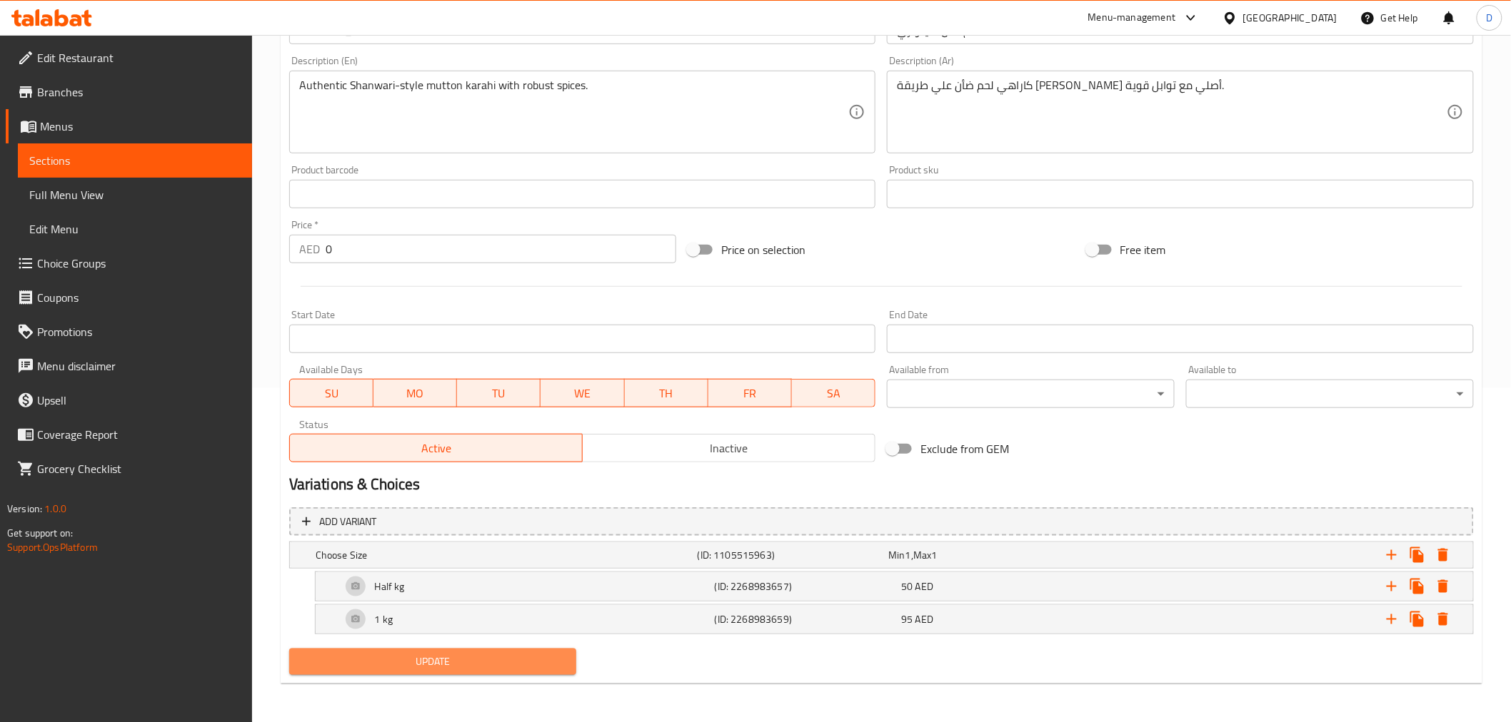
click at [545, 650] on span "Update" at bounding box center [433, 662] width 265 height 18
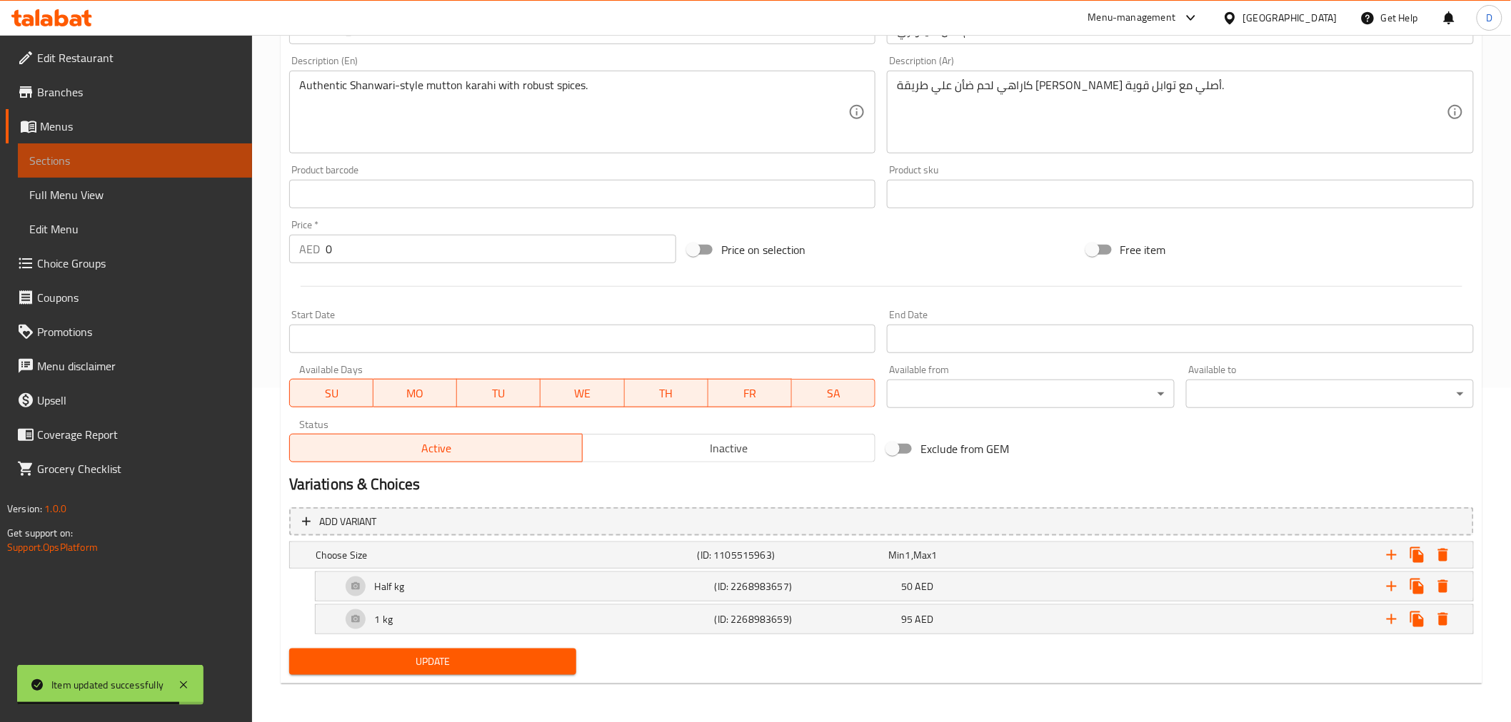
click at [212, 159] on span "Sections" at bounding box center [134, 160] width 211 height 17
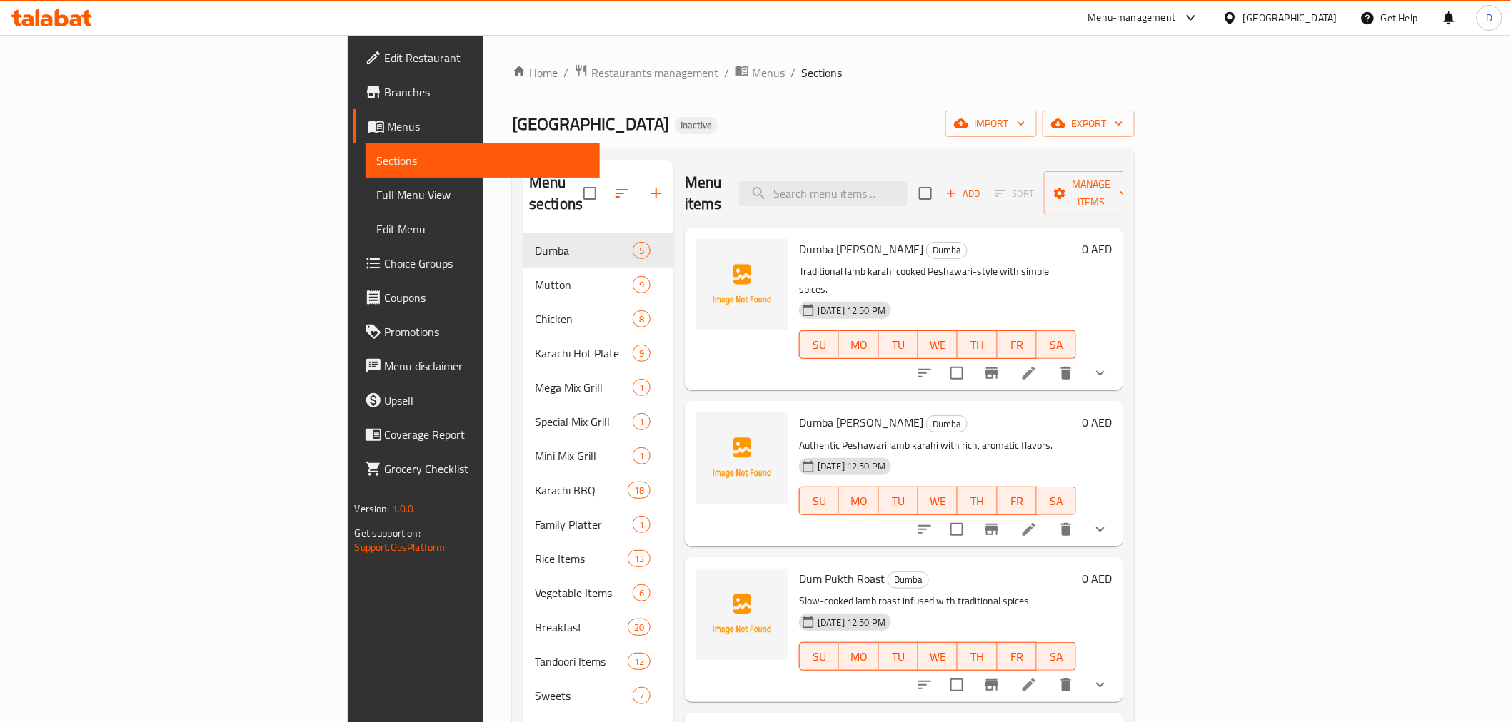
click at [715, 89] on div "Home / Restaurants management / Menus / Sections [GEOGRAPHIC_DATA] Restaurant I…" at bounding box center [823, 479] width 623 height 830
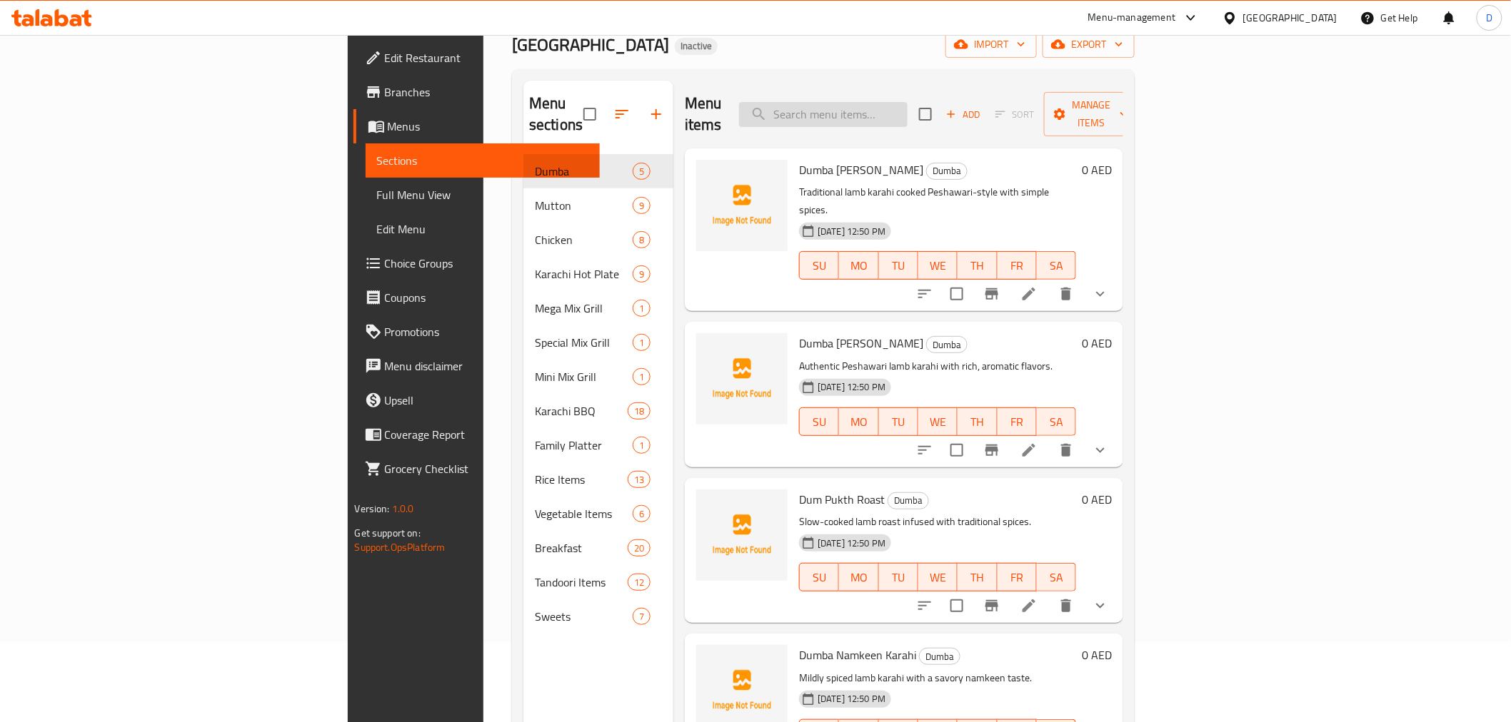
click at [907, 102] on input "search" at bounding box center [823, 114] width 168 height 25
paste input "Traditional Charsi-style chicken karahi with rich, authentic spices."
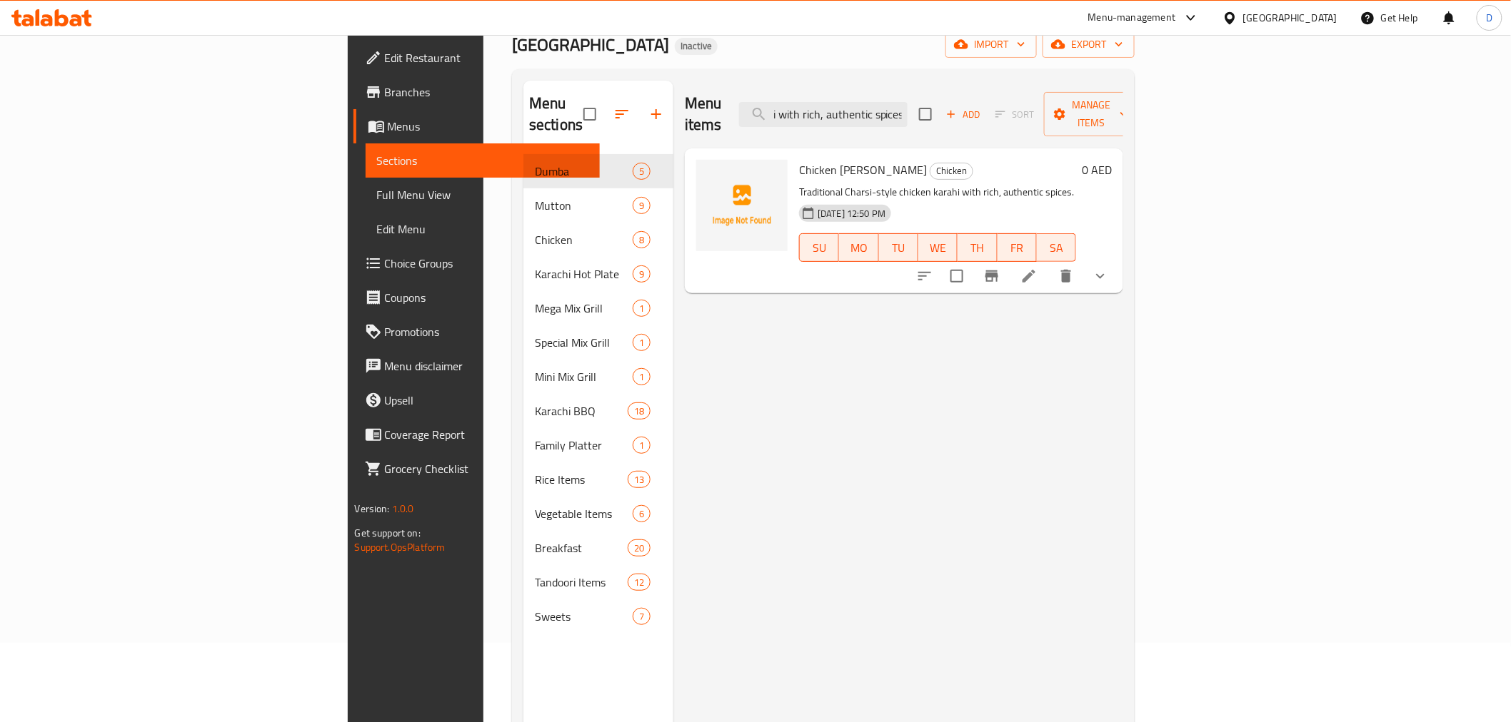
type input "Traditional Charsi-style chicken karahi with rich, authentic spices."
click at [1049, 263] on li at bounding box center [1029, 276] width 40 height 26
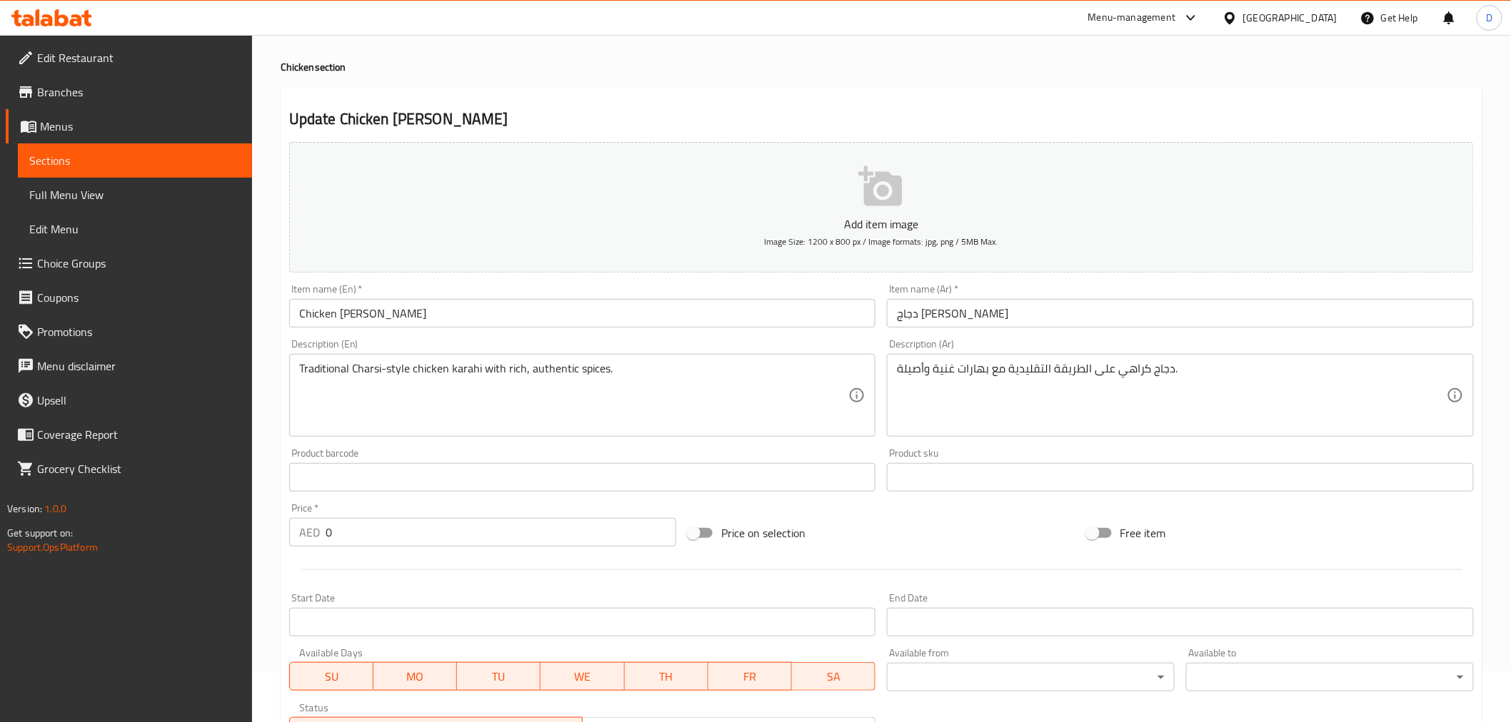
scroll to position [79, 0]
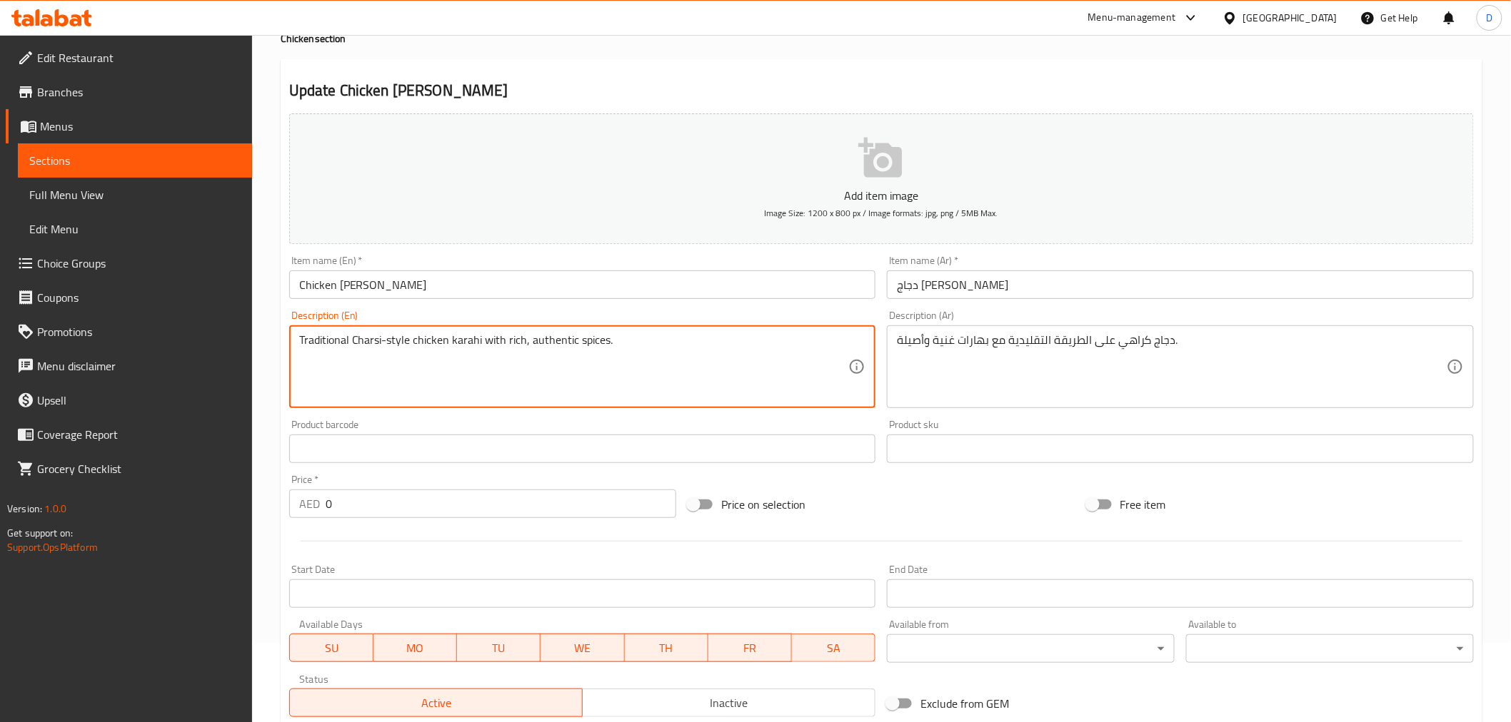
click at [367, 338] on textarea "Traditional Charsi-style chicken karahi with rich, authentic spices." at bounding box center [574, 367] width 550 height 68
click at [962, 291] on input "دجاج [PERSON_NAME]" at bounding box center [1180, 285] width 587 height 29
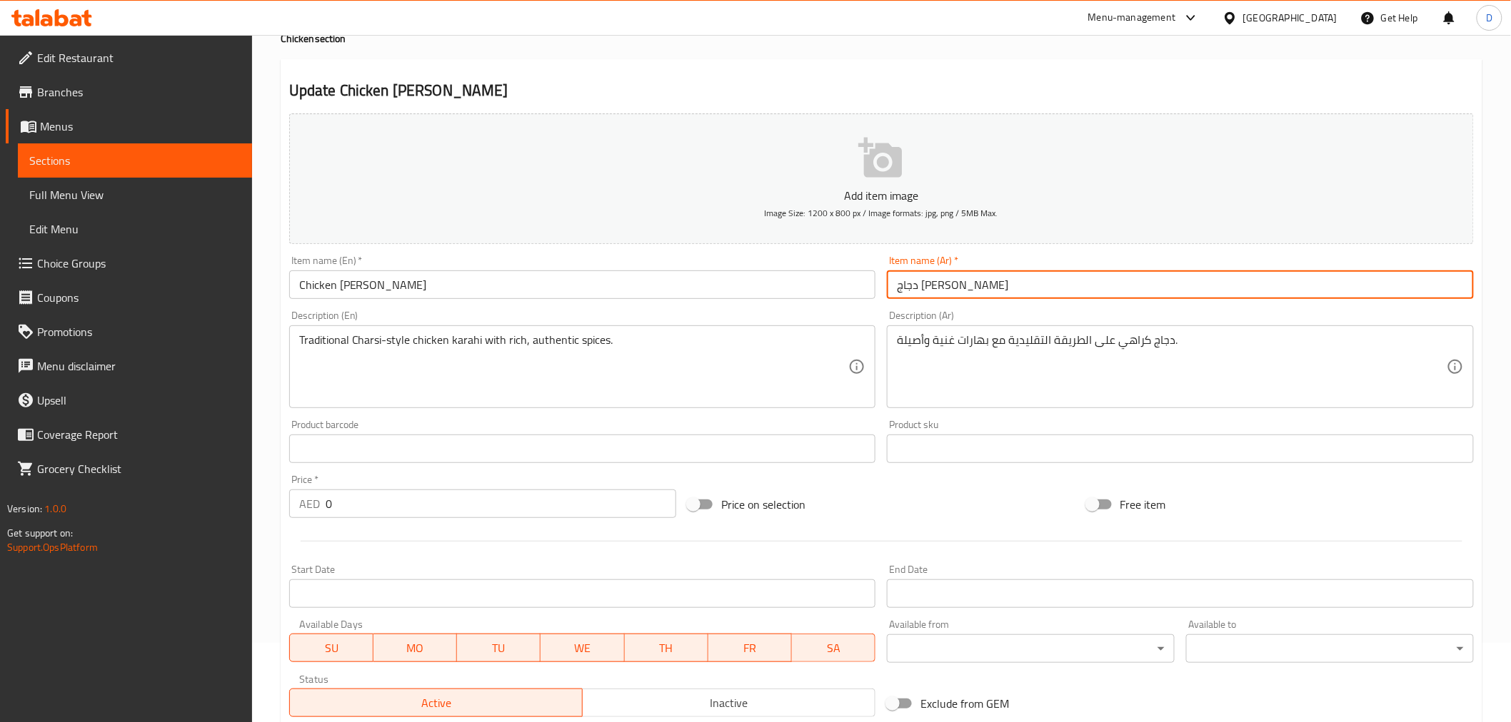
click at [962, 291] on input "دجاج [PERSON_NAME]" at bounding box center [1180, 285] width 587 height 29
paste input "ارسي"
type input "دجاج [PERSON_NAME]"
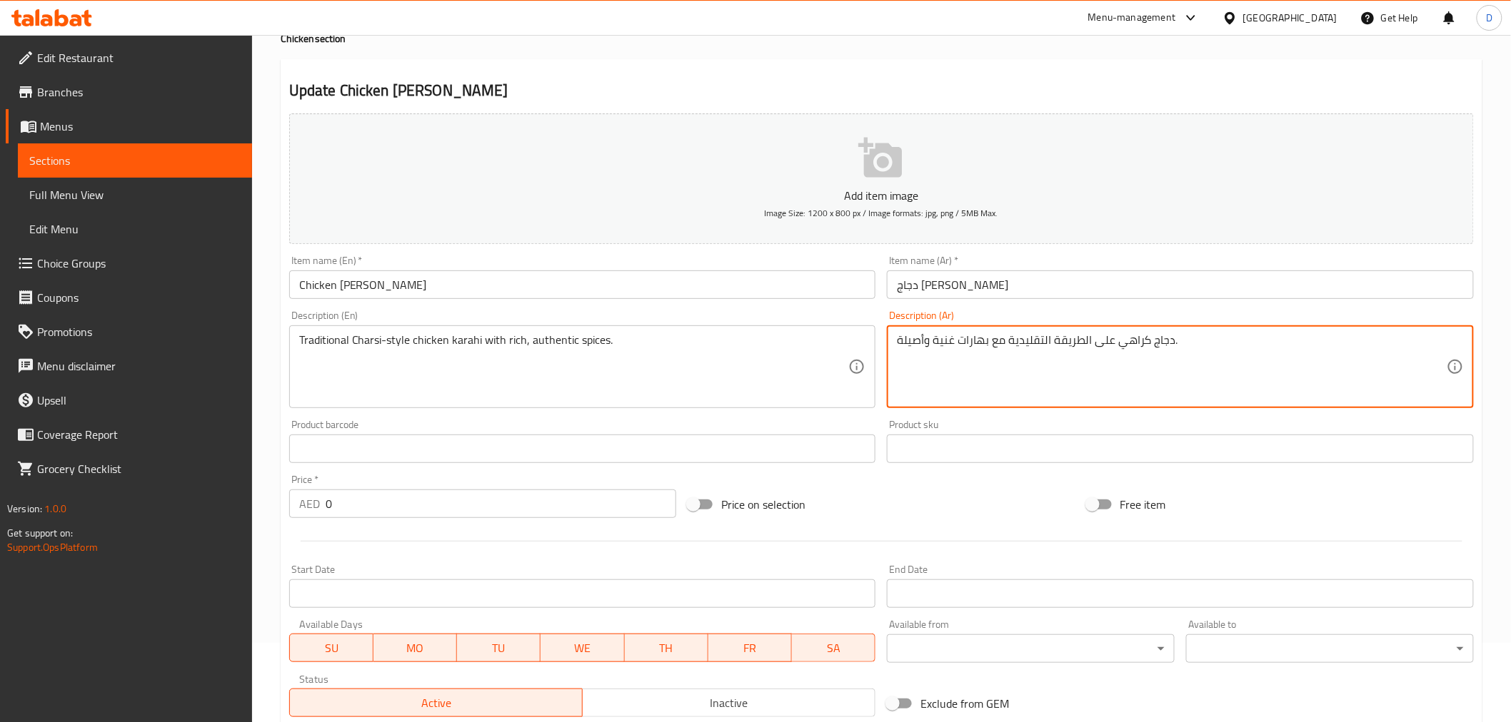
paste textarea "ارسي"
click at [1122, 336] on textarea "دجاج كراهي على الطريقة شارسي التقليدية مع بهارات غنية وأصيلة." at bounding box center [1172, 367] width 550 height 68
type textarea "دجاج كراهي على طريقة شارسي التقليدية مع بهارات غنية وأصيلة."
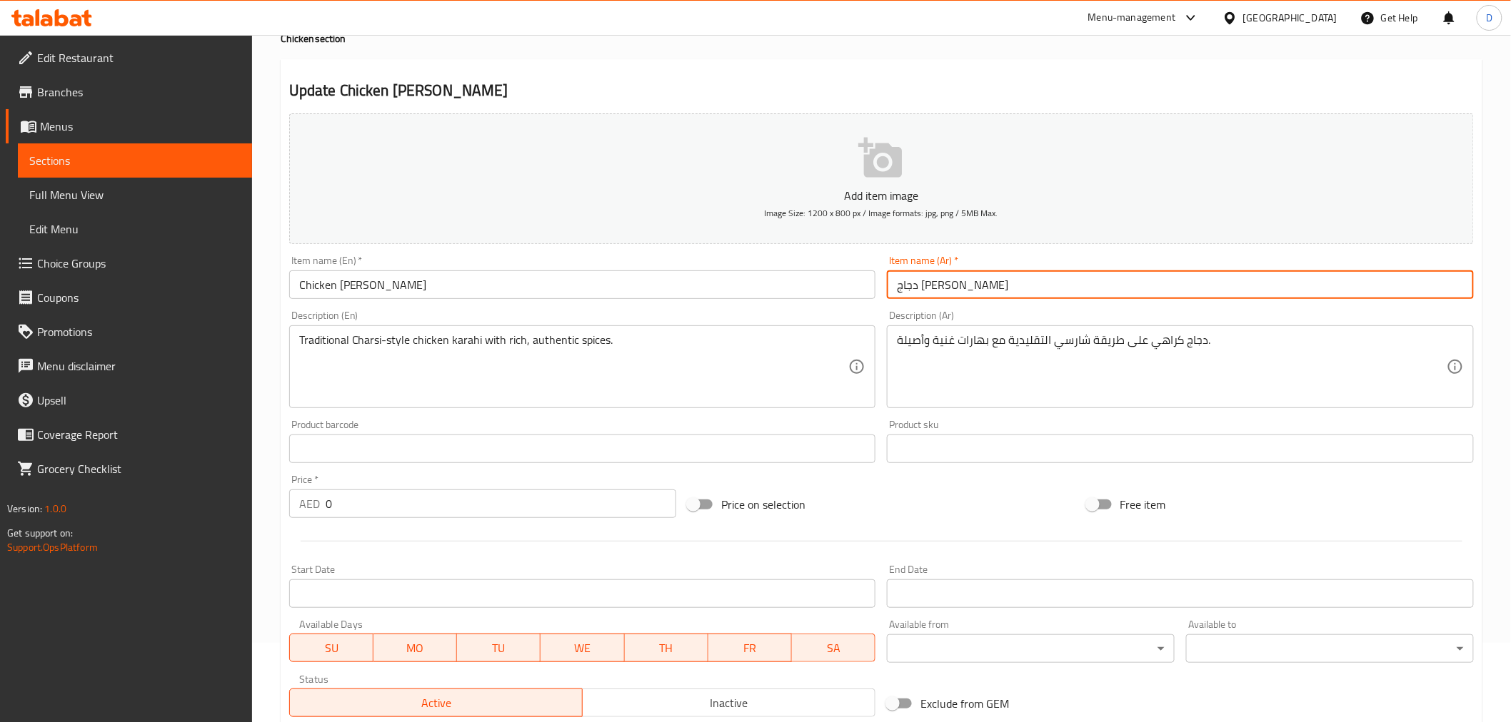
click at [924, 288] on input "دجاج [PERSON_NAME]" at bounding box center [1180, 285] width 587 height 29
type input "دجاج [PERSON_NAME]"
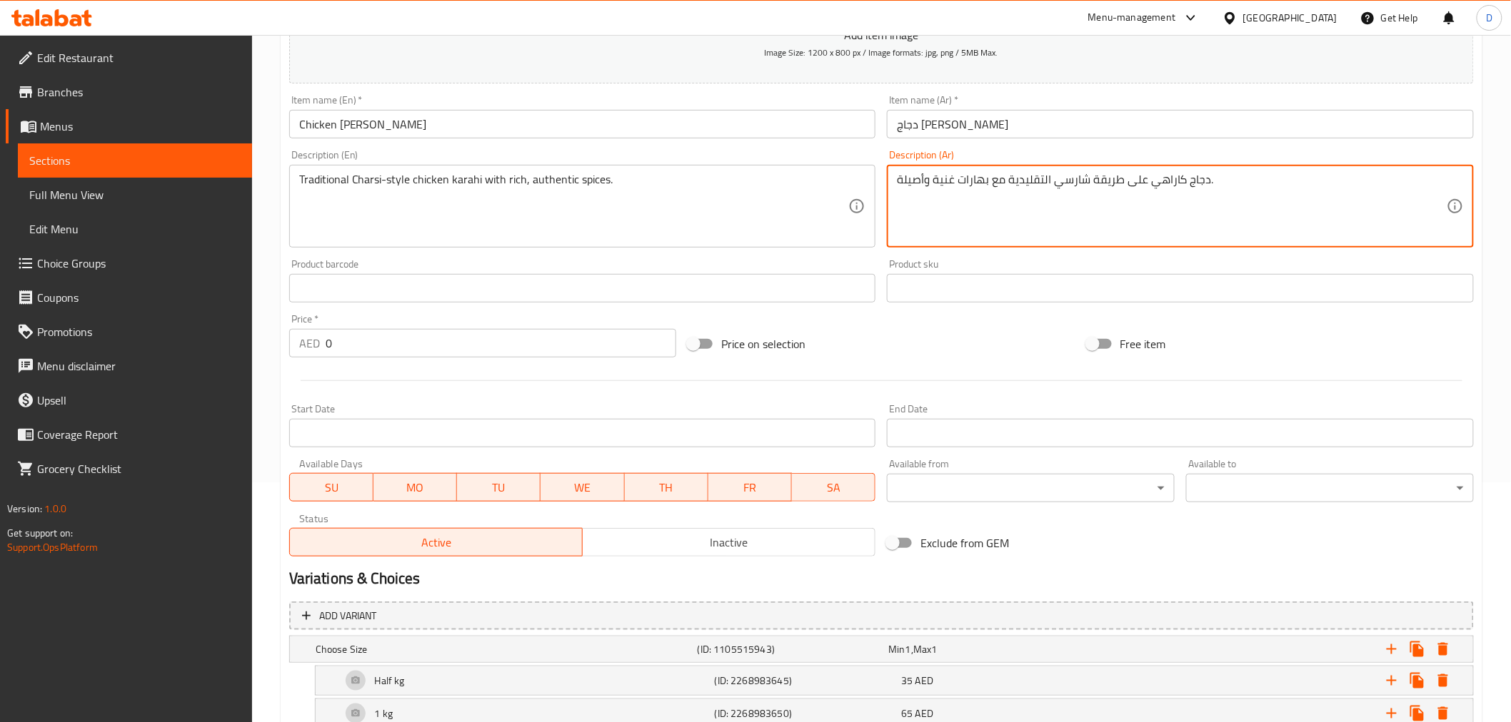
scroll to position [334, 0]
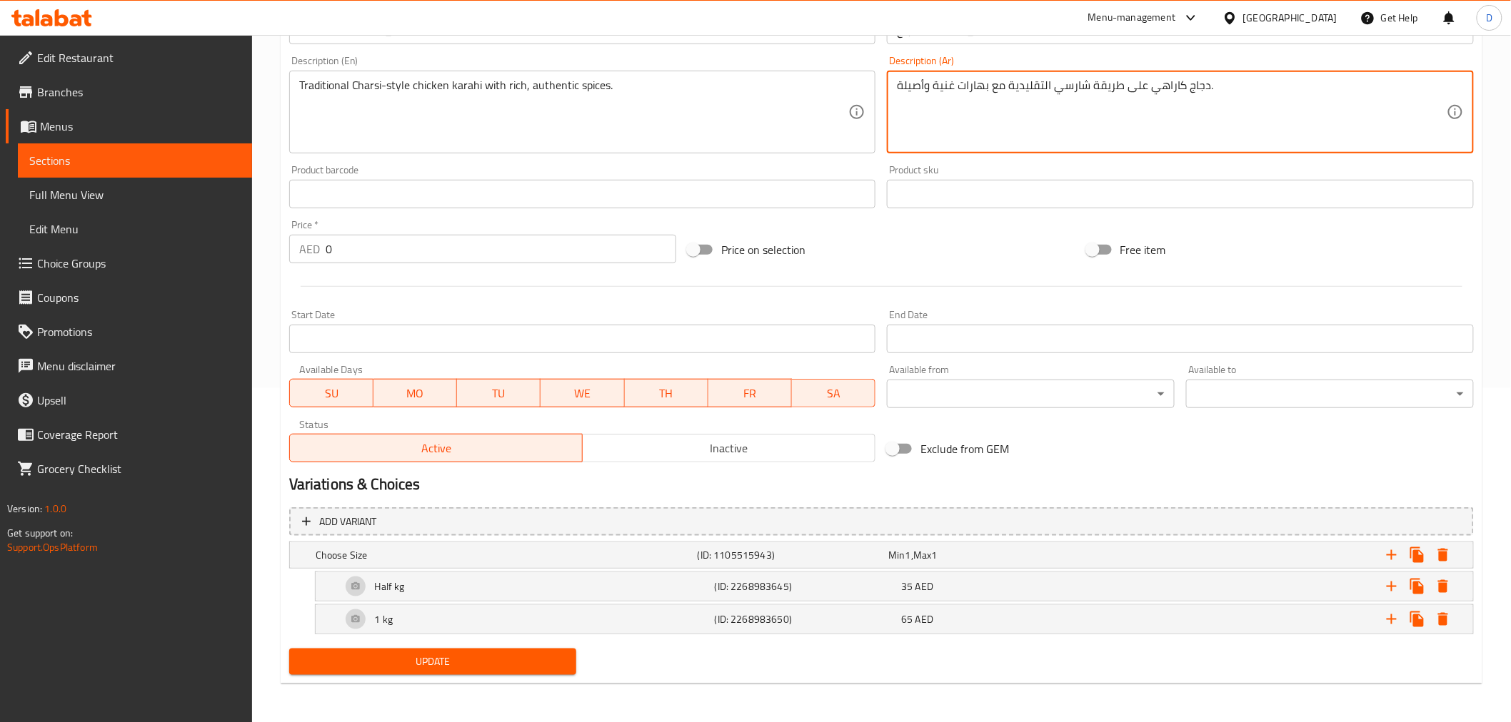
type textarea "دجاج كاراهي على طريقة شارسي التقليدية مع بهارات غنية وأصيلة."
click at [493, 650] on span "Update" at bounding box center [433, 662] width 265 height 18
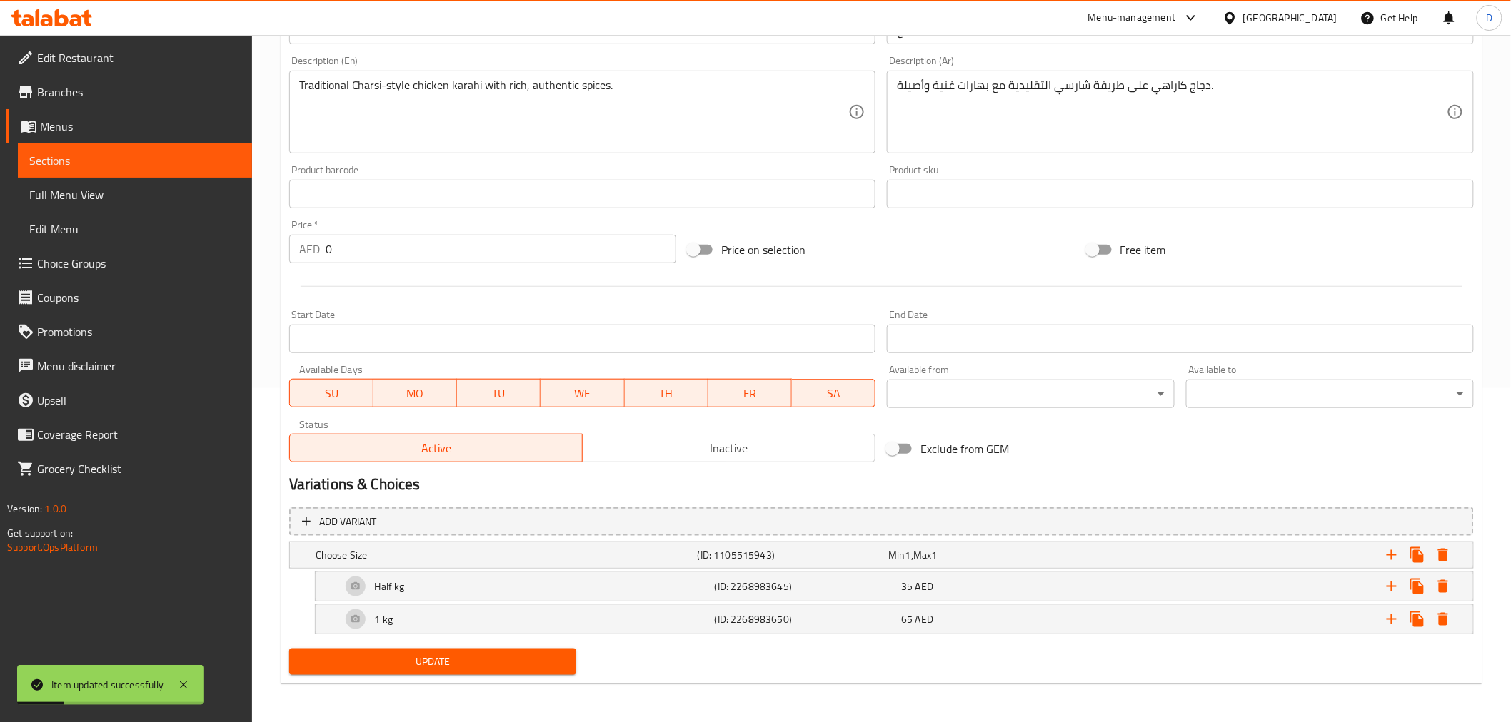
click at [176, 152] on span "Sections" at bounding box center [134, 160] width 211 height 17
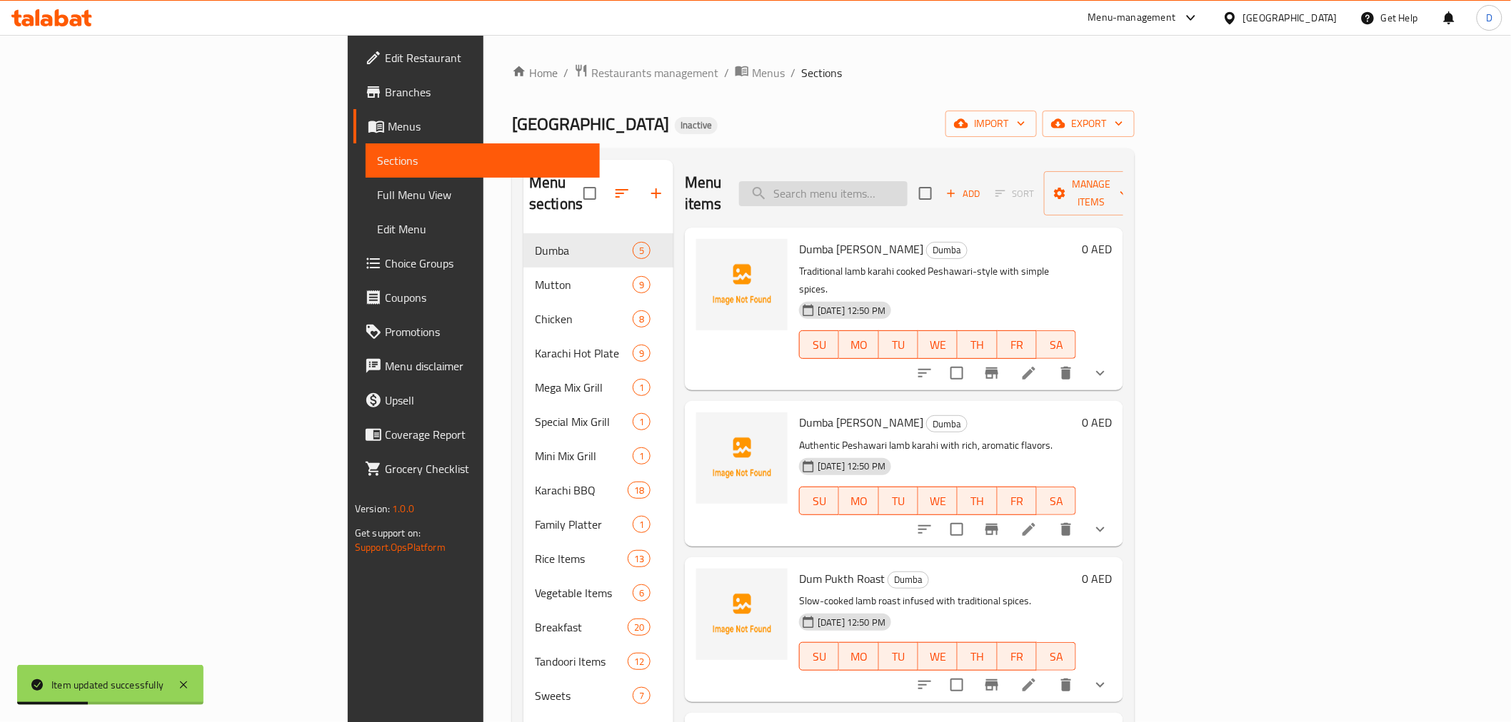
click at [907, 181] on input "search" at bounding box center [823, 193] width 168 height 25
paste input "Kashmiri-inspired chicken karahi with a mild, flavorful touch."
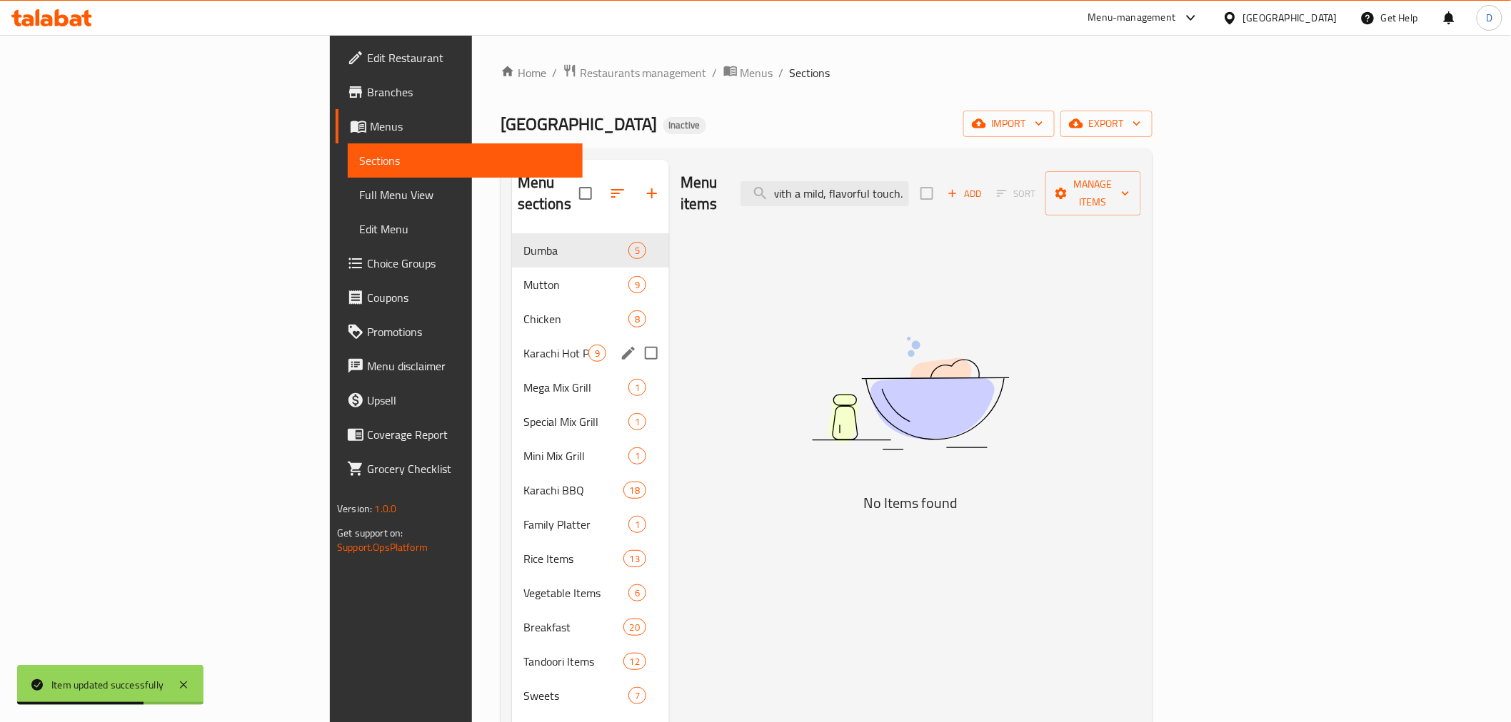
type input "Kashmiri-inspired chicken karahi with a mild, flavorful touch."
click at [512, 308] on div "Chicken 8" at bounding box center [590, 319] width 157 height 34
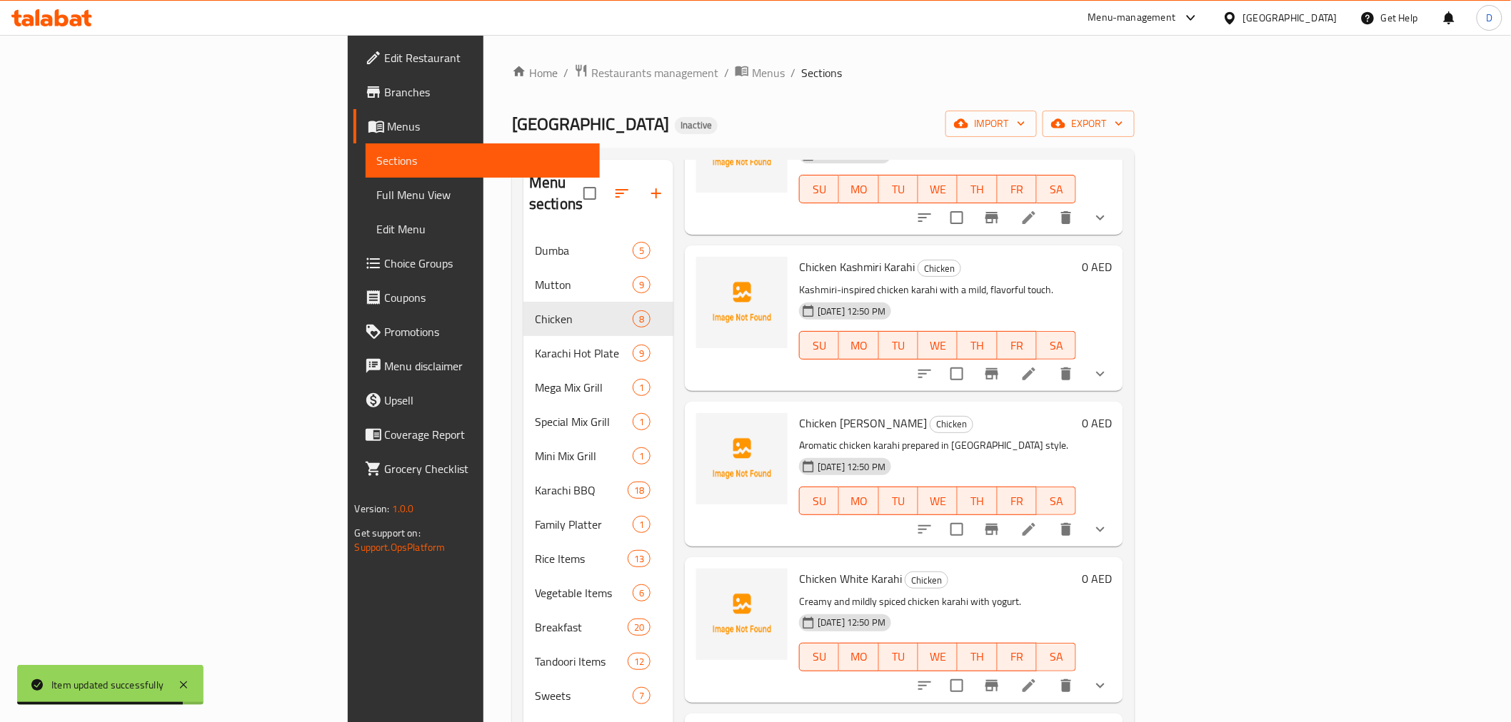
scroll to position [158, 0]
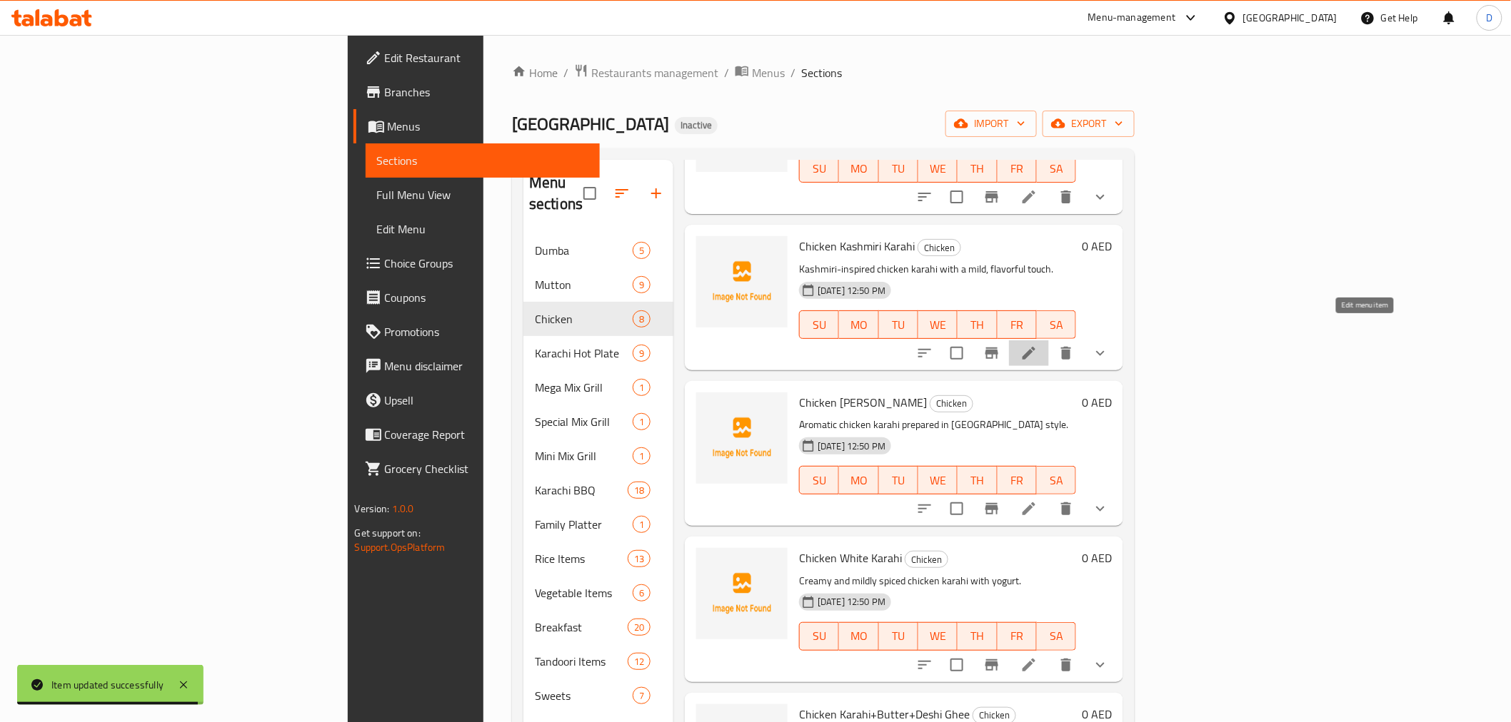
click at [1035, 347] on icon at bounding box center [1028, 353] width 13 height 13
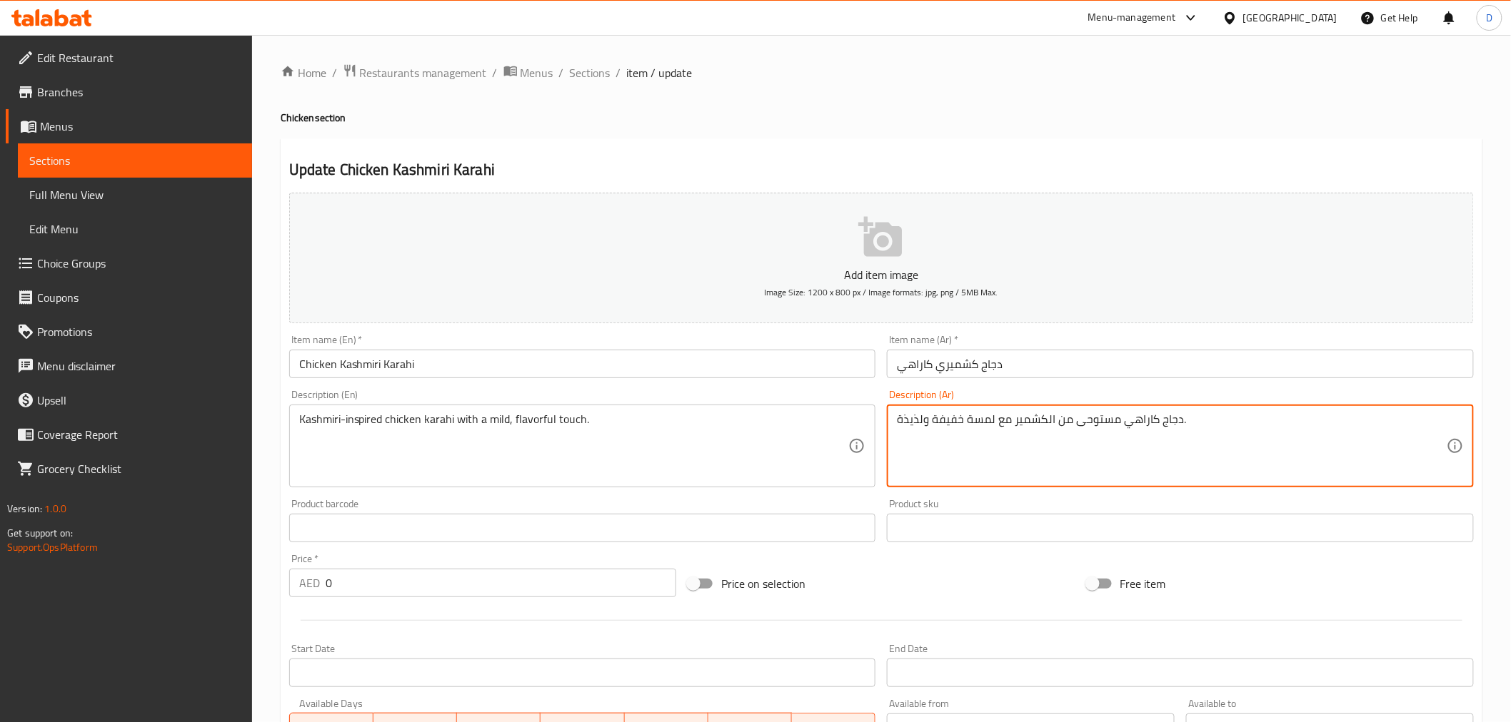
type textarea "دجاج كاراهي مستوحى من الكشمير مع لمسة خفيفة ولذيذة."
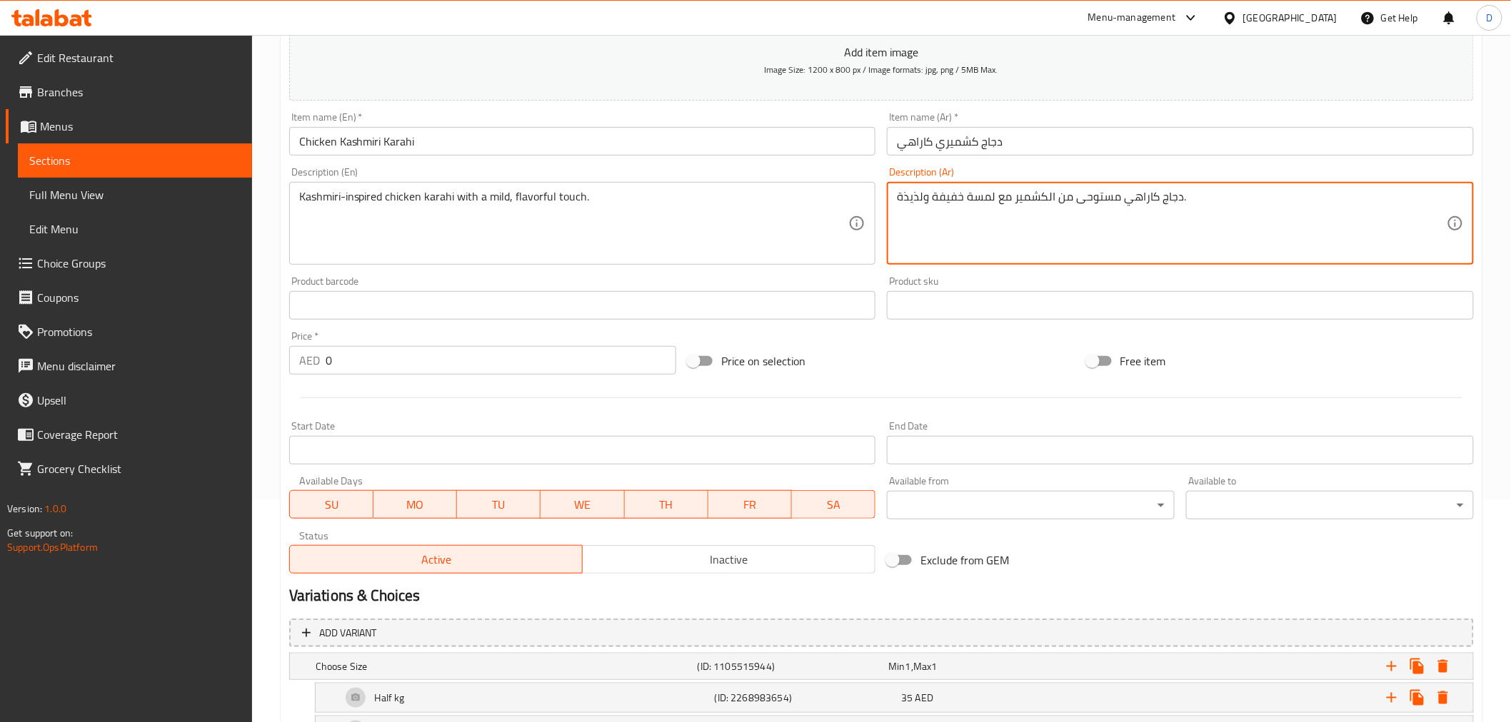
scroll to position [96, 0]
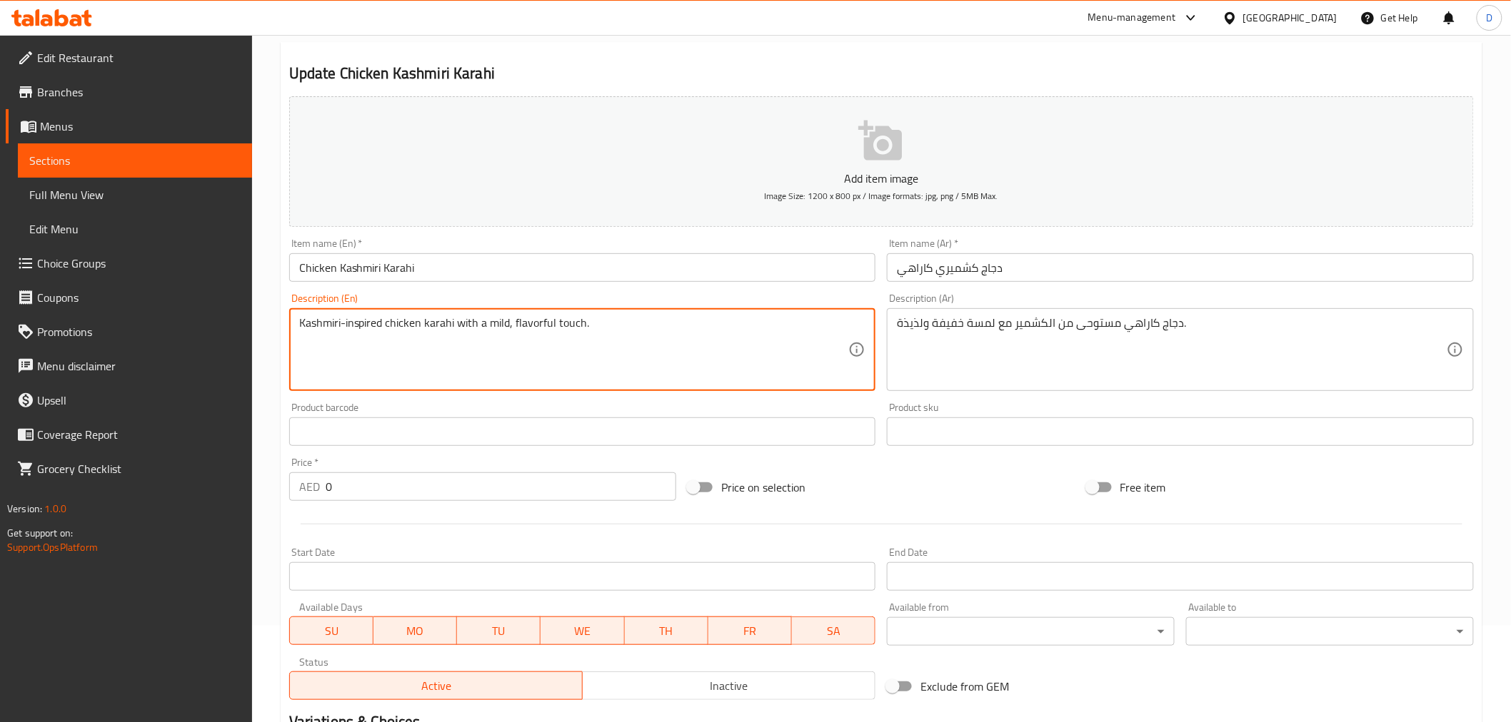
click at [531, 330] on textarea "Kashmiri-inspired chicken karahi with a mild, flavorful touch." at bounding box center [574, 350] width 550 height 68
type textarea "Kashmiri-inspired chicken karahi with a mild touch."
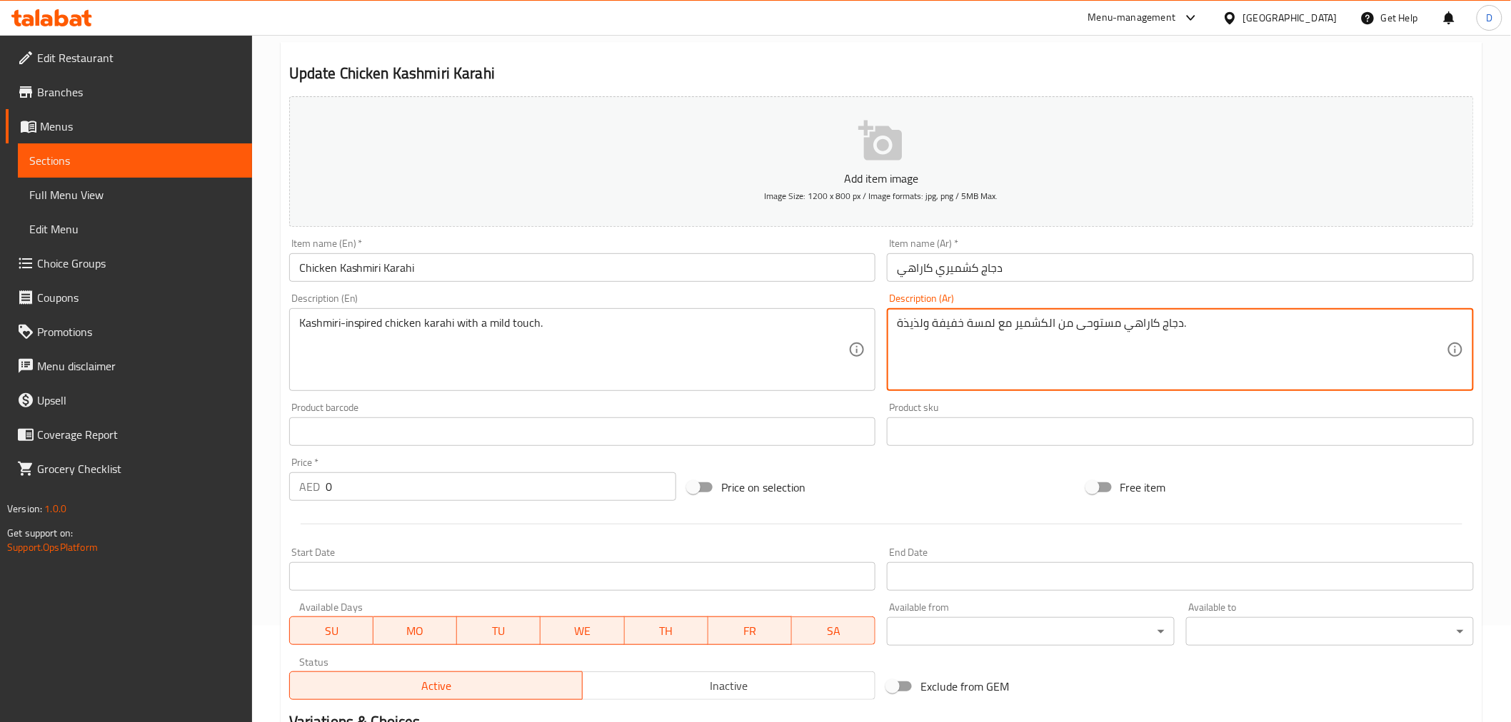
drag, startPoint x: 928, startPoint y: 324, endPoint x: 875, endPoint y: 332, distance: 53.4
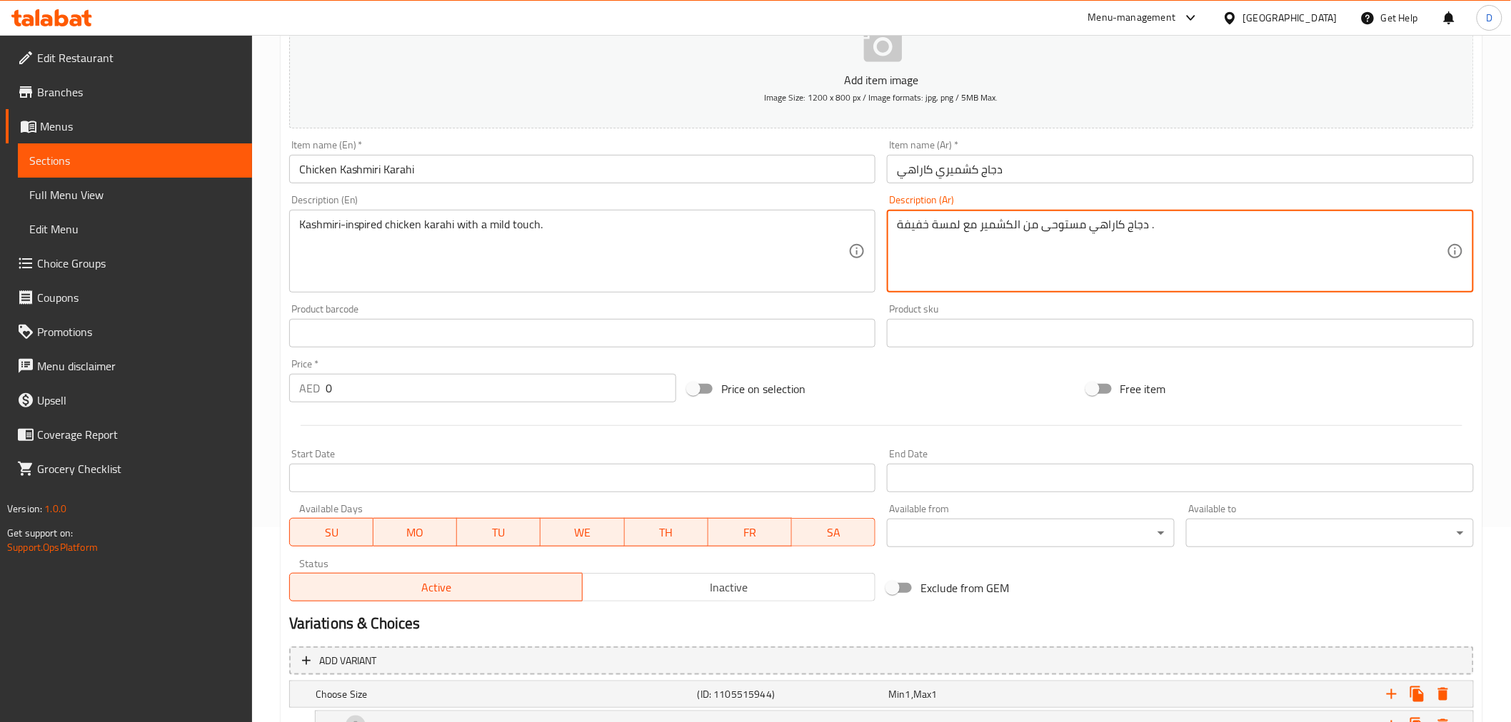
scroll to position [334, 0]
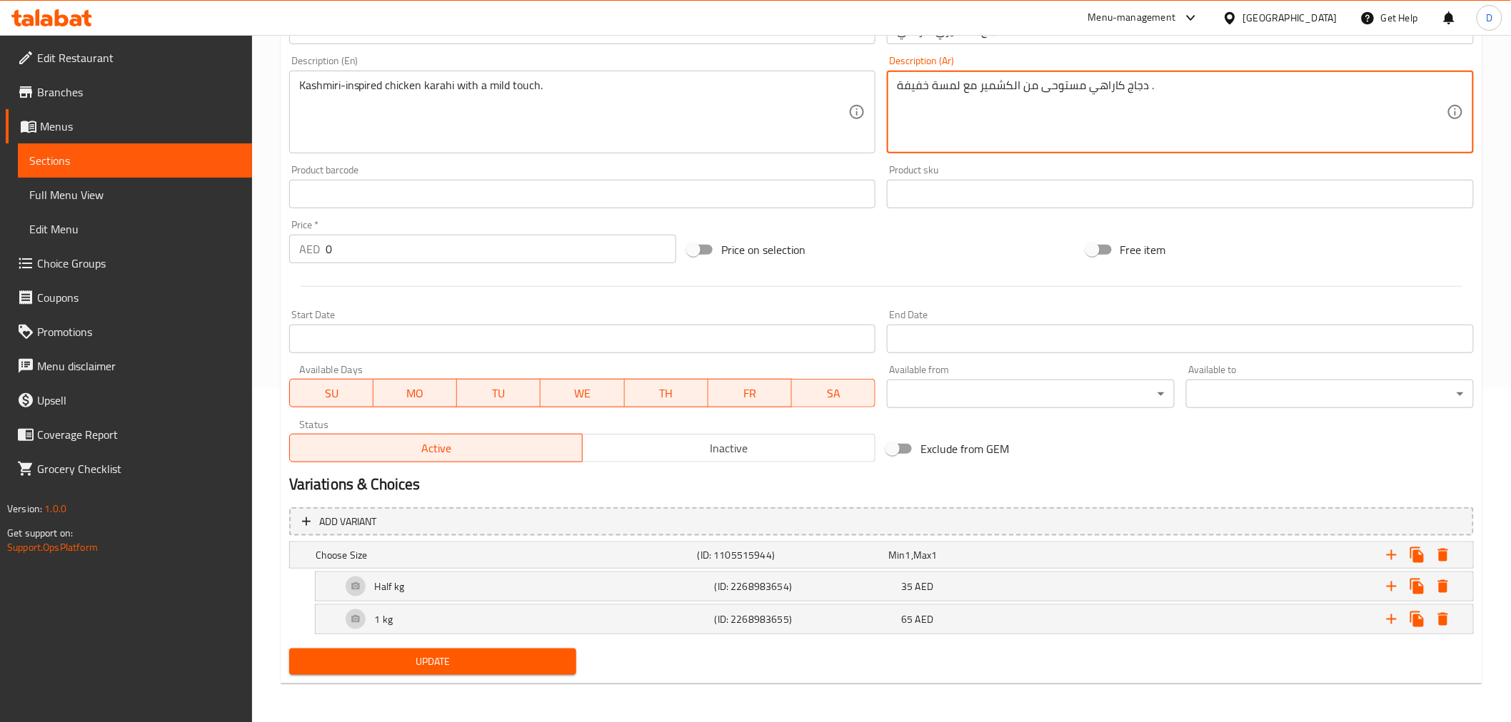
type textarea "دجاج كاراهي مستوحى من الكشمير مع لمسة خفيفة ."
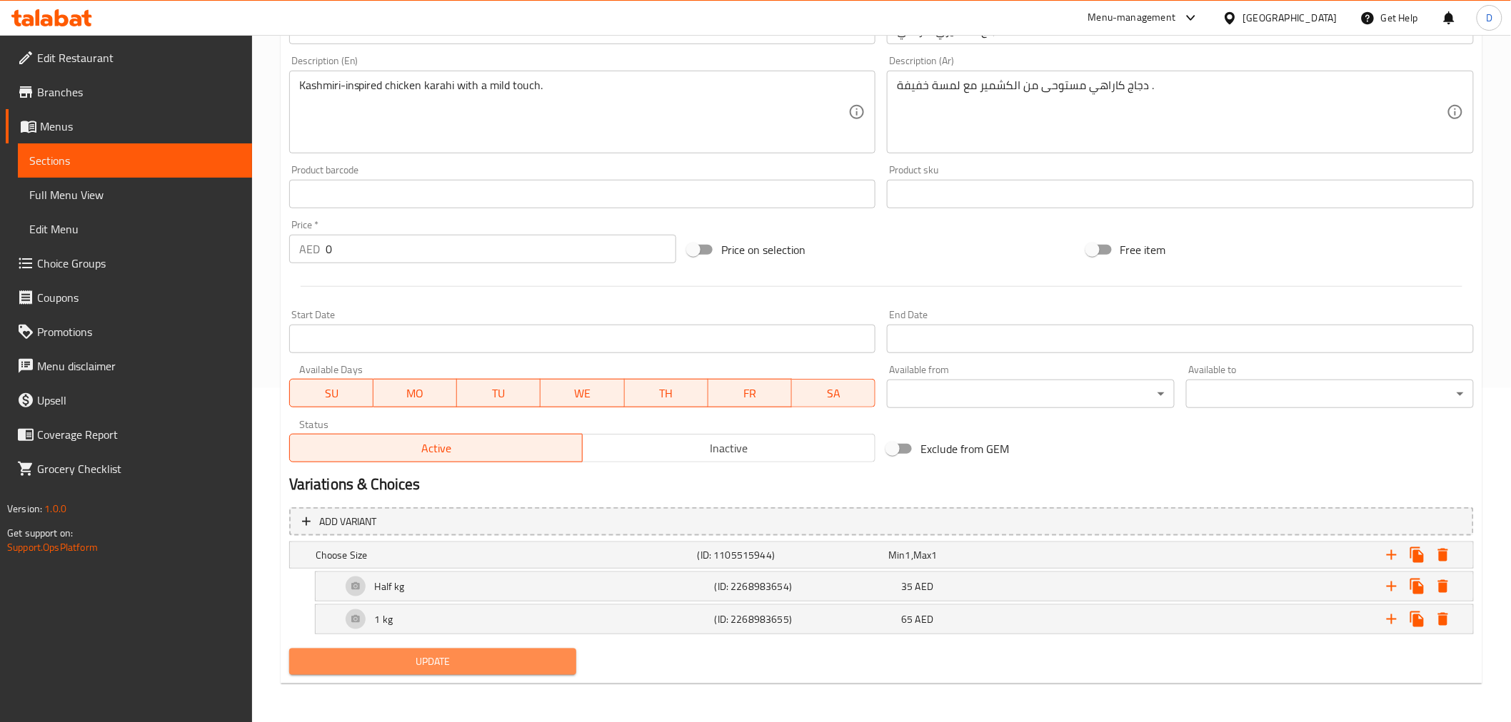
click at [539, 650] on span "Update" at bounding box center [433, 662] width 265 height 18
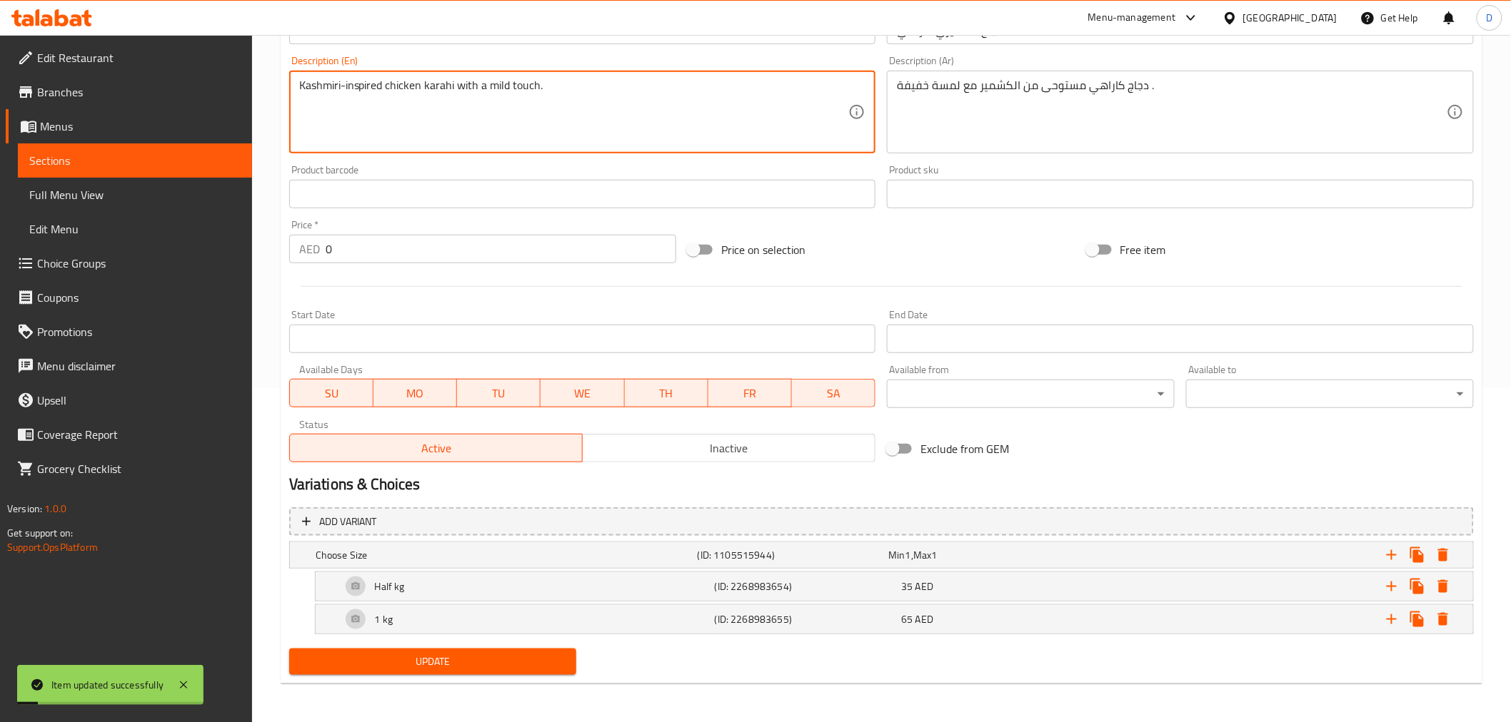
click at [489, 89] on textarea "Kashmiri-inspired chicken karahi with a mild touch." at bounding box center [574, 113] width 550 height 68
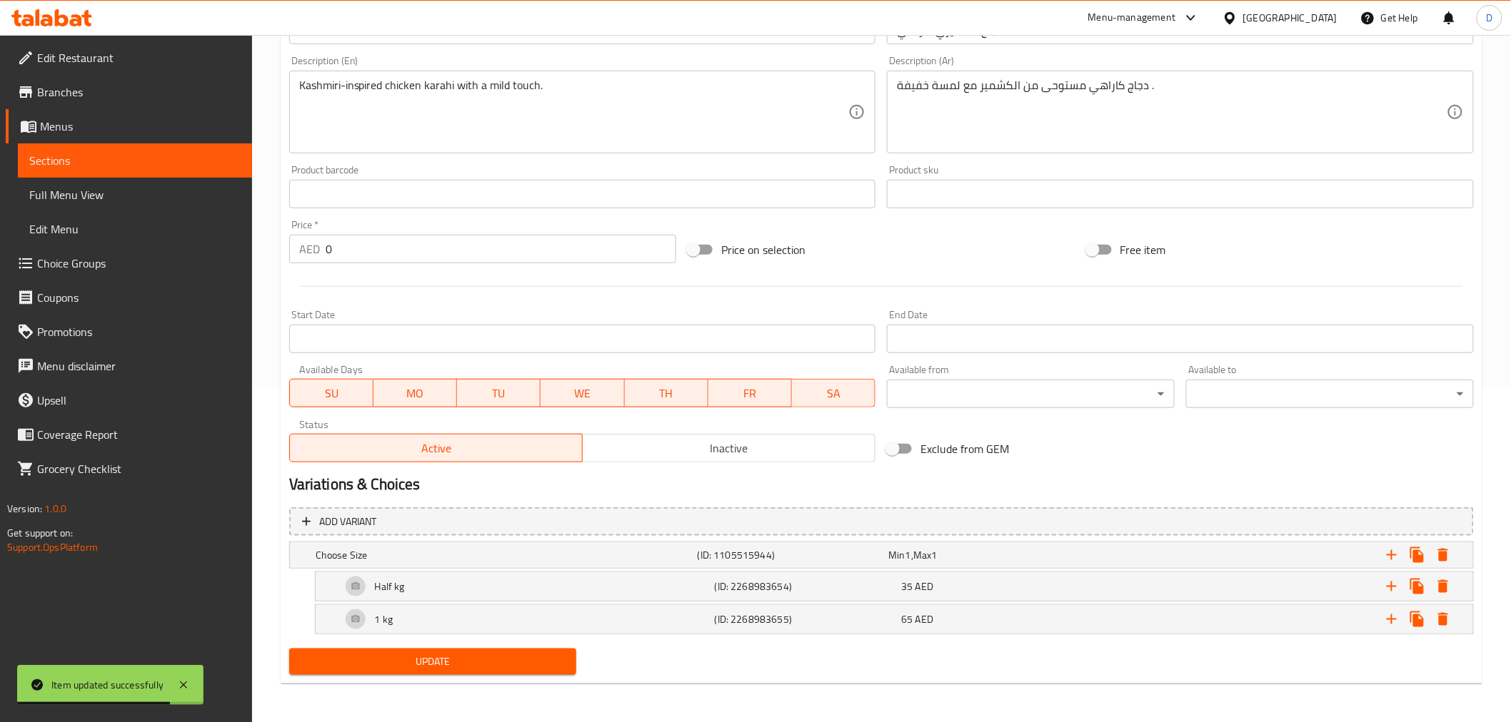
click at [231, 172] on link "Sections" at bounding box center [135, 160] width 234 height 34
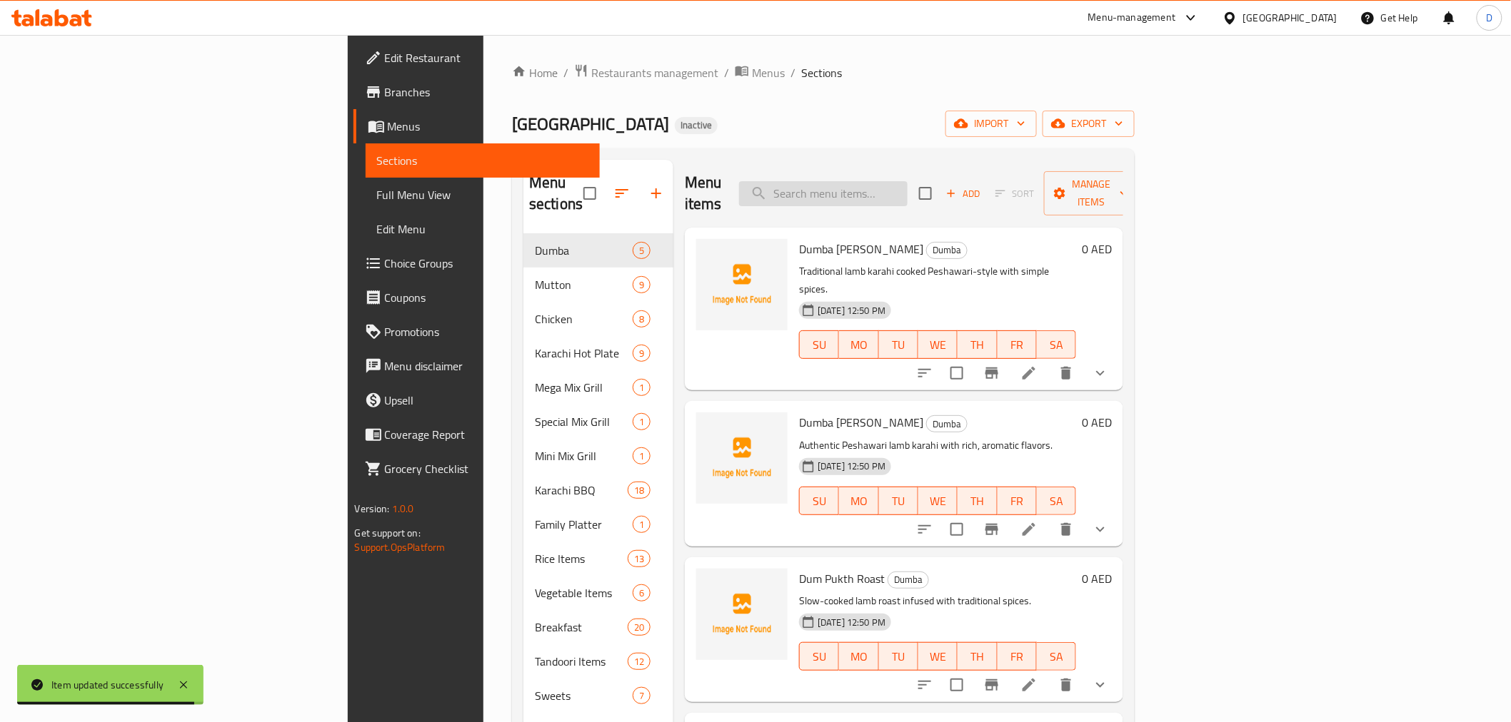
click at [884, 186] on input "search" at bounding box center [823, 193] width 168 height 25
paste input "Chicken [PERSON_NAME]"
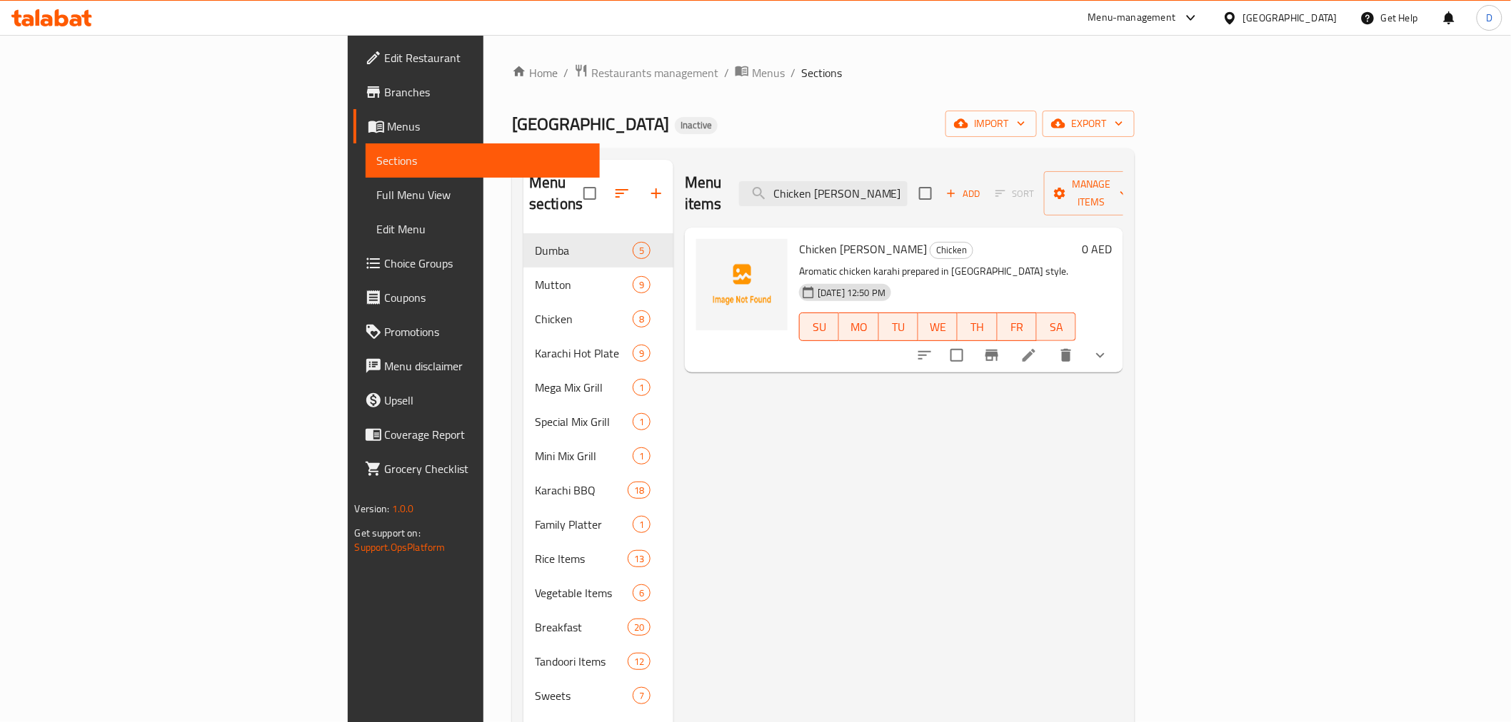
type input "Chicken [PERSON_NAME]"
click at [1037, 347] on icon at bounding box center [1028, 355] width 17 height 17
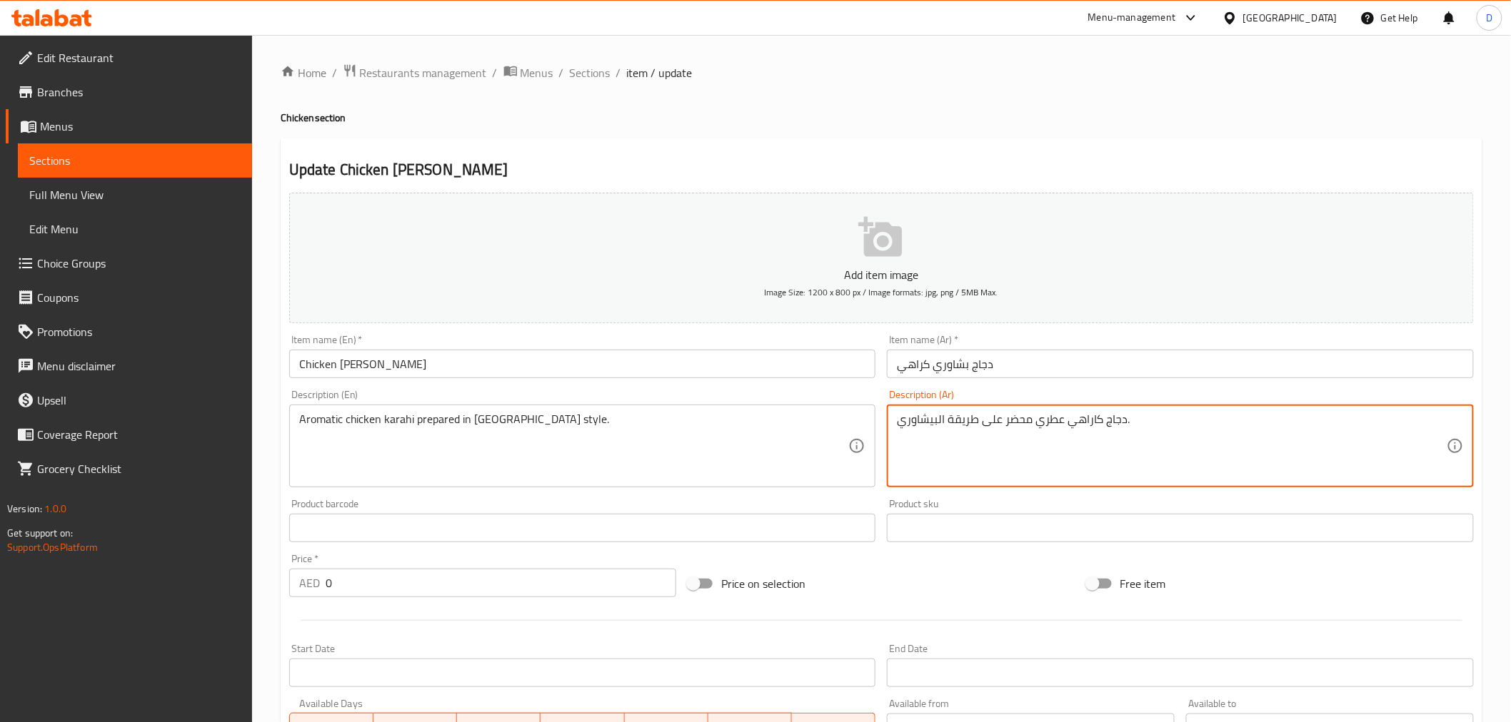
type textarea "دجاج كاراهي عطري محضر على طريقة البيشاوري."
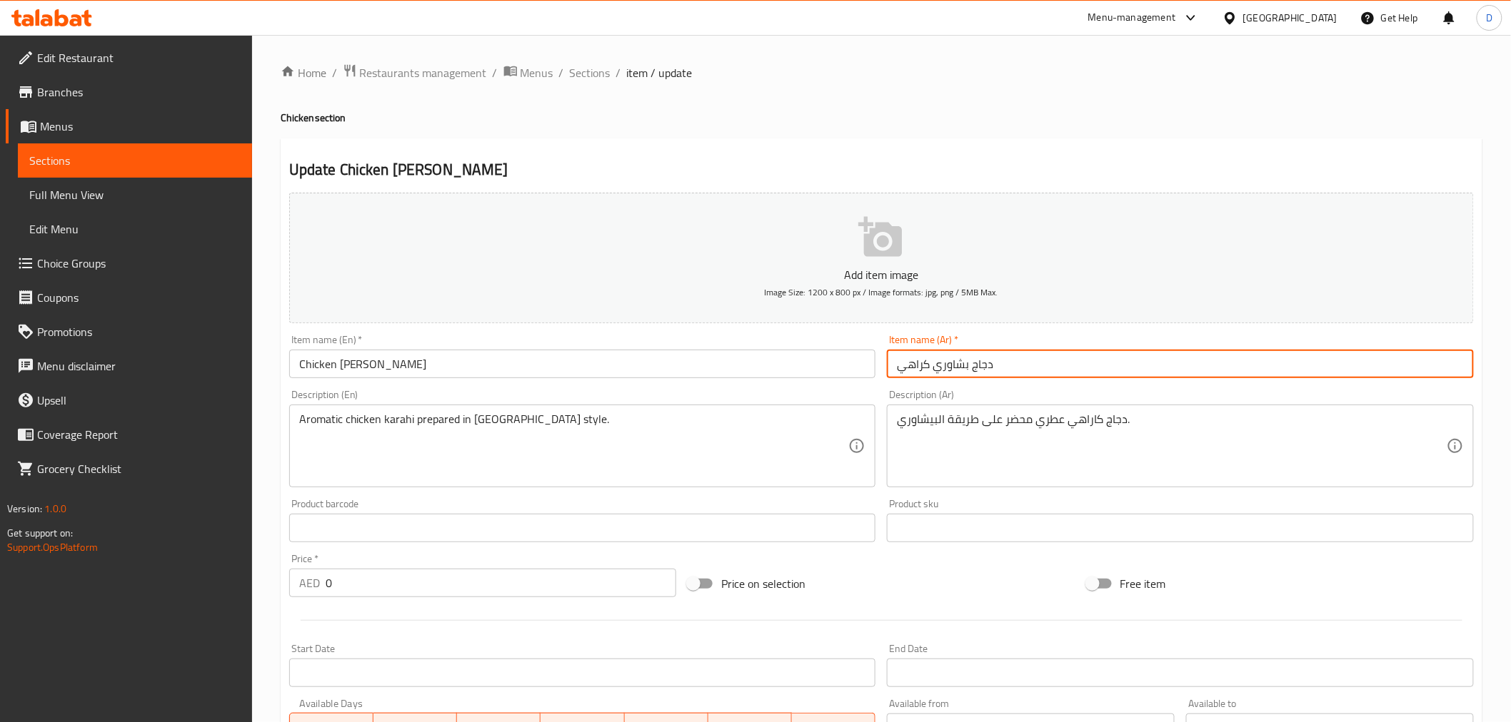
click at [962, 371] on input "دجاج بشاوري كراهي" at bounding box center [1180, 364] width 587 height 29
click at [924, 366] on input "دجاج ب[PERSON_NAME]" at bounding box center [1180, 364] width 587 height 29
type input "دجاج بيشاوري كاراهي"
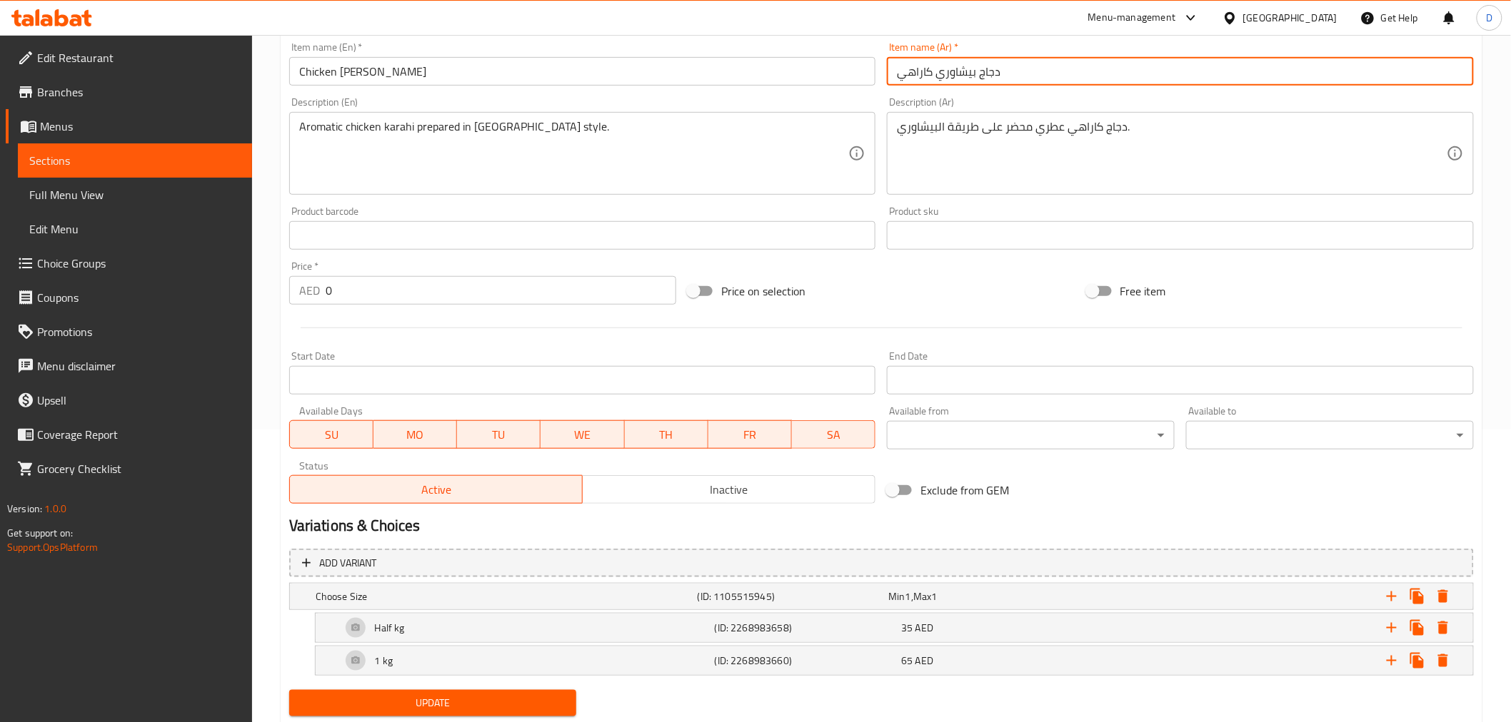
scroll to position [334, 0]
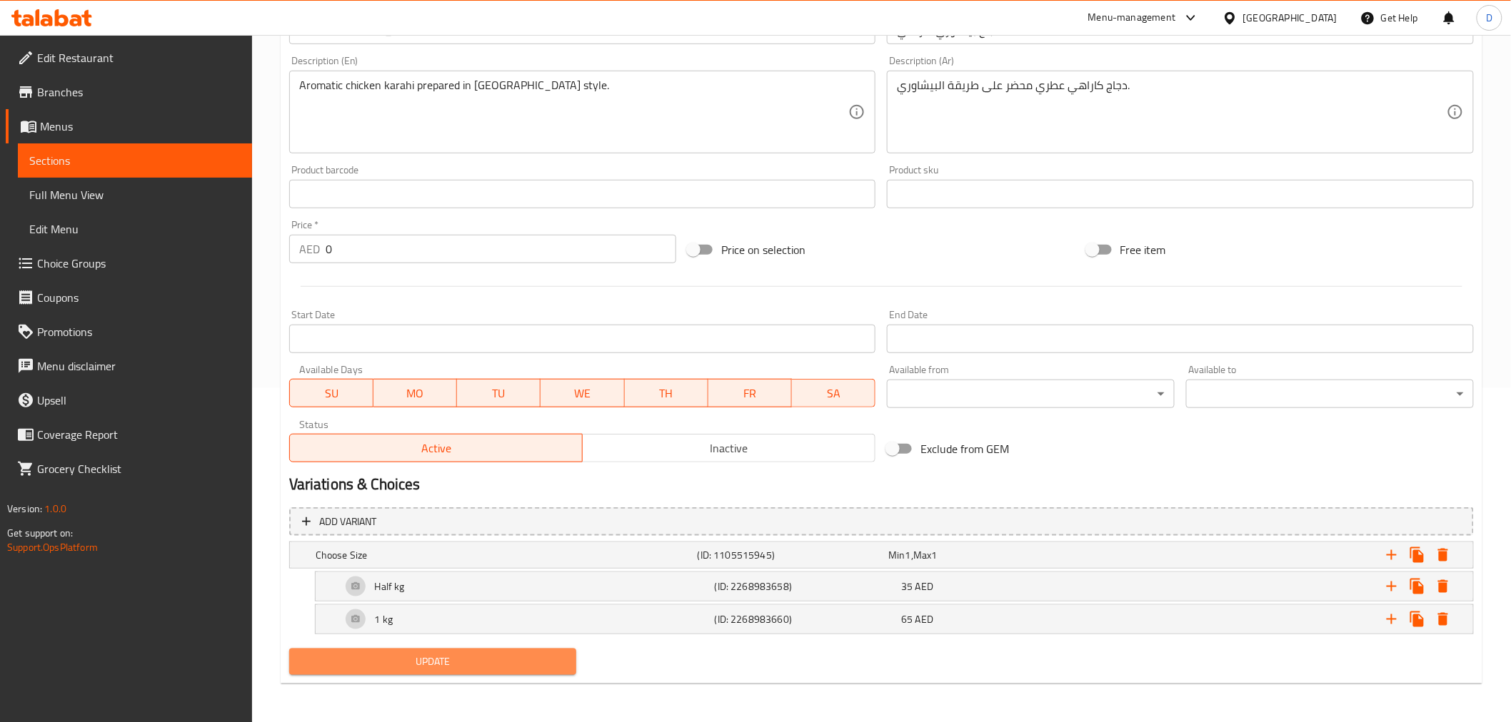
click at [534, 650] on span "Update" at bounding box center [433, 662] width 265 height 18
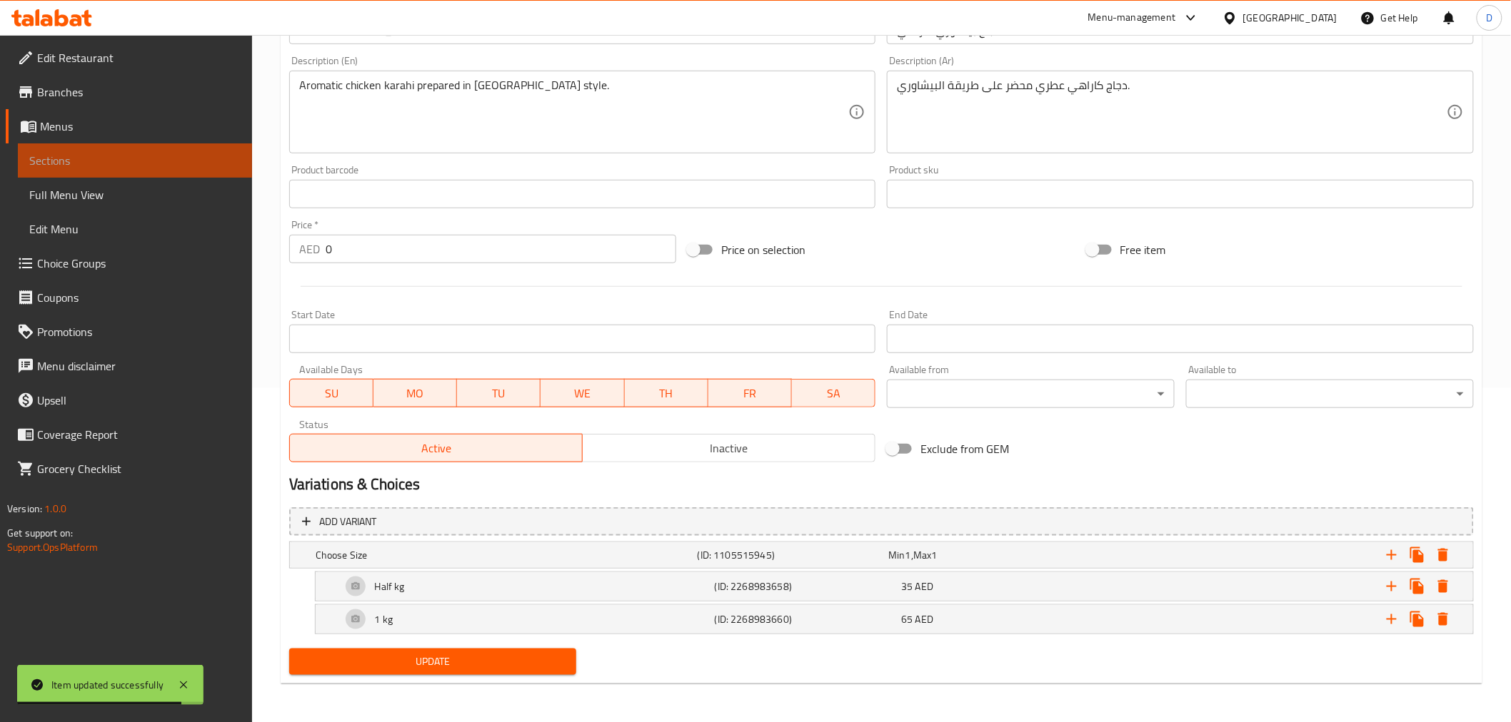
click at [239, 162] on span "Sections" at bounding box center [134, 160] width 211 height 17
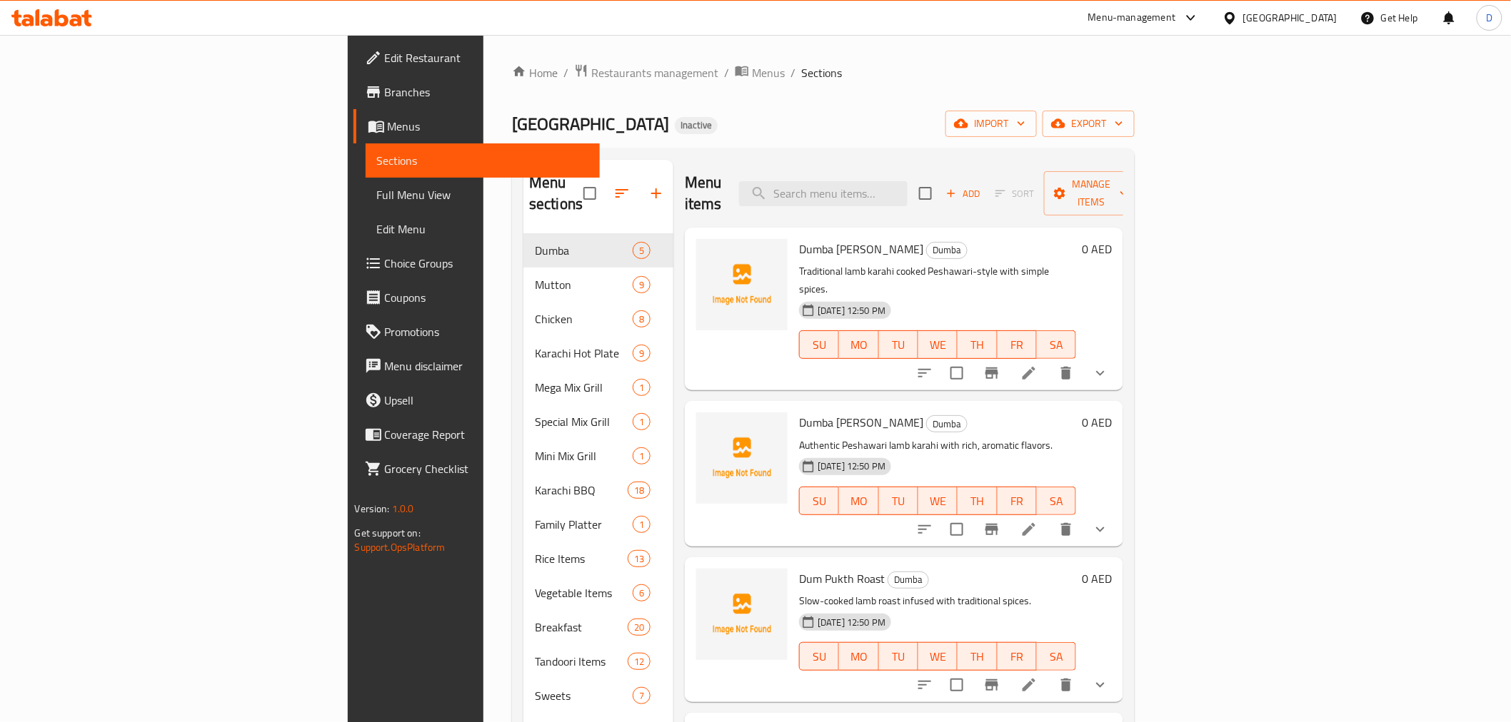
click at [900, 201] on div "Menu items Add Sort Manage items" at bounding box center [904, 194] width 438 height 68
click at [897, 193] on input "search" at bounding box center [823, 193] width 168 height 25
paste input "Chicken White Karahi"
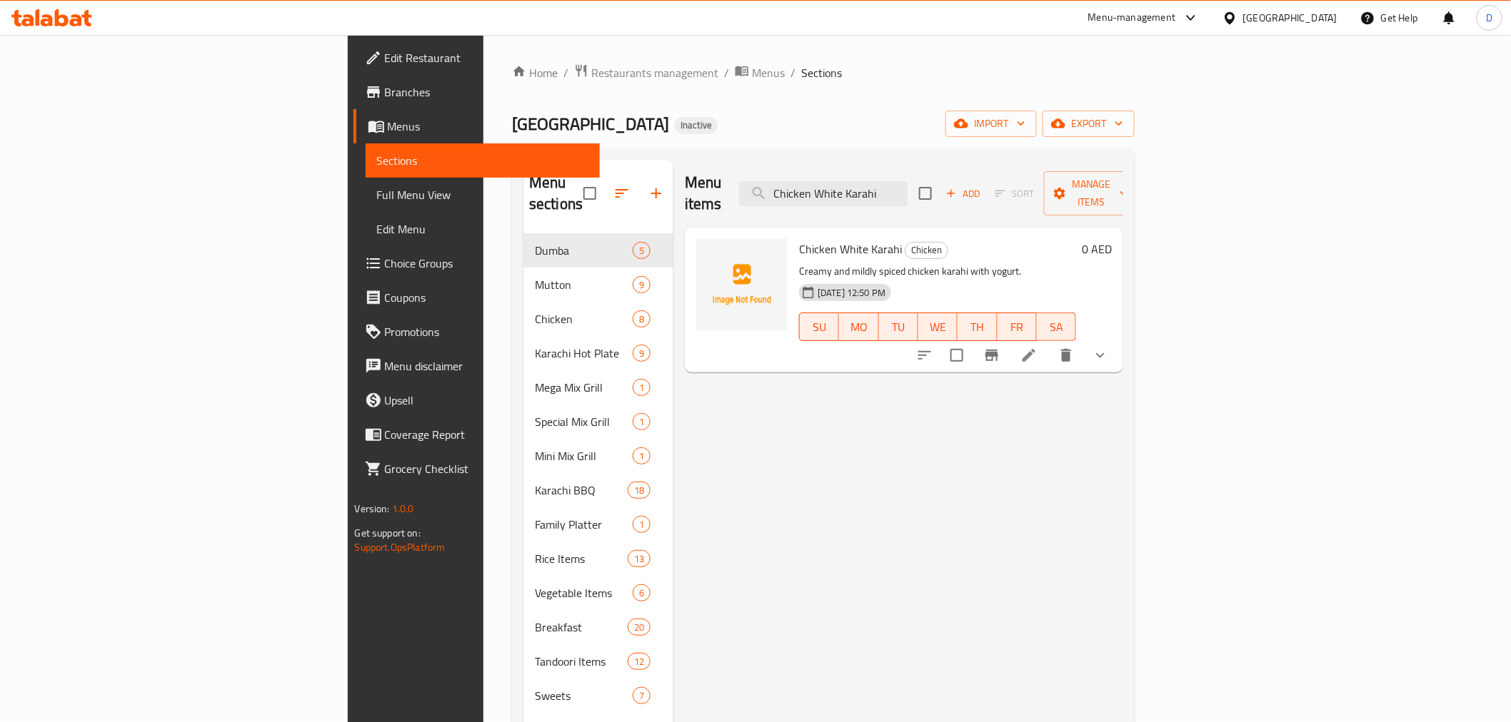
type input "Chicken White Karahi"
click at [1049, 343] on li at bounding box center [1029, 356] width 40 height 26
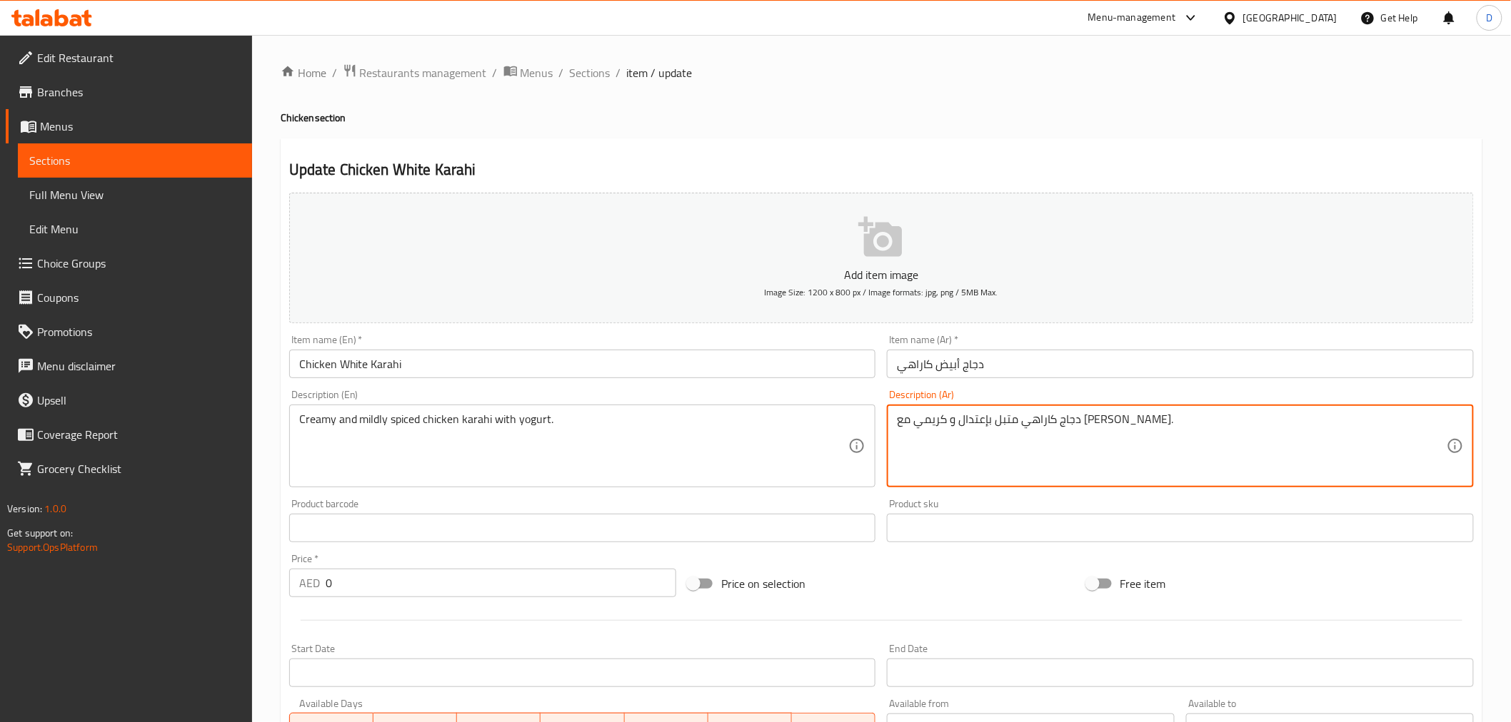
type textarea "دجاج كاراهي متبل بإعتدال و كريمي مع [PERSON_NAME]."
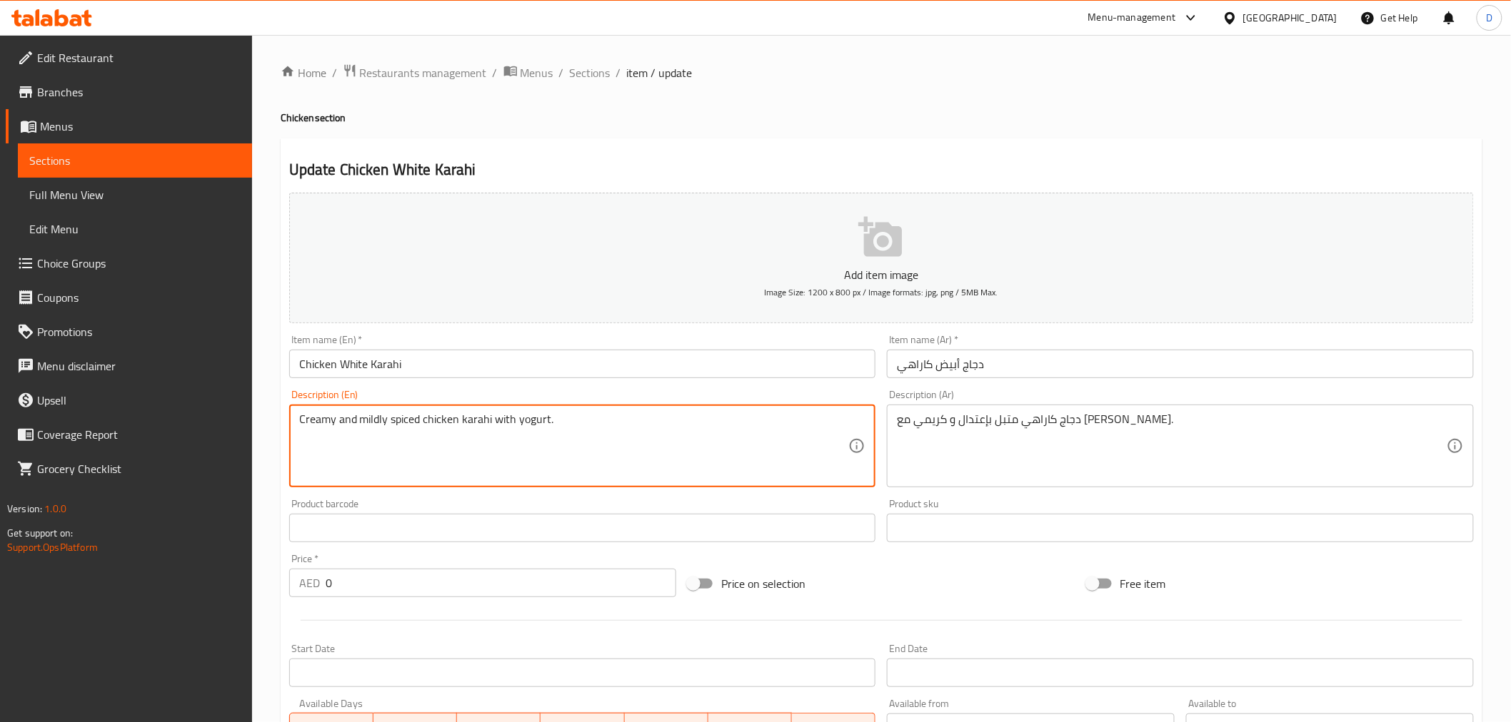
drag, startPoint x: 450, startPoint y: 428, endPoint x: 327, endPoint y: 425, distance: 122.8
click at [466, 429] on textarea "Creamy and mildly spiced chicken karahi with yogurt." at bounding box center [574, 447] width 550 height 68
click at [416, 428] on textarea "Creamy and mildly spiced chicken karahi with yogurt." at bounding box center [574, 447] width 550 height 68
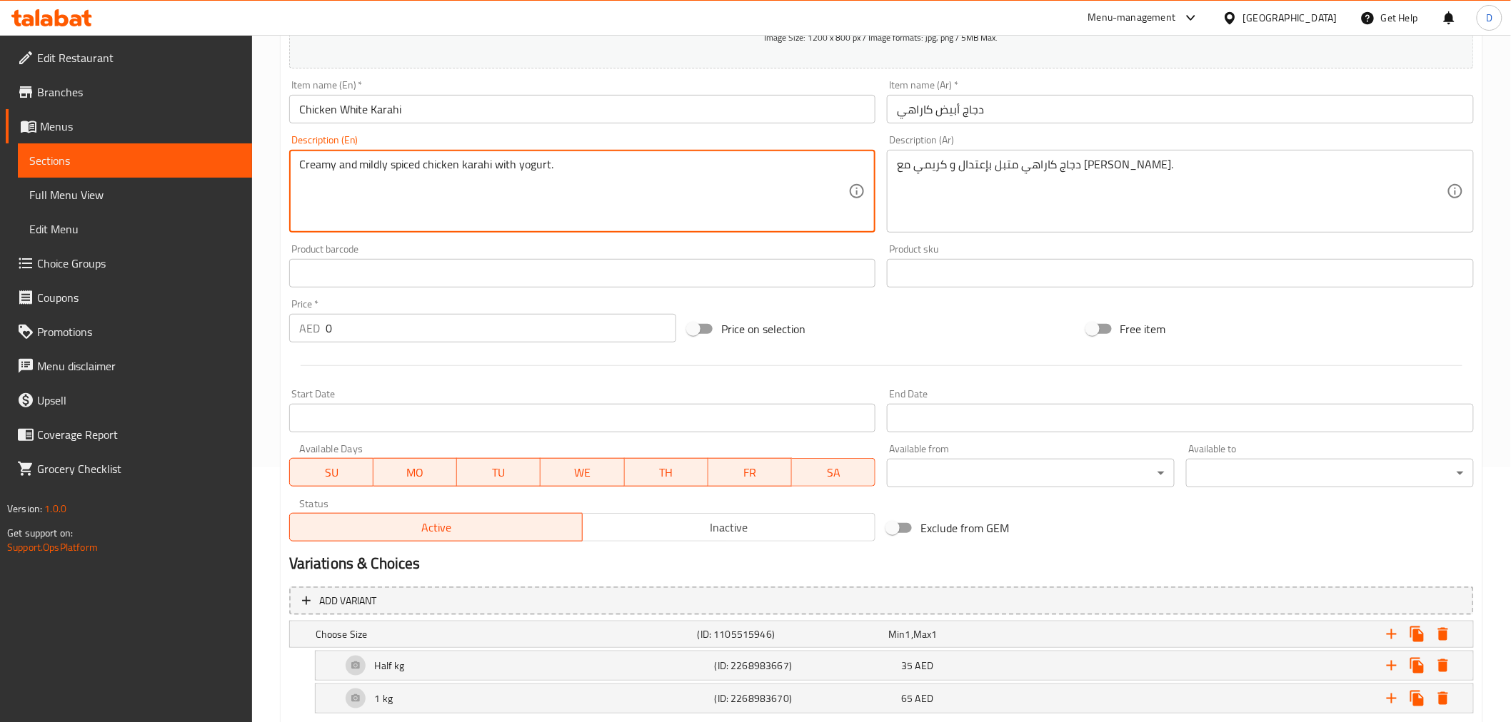
scroll to position [334, 0]
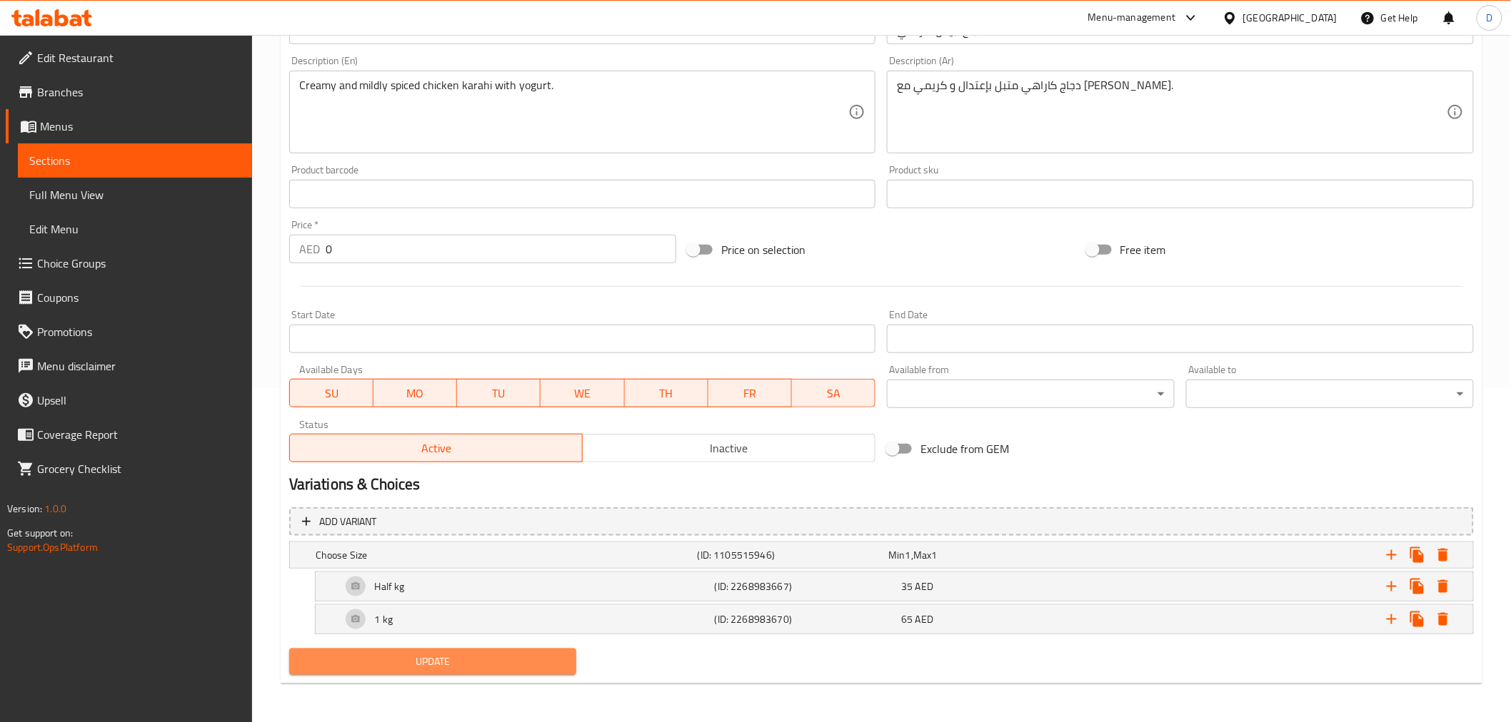
click at [507, 650] on span "Update" at bounding box center [433, 662] width 265 height 18
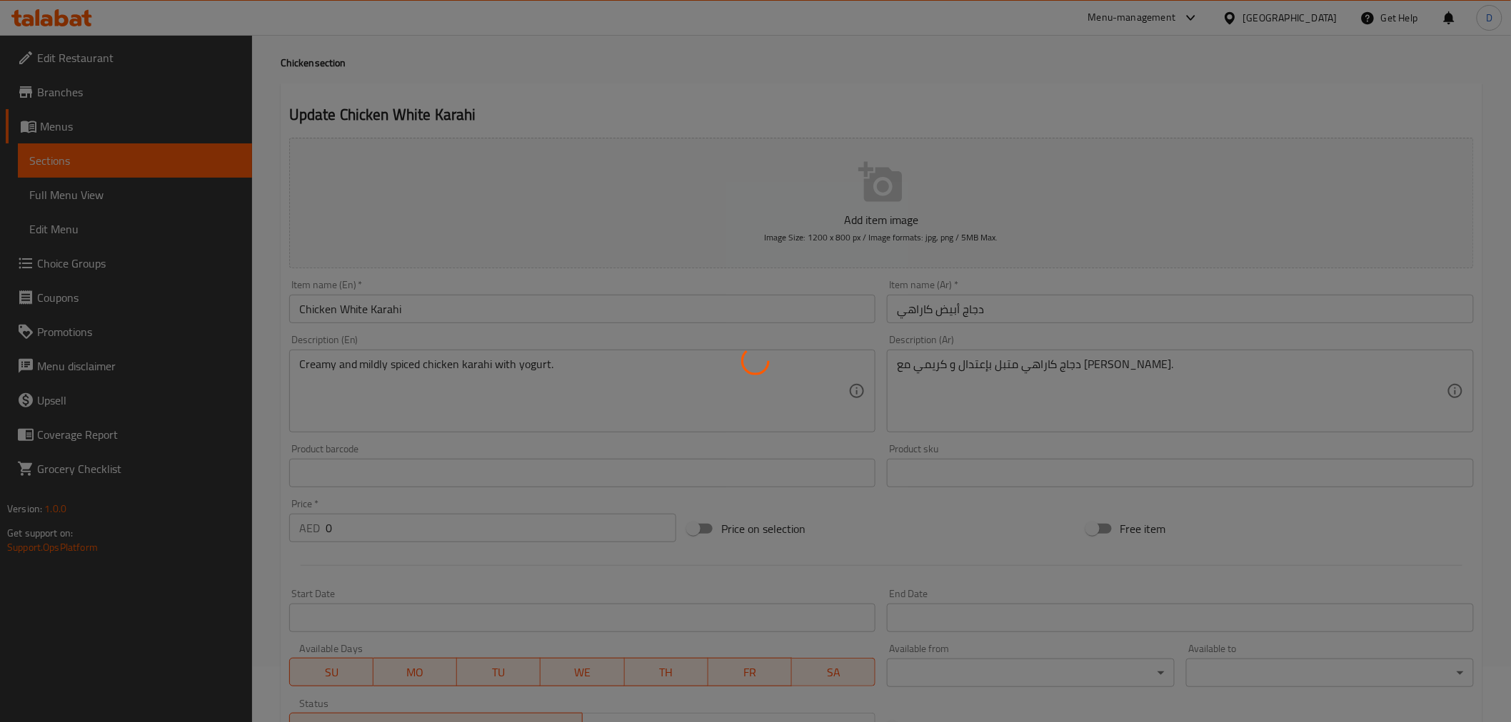
scroll to position [17, 0]
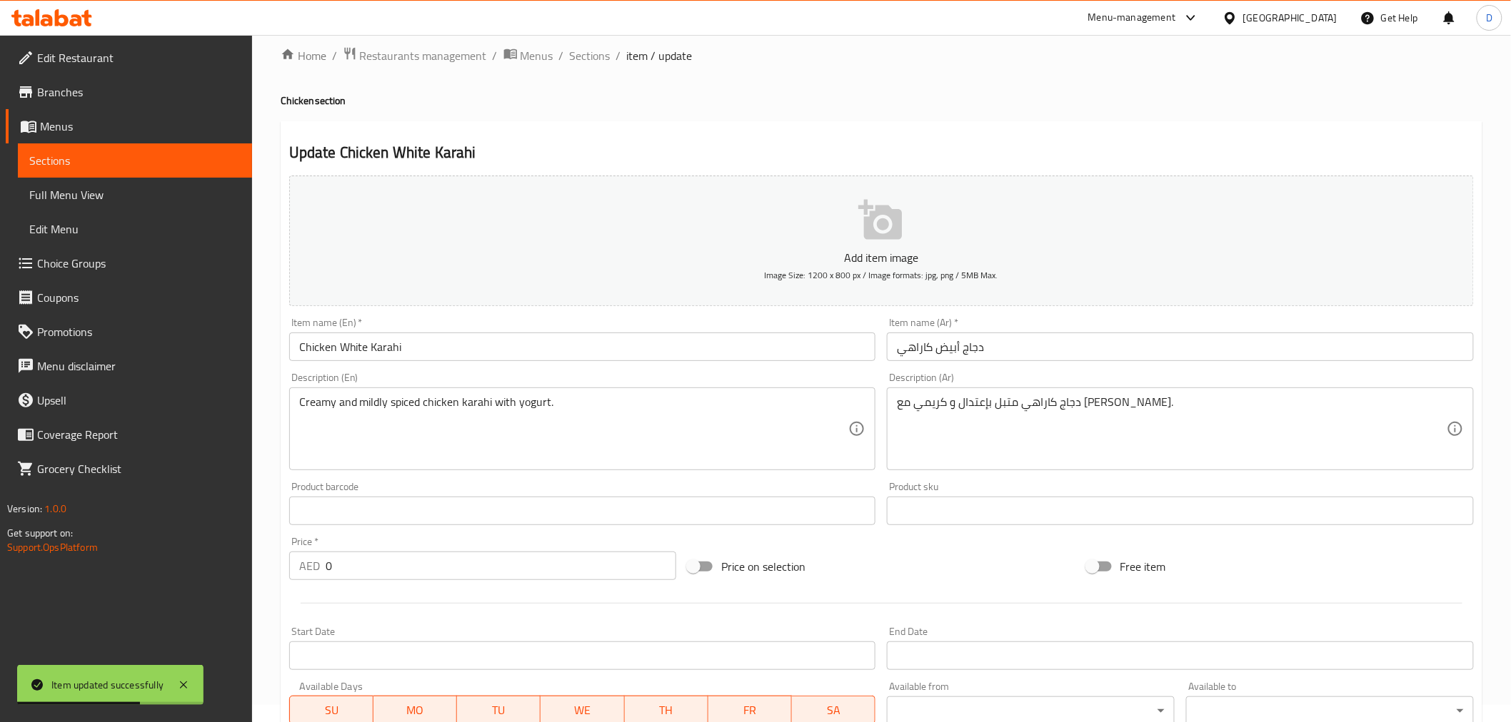
click at [211, 158] on span "Sections" at bounding box center [134, 160] width 211 height 17
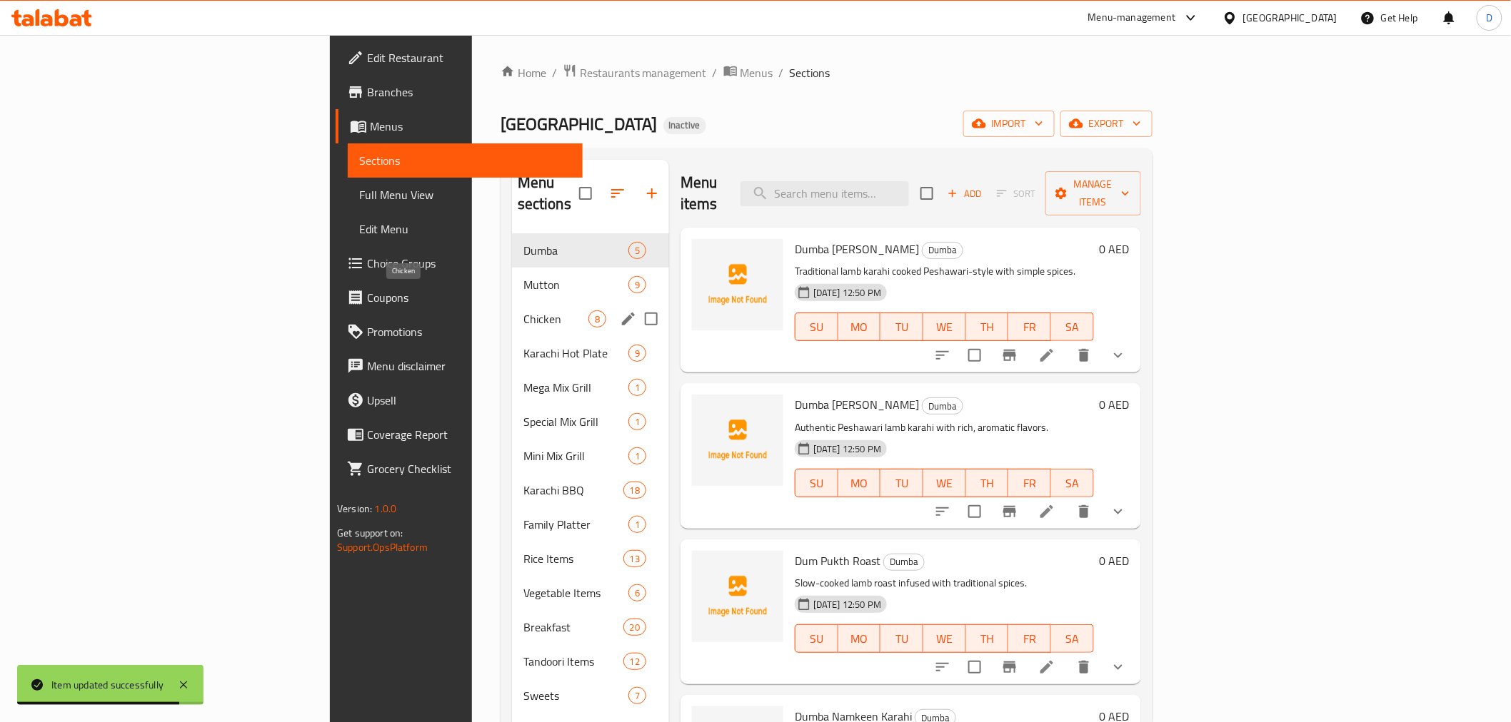
click at [523, 311] on span "Chicken" at bounding box center [555, 319] width 65 height 17
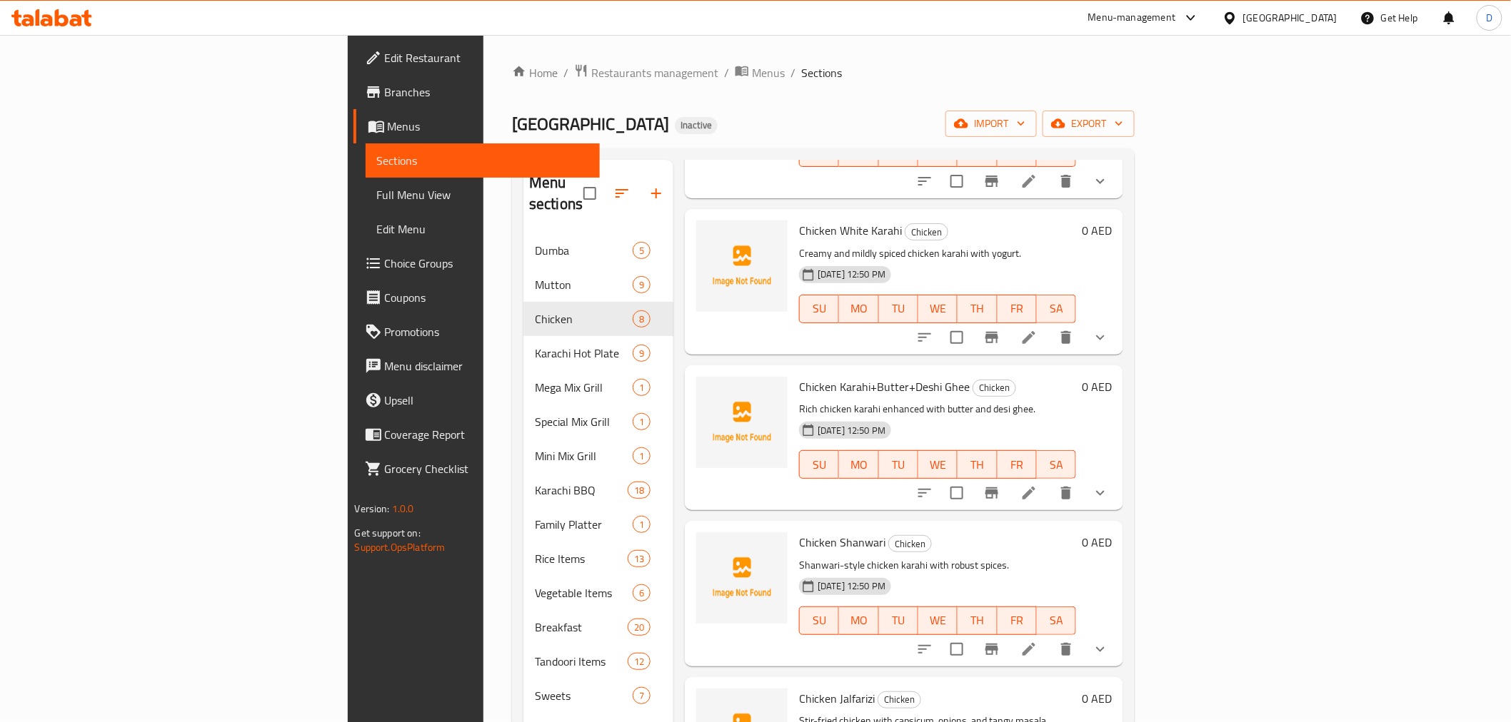
scroll to position [560, 0]
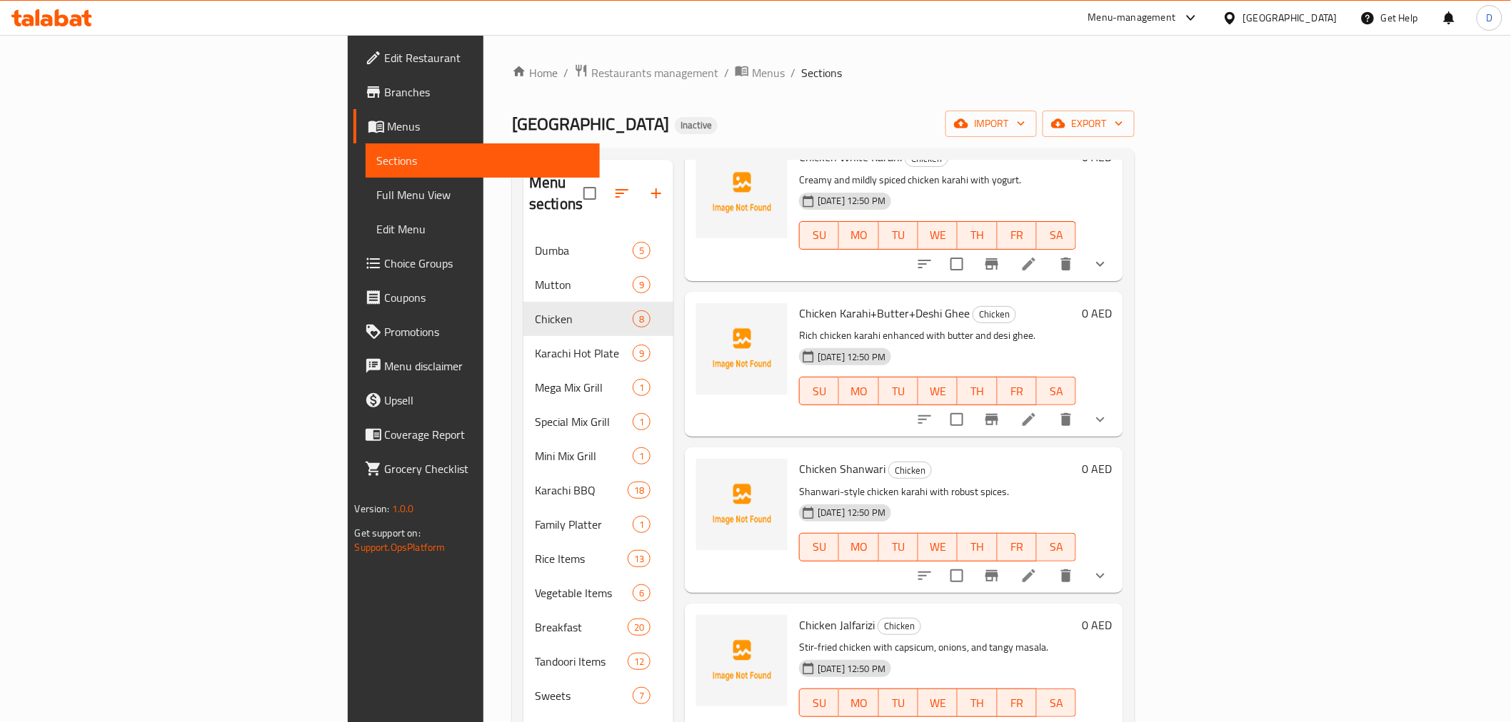
click at [1049, 563] on li at bounding box center [1029, 576] width 40 height 26
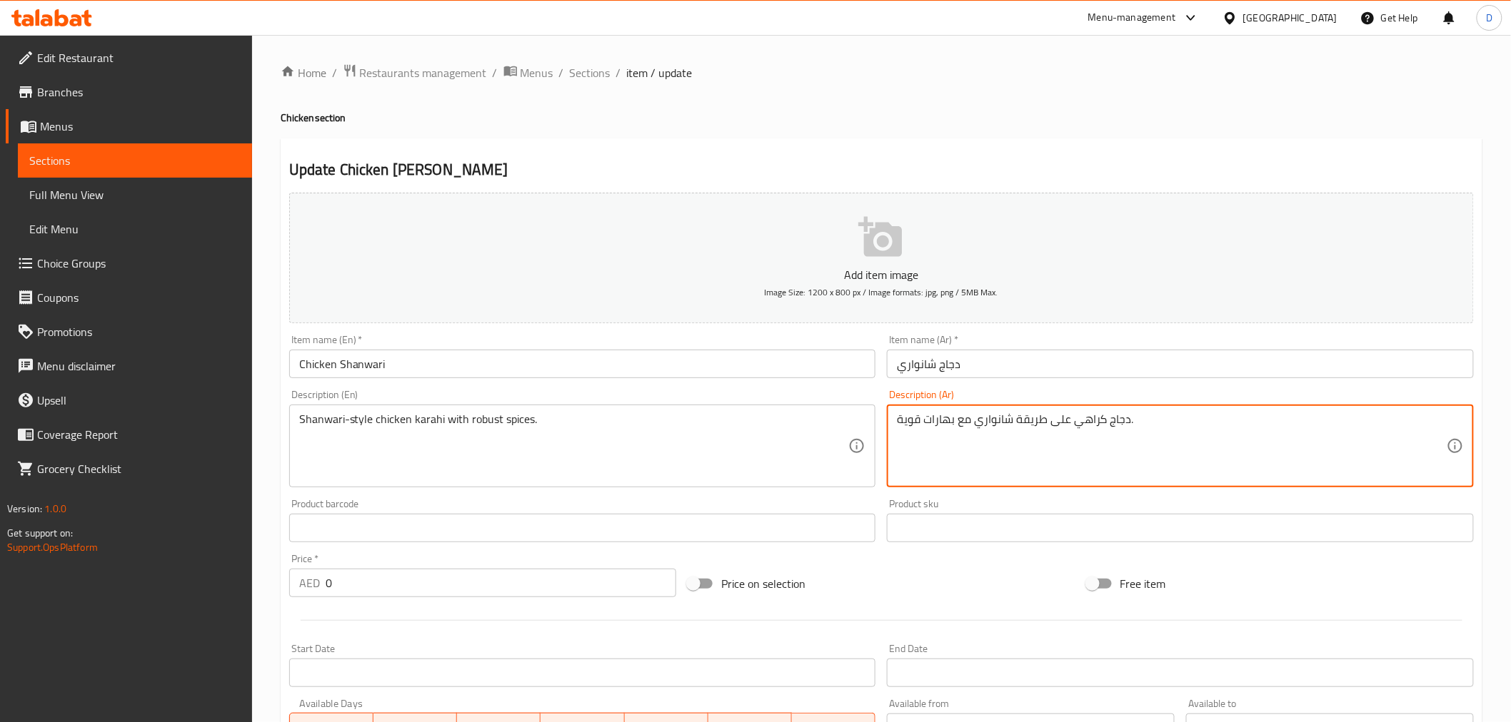
click at [1000, 419] on textarea "دجاج كراهي على طريقة شانواري مع بهارات قوية." at bounding box center [1172, 447] width 550 height 68
paste textarea "ينواري"
type textarea "دجاج كراهي على طريقة [PERSON_NAME] مع بهارات قوية."
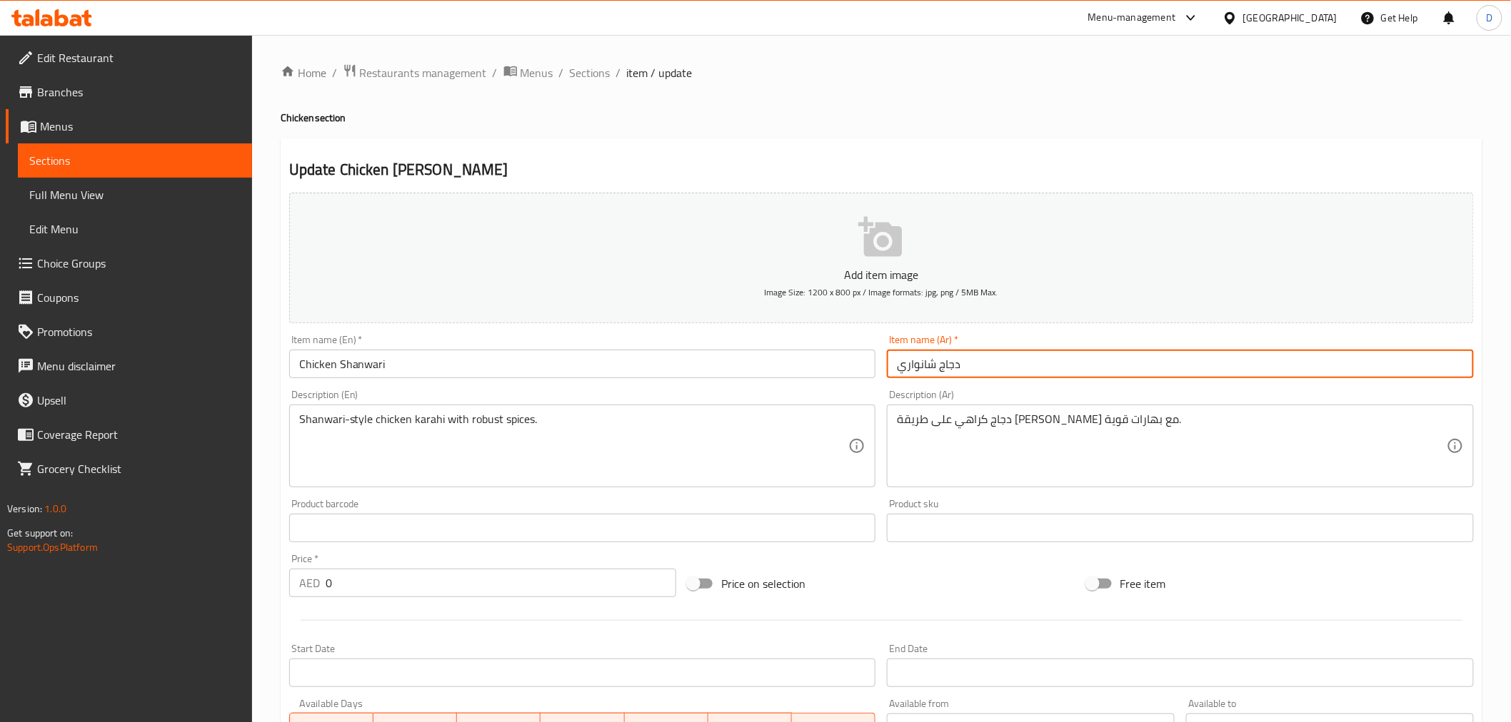
drag, startPoint x: 932, startPoint y: 368, endPoint x: 892, endPoint y: 363, distance: 39.7
click at [892, 363] on input "دجاج شانواري" at bounding box center [1180, 364] width 587 height 29
paste input "ي"
type input "دجاج شينواري"
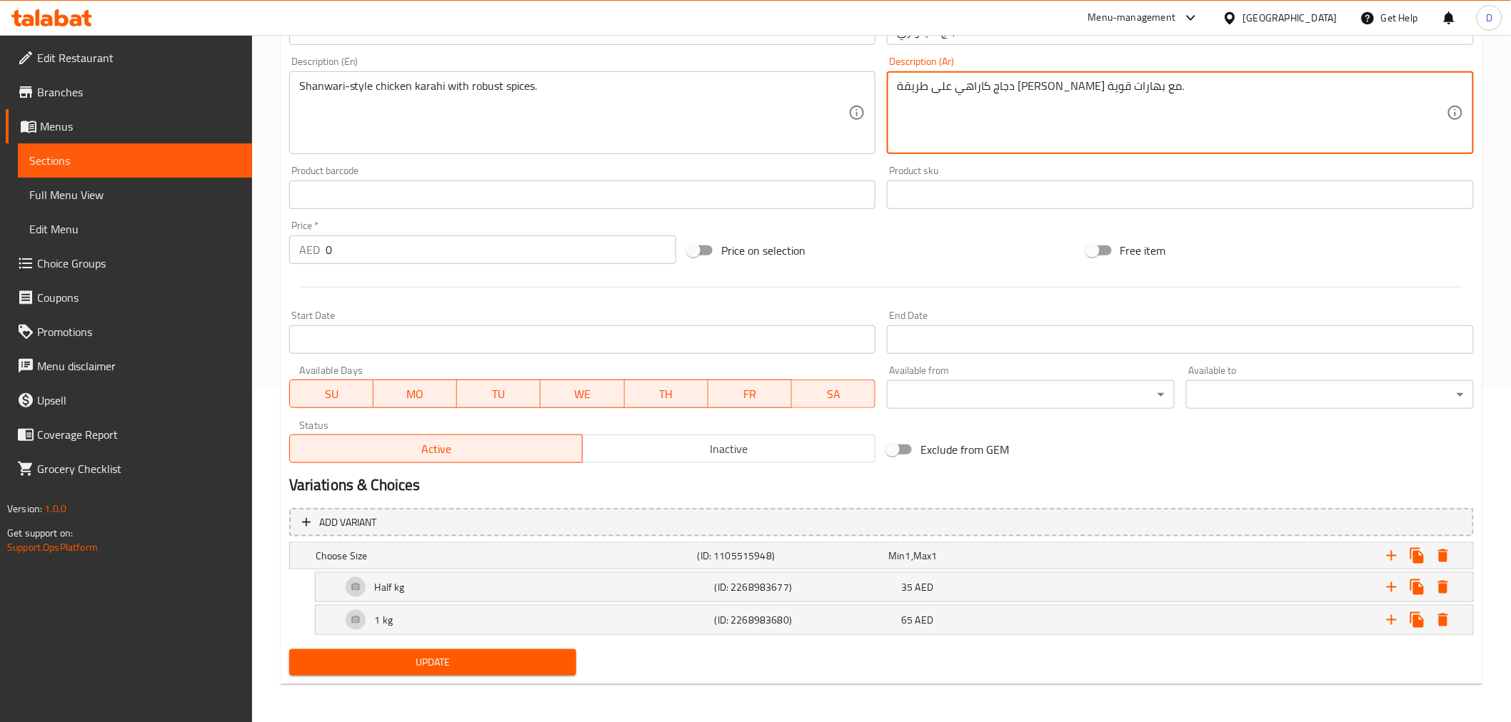
scroll to position [334, 0]
type textarea "دجاج كاراهي على طريقة [PERSON_NAME] مع بهارات قوية."
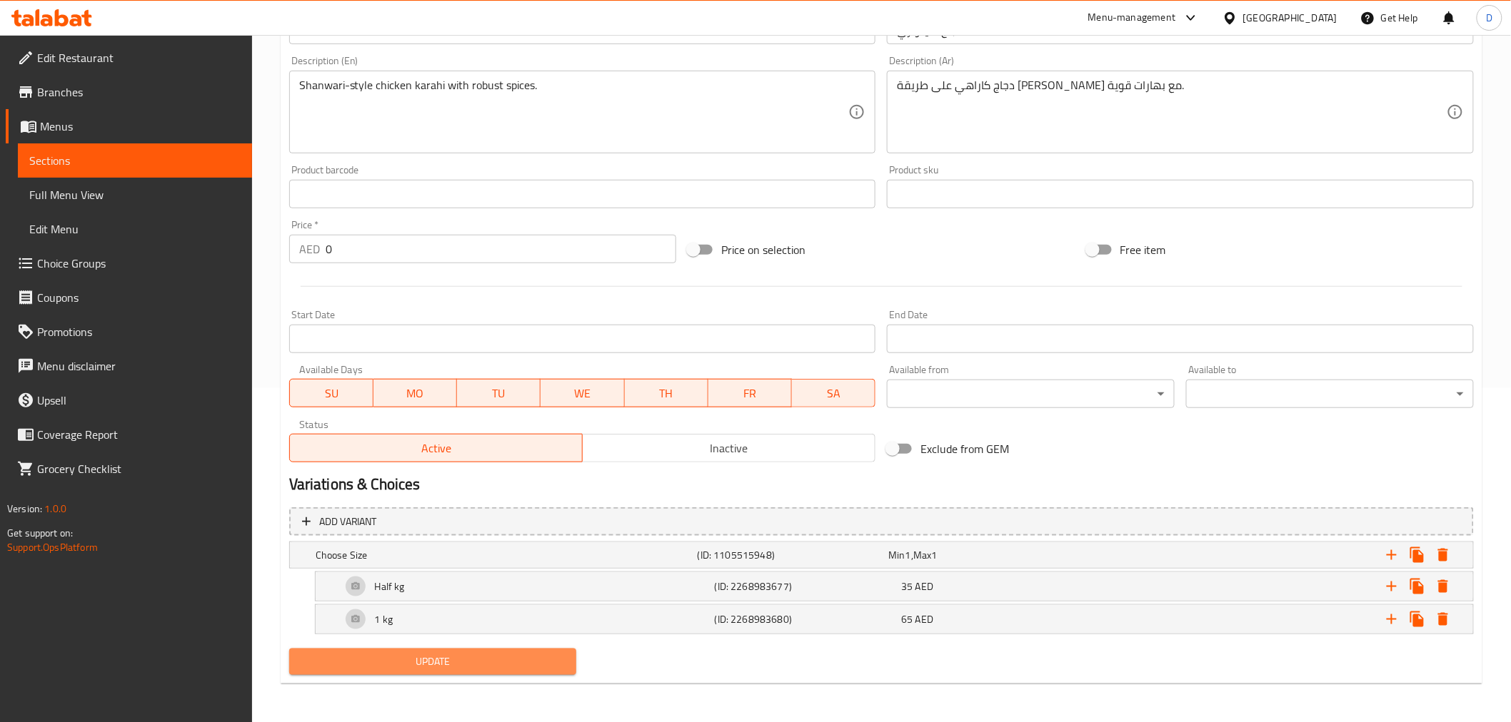
click at [488, 650] on span "Update" at bounding box center [433, 662] width 265 height 18
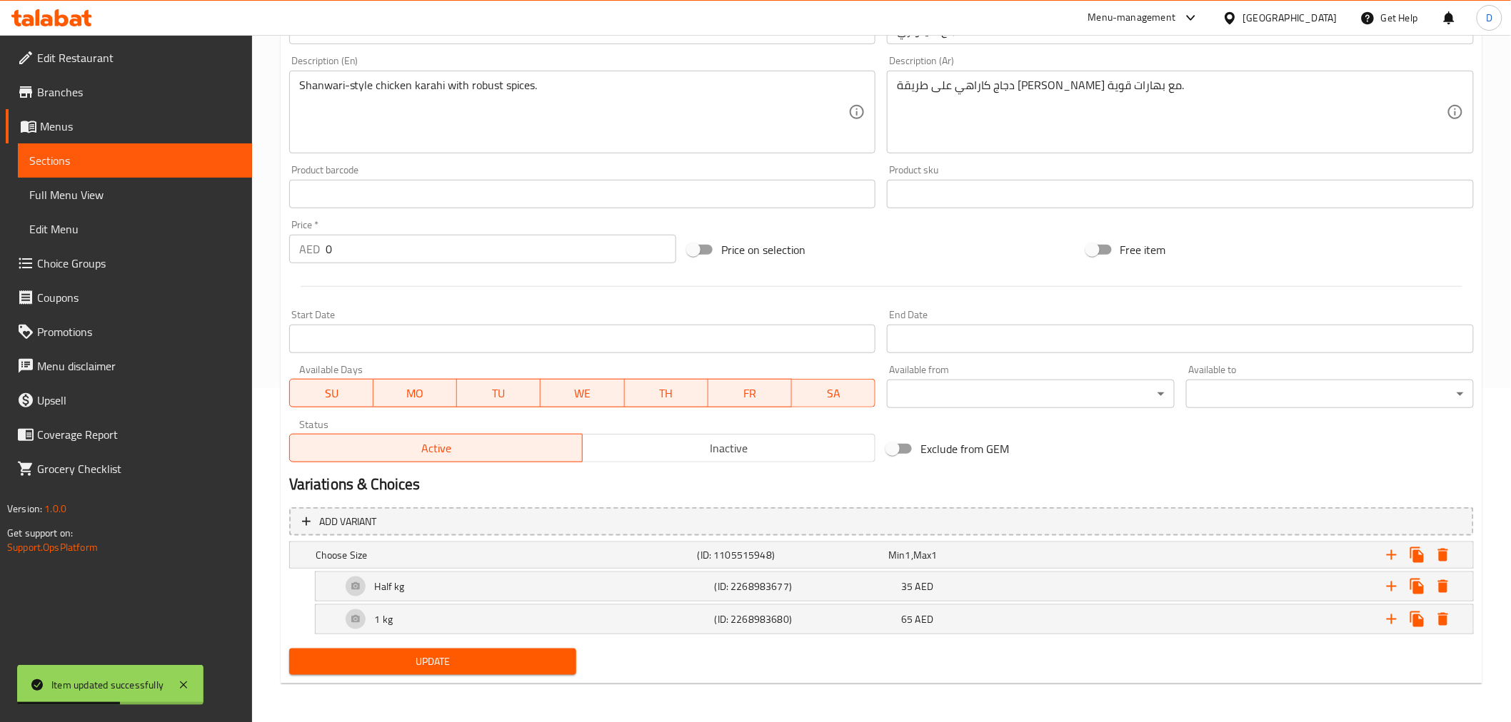
drag, startPoint x: 223, startPoint y: 155, endPoint x: 275, endPoint y: 218, distance: 81.6
click at [223, 155] on span "Sections" at bounding box center [134, 160] width 211 height 17
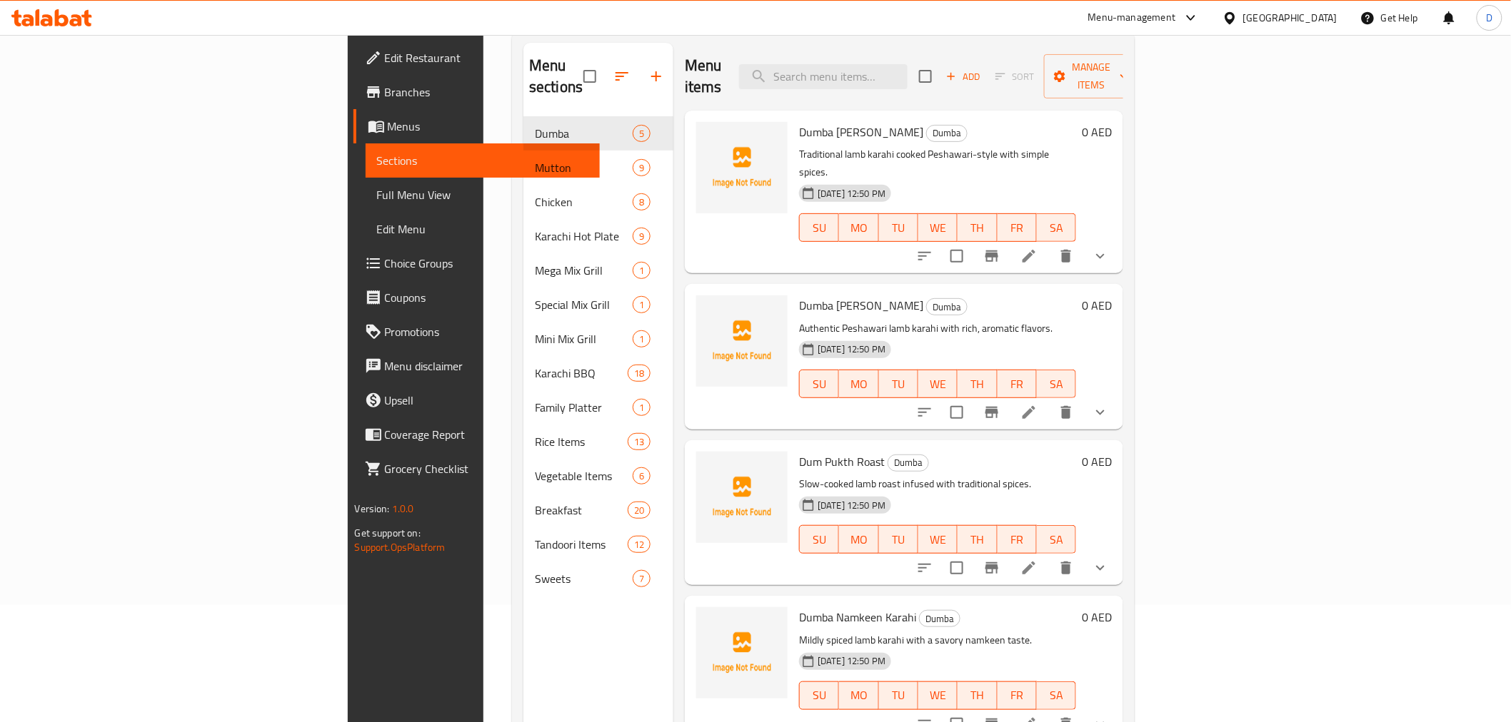
scroll to position [41, 0]
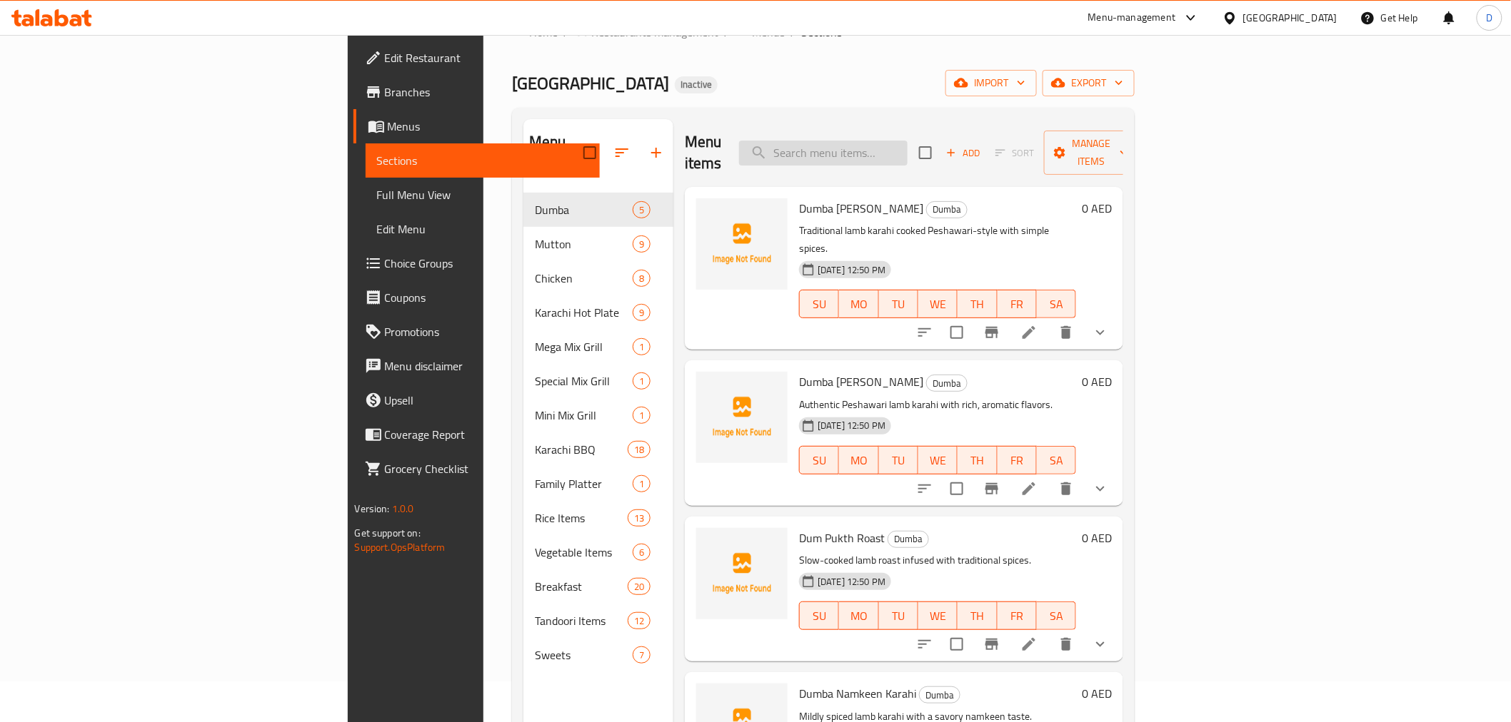
click at [900, 141] on input "search" at bounding box center [823, 153] width 168 height 25
paste input "Stir-fried chicken with capsicum, onions, and tangy masala."
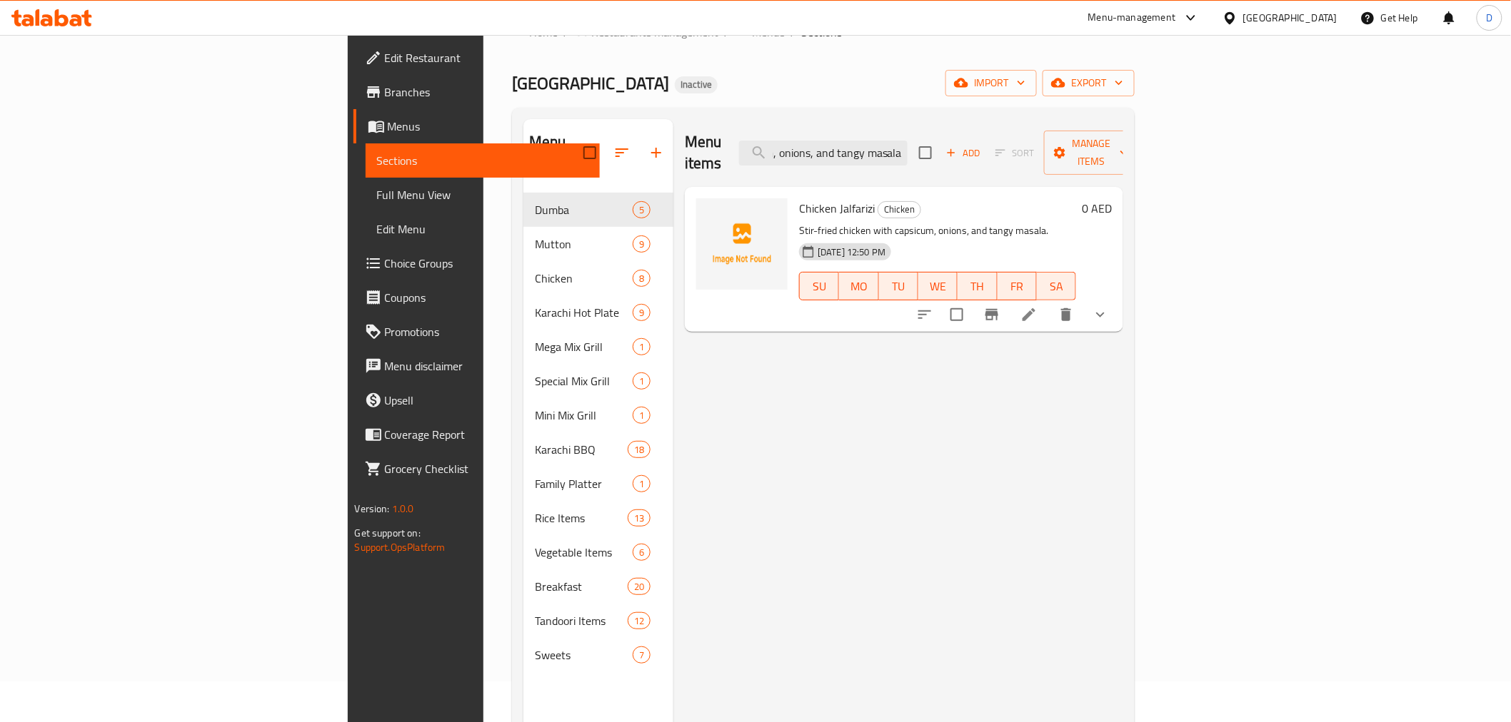
type input "Stir-fried chicken with capsicum, onions, and tangy masala."
click at [1037, 306] on icon at bounding box center [1028, 314] width 17 height 17
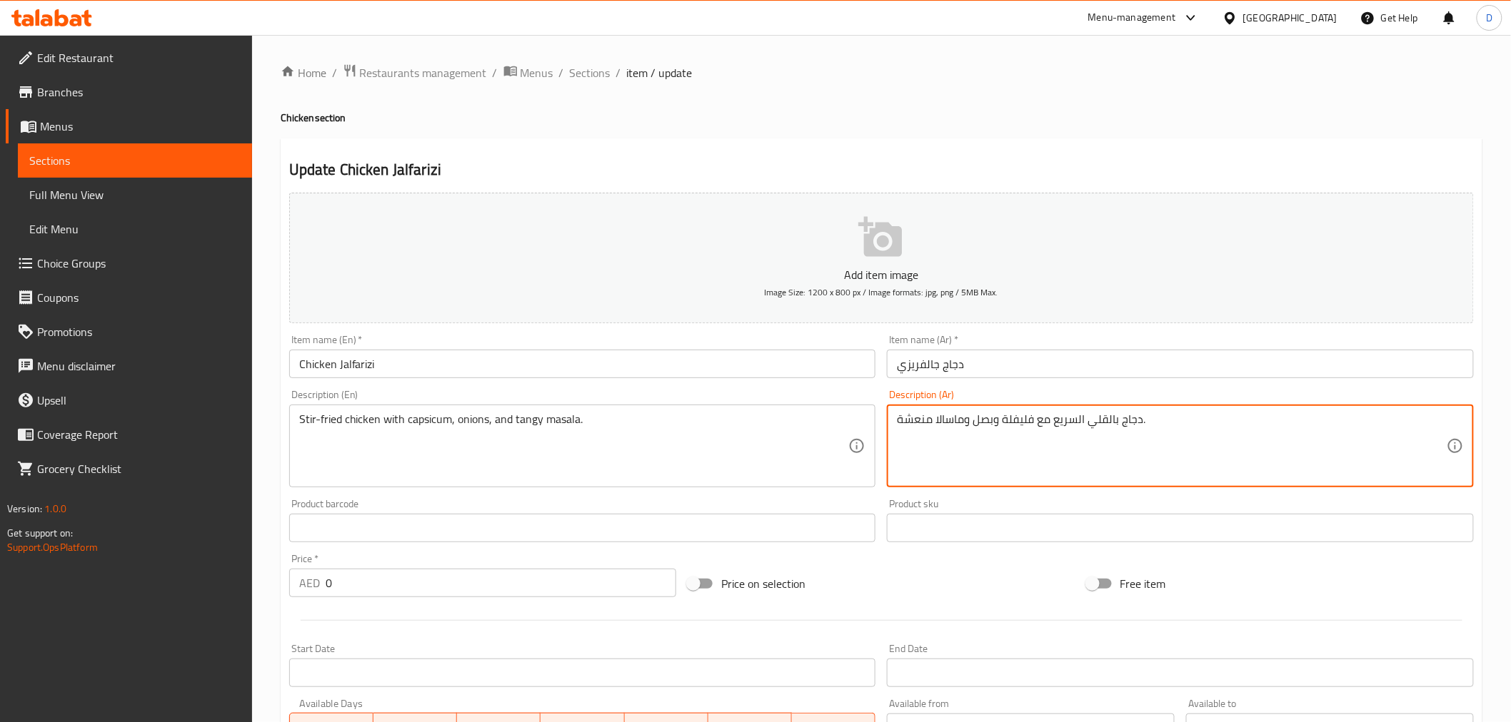
drag, startPoint x: 1105, startPoint y: 422, endPoint x: 1119, endPoint y: 425, distance: 14.6
click at [1069, 424] on textarea "دجاج مقلي السريع مع فليفلة وبصل وماسالا منعشة." at bounding box center [1172, 447] width 550 height 68
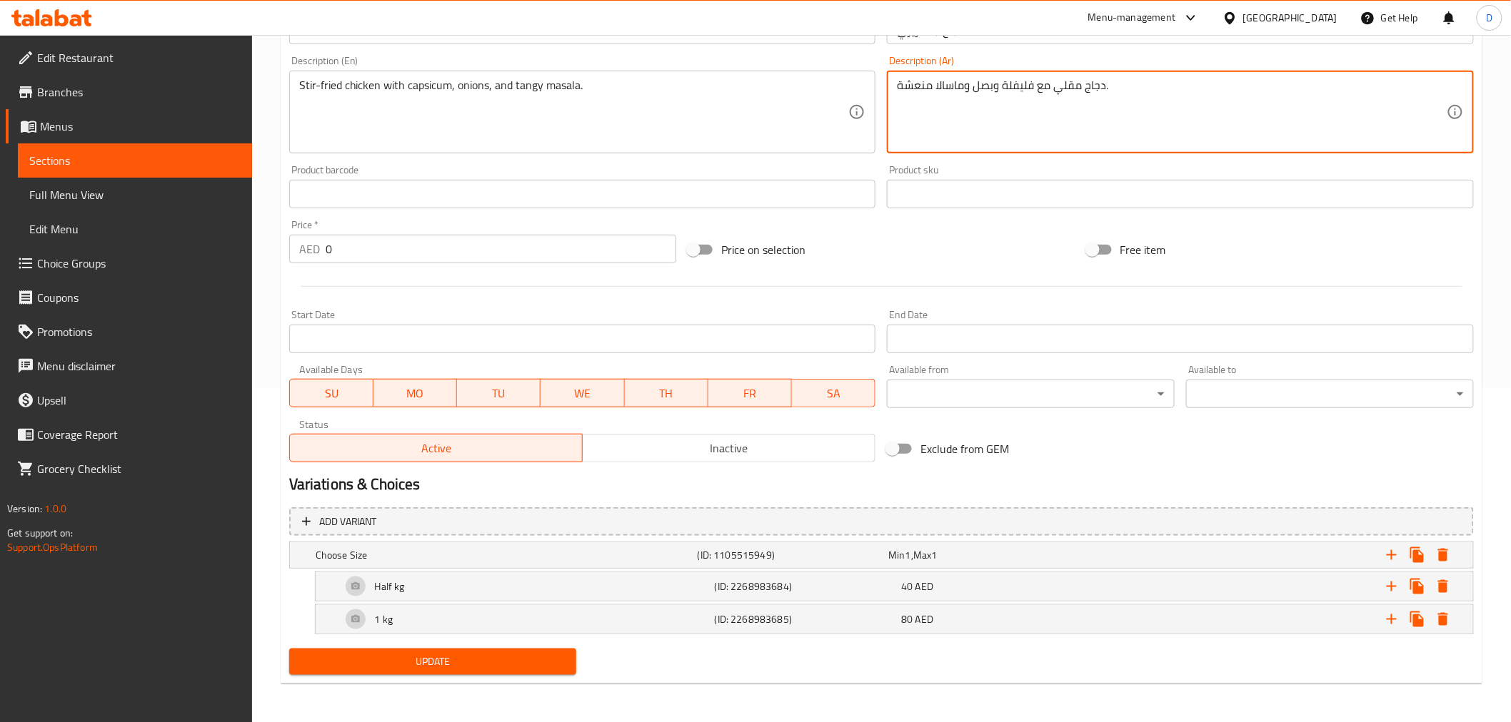
type textarea "دجاج مقلي مع فليفلة وبصل وماسالا منعشة."
click at [508, 650] on span "Update" at bounding box center [433, 662] width 265 height 18
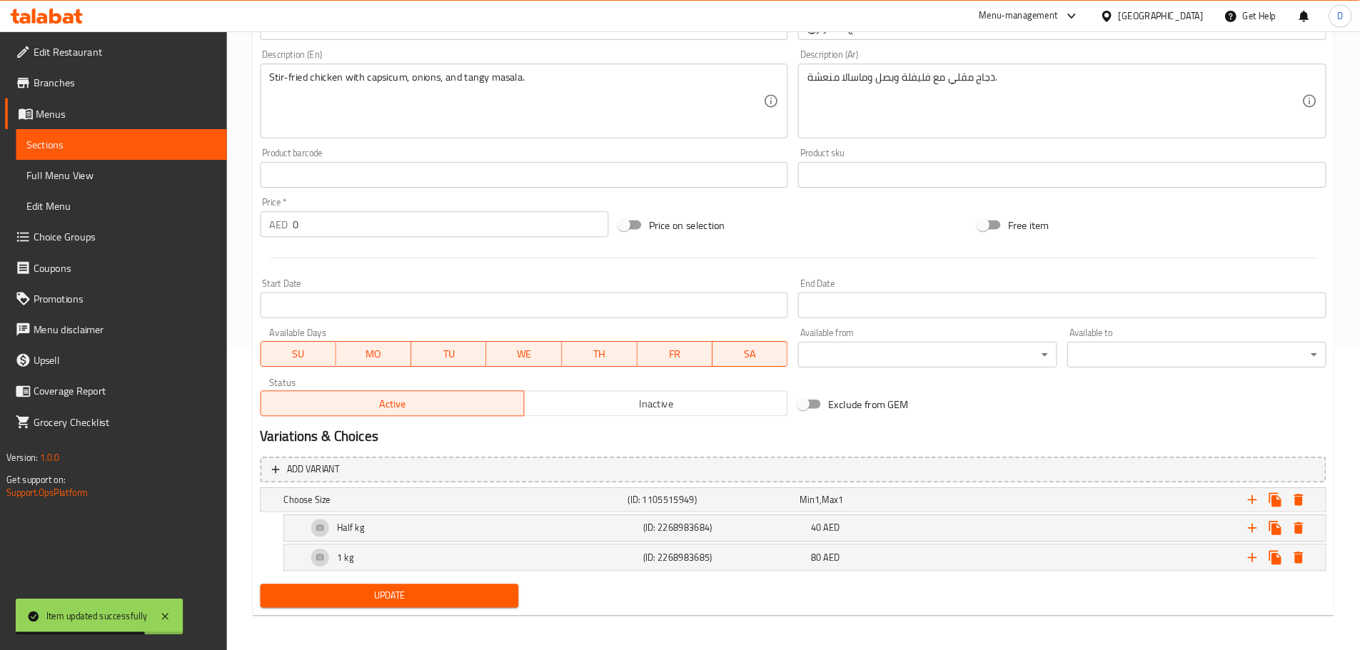
scroll to position [246, 0]
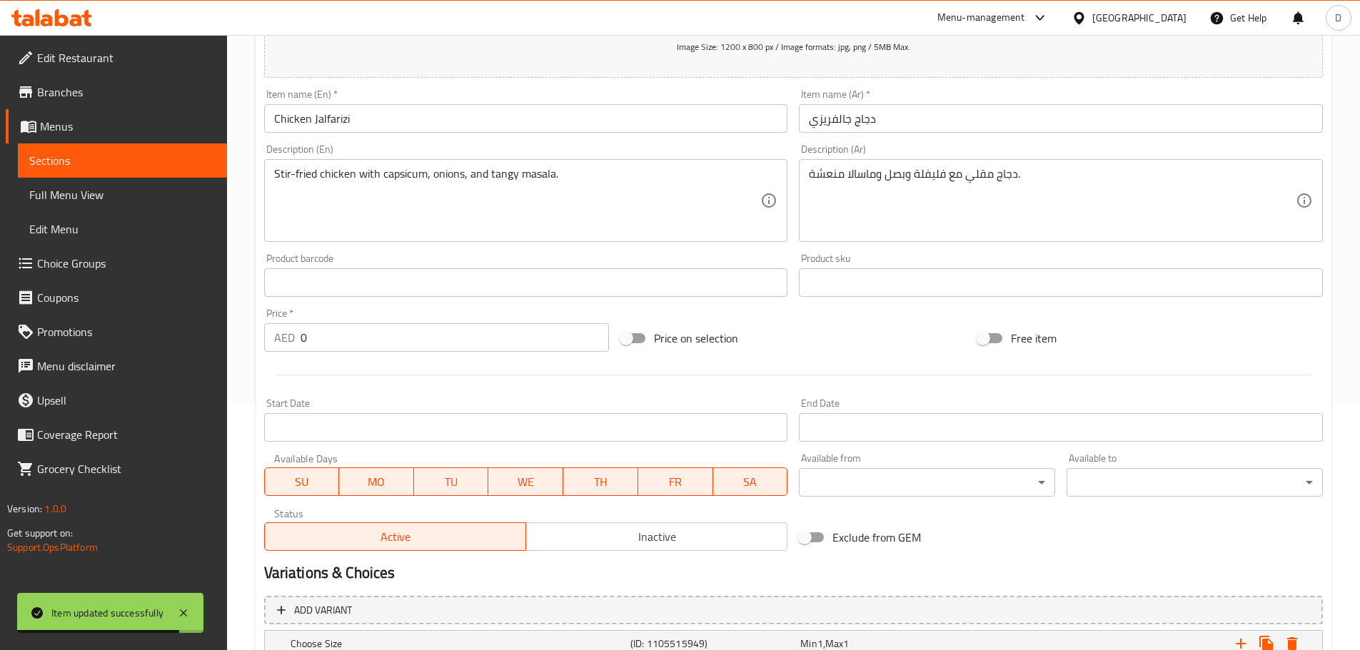
click at [182, 147] on link "Sections" at bounding box center [122, 160] width 209 height 34
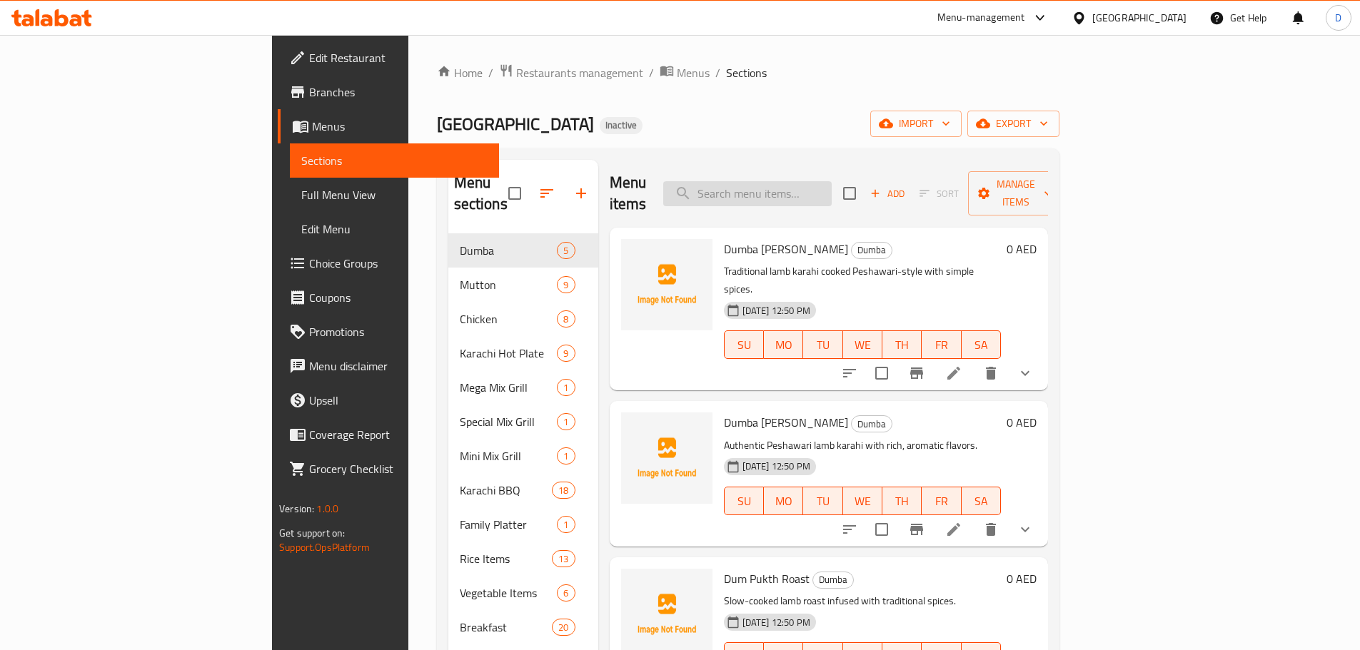
click at [832, 183] on input "search" at bounding box center [747, 193] width 168 height 25
paste input "Kidney"
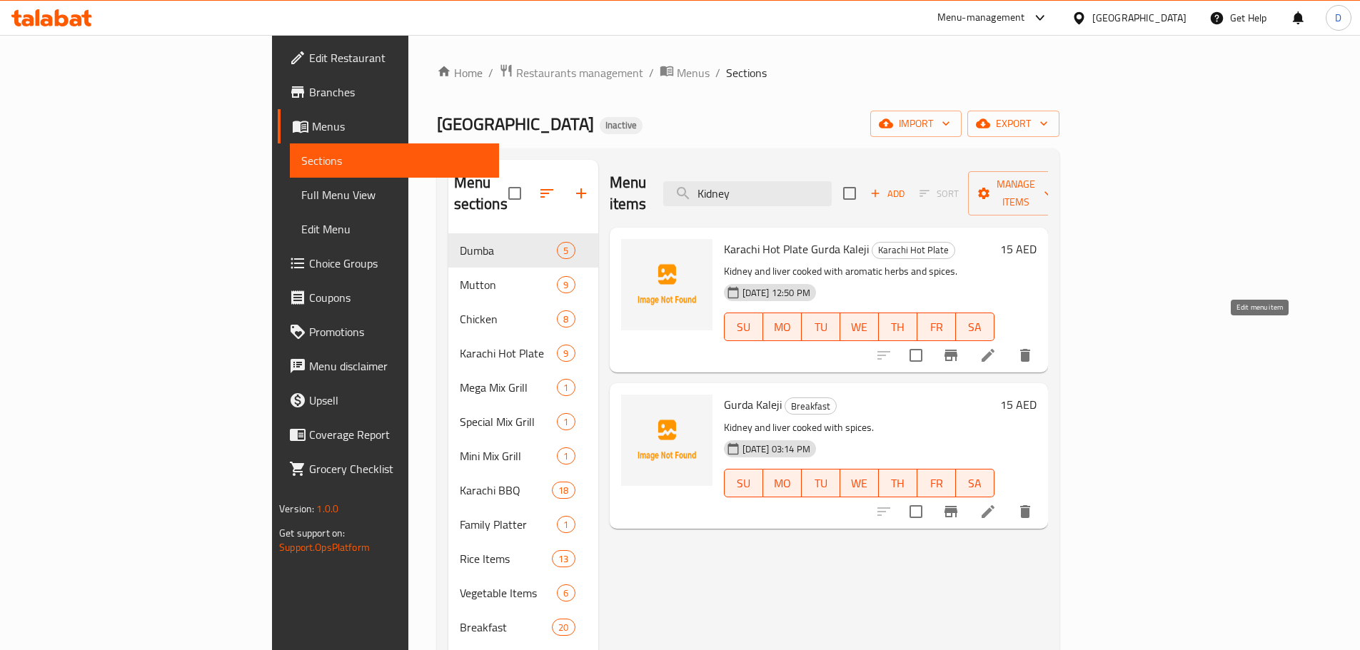
type input "Kidney"
click at [997, 347] on icon at bounding box center [988, 355] width 17 height 17
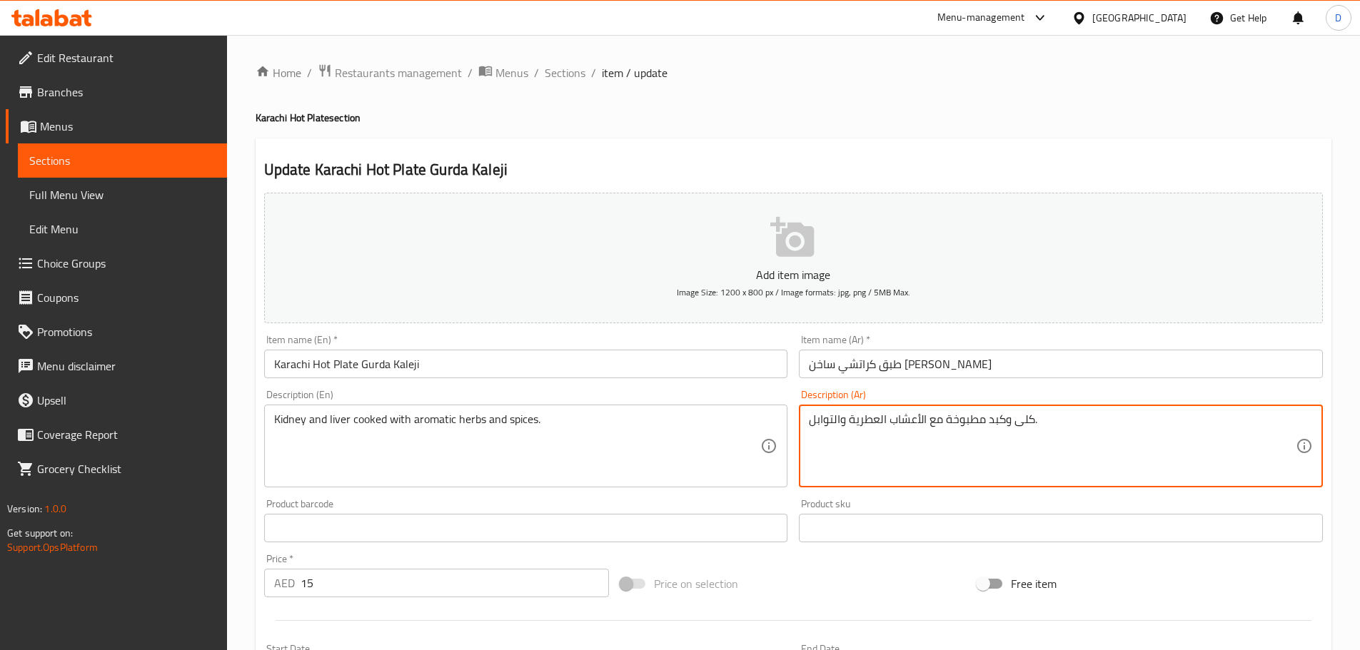
drag, startPoint x: 1017, startPoint y: 421, endPoint x: 1032, endPoint y: 419, distance: 15.1
paste textarea "اوي"
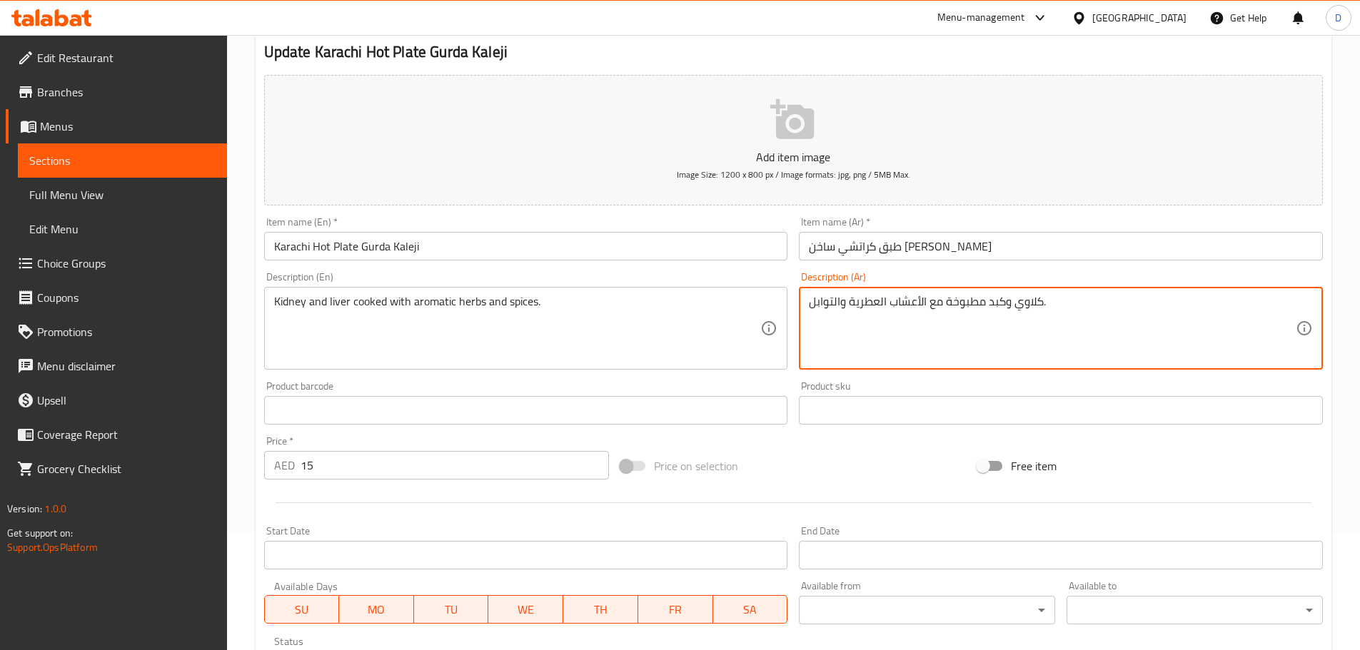
scroll to position [143, 0]
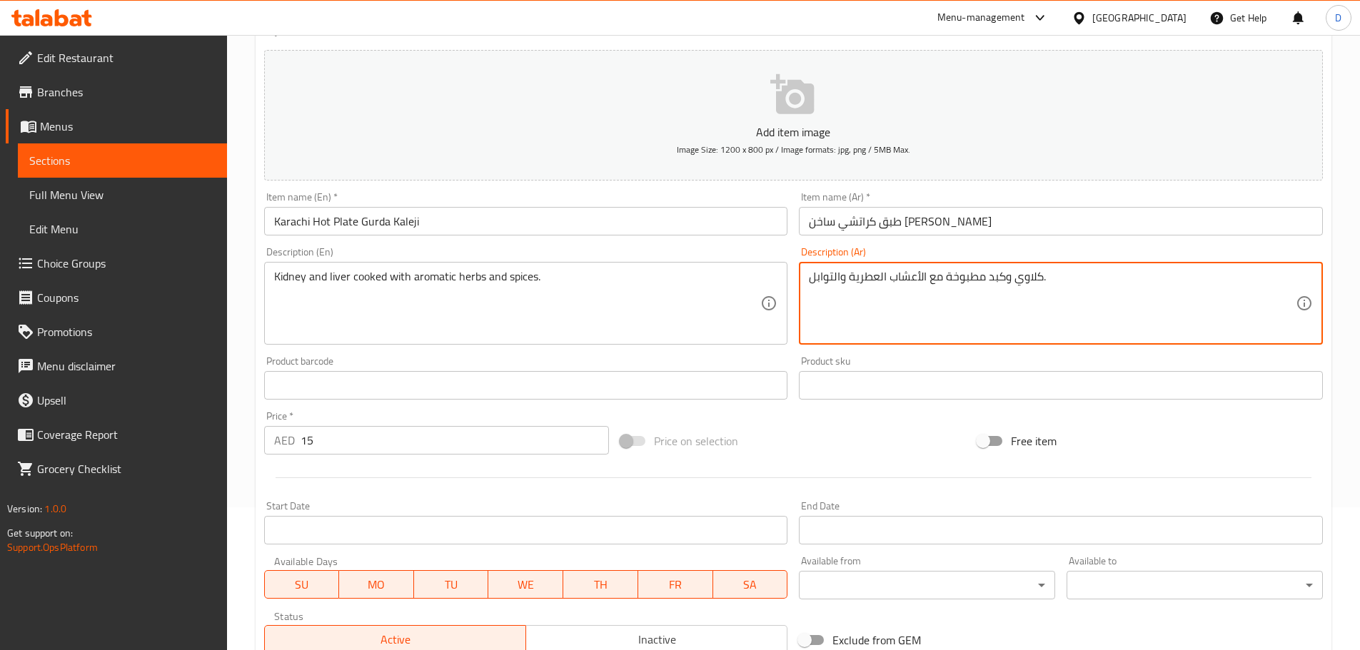
click at [990, 281] on textarea "كلاوي وكبد مطبوخة مع الأعشاب العطرية والتوابل." at bounding box center [1052, 304] width 487 height 68
type textarea "كلاوي وكبدة مطبوخة مع الأعشاب العطرية والتوابل."
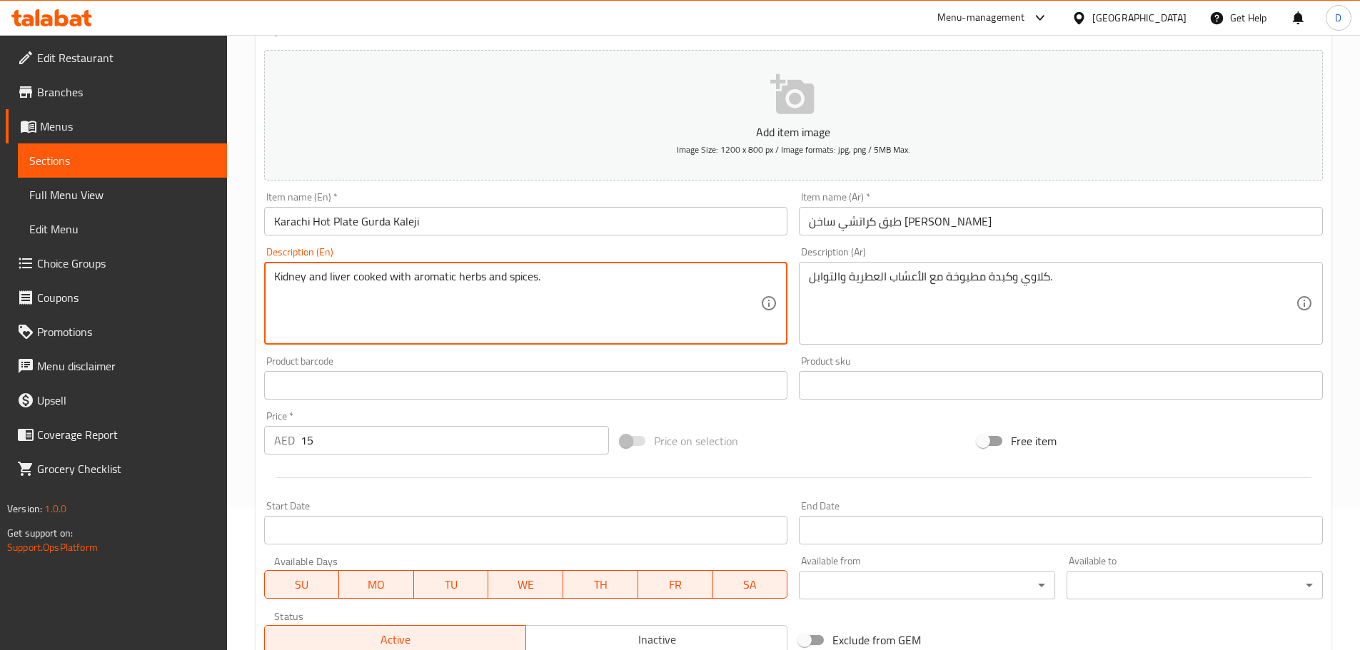
drag, startPoint x: 393, startPoint y: 274, endPoint x: 552, endPoint y: 291, distance: 160.1
click at [552, 291] on textarea "Kidney and liver cooked with aromatic herbs and spices." at bounding box center [517, 304] width 487 height 68
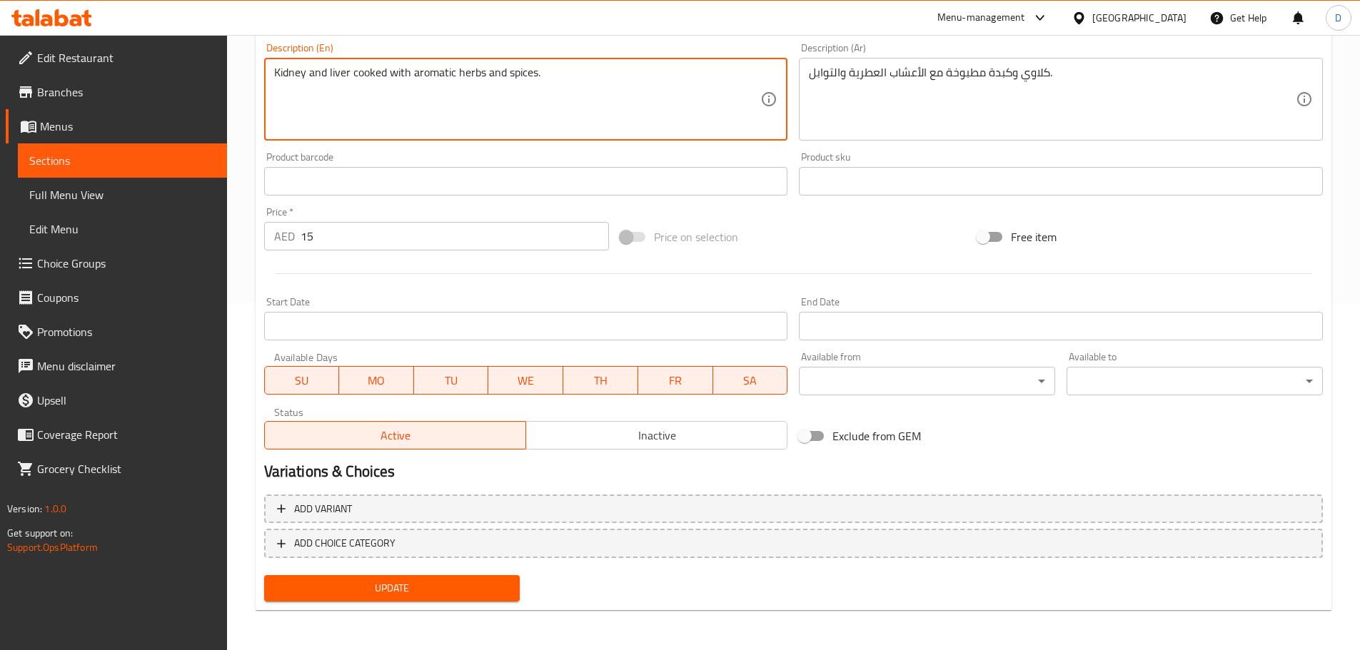
click at [419, 585] on span "Update" at bounding box center [392, 589] width 233 height 18
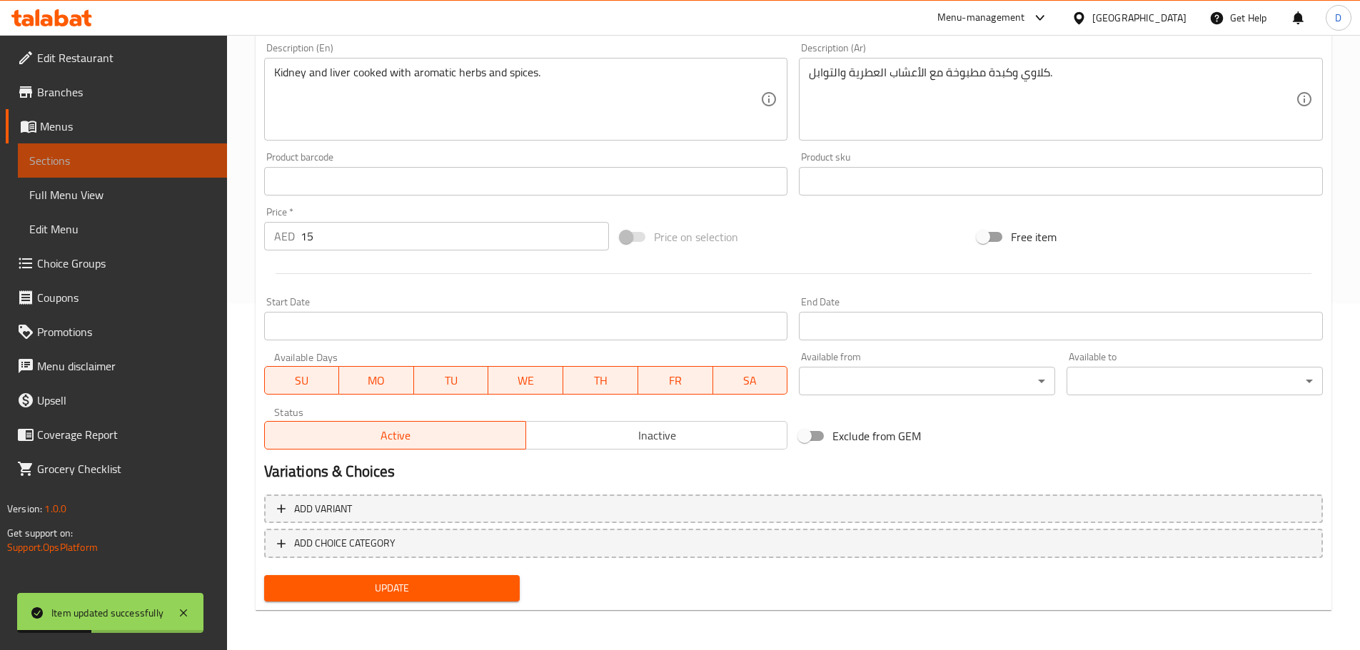
click at [201, 156] on span "Sections" at bounding box center [122, 160] width 186 height 17
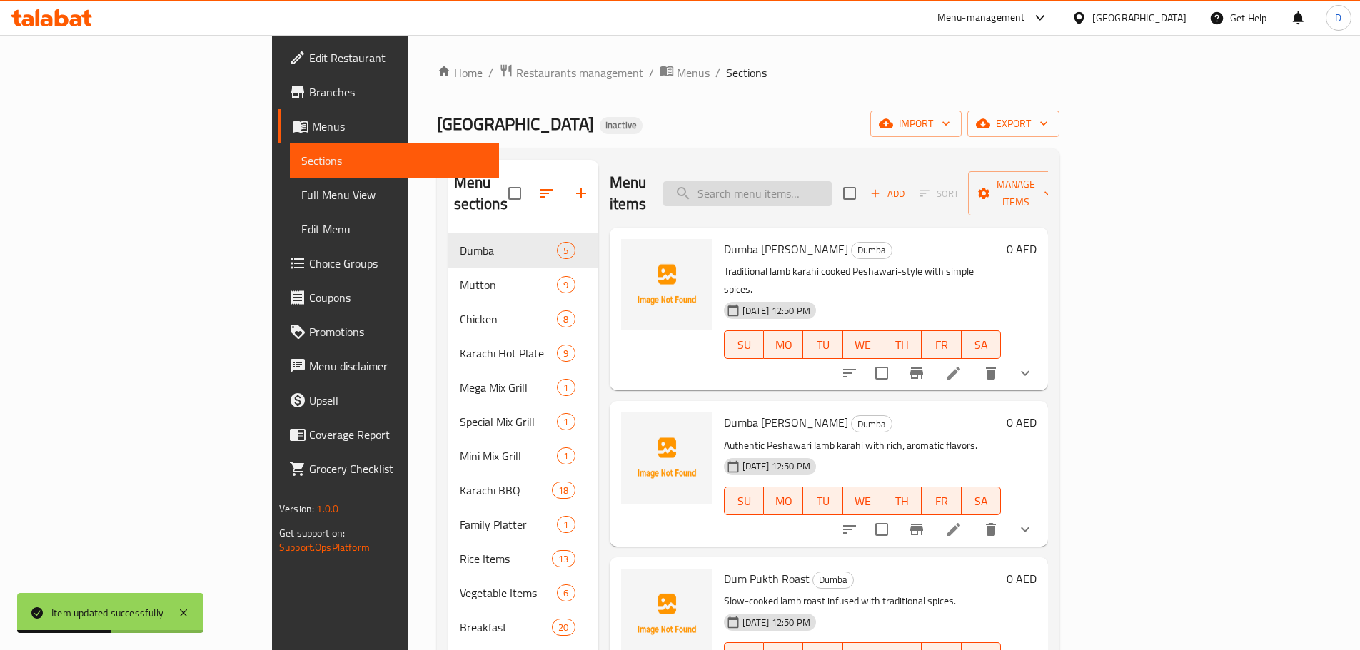
click at [832, 181] on input "search" at bounding box center [747, 193] width 168 height 25
paste input "Minced meat sautéed on tawa with onions, tomatoes, and green chilies."
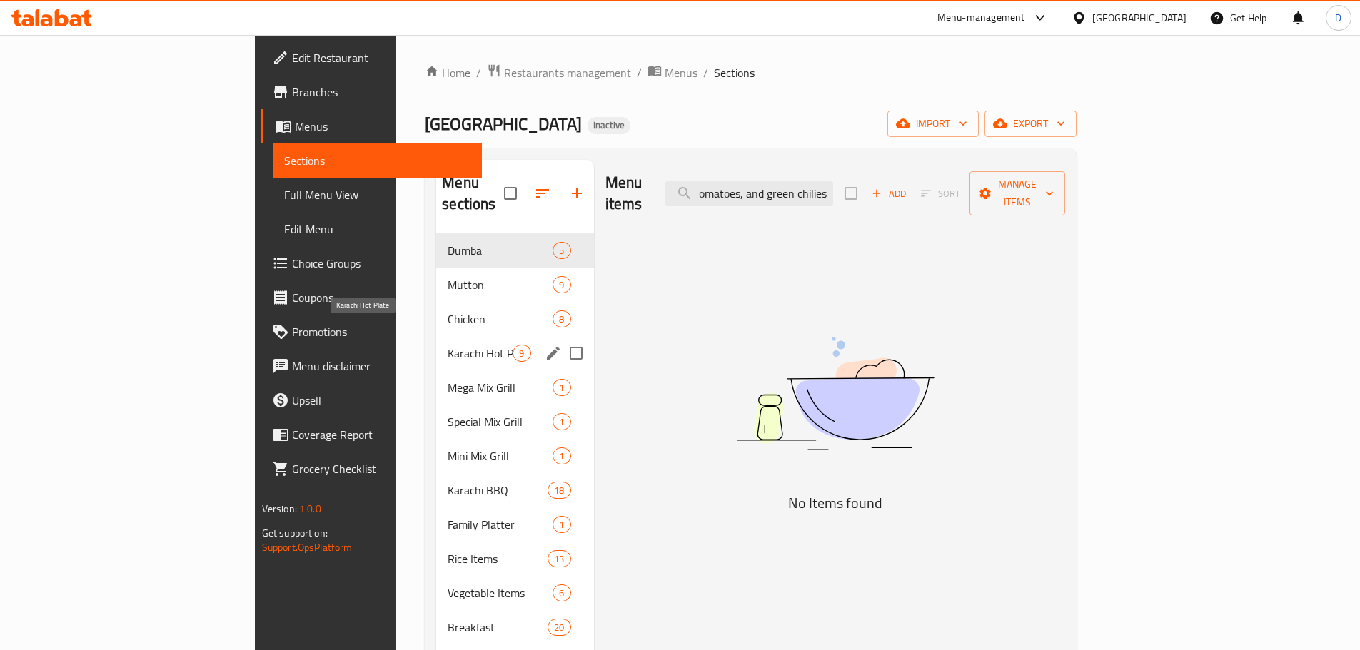
type input "Minced meat sautéed on tawa with onions, tomatoes, and green chilies."
click at [448, 345] on span "Karachi Hot Plate" at bounding box center [480, 353] width 65 height 17
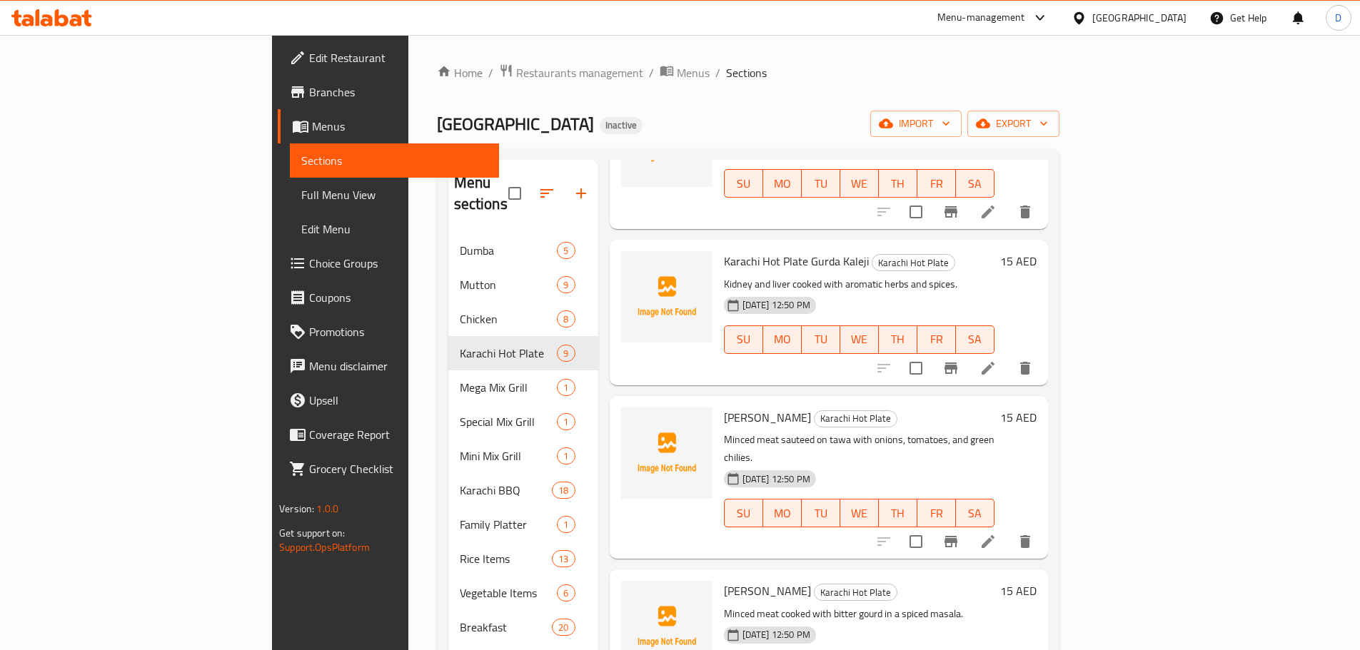
scroll to position [789, 0]
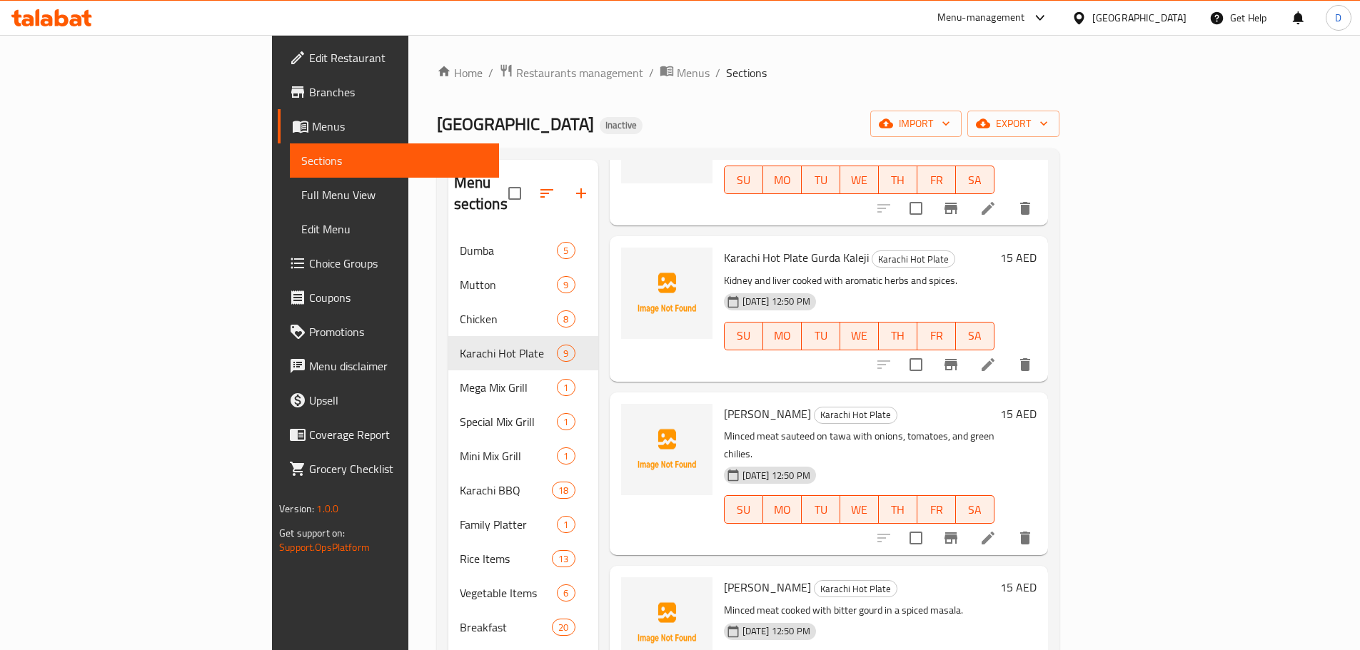
click at [1008, 525] on li at bounding box center [988, 538] width 40 height 26
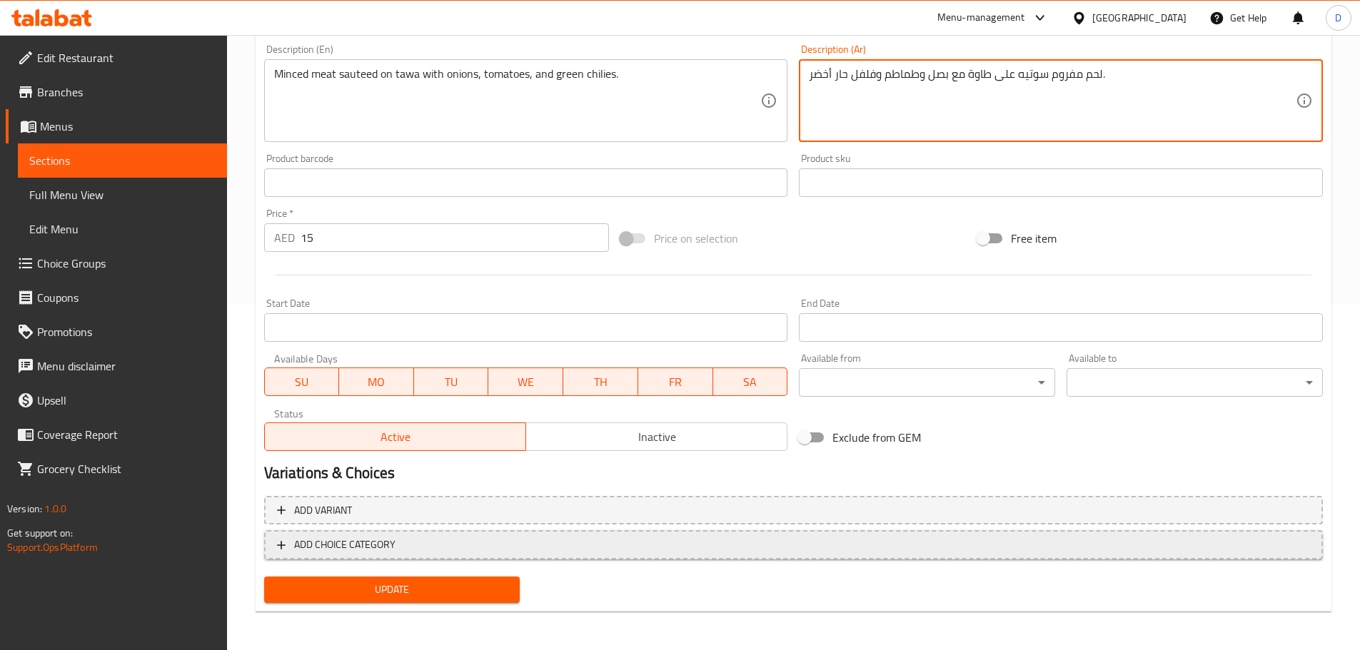
scroll to position [347, 0]
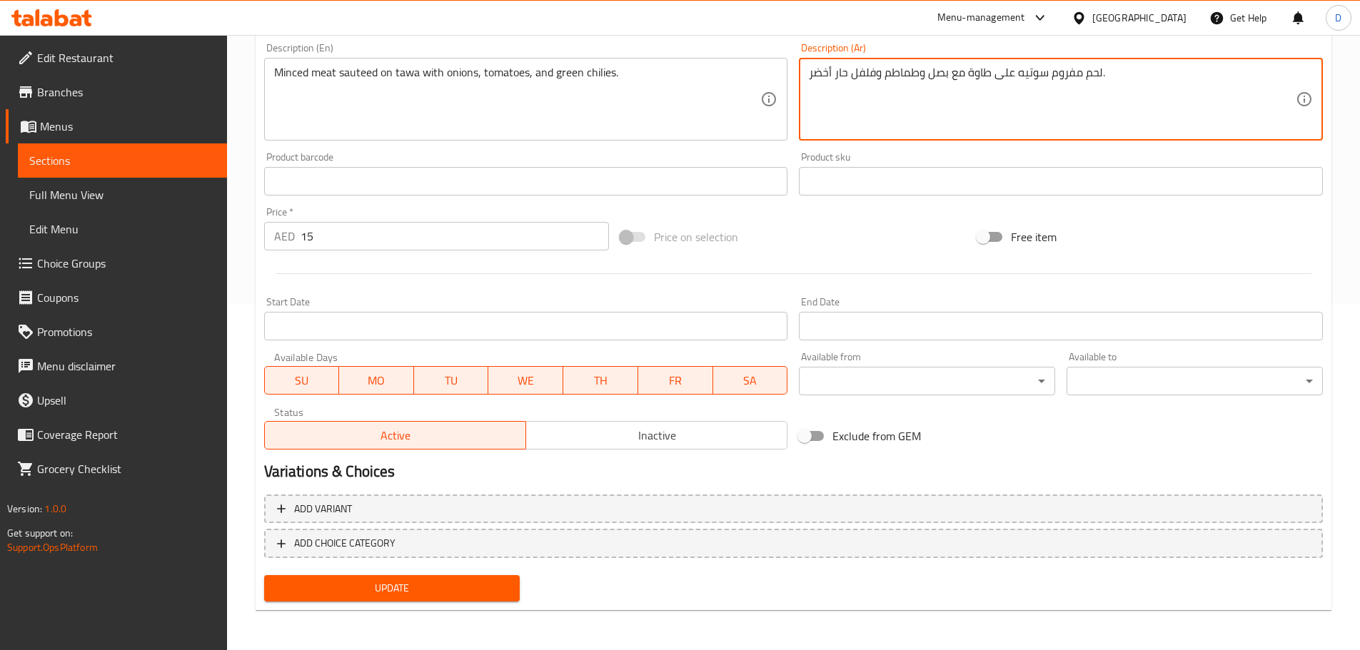
type textarea "لحم مفروم سوتيه على طاوة مع بصل وطماطم وفلفل حار أخضر."
click at [423, 578] on button "Update" at bounding box center [392, 588] width 256 height 26
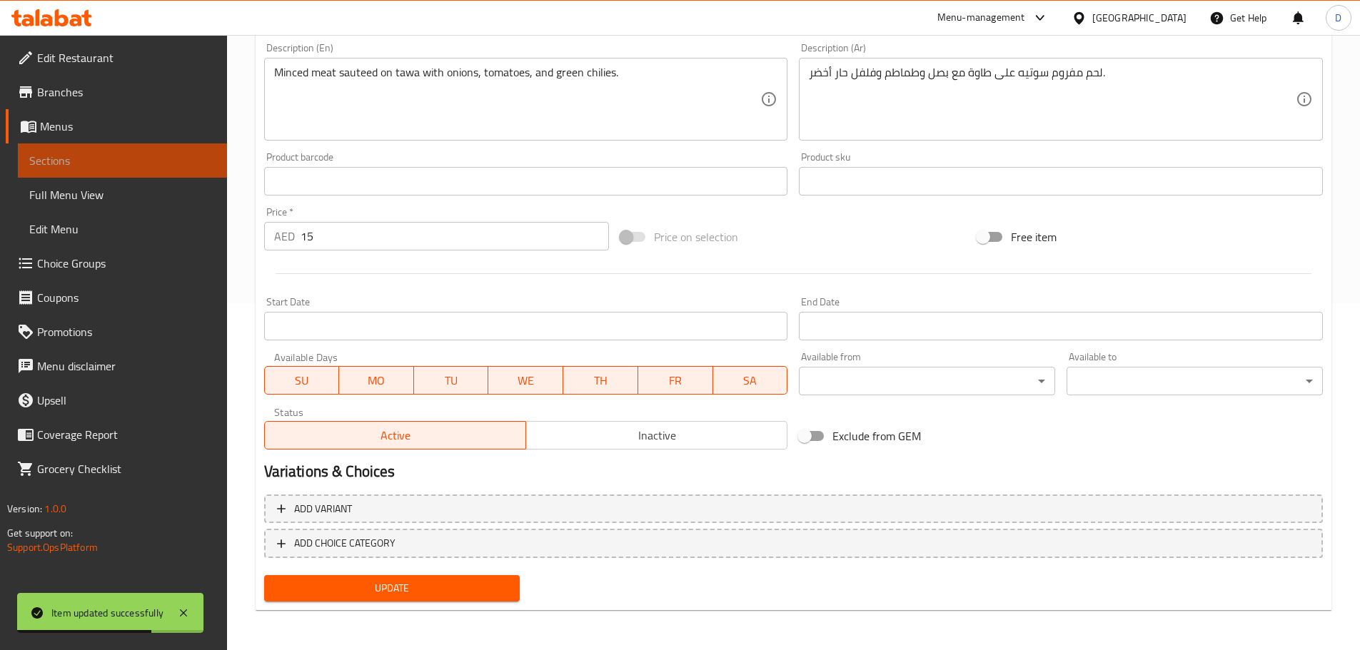
click at [218, 163] on link "Sections" at bounding box center [122, 160] width 209 height 34
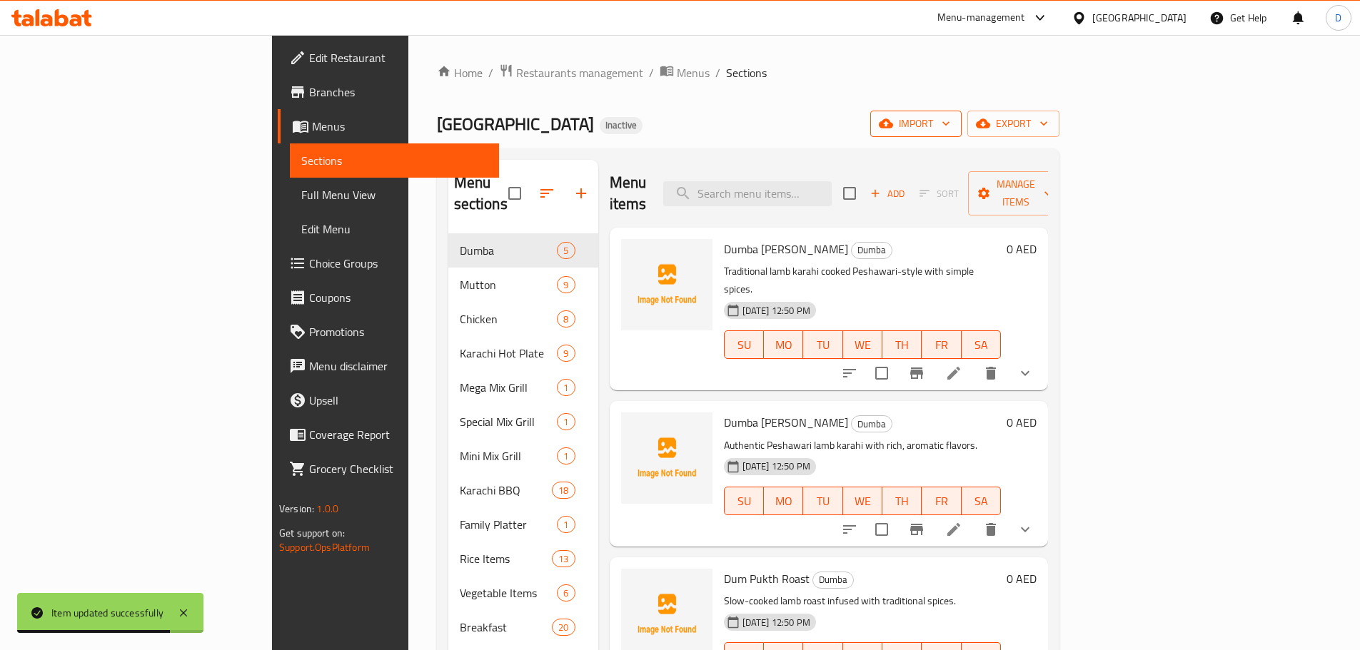
click at [962, 123] on button "import" at bounding box center [915, 124] width 91 height 26
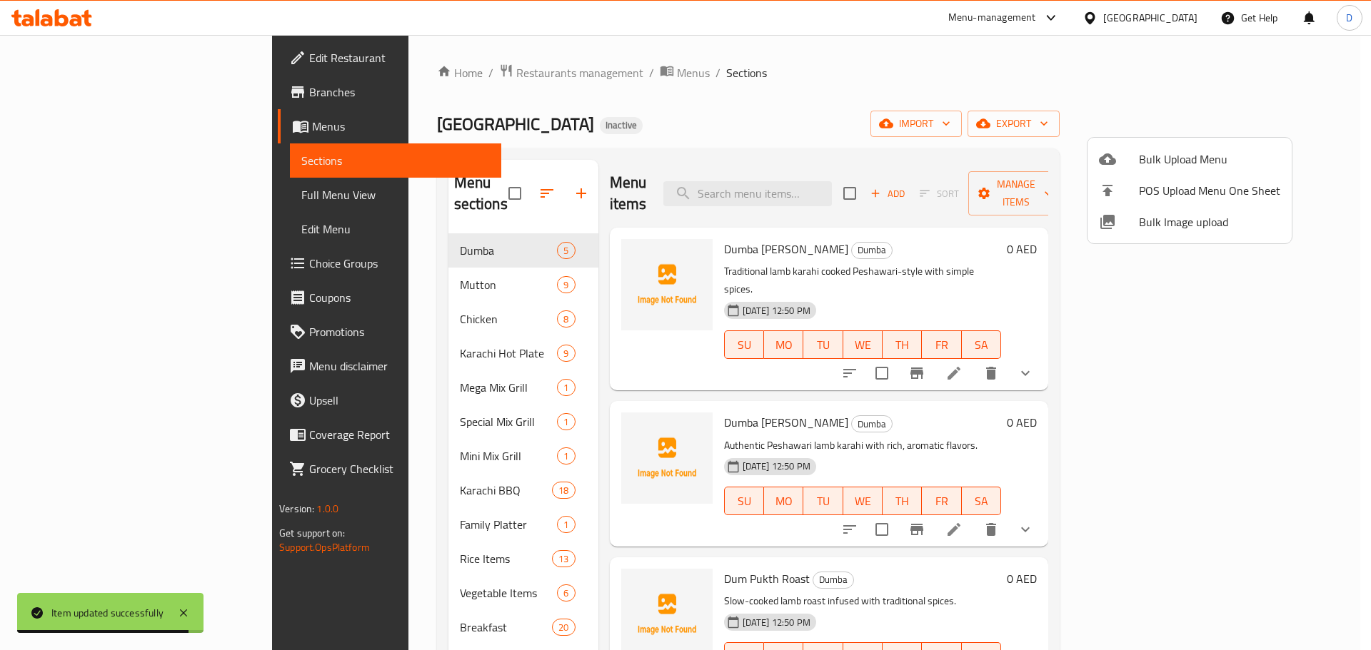
click at [1249, 93] on div at bounding box center [685, 325] width 1371 height 650
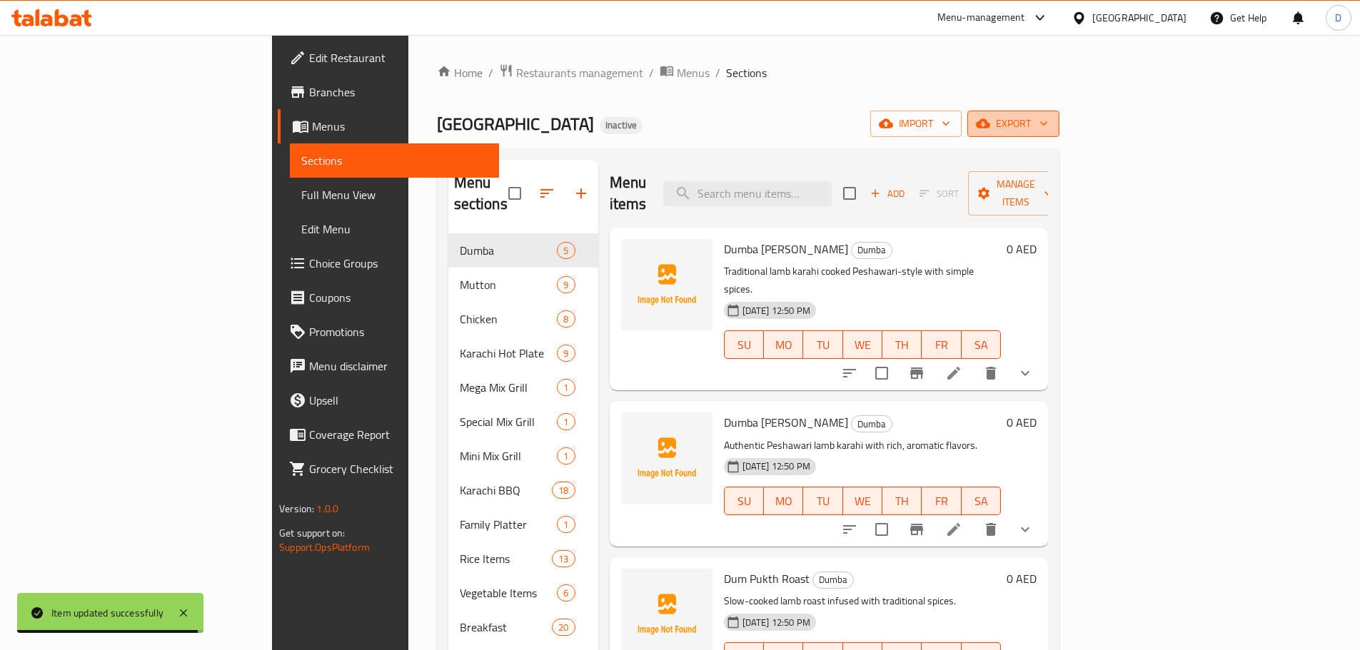
click at [1048, 127] on span "export" at bounding box center [1013, 124] width 69 height 18
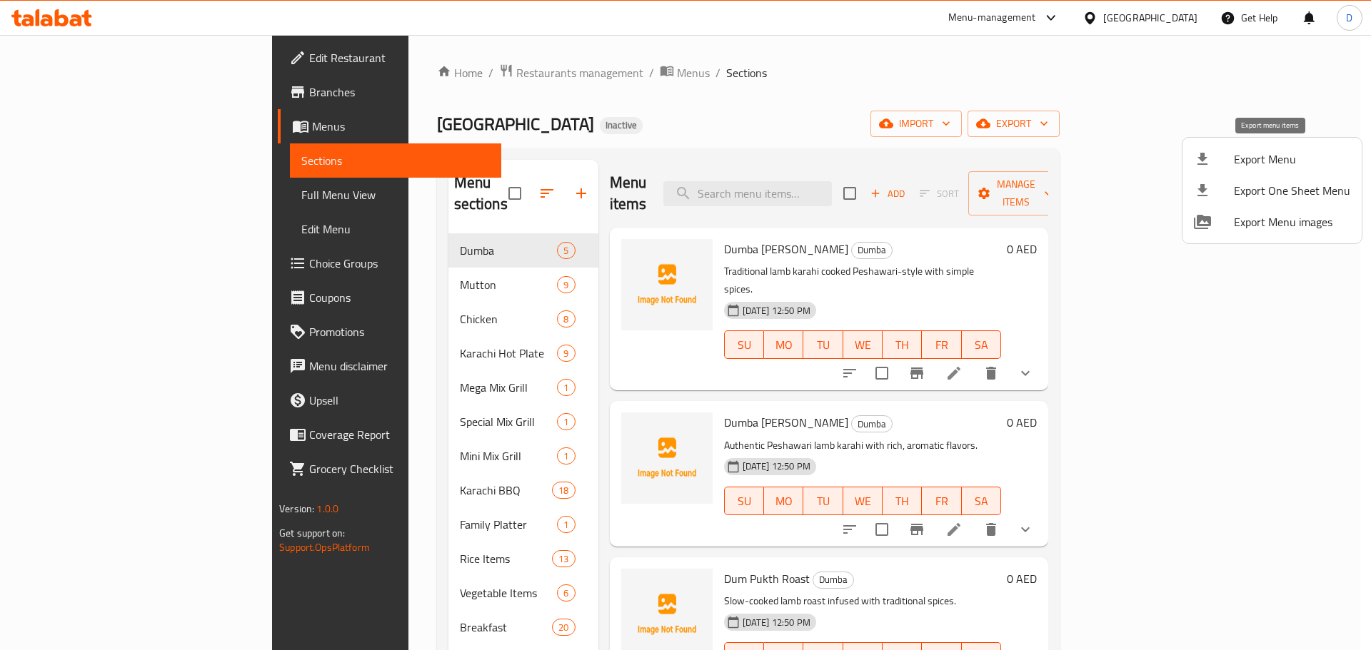
click at [1262, 166] on span "Export Menu" at bounding box center [1292, 159] width 116 height 17
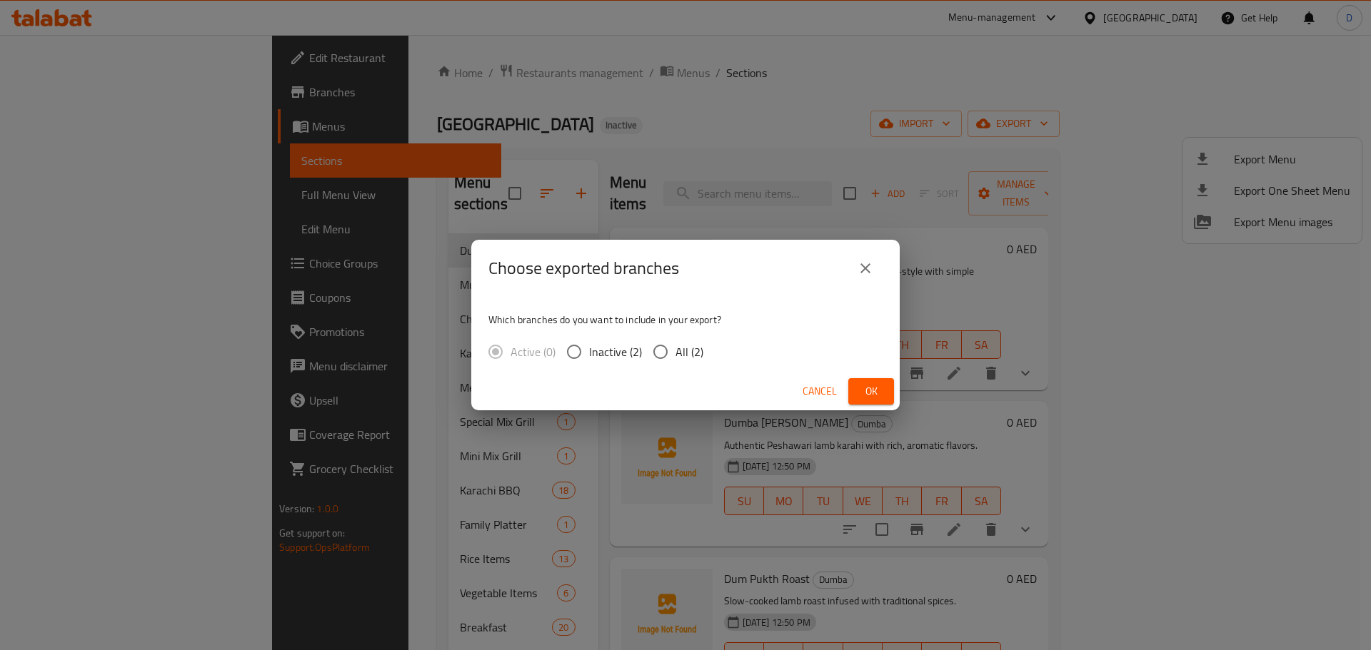
click at [681, 363] on label "All (2)" at bounding box center [674, 352] width 58 height 30
click at [675, 363] on input "All (2)" at bounding box center [660, 352] width 30 height 30
radio input "true"
click at [871, 394] on span "Ok" at bounding box center [871, 392] width 23 height 18
